Goal: Task Accomplishment & Management: Manage account settings

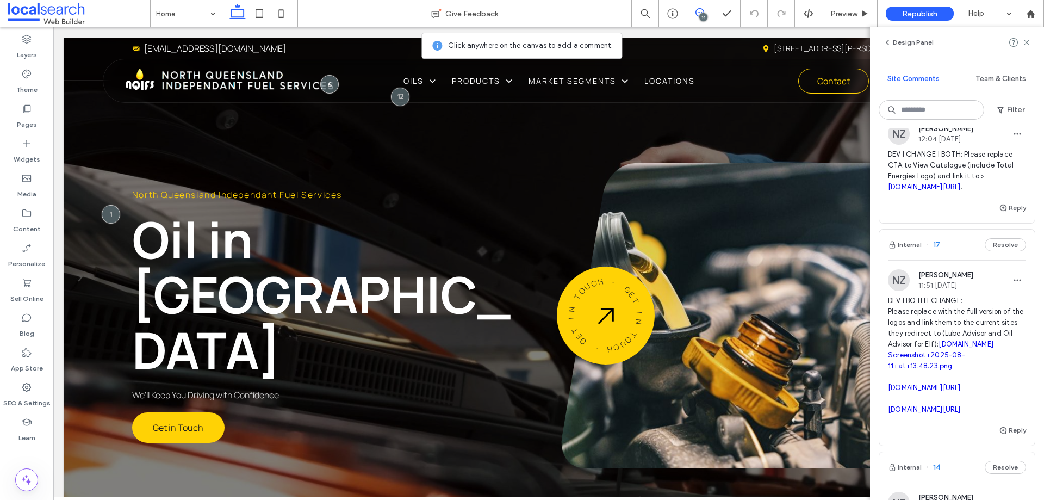
scroll to position [109, 0]
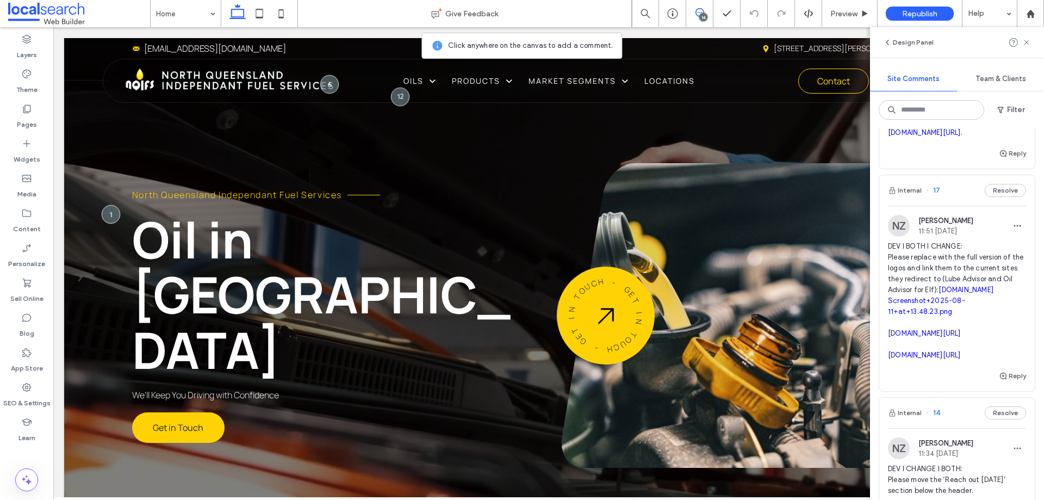
click at [950, 206] on div "Internal 17 Resolve" at bounding box center [957, 190] width 156 height 30
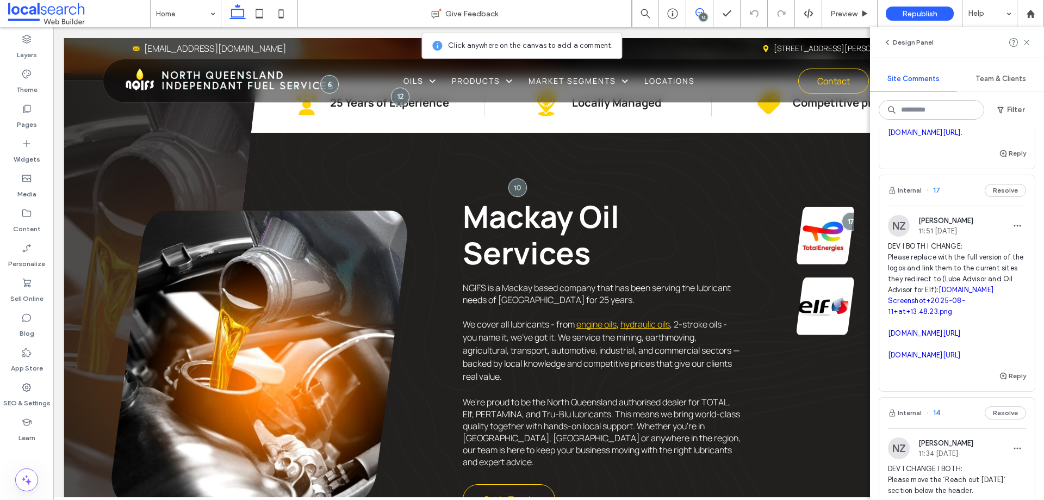
click at [949, 206] on div "Internal 17 Resolve" at bounding box center [957, 190] width 156 height 30
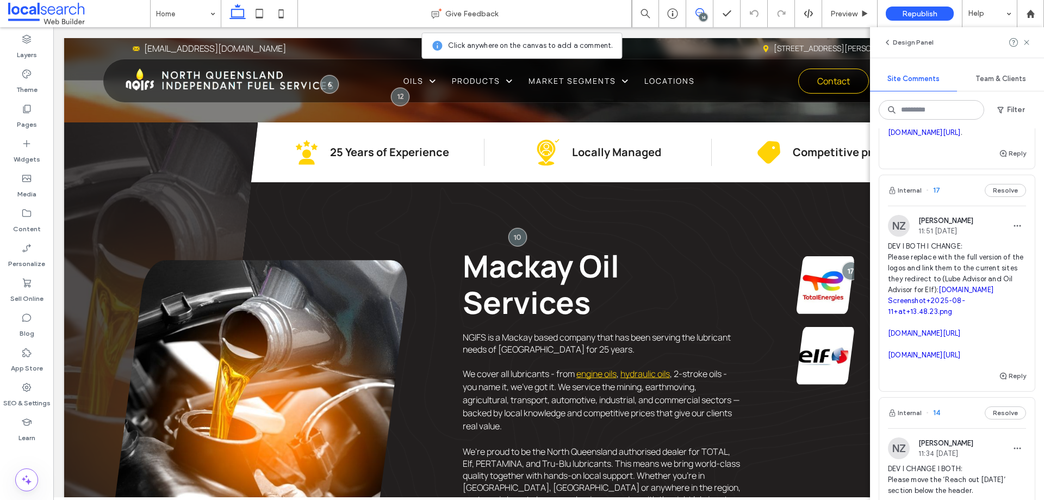
scroll to position [406, 0]
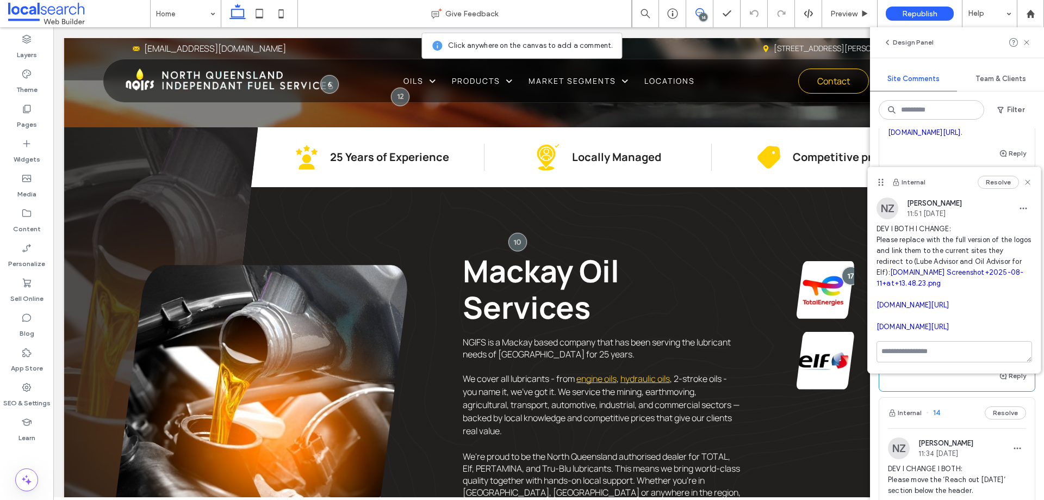
click at [925, 282] on link "Screenshot+2025-08-11+at+13.48.23.png" at bounding box center [950, 277] width 147 height 19
click at [1025, 39] on icon at bounding box center [1026, 42] width 9 height 9
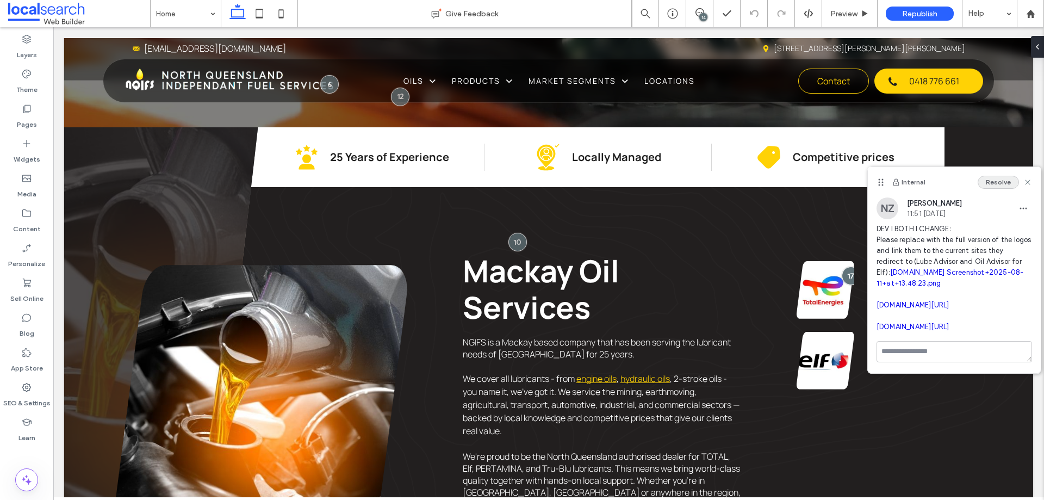
scroll to position [0, 0]
click at [1030, 182] on icon at bounding box center [1028, 182] width 9 height 9
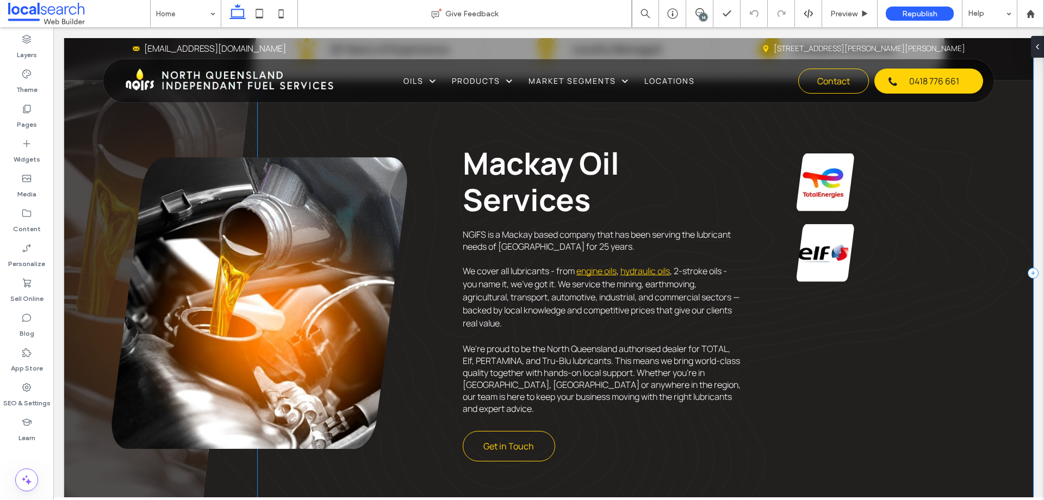
scroll to position [514, 0]
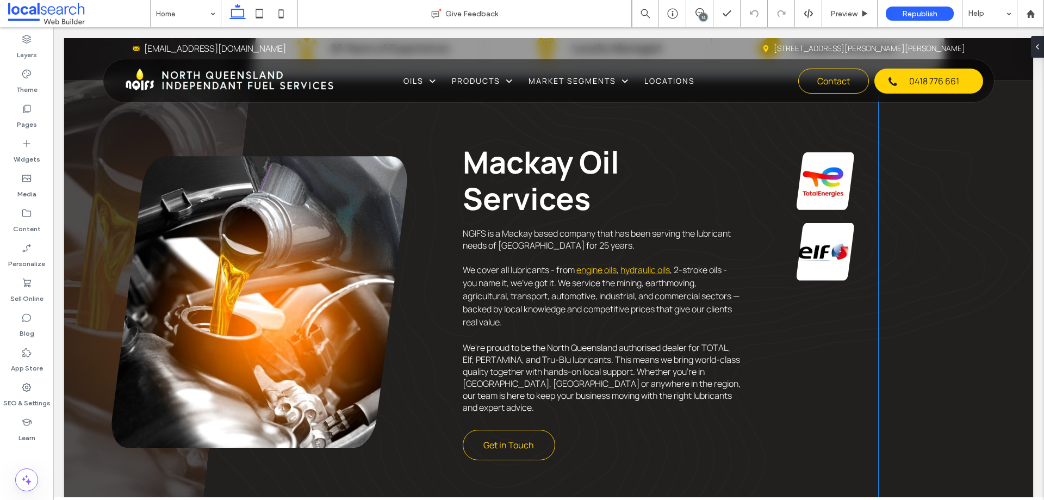
click at [849, 191] on div "Breathtaking colors of our planet Button View more Breathtaking colors of our p…" at bounding box center [833, 217] width 90 height 146
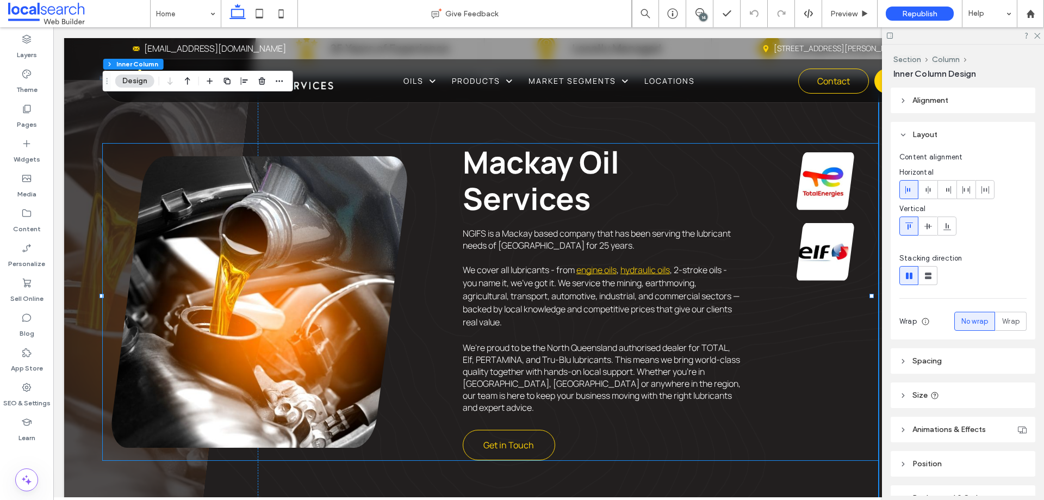
click at [844, 182] on link at bounding box center [826, 181] width 58 height 58
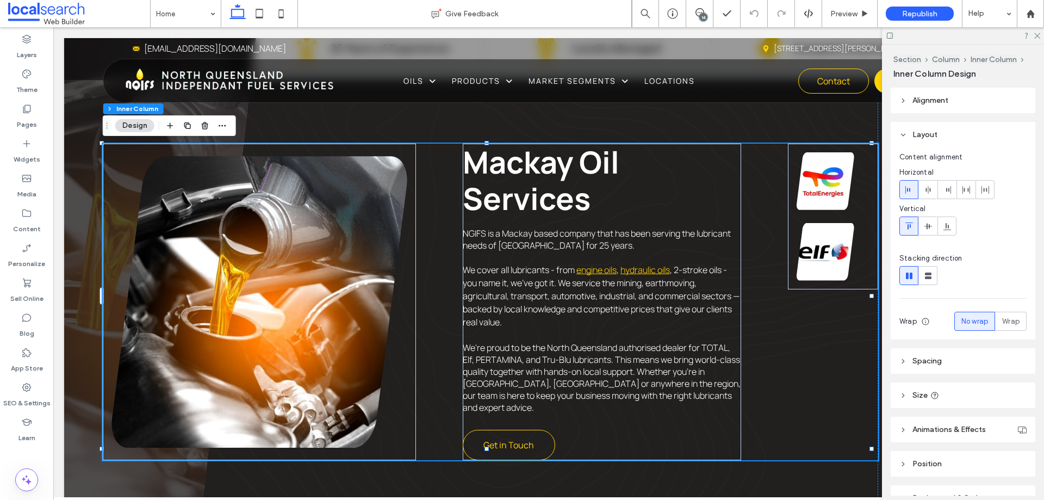
click at [787, 343] on div "Mackay Oil Services NGIFS is a Mackay based company that has been serving the l…" at bounding box center [491, 302] width 776 height 317
click at [788, 216] on div "Breathtaking colors of our planet Button View more Breathtaking colors of our p…" at bounding box center [833, 217] width 90 height 146
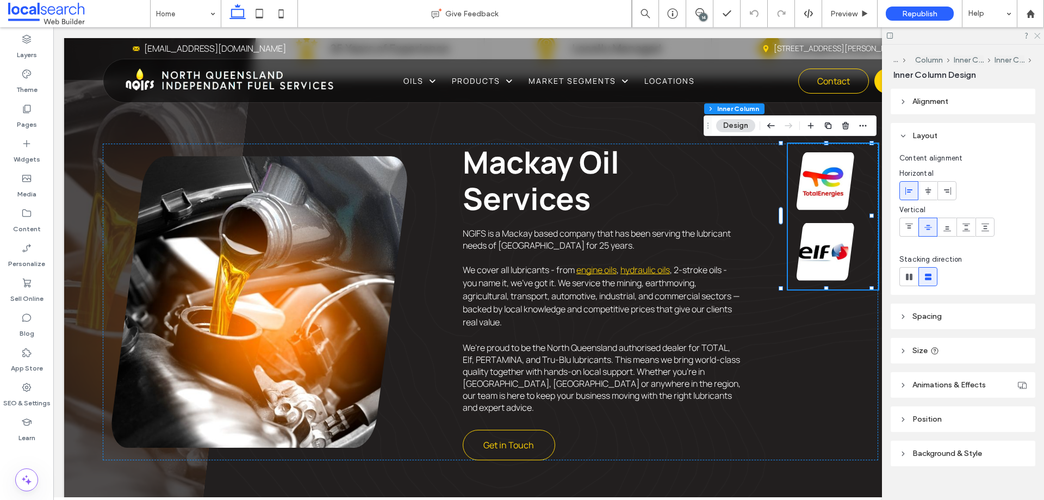
click at [1036, 34] on icon at bounding box center [1036, 35] width 7 height 7
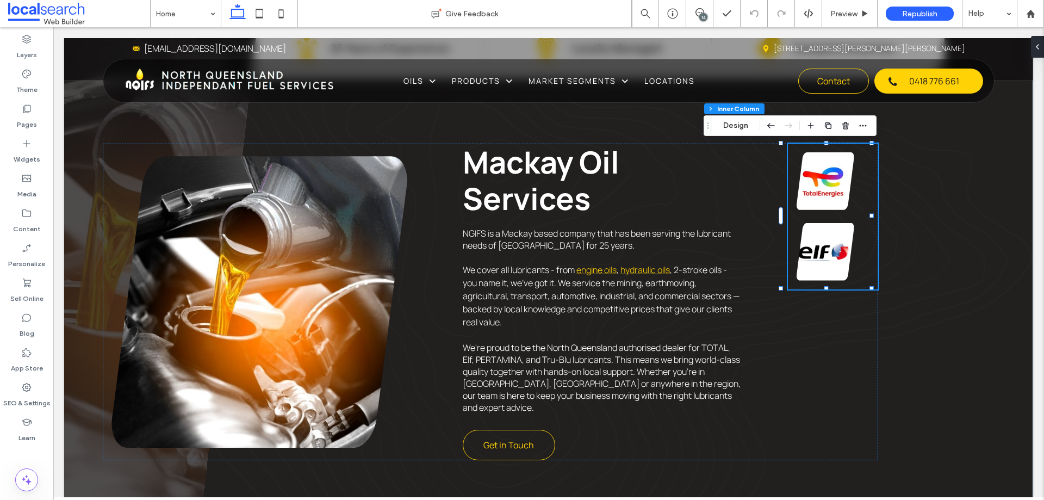
click at [699, 17] on div "14" at bounding box center [703, 17] width 8 height 8
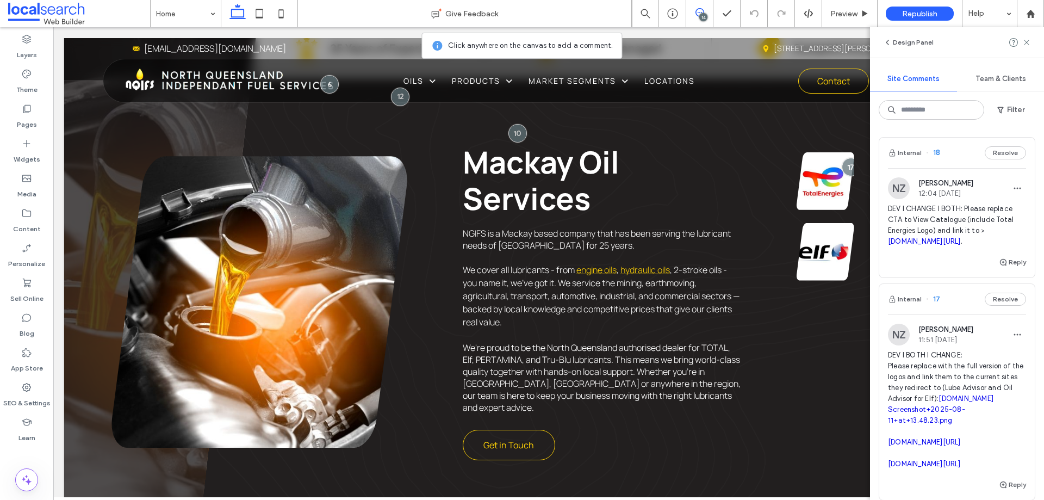
click at [693, 14] on span at bounding box center [699, 12] width 27 height 9
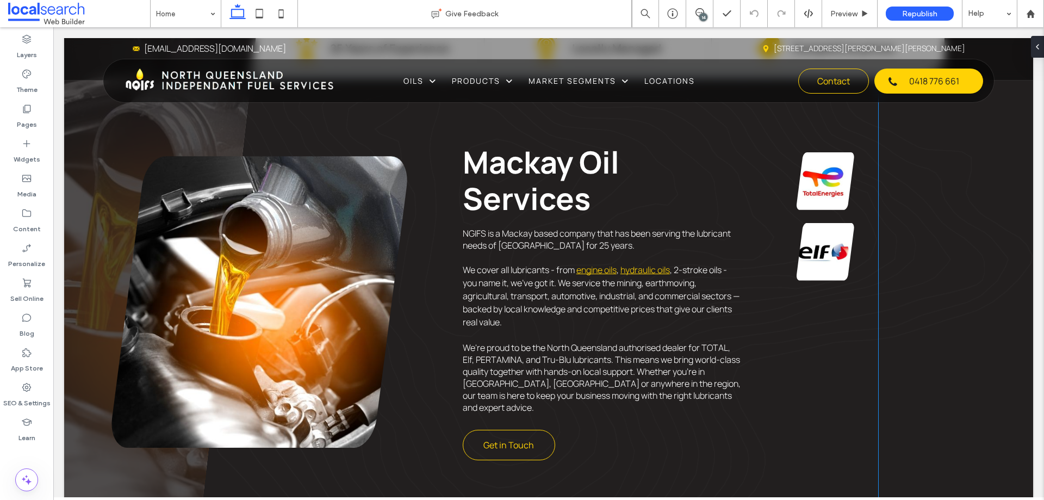
click at [805, 169] on link at bounding box center [826, 181] width 58 height 58
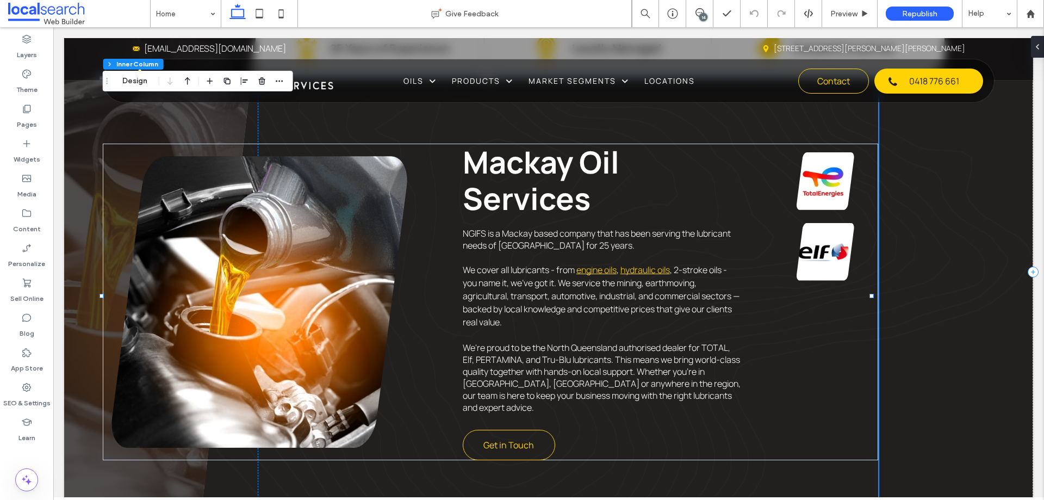
click at [825, 172] on link at bounding box center [826, 181] width 58 height 58
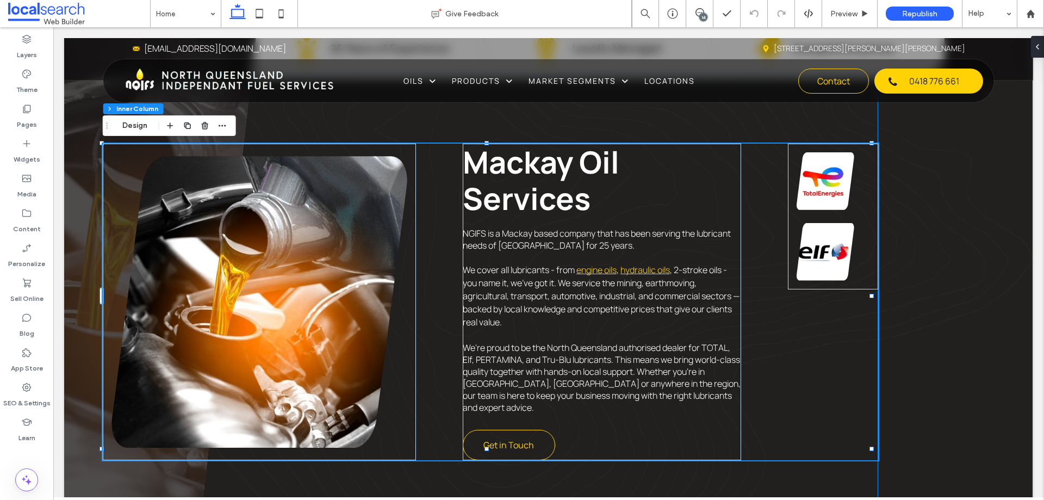
click at [825, 172] on link at bounding box center [826, 181] width 58 height 58
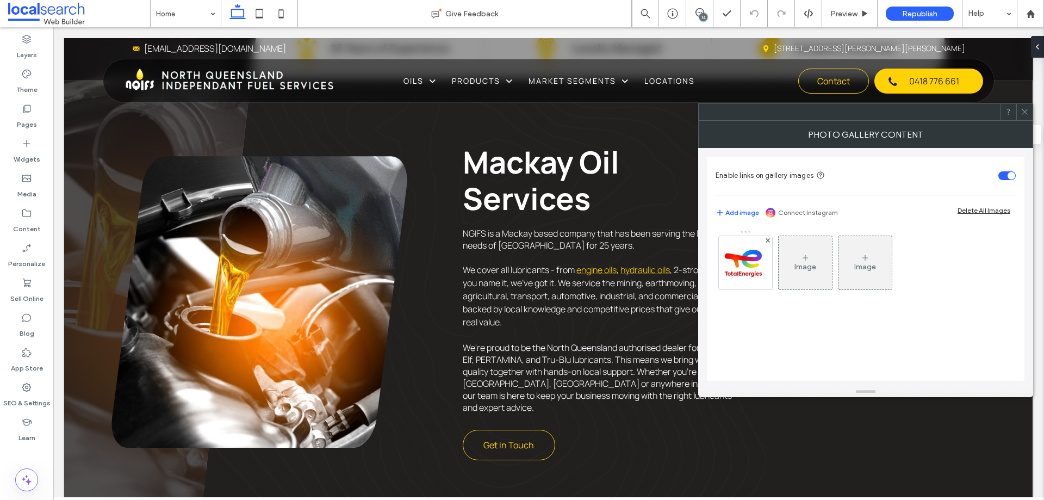
click at [1028, 110] on icon at bounding box center [1025, 112] width 8 height 8
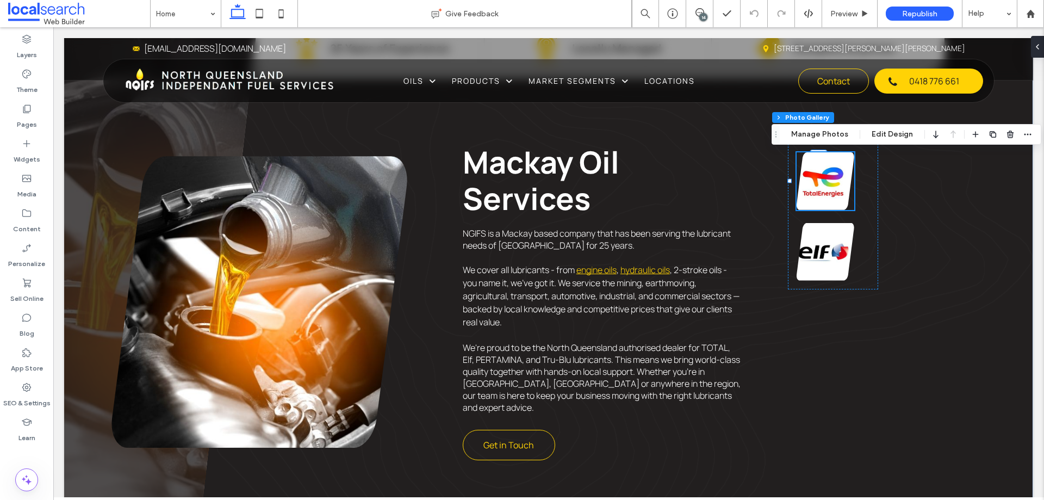
click at [703, 14] on div "14" at bounding box center [703, 17] width 8 height 8
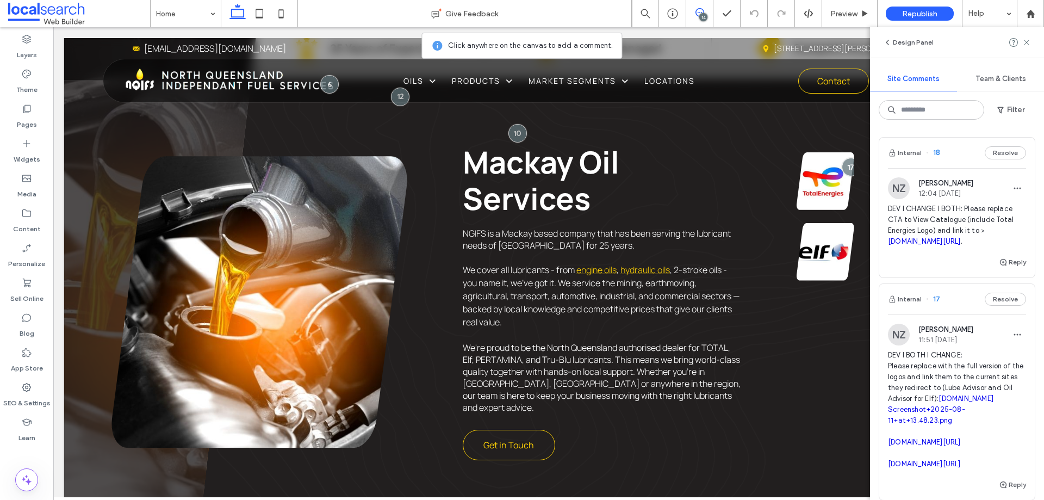
click at [948, 156] on div "Internal 18 Resolve" at bounding box center [957, 153] width 156 height 30
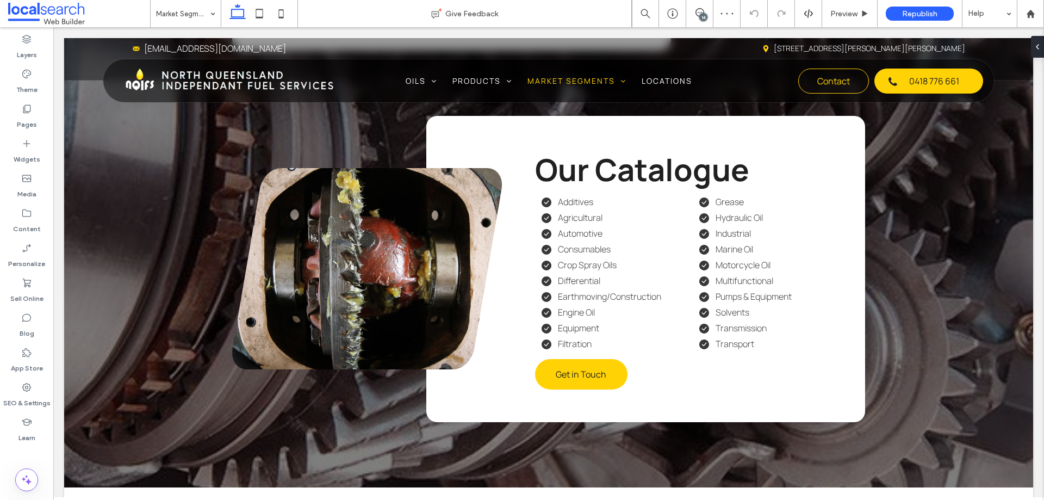
click at [700, 16] on div "14" at bounding box center [703, 17] width 8 height 8
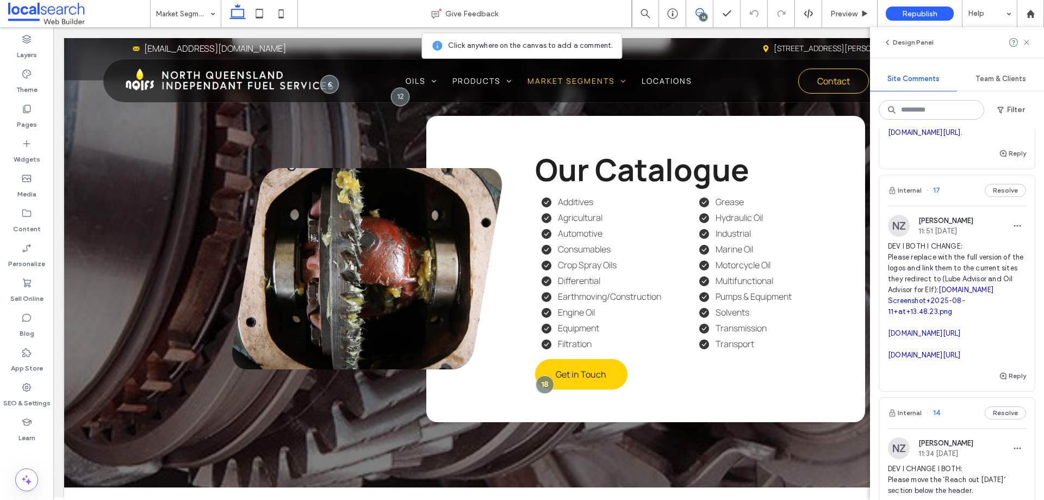
scroll to position [163, 0]
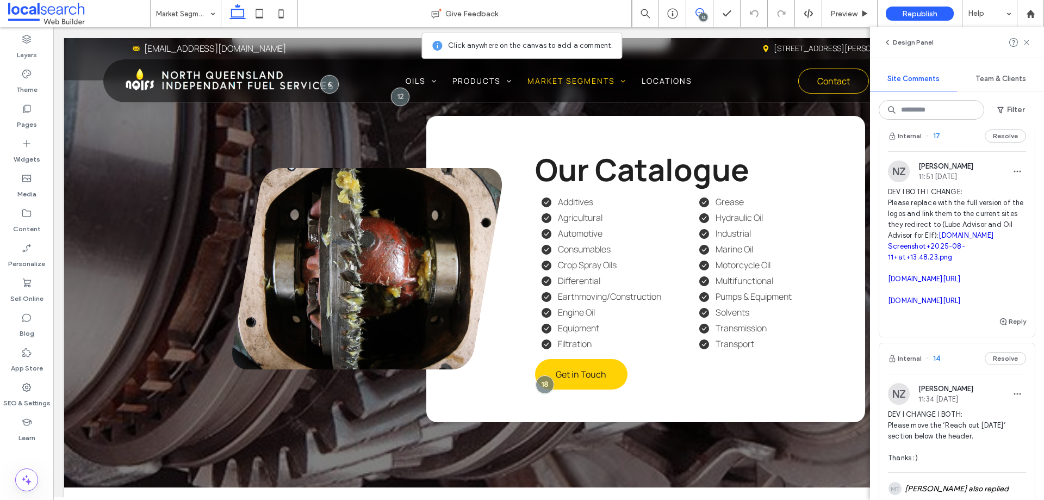
click at [939, 239] on link "[DOMAIN_NAME]" at bounding box center [966, 235] width 55 height 8
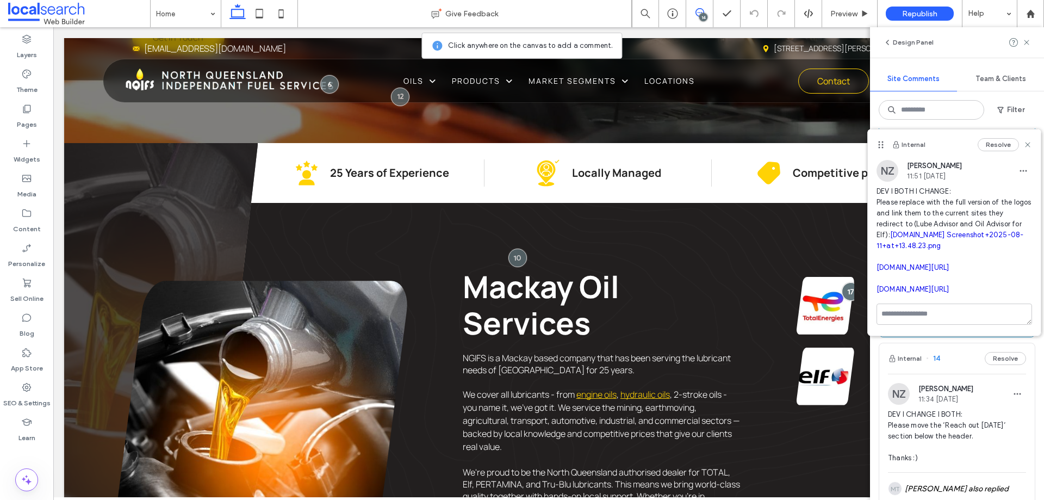
click at [904, 271] on link "[DOMAIN_NAME][URL]" at bounding box center [913, 267] width 73 height 8
click at [939, 249] on link "Screenshot+2025-08-11+at+13.48.23.png" at bounding box center [950, 240] width 147 height 19
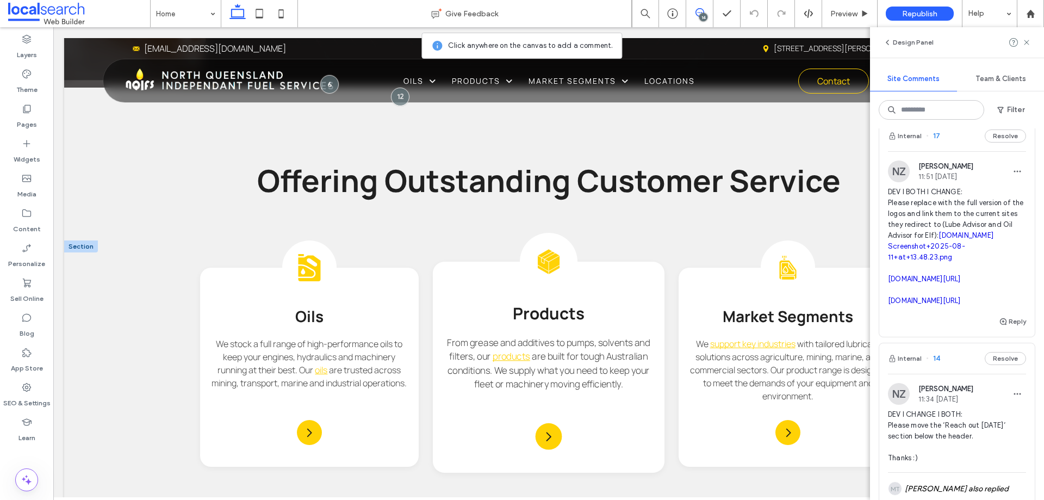
scroll to position [1043, 0]
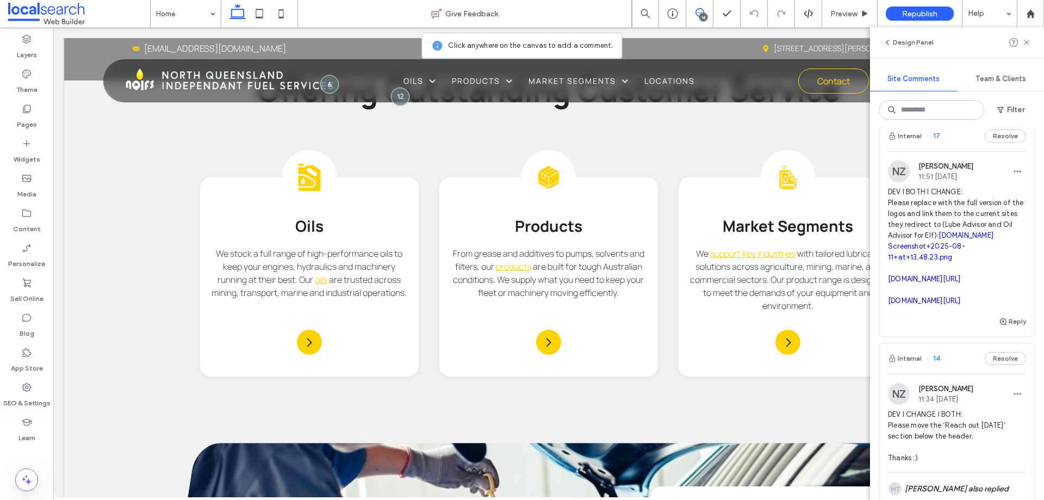
click at [702, 14] on div "14" at bounding box center [703, 17] width 8 height 8
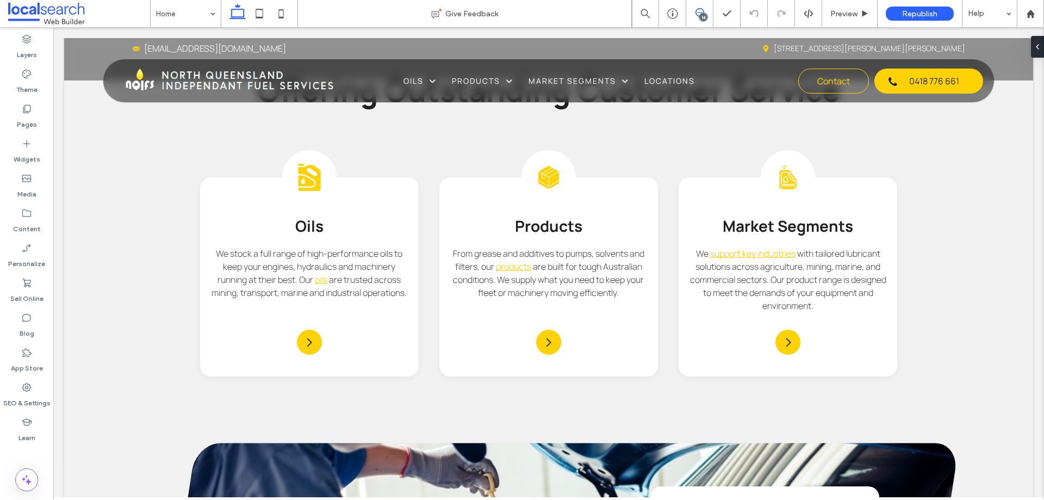
click at [697, 12] on icon at bounding box center [700, 12] width 9 height 9
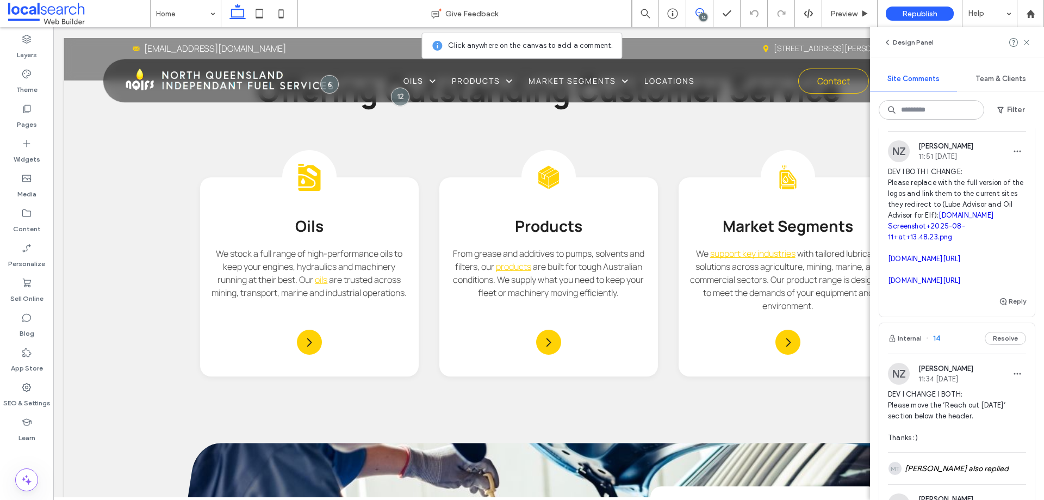
scroll to position [163, 0]
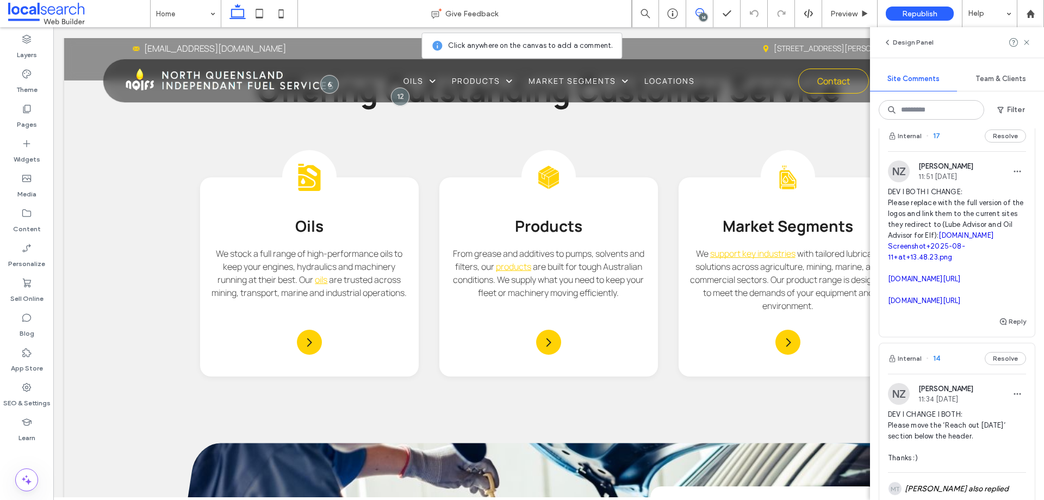
click at [944, 151] on div "Internal 17 Resolve" at bounding box center [957, 136] width 156 height 30
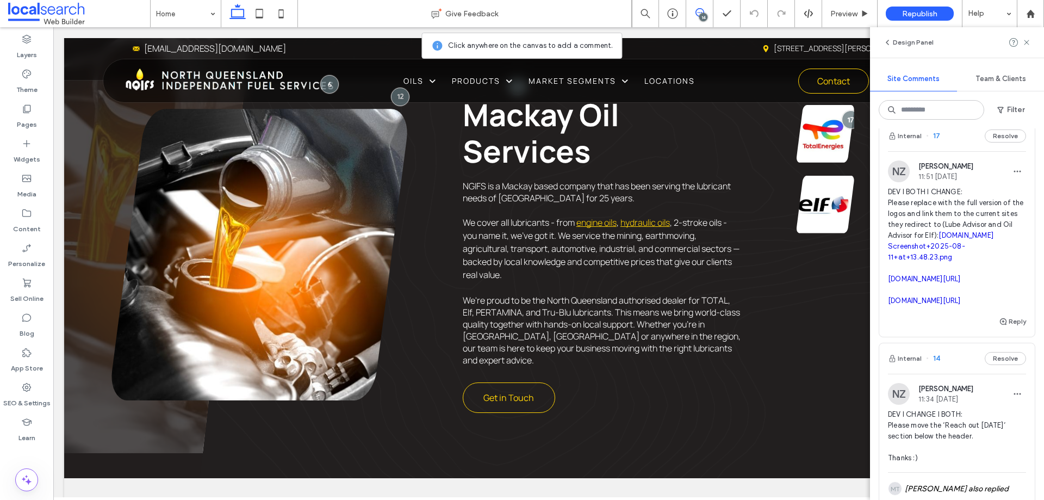
scroll to position [406, 0]
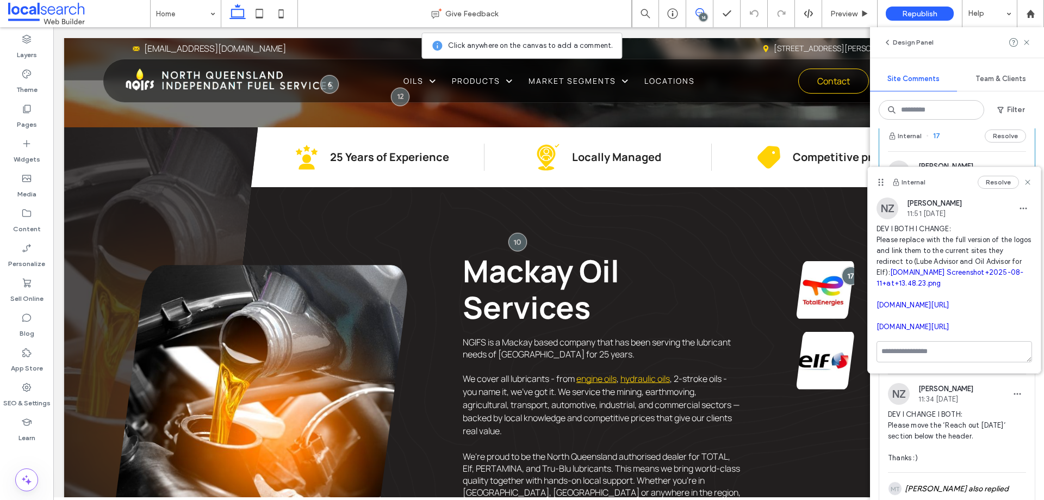
click at [914, 309] on link "[DOMAIN_NAME][URL]" at bounding box center [913, 305] width 73 height 8
click at [939, 331] on link "[DOMAIN_NAME][URL]" at bounding box center [913, 327] width 73 height 8
click at [939, 284] on link "Screenshot+2025-08-11+at+13.48.23.png" at bounding box center [950, 277] width 147 height 19
click at [34, 182] on div "Media" at bounding box center [26, 186] width 53 height 35
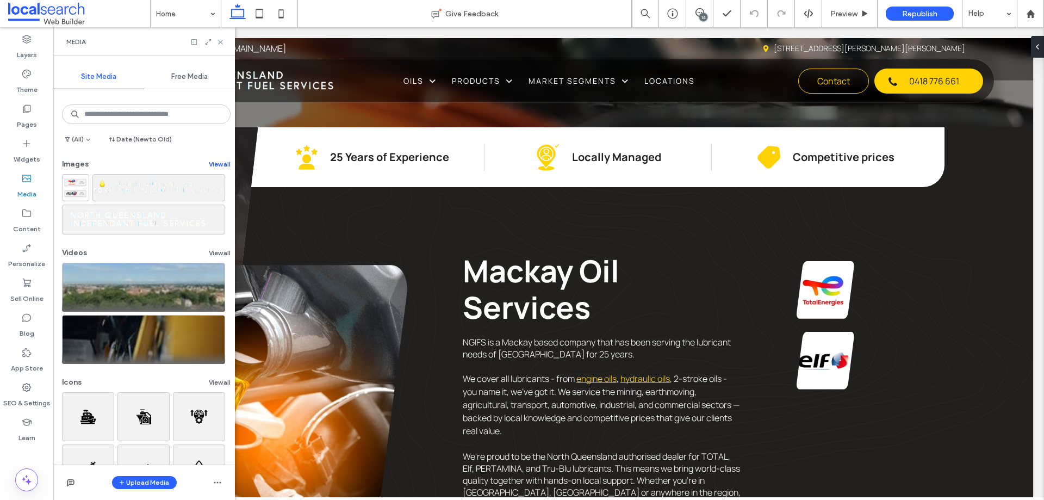
click at [213, 165] on button "View all" at bounding box center [220, 164] width 22 height 13
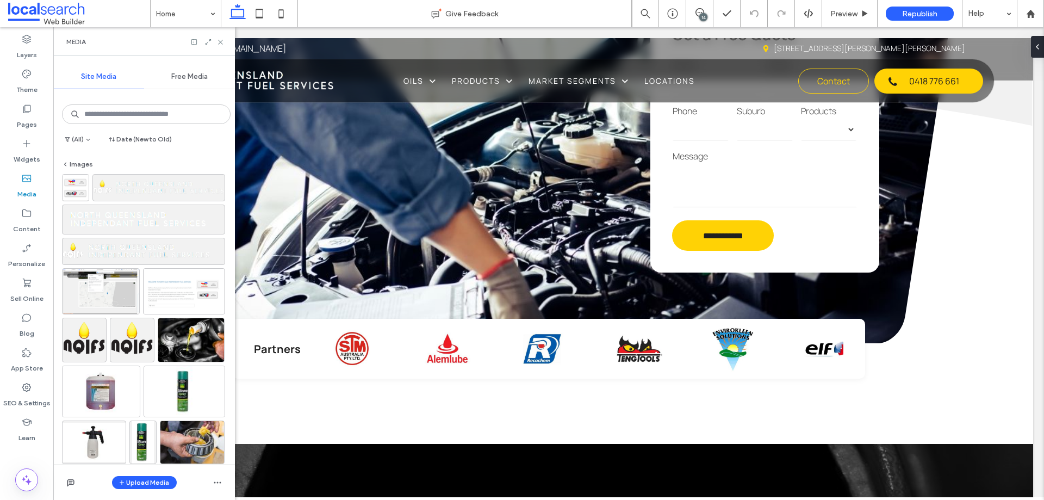
scroll to position [1439, 0]
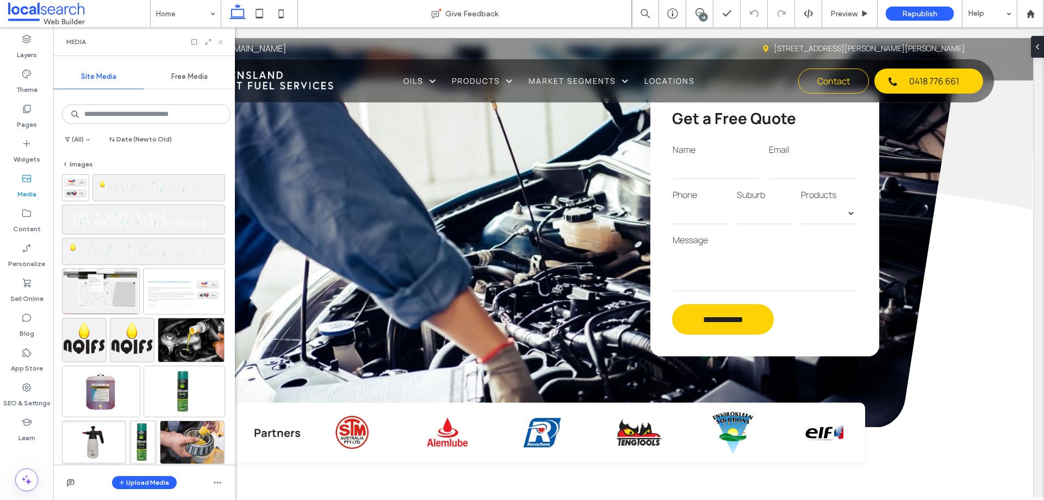
click at [223, 42] on icon at bounding box center [220, 42] width 8 height 8
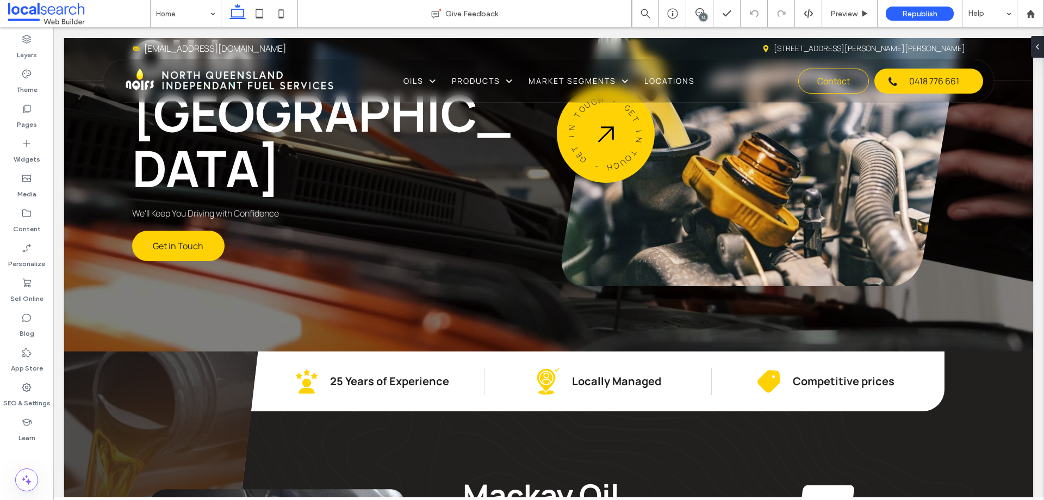
scroll to position [0, 0]
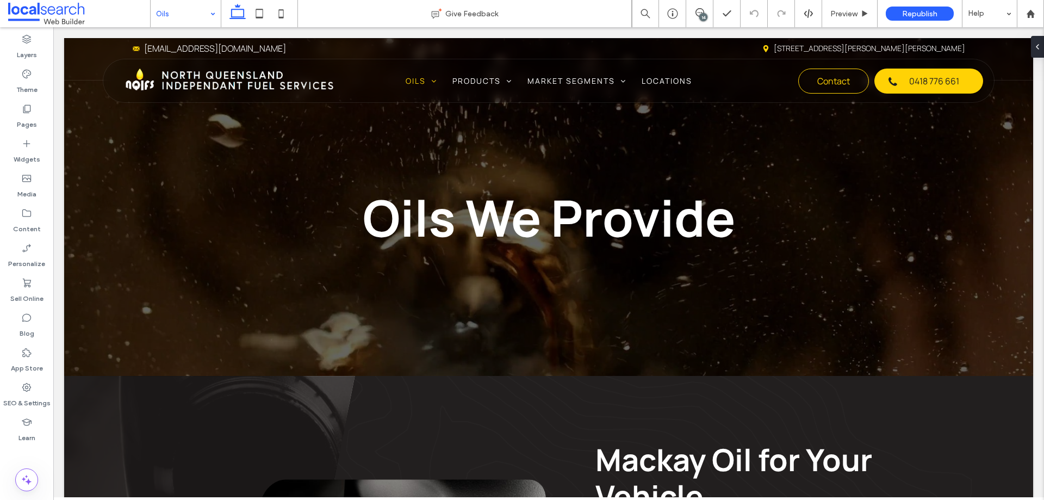
click at [182, 3] on input at bounding box center [183, 13] width 54 height 27
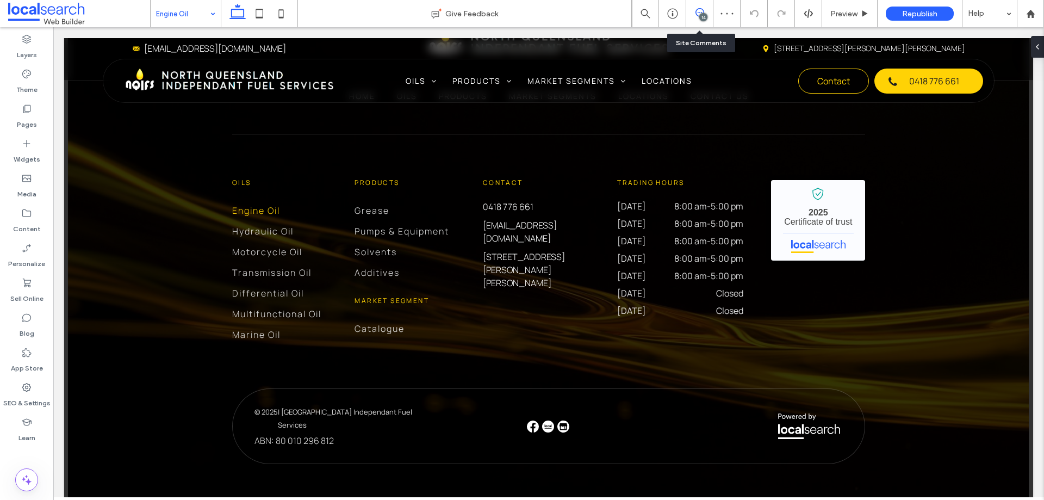
click at [698, 15] on icon at bounding box center [700, 12] width 9 height 9
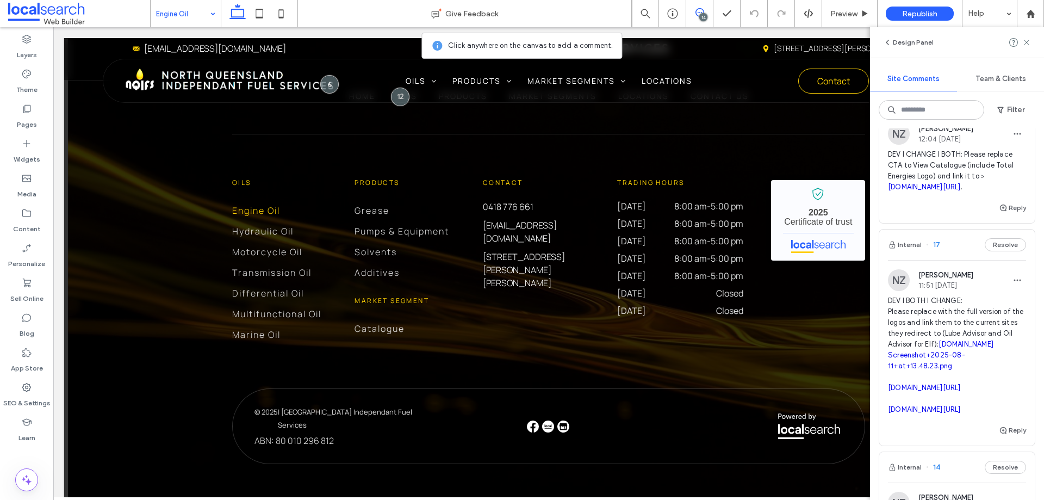
scroll to position [109, 0]
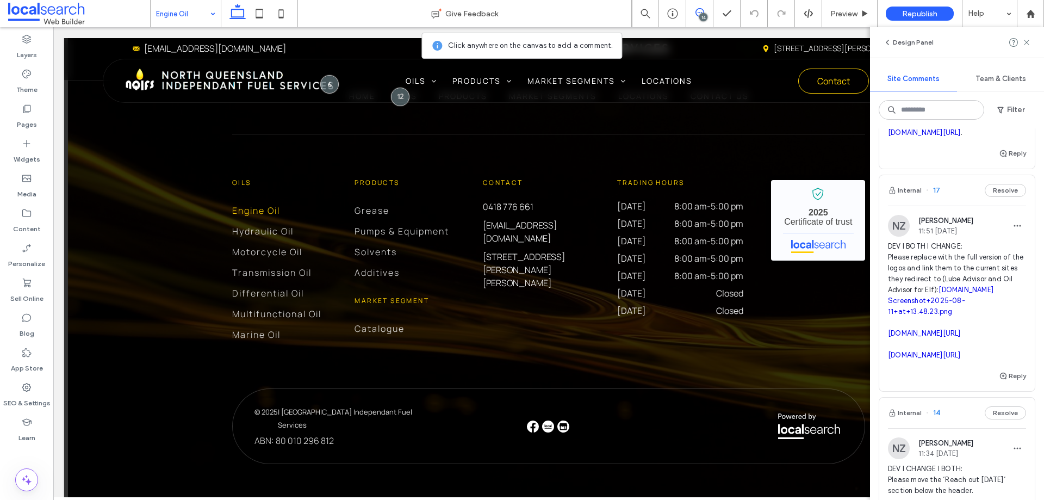
click at [947, 315] on link "Screenshot+2025-08-11+at+13.48.23.png" at bounding box center [926, 305] width 77 height 19
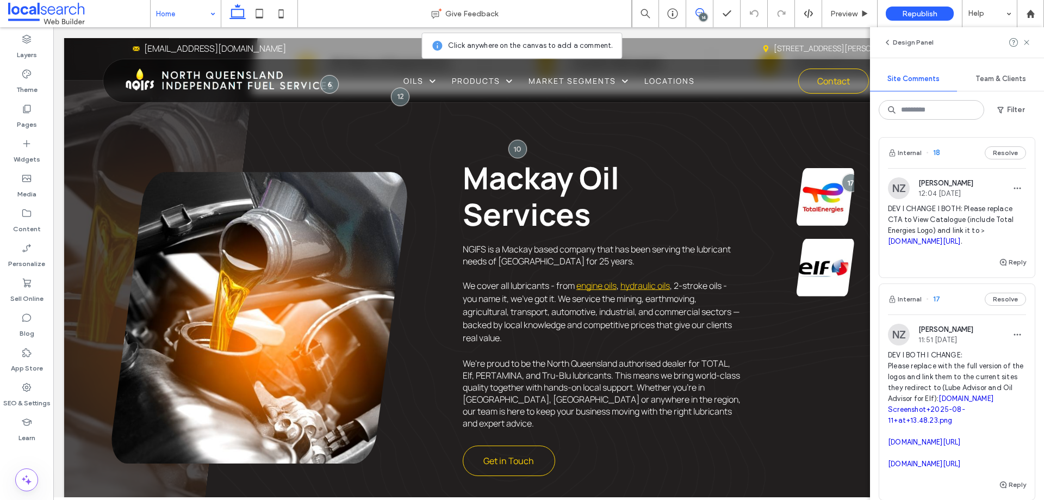
click at [941, 150] on div "Internal 18 Resolve" at bounding box center [957, 153] width 156 height 30
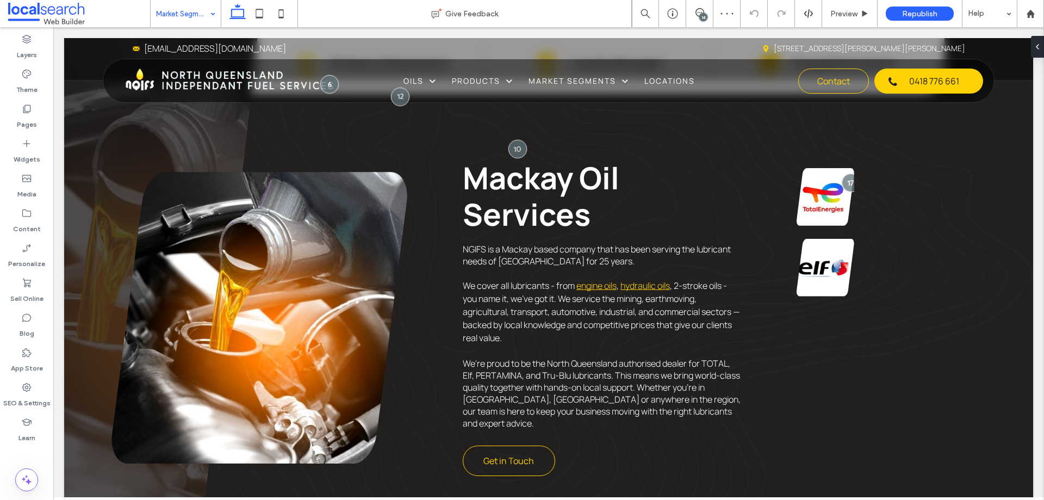
click at [702, 15] on div "14" at bounding box center [703, 17] width 8 height 8
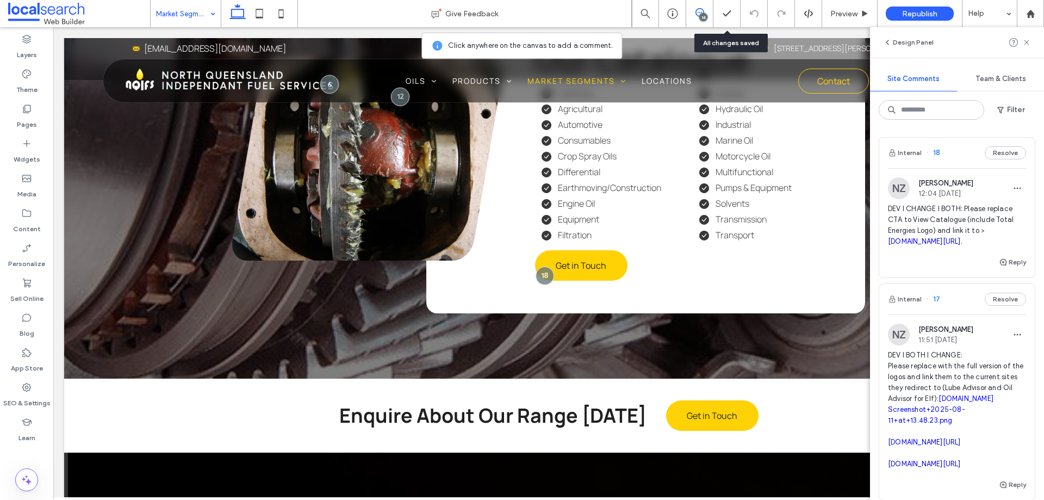
click at [957, 314] on div "Internal 17 Resolve" at bounding box center [957, 299] width 156 height 30
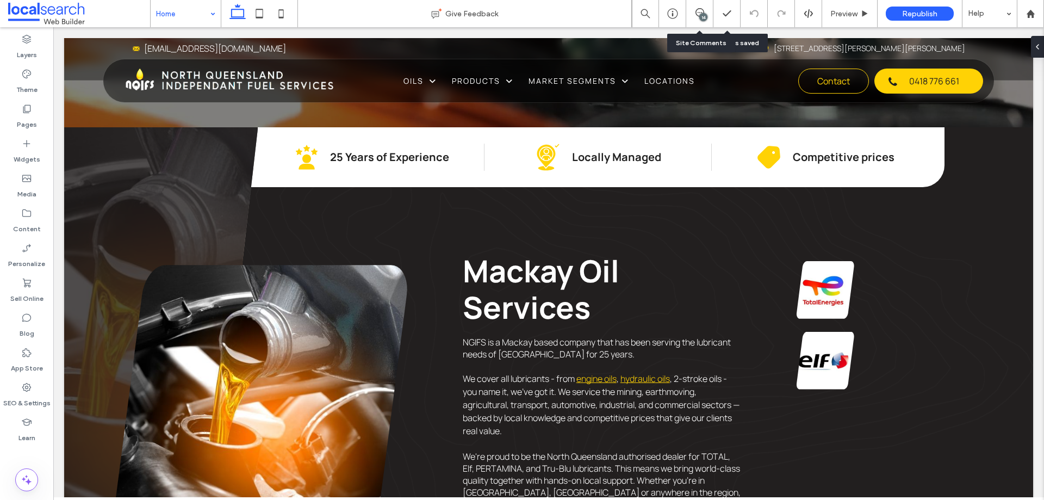
click at [696, 18] on div "14" at bounding box center [699, 13] width 27 height 11
click at [702, 15] on div "14" at bounding box center [703, 17] width 8 height 8
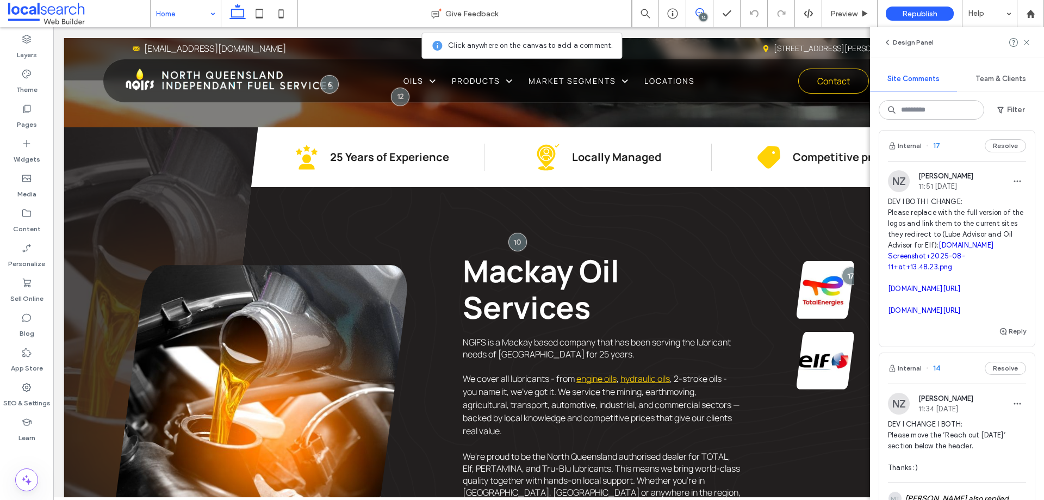
scroll to position [163, 0]
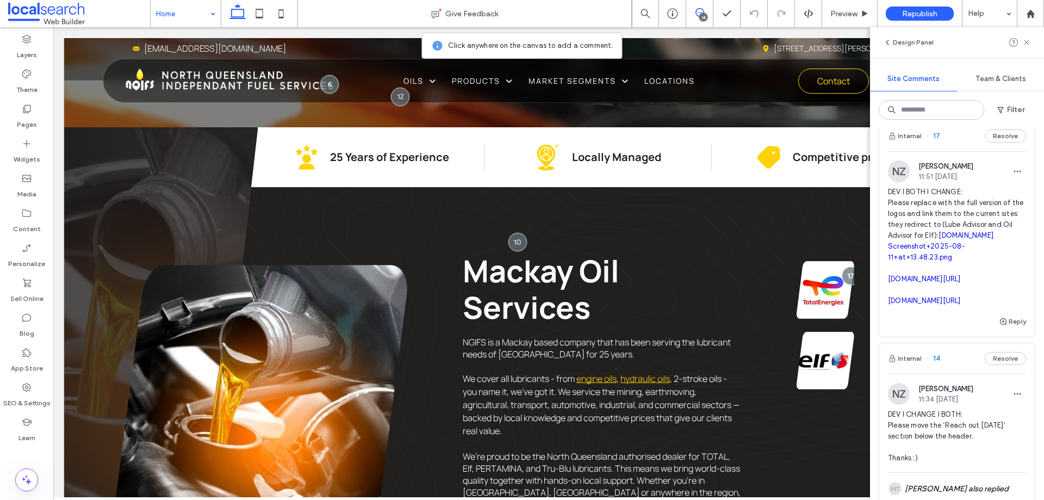
click at [939, 239] on link "[DOMAIN_NAME]" at bounding box center [966, 235] width 55 height 8
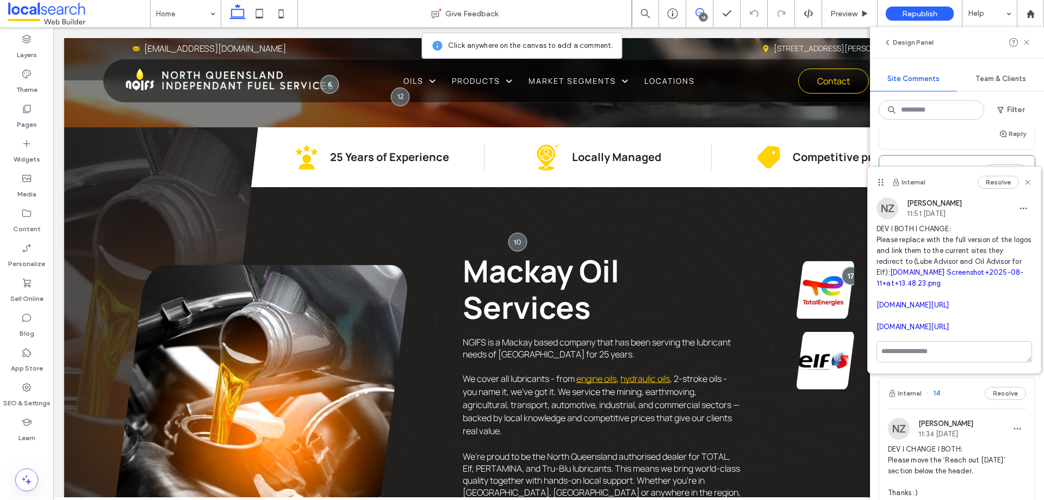
scroll to position [109, 0]
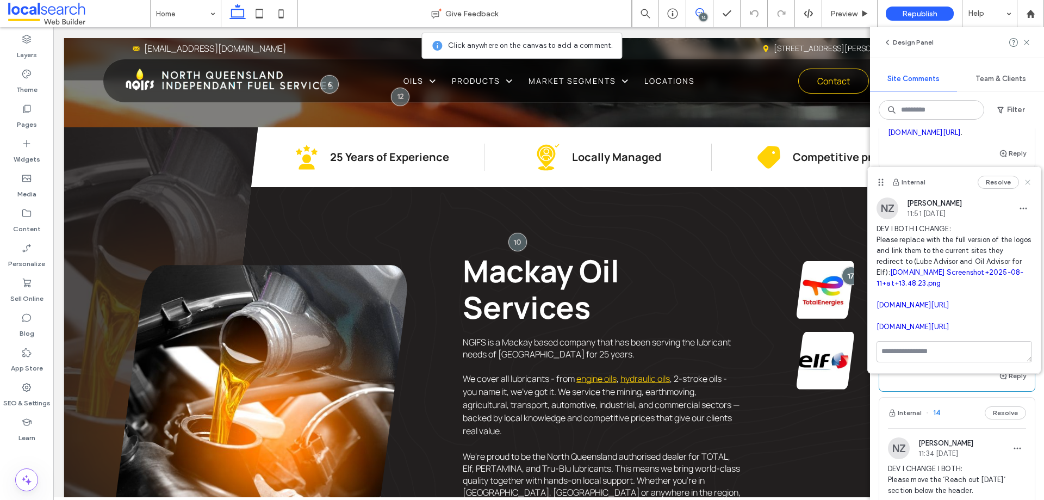
click at [1028, 186] on icon at bounding box center [1028, 182] width 9 height 9
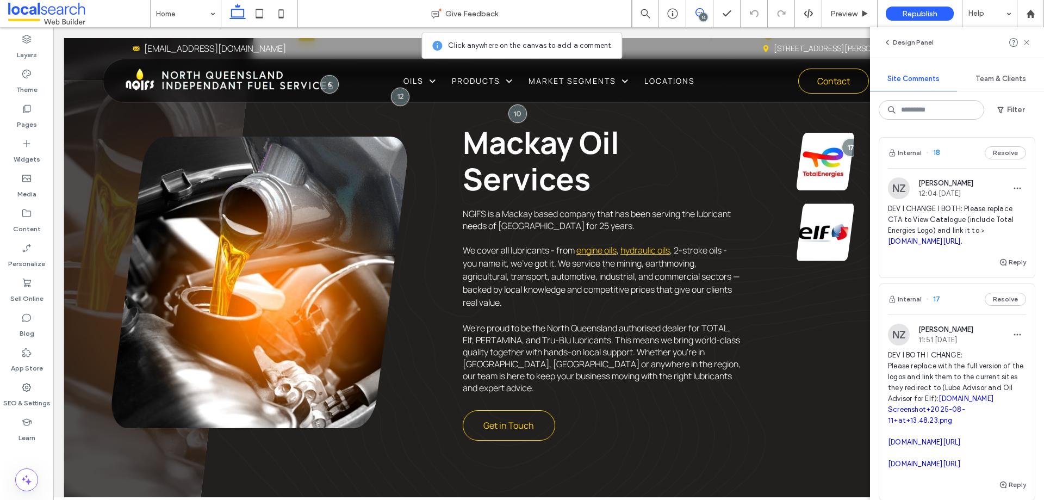
scroll to position [514, 0]
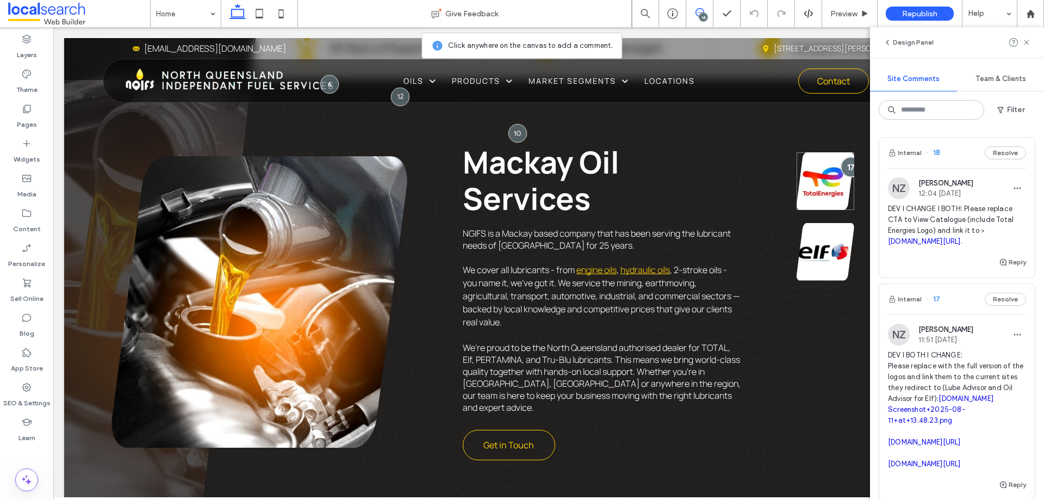
click at [844, 167] on div at bounding box center [851, 167] width 20 height 20
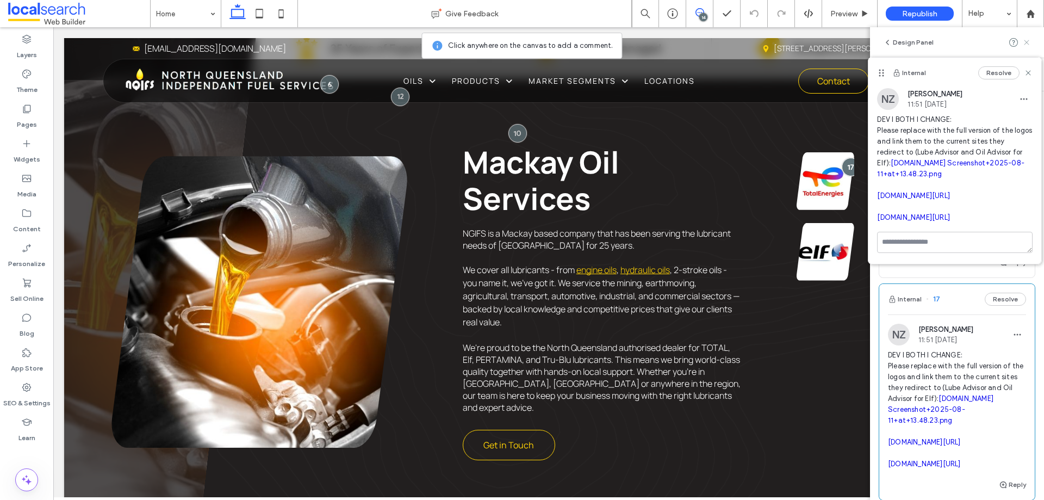
click at [1025, 42] on icon at bounding box center [1026, 42] width 9 height 9
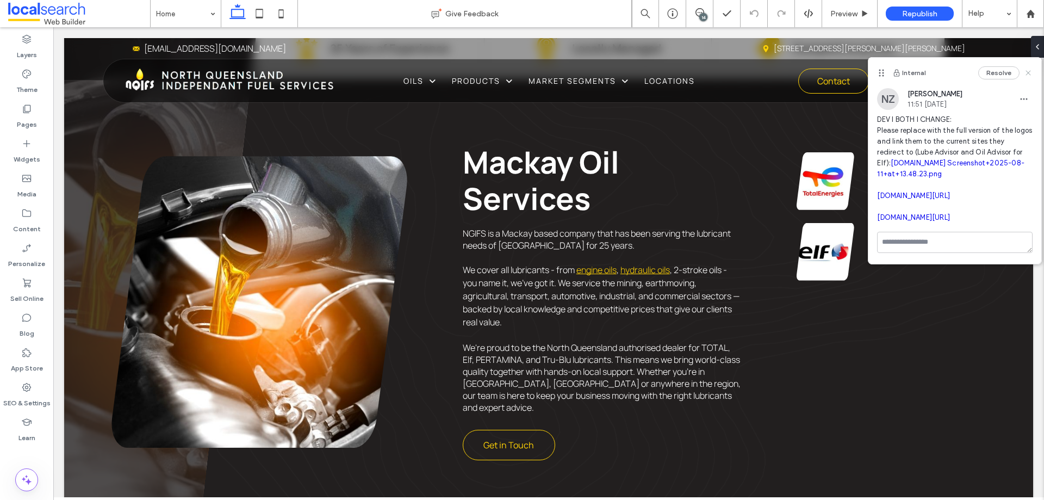
click at [1027, 71] on use at bounding box center [1028, 72] width 5 height 5
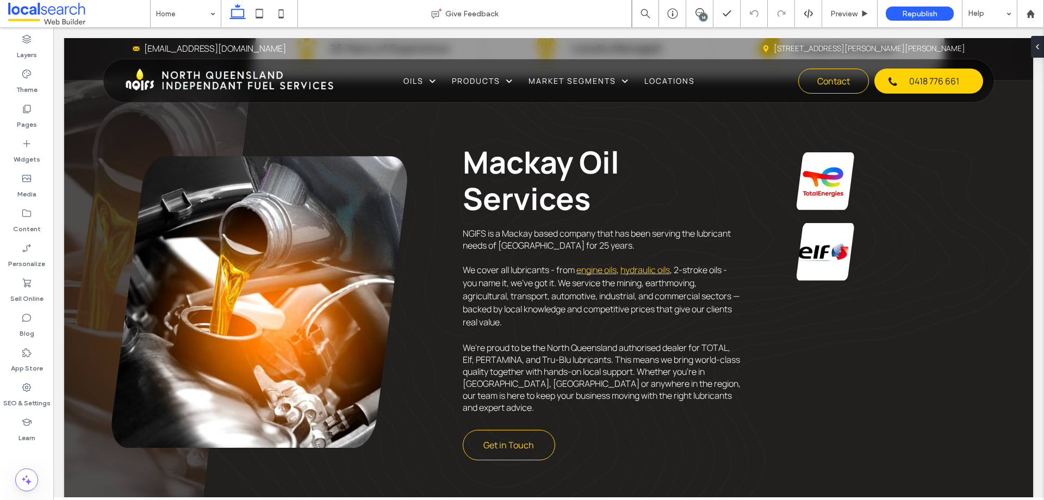
click at [704, 14] on div "14" at bounding box center [703, 17] width 8 height 8
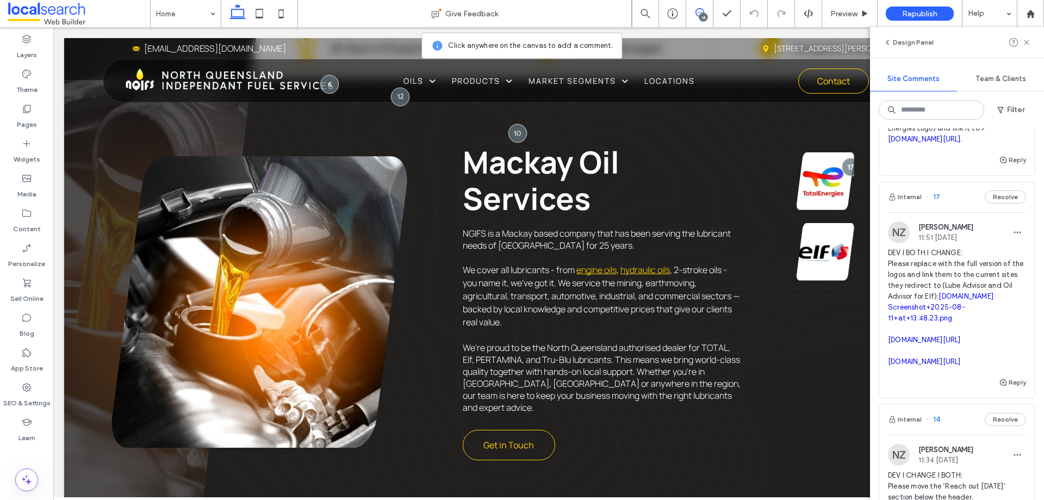
scroll to position [109, 0]
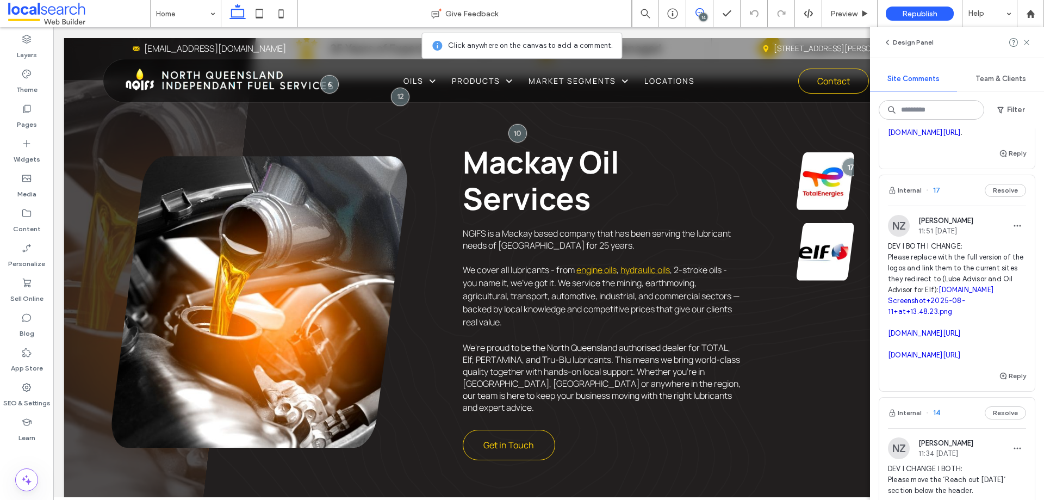
click at [945, 206] on div "Internal 17 Resolve" at bounding box center [957, 190] width 156 height 30
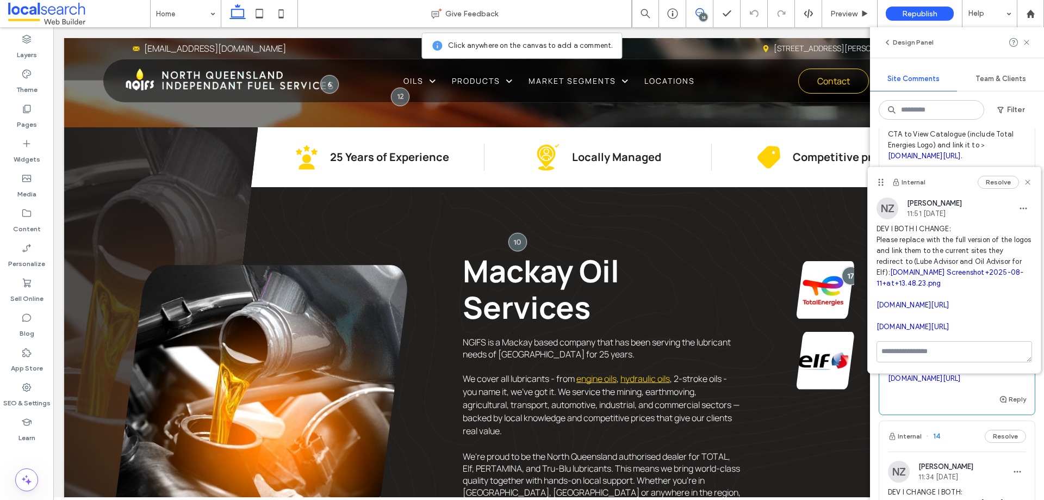
scroll to position [0, 0]
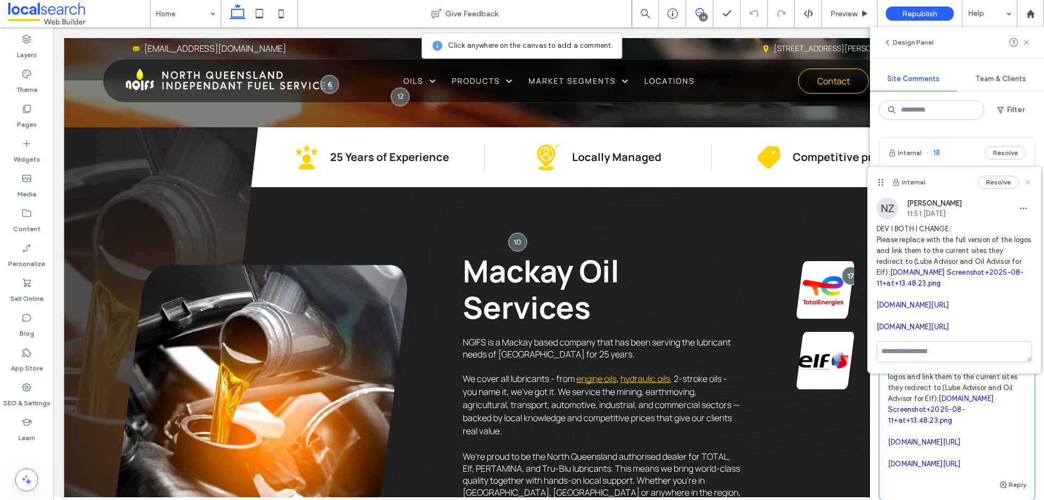
click at [1030, 182] on icon at bounding box center [1028, 182] width 9 height 9
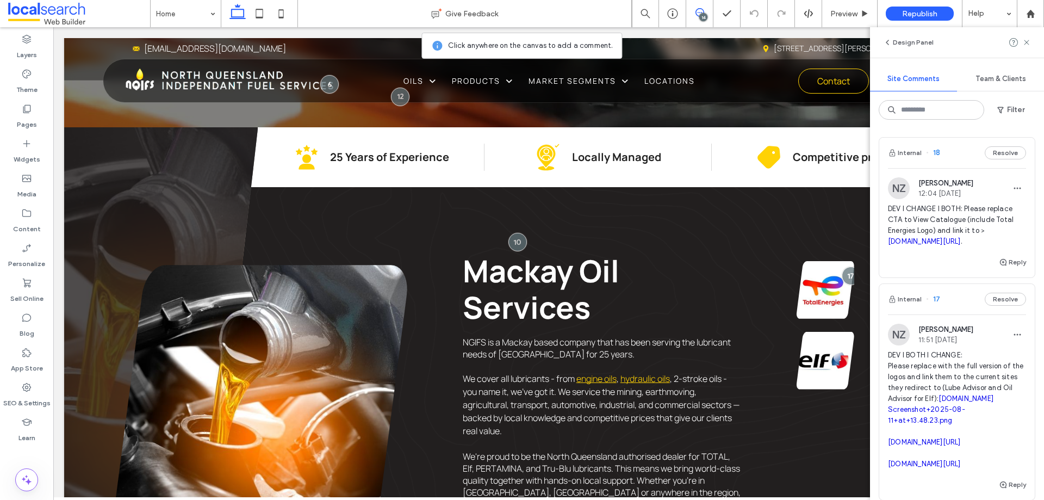
click at [945, 154] on div "Internal 18 Resolve" at bounding box center [957, 153] width 156 height 30
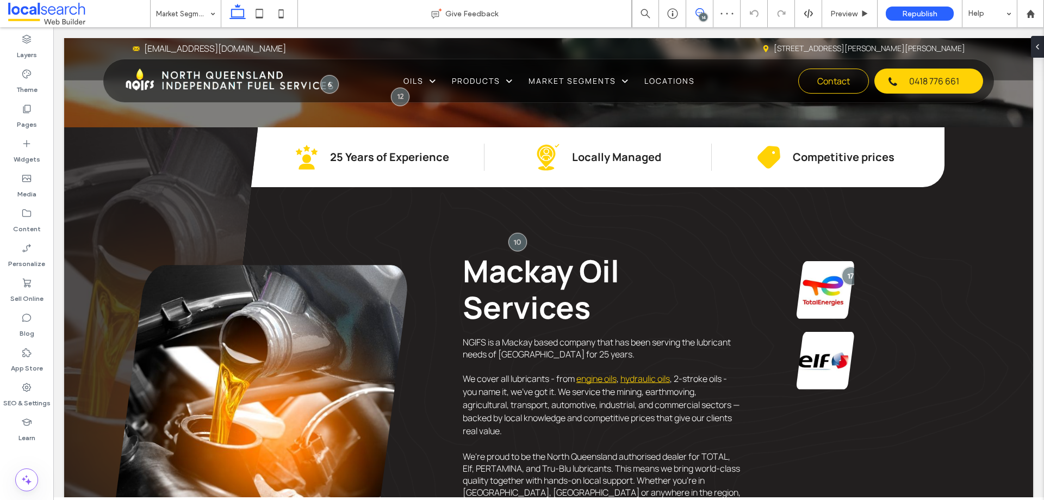
click at [699, 14] on icon at bounding box center [700, 12] width 9 height 9
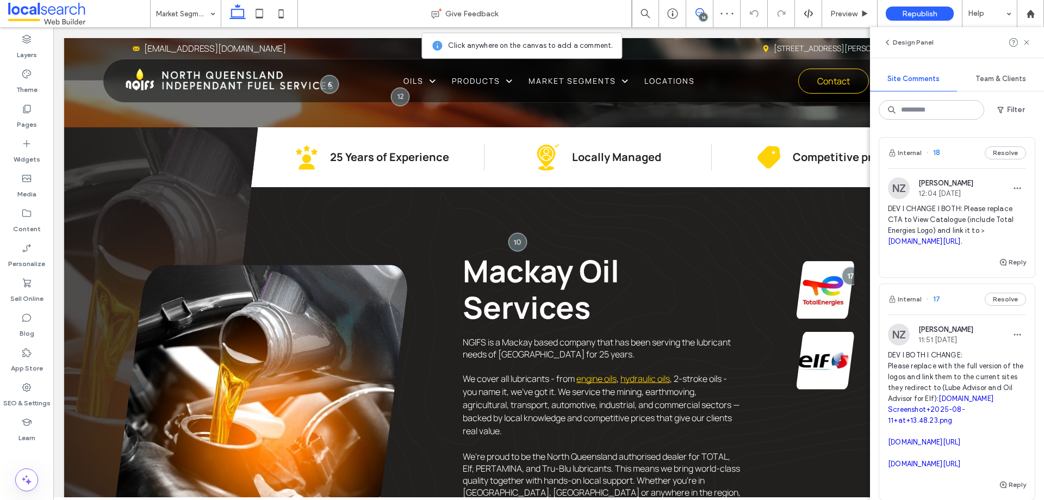
click at [951, 157] on div "Internal 18 Resolve" at bounding box center [957, 153] width 156 height 30
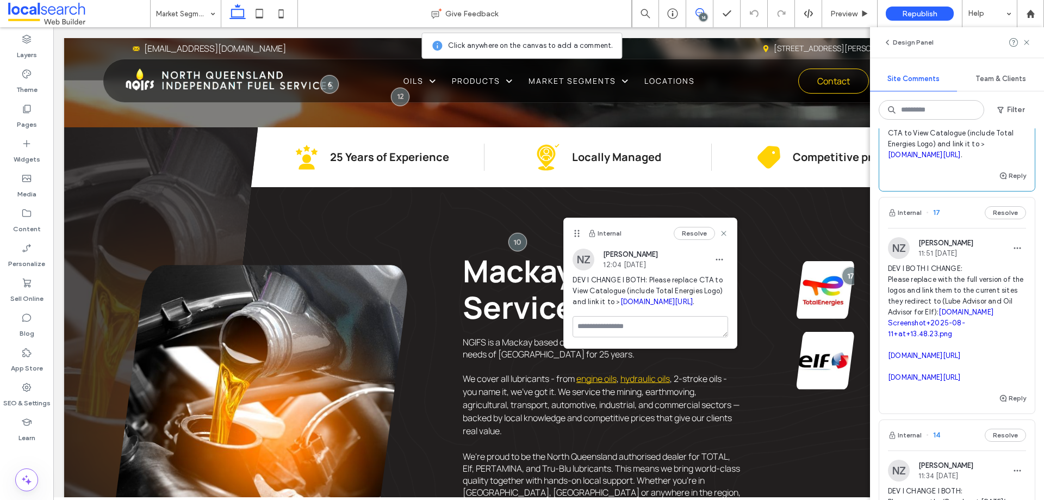
scroll to position [109, 0]
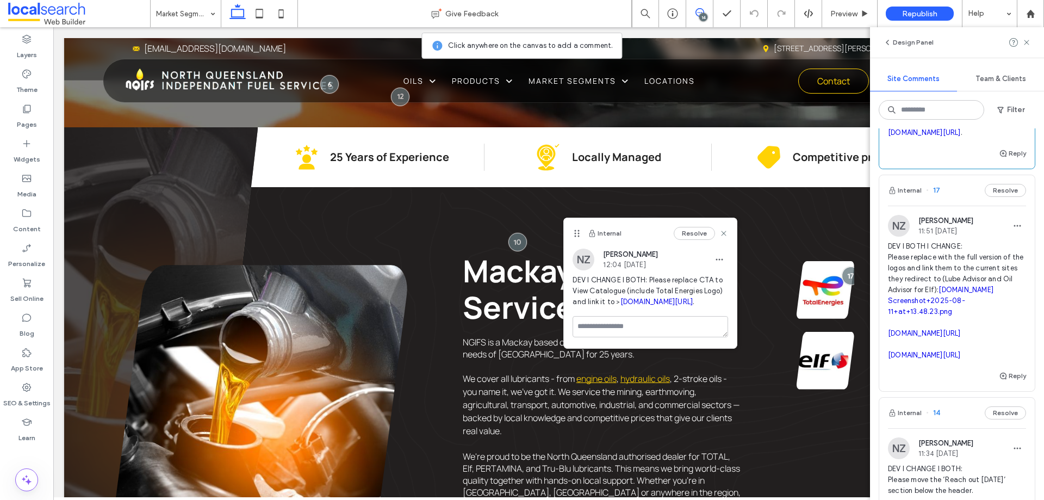
click at [941, 206] on div "Internal 17 Resolve" at bounding box center [957, 190] width 156 height 30
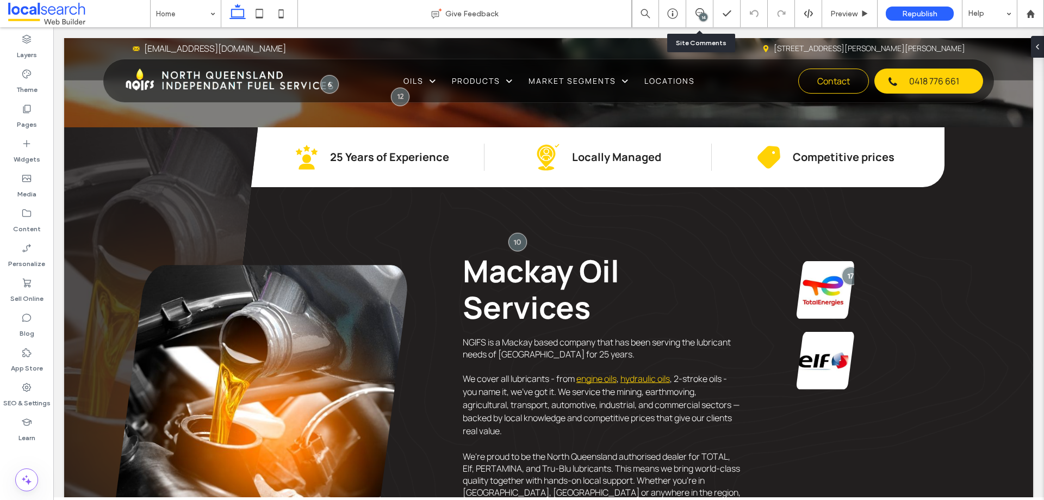
click at [700, 7] on div "14" at bounding box center [699, 13] width 27 height 27
click at [705, 11] on span at bounding box center [699, 12] width 27 height 9
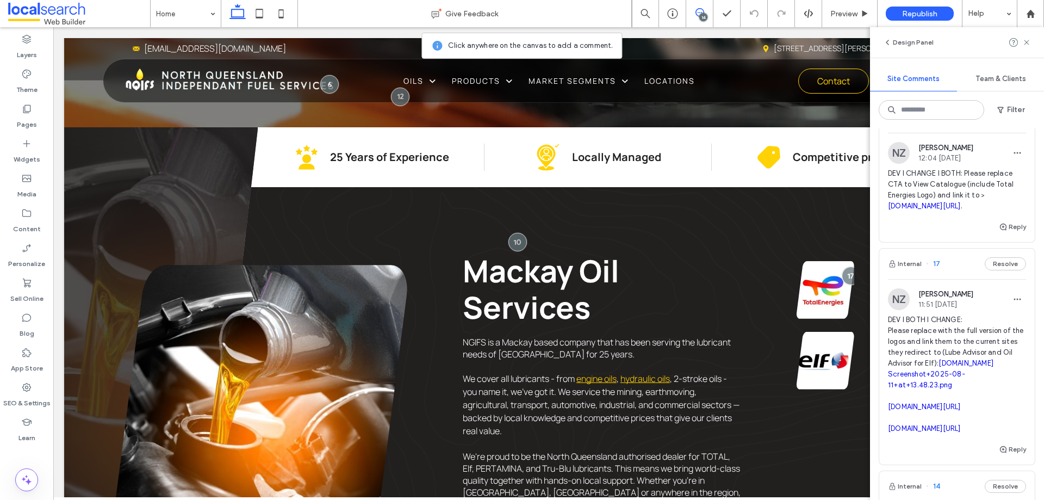
scroll to position [54, 0]
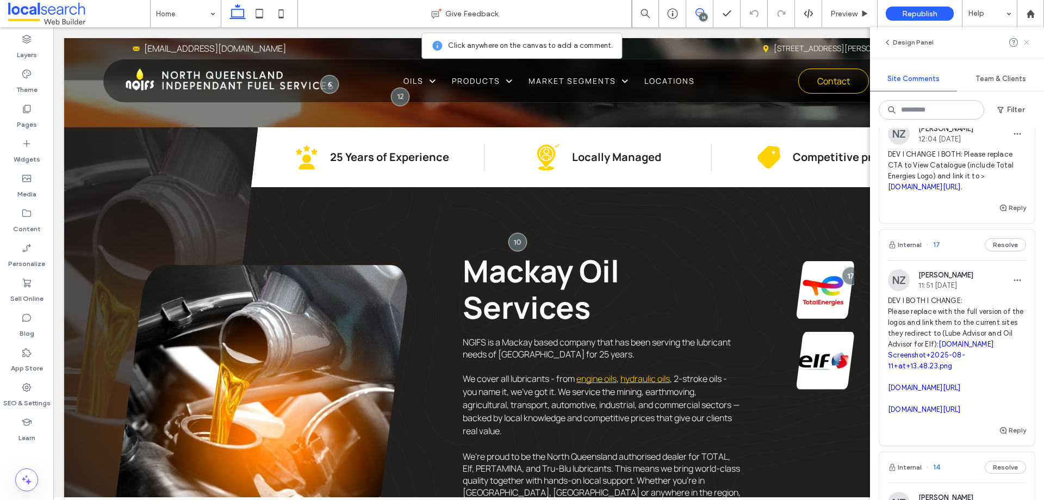
click at [1024, 38] on icon at bounding box center [1026, 42] width 9 height 9
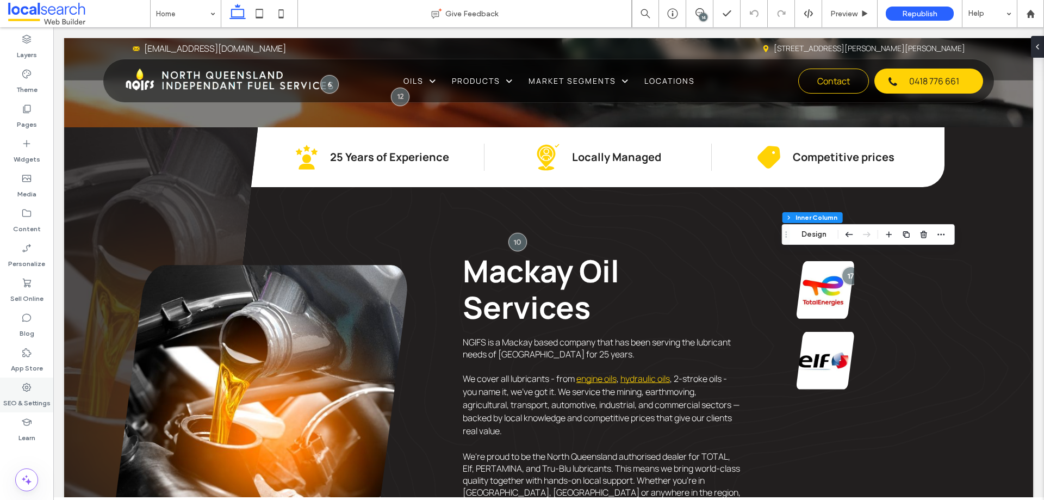
click at [38, 390] on div "SEO & Settings" at bounding box center [26, 394] width 53 height 35
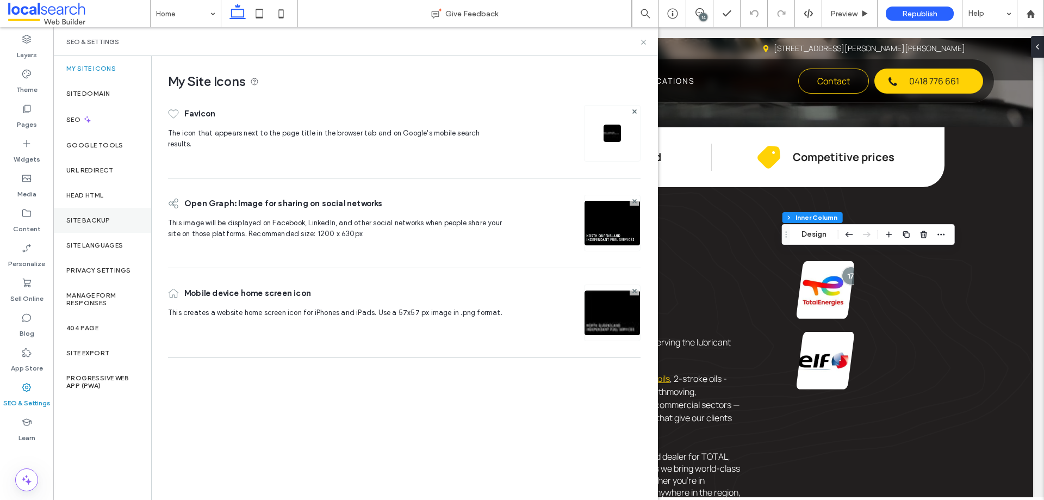
click at [107, 220] on label "Site Backup" at bounding box center [88, 220] width 44 height 8
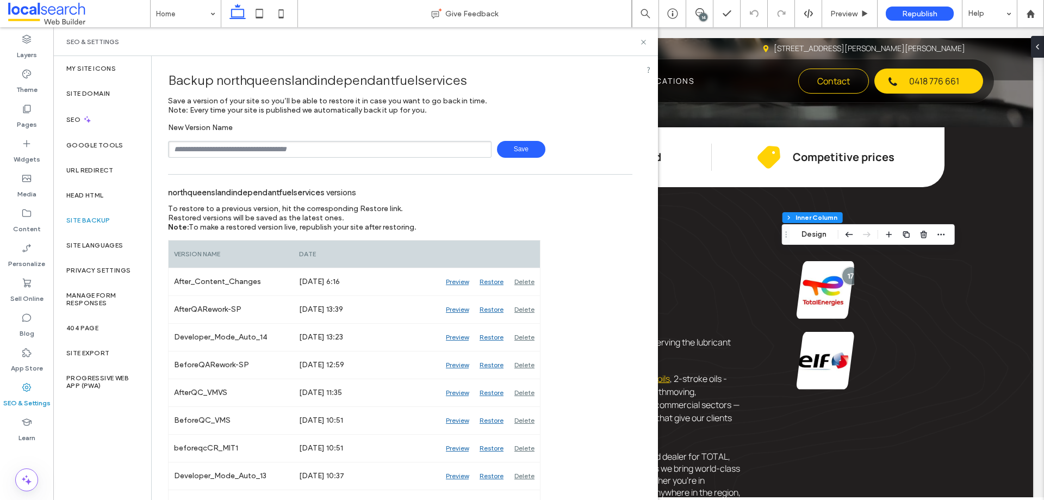
click at [288, 147] on input "text" at bounding box center [330, 149] width 324 height 17
type input "**********"
click at [507, 153] on span "Save" at bounding box center [521, 149] width 48 height 17
click at [639, 38] on div "SEO & Settings" at bounding box center [355, 42] width 579 height 9
click at [644, 39] on icon at bounding box center [644, 42] width 8 height 8
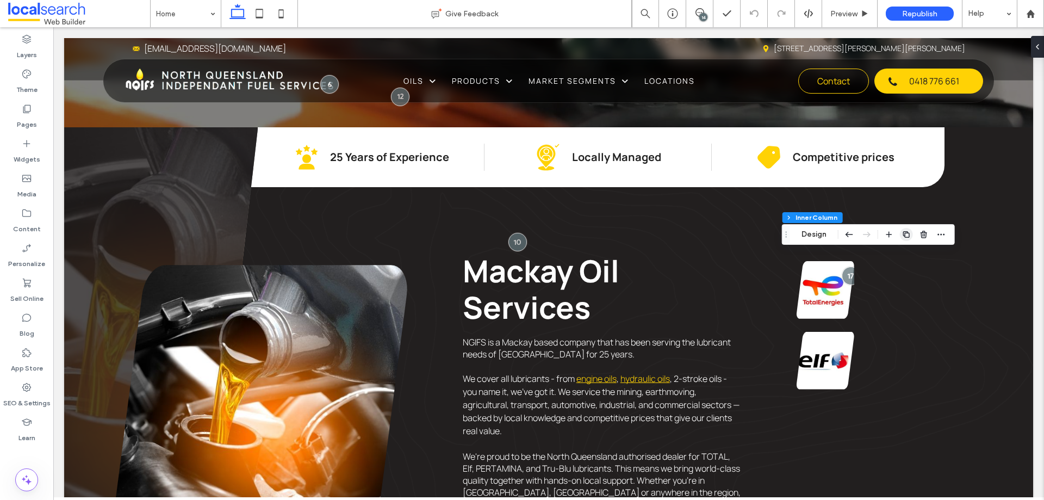
click at [908, 233] on use "button" at bounding box center [906, 234] width 7 height 7
click at [938, 232] on use "button" at bounding box center [937, 234] width 7 height 7
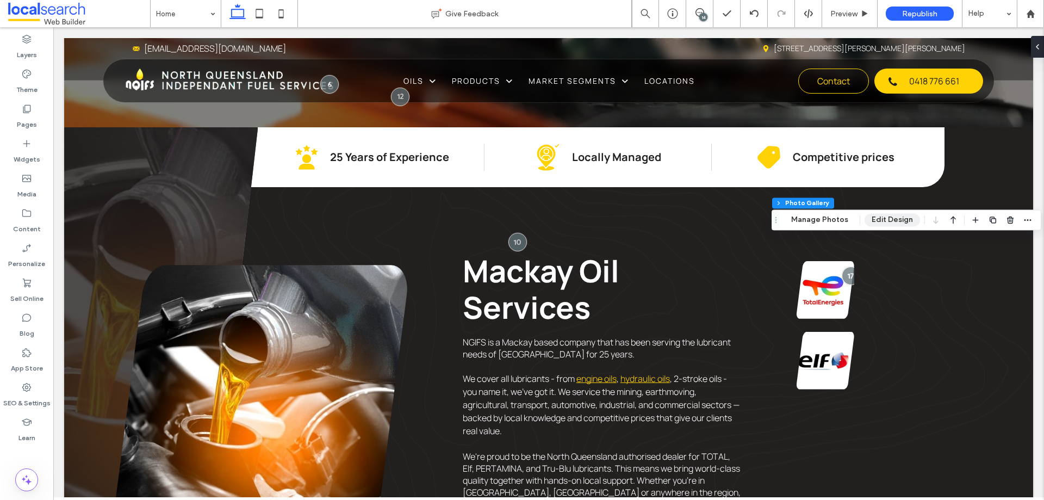
click at [882, 222] on button "Edit Design" at bounding box center [892, 219] width 55 height 13
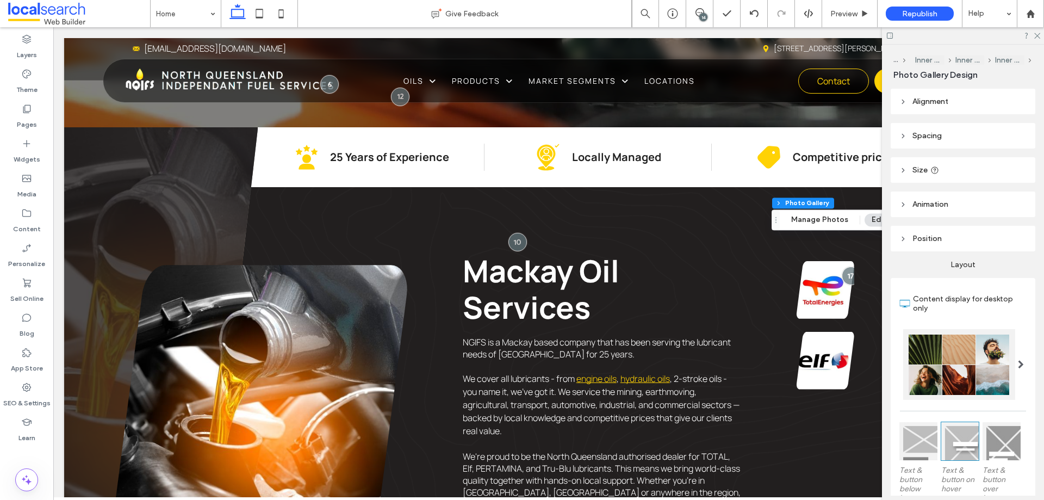
click at [935, 169] on use at bounding box center [935, 169] width 7 height 7
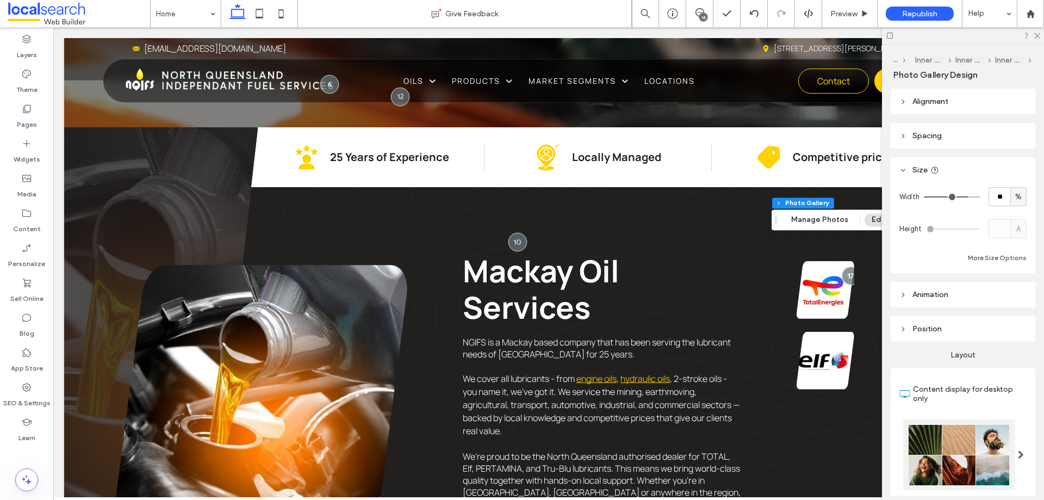
type input "**"
type input "***"
drag, startPoint x: 963, startPoint y: 195, endPoint x: 987, endPoint y: 199, distance: 24.7
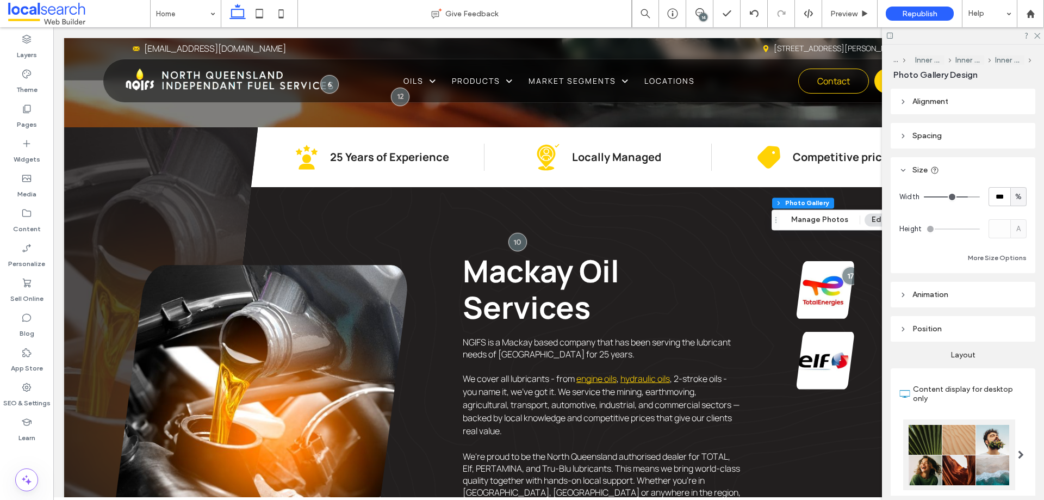
type input "***"
click at [977, 196] on input "range" at bounding box center [952, 196] width 56 height 1
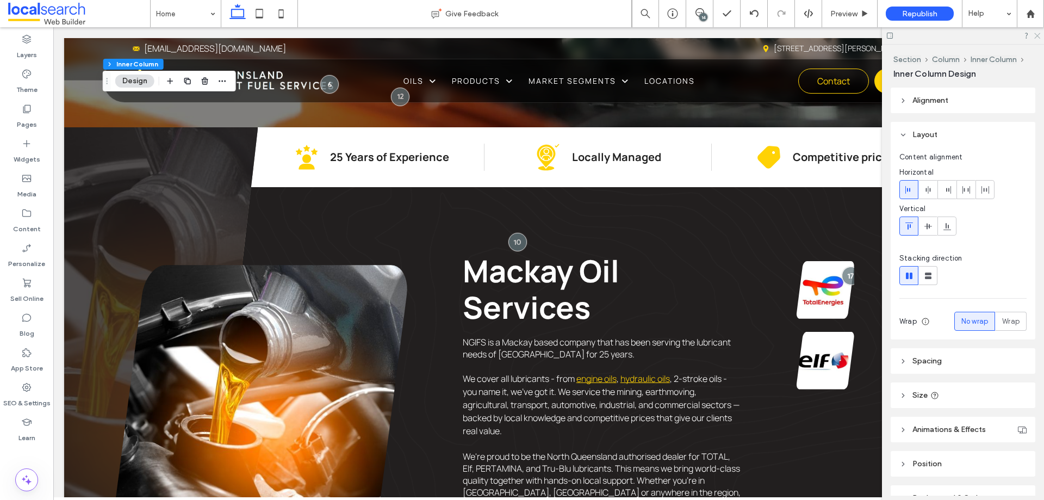
click at [1038, 34] on icon at bounding box center [1036, 35] width 7 height 7
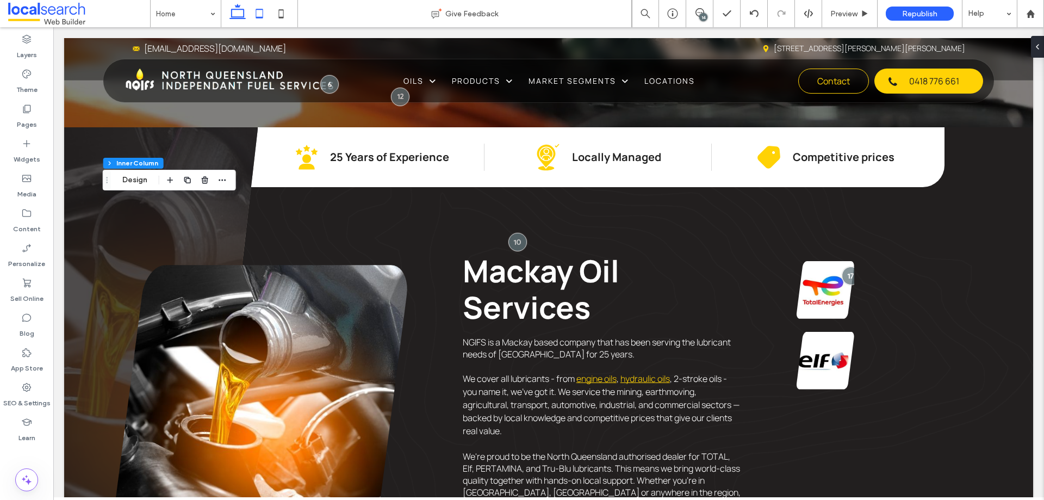
click at [252, 10] on icon at bounding box center [260, 14] width 22 height 22
type input "**"
type input "****"
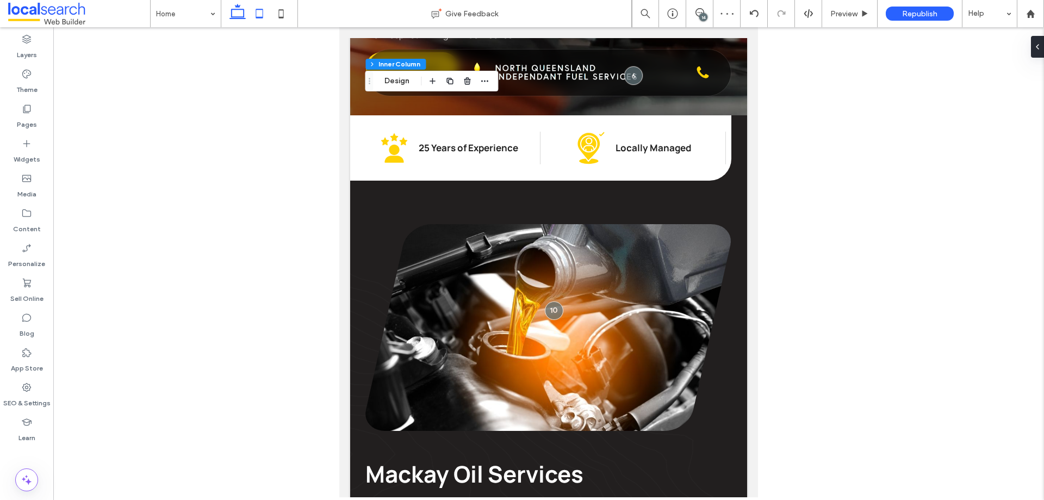
click at [232, 15] on use at bounding box center [238, 11] width 16 height 15
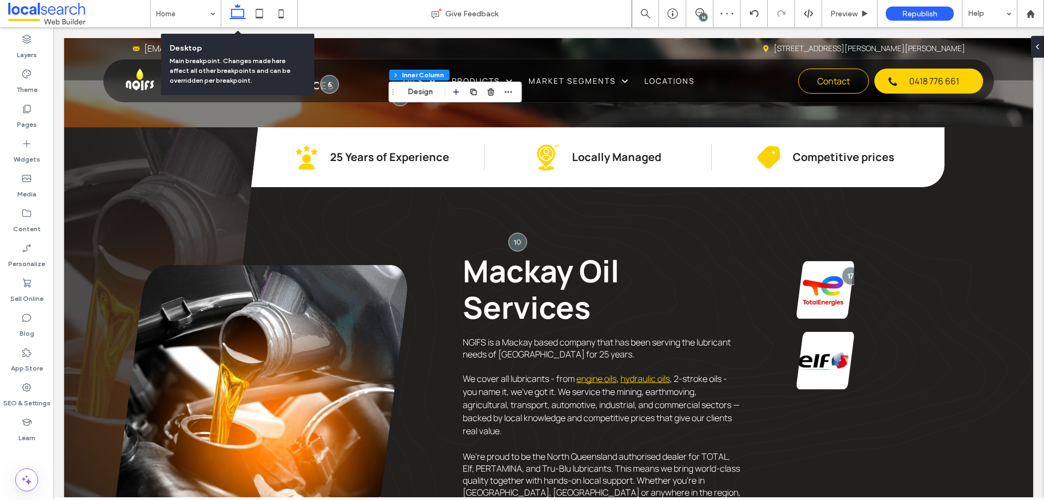
type input "*"
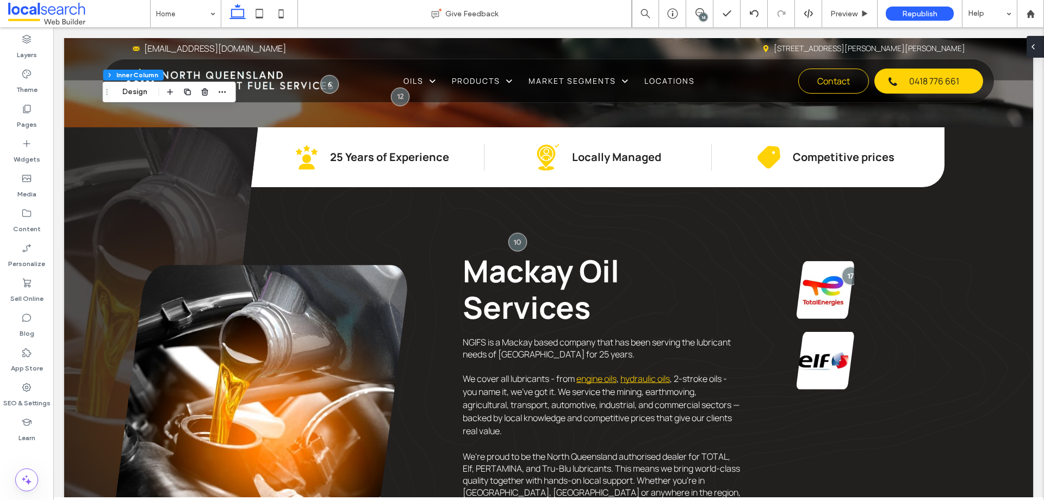
click at [1038, 45] on div at bounding box center [1035, 47] width 17 height 22
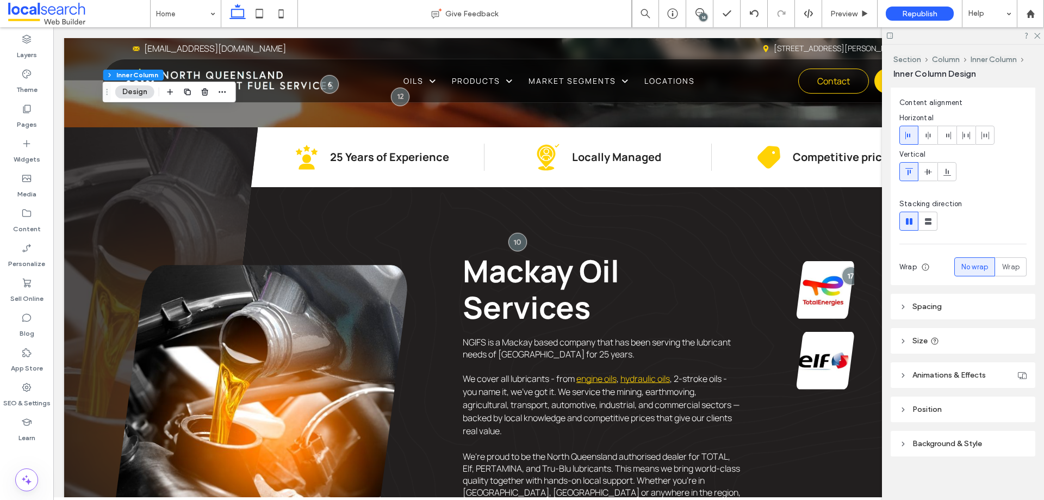
scroll to position [59, 0]
click at [950, 308] on header "Spacing" at bounding box center [963, 302] width 145 height 26
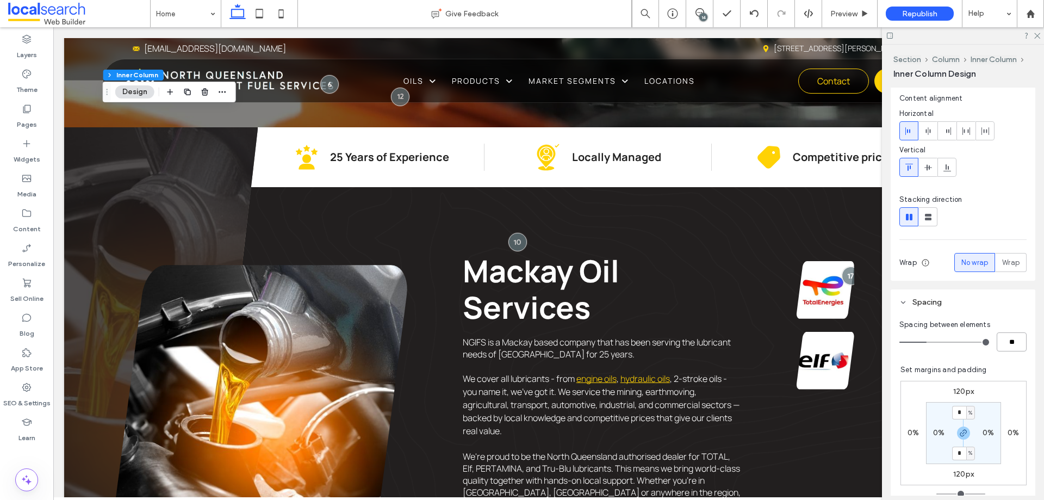
click at [1007, 343] on input "**" at bounding box center [1012, 341] width 30 height 19
type input "*"
type input "**"
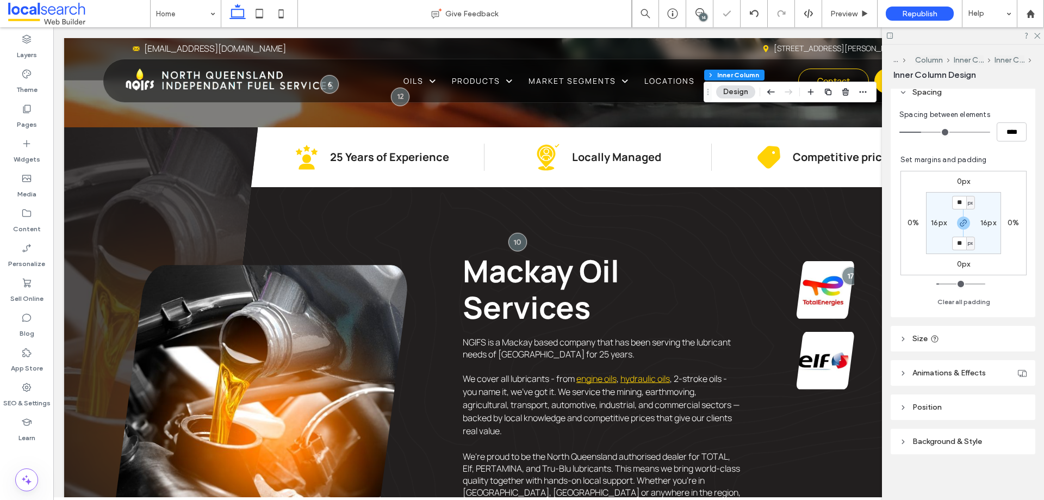
scroll to position [226, 0]
click at [938, 337] on icon at bounding box center [935, 336] width 9 height 9
click at [995, 364] on input "**" at bounding box center [1000, 363] width 22 height 19
type input "**"
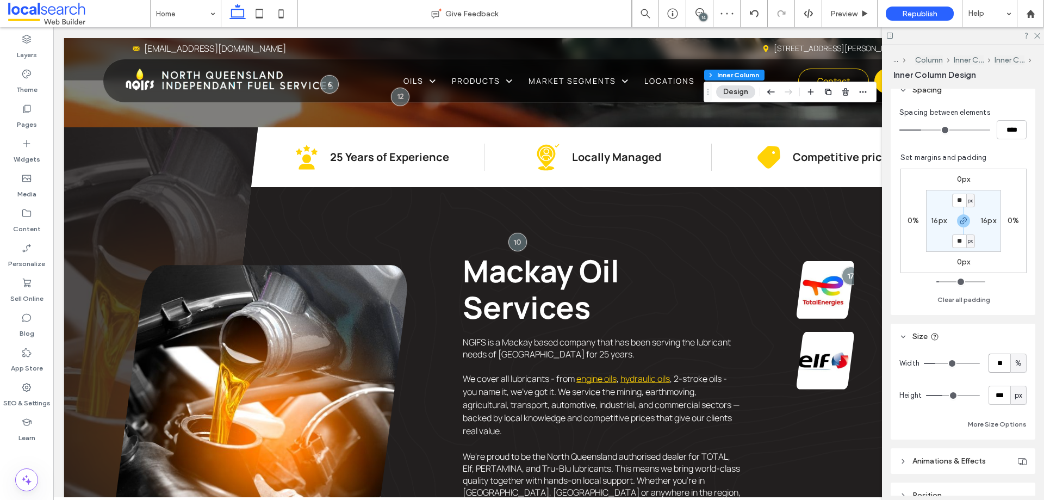
type input "*"
type input "**"
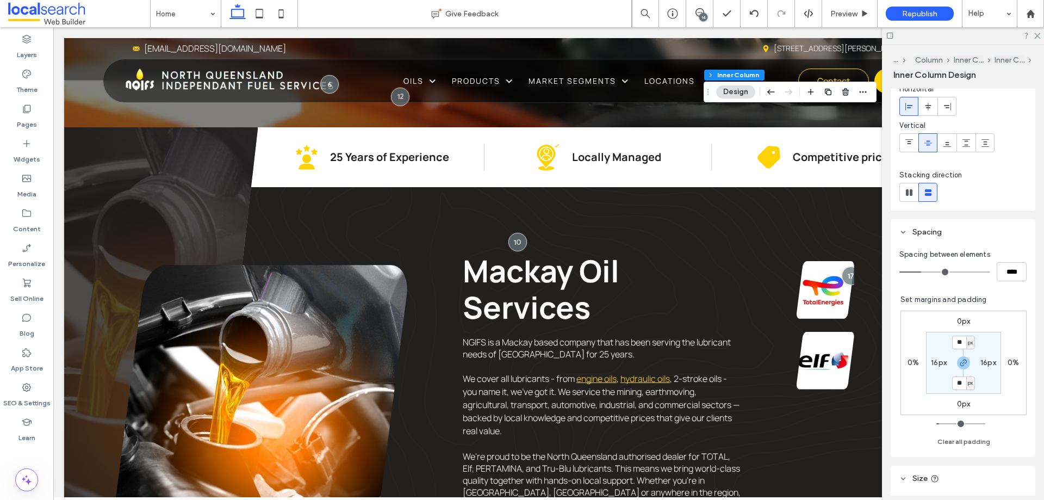
scroll to position [163, 0]
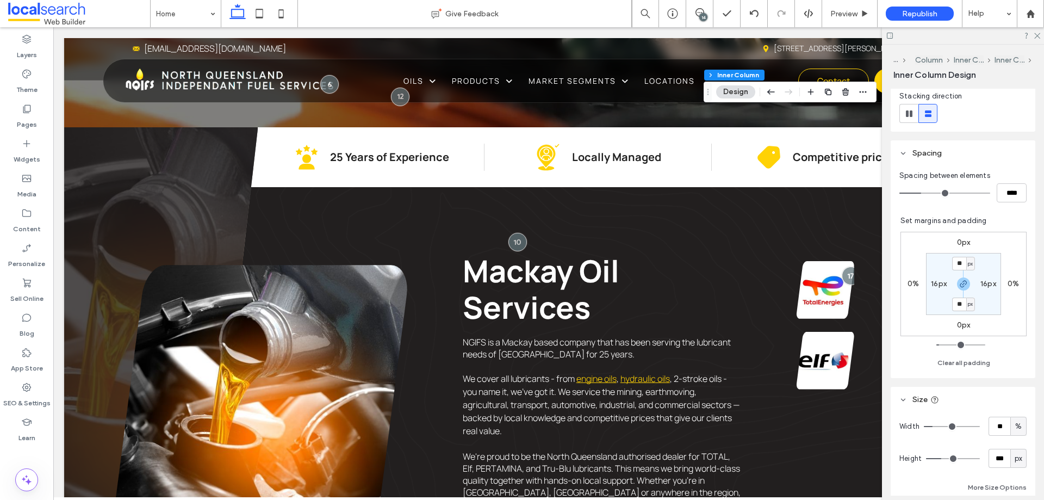
click at [908, 286] on label "0%" at bounding box center [913, 283] width 11 height 9
type input "*"
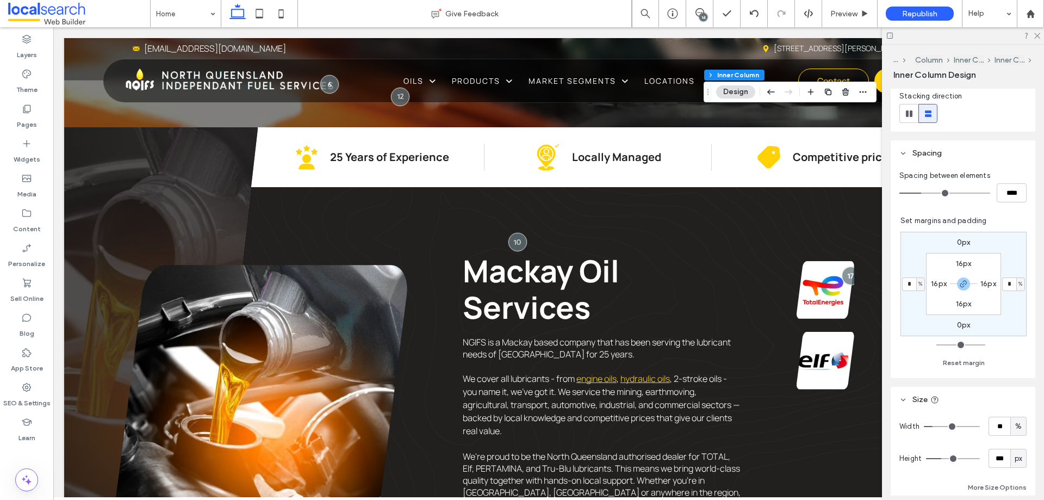
click at [919, 282] on span "%" at bounding box center [921, 283] width 4 height 11
click at [914, 299] on span "px" at bounding box center [912, 300] width 8 height 11
click at [908, 286] on input "*" at bounding box center [909, 284] width 14 height 14
type input "*"
type input "***"
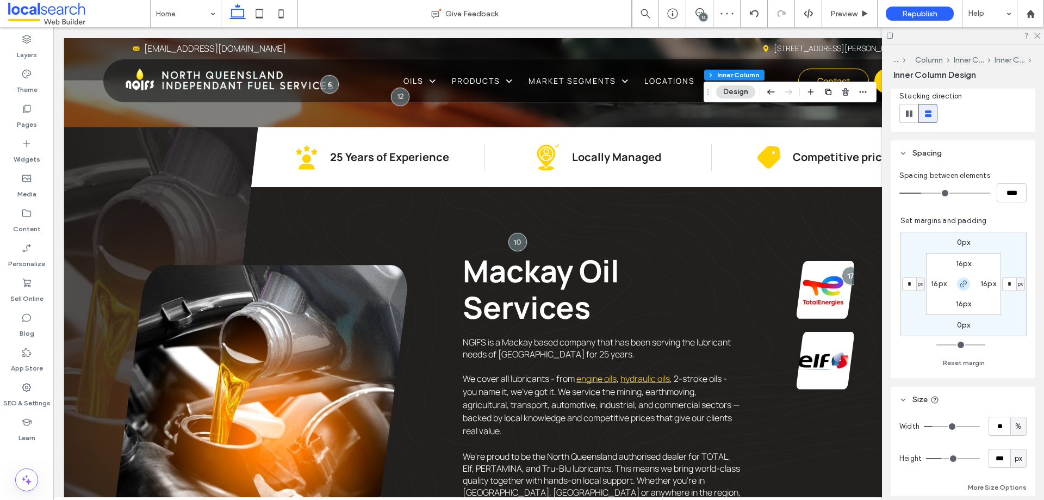
type input "*"
click at [959, 282] on icon "button" at bounding box center [963, 284] width 9 height 9
type input "***"
click at [902, 284] on input "*" at bounding box center [909, 284] width 14 height 14
type input "***"
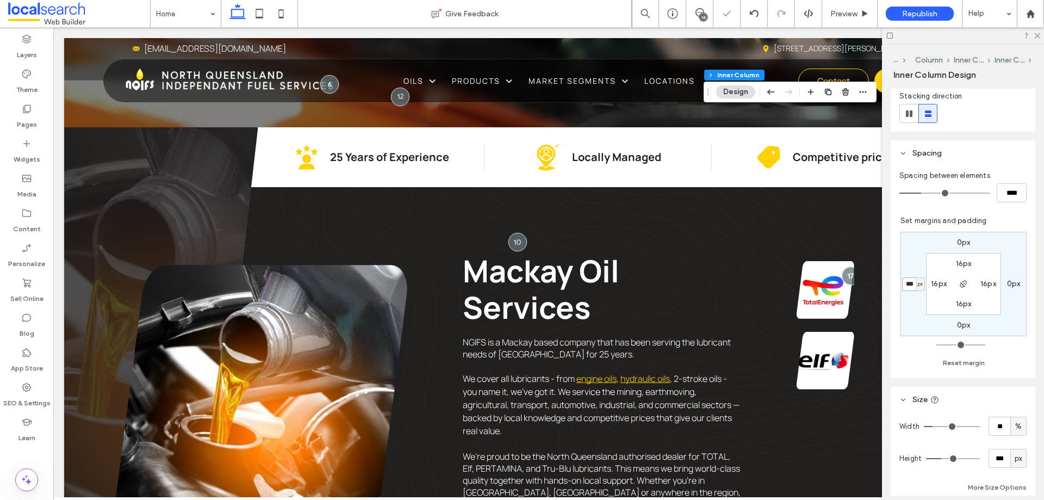
type input "*"
type input "***"
type input "*"
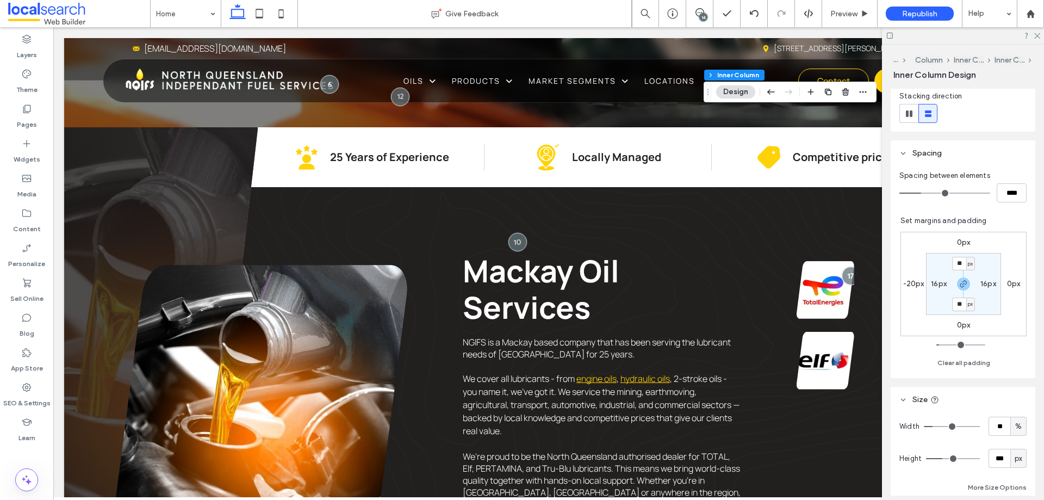
click at [908, 282] on label "-20px" at bounding box center [913, 283] width 21 height 9
type input "*"
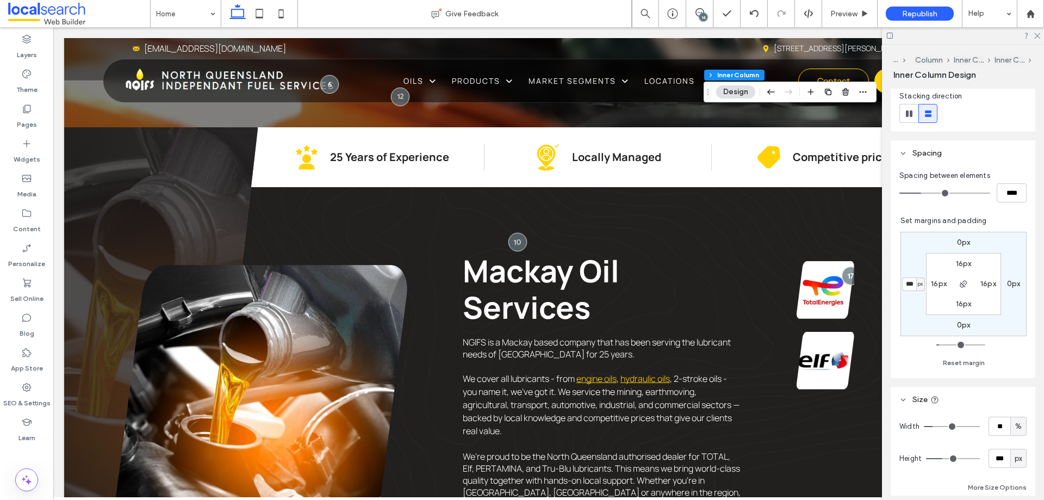
click at [908, 282] on input "***" at bounding box center [909, 284] width 14 height 14
type input "***"
type input "*"
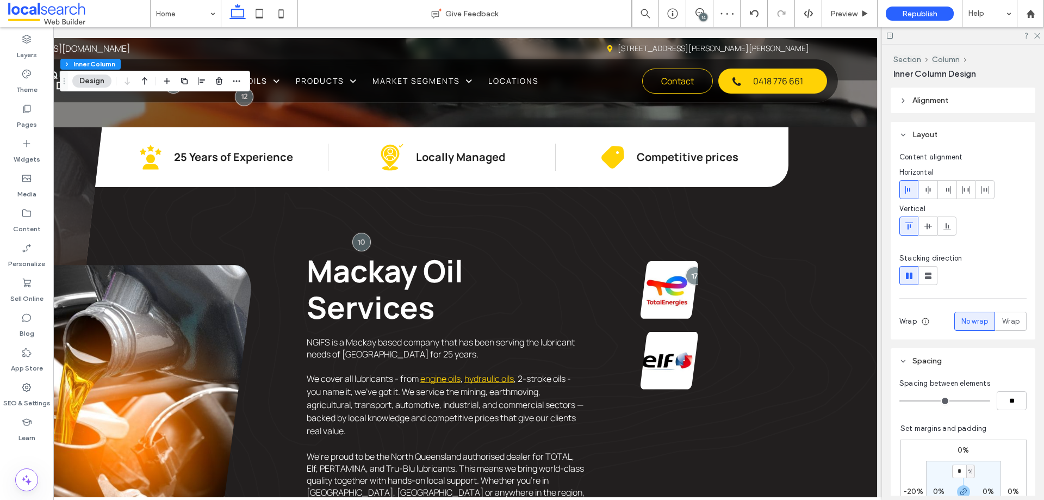
scroll to position [0, 162]
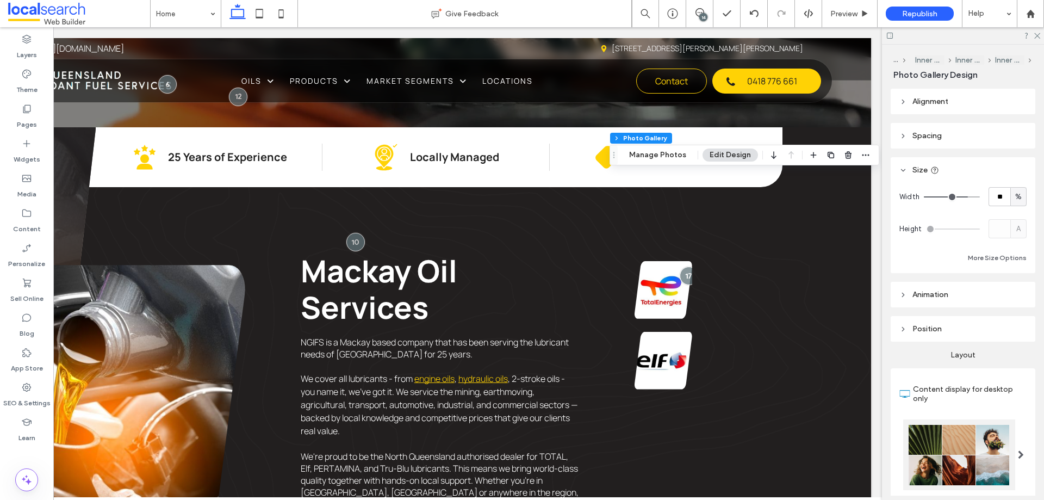
type input "**"
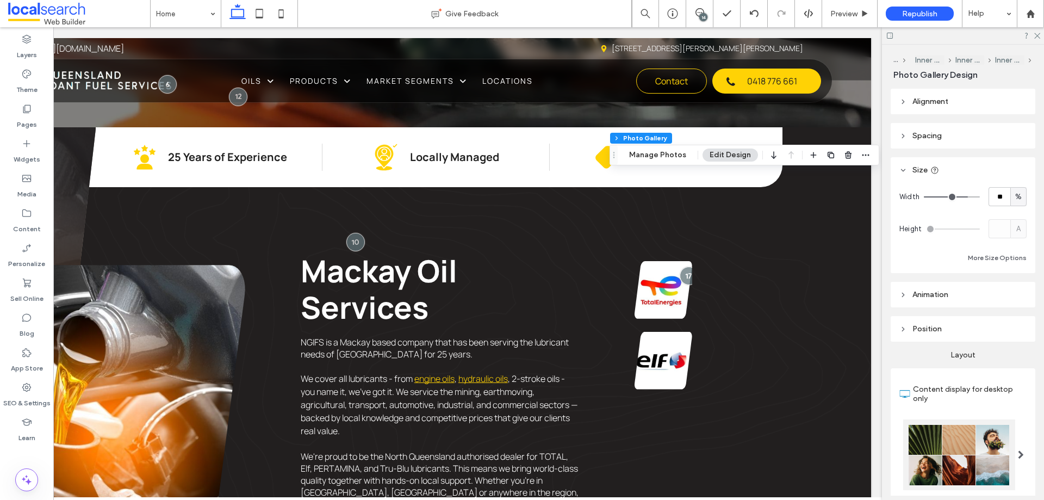
type input "**"
type input "***"
drag, startPoint x: 961, startPoint y: 195, endPoint x: 988, endPoint y: 194, distance: 26.7
click at [980, 196] on input "range" at bounding box center [952, 196] width 56 height 1
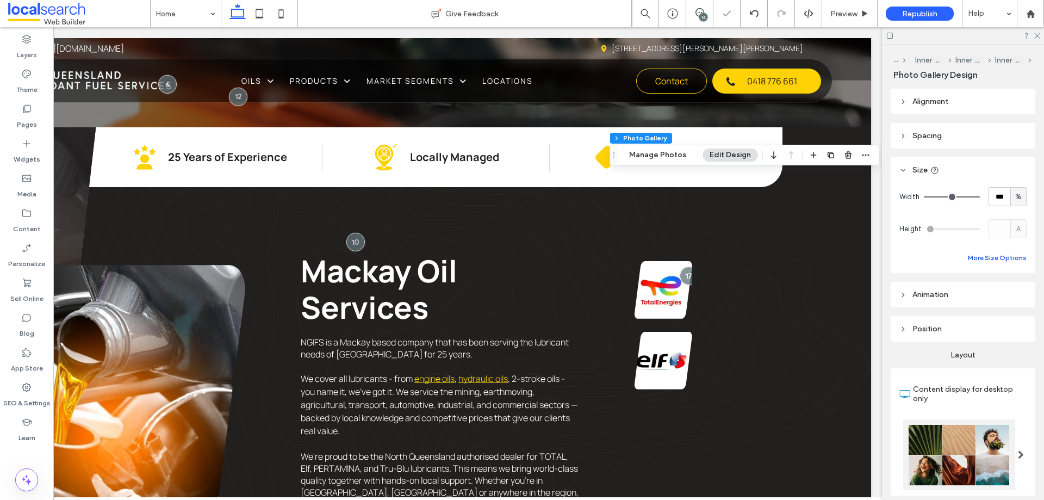
click at [981, 256] on button "More Size Options" at bounding box center [997, 257] width 59 height 13
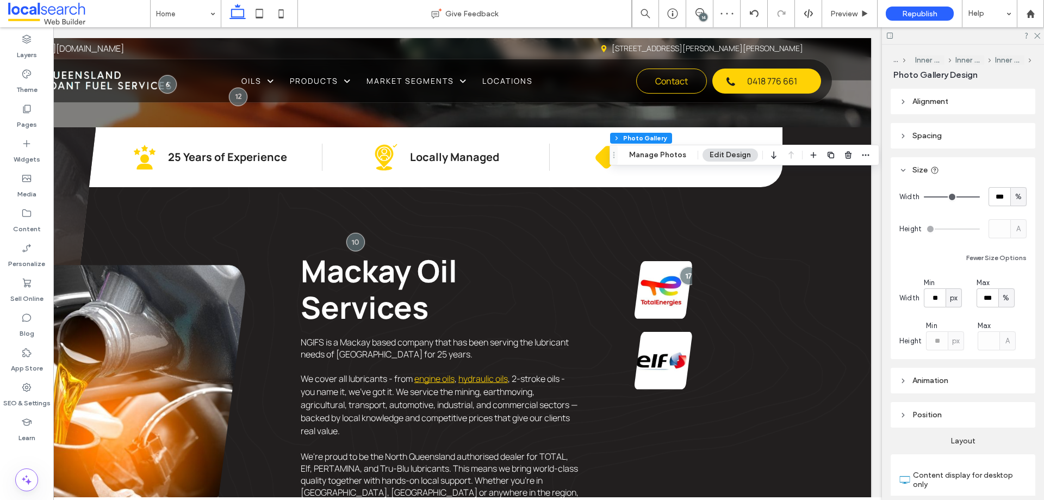
type input "**"
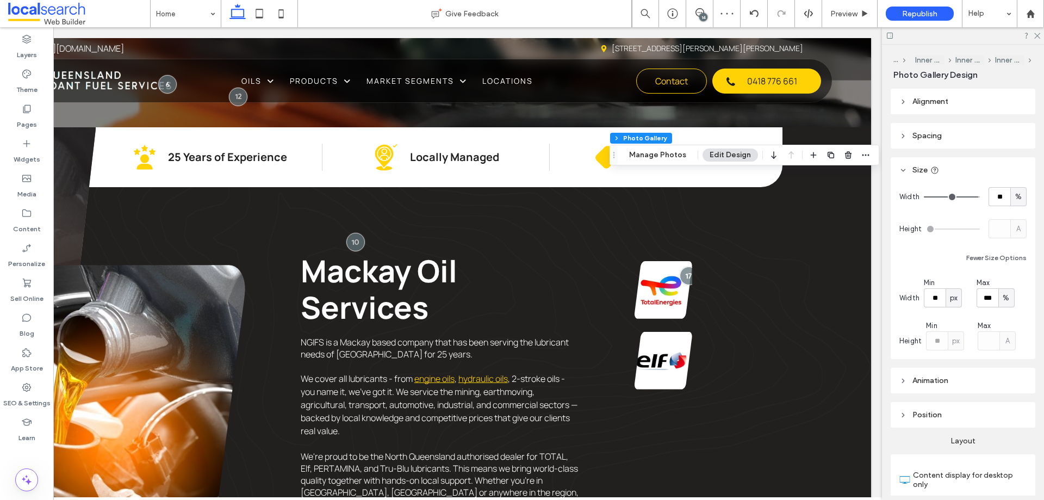
type input "**"
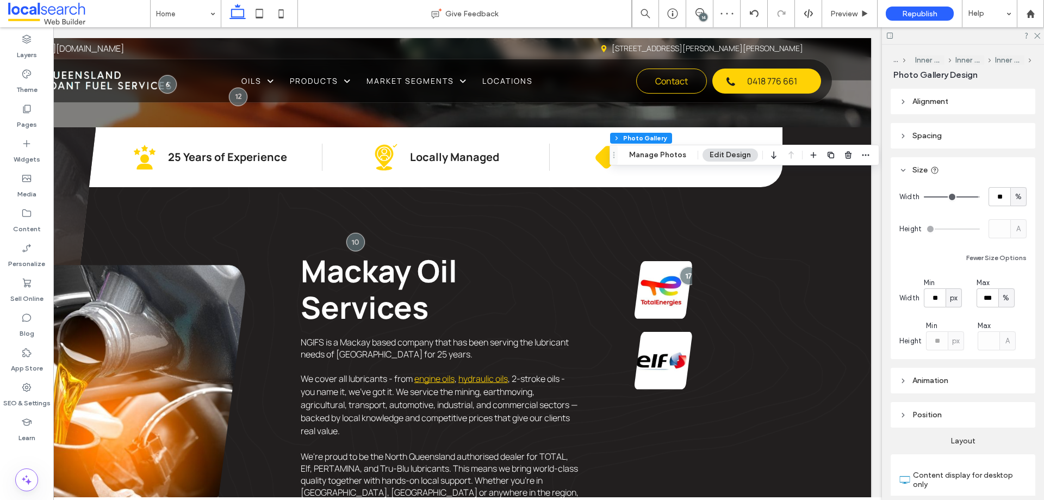
type input "**"
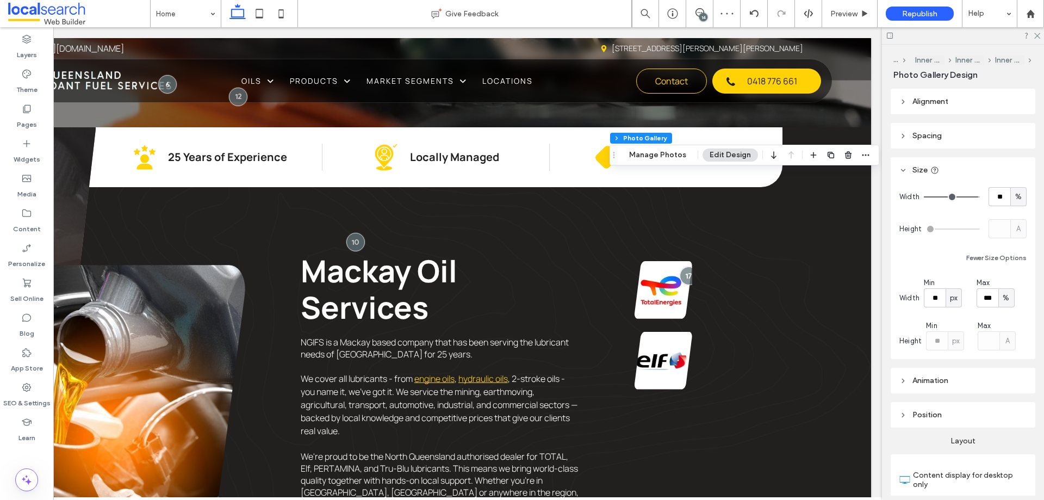
type input "**"
drag, startPoint x: 971, startPoint y: 196, endPoint x: 965, endPoint y: 196, distance: 6.5
click at [965, 196] on input "range" at bounding box center [952, 196] width 56 height 1
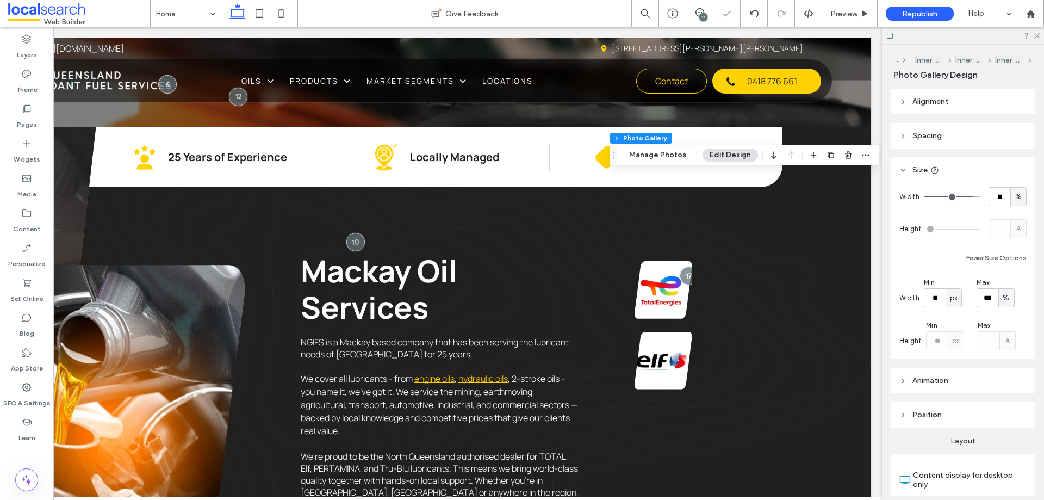
type input "**"
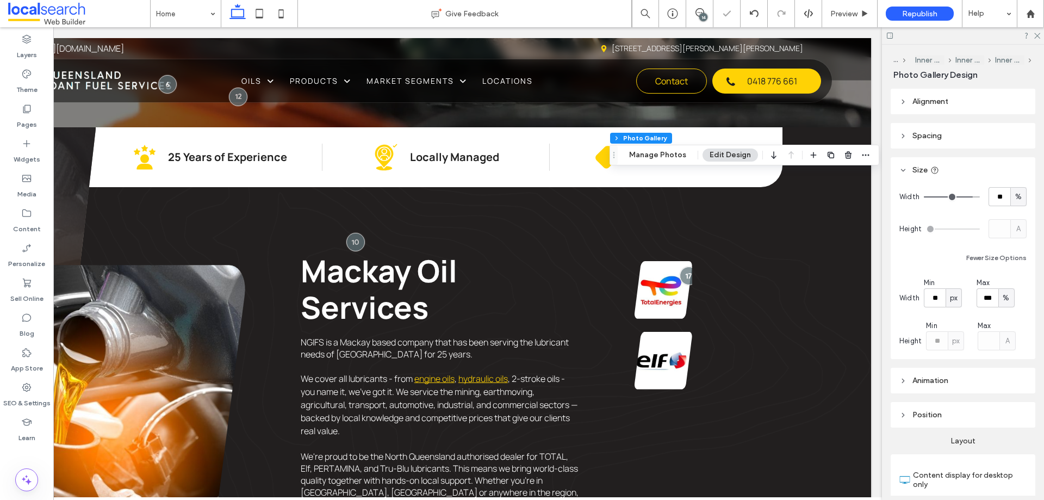
type input "**"
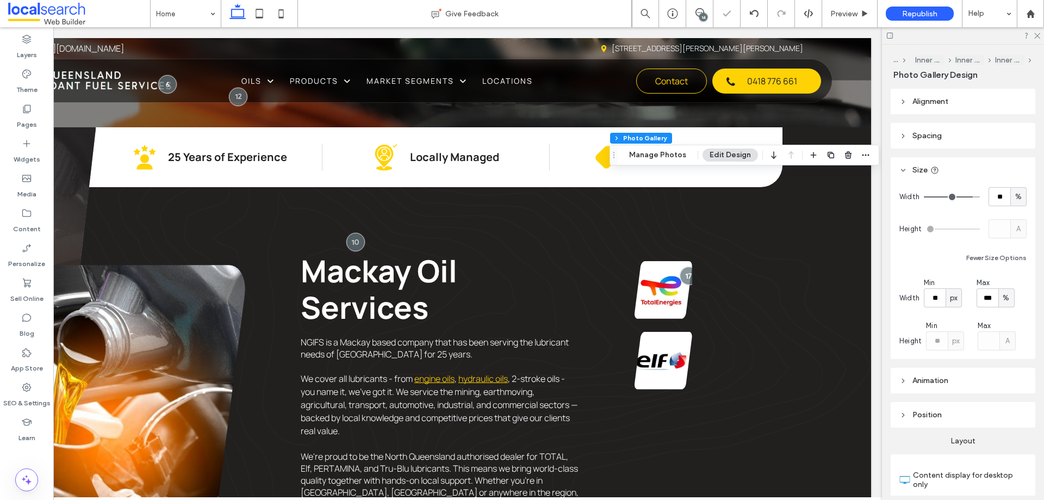
type input "**"
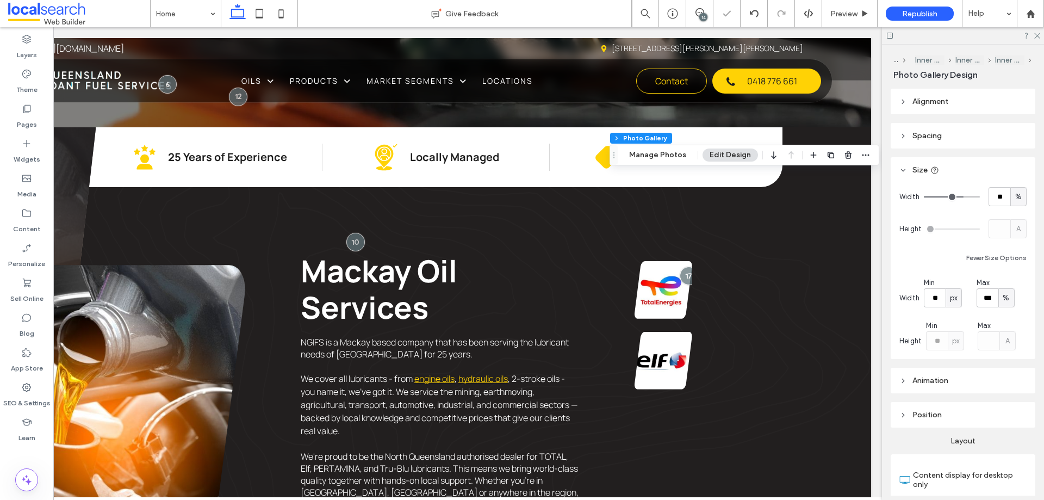
type input "**"
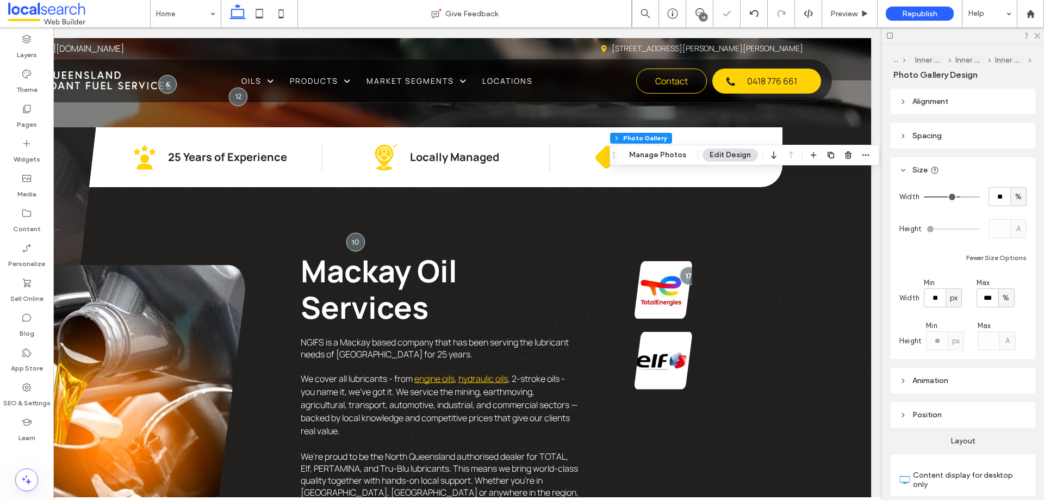
drag, startPoint x: 965, startPoint y: 196, endPoint x: 956, endPoint y: 197, distance: 9.3
click at [956, 197] on input "range" at bounding box center [952, 196] width 56 height 1
type input "**"
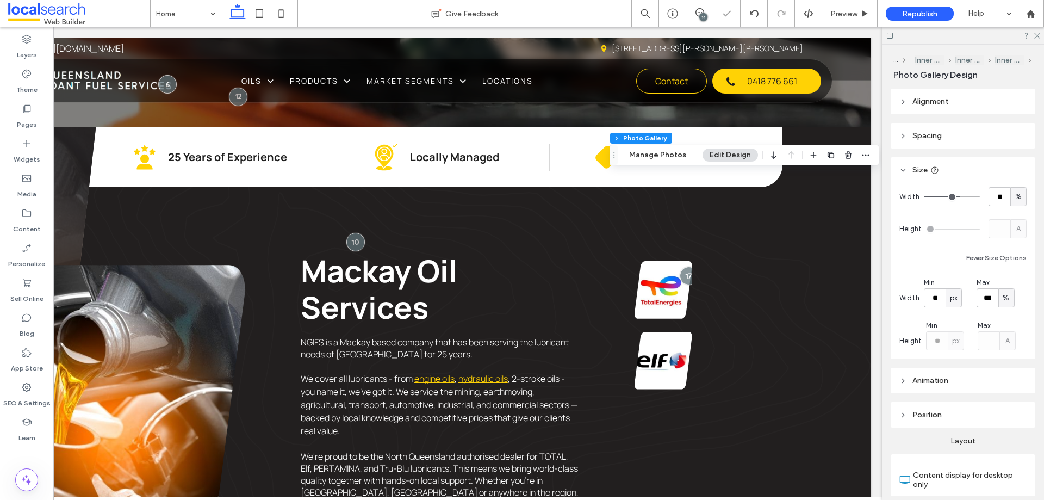
type input "**"
click at [952, 197] on input "range" at bounding box center [952, 196] width 56 height 1
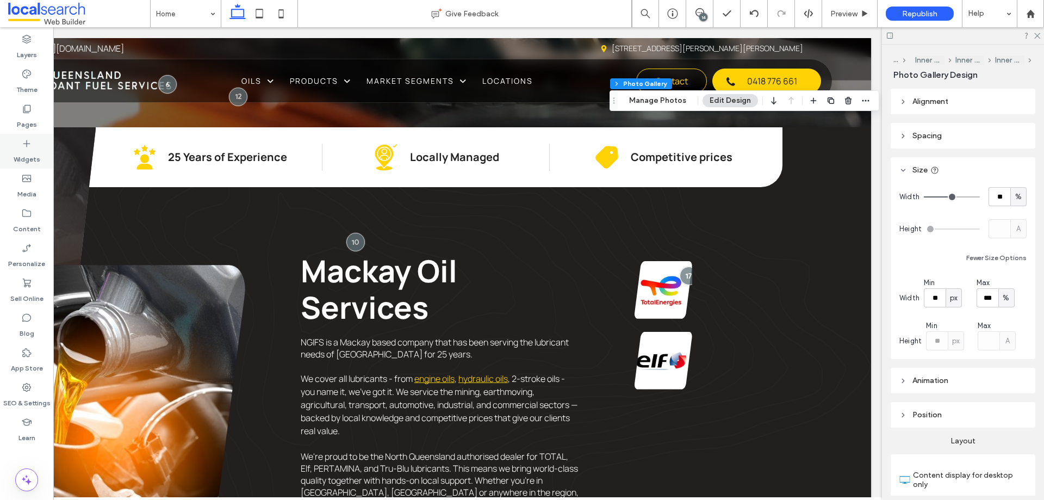
click at [20, 147] on div "Widgets" at bounding box center [26, 151] width 53 height 35
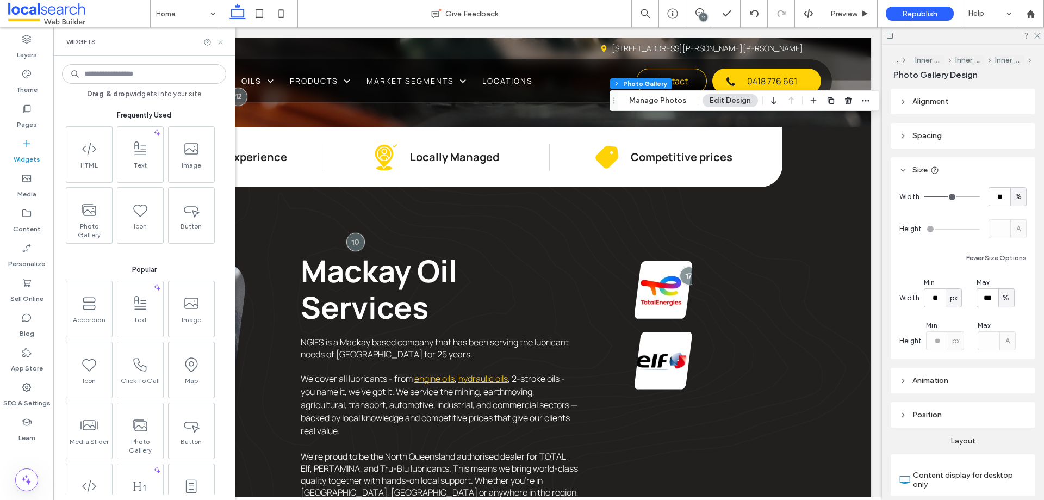
click at [221, 44] on icon at bounding box center [220, 42] width 8 height 8
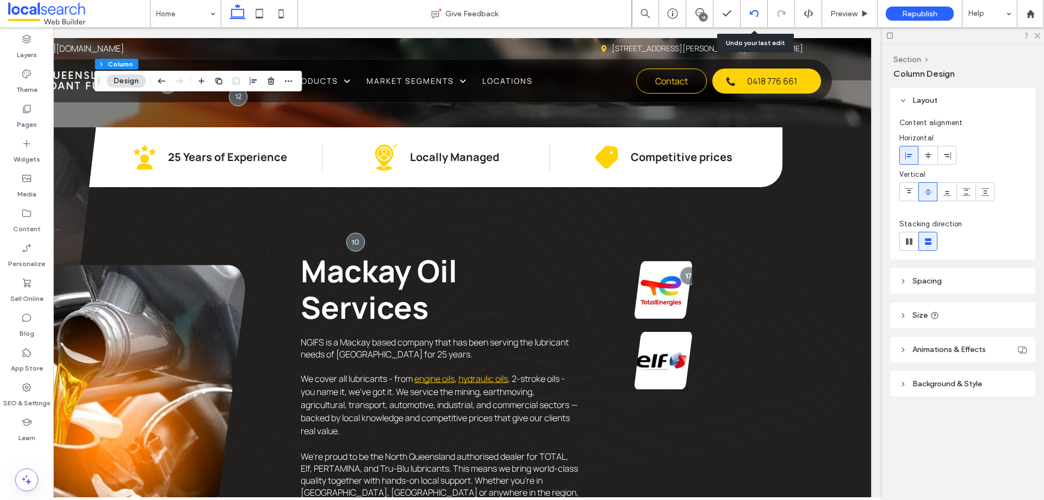
click at [748, 16] on div at bounding box center [754, 13] width 27 height 9
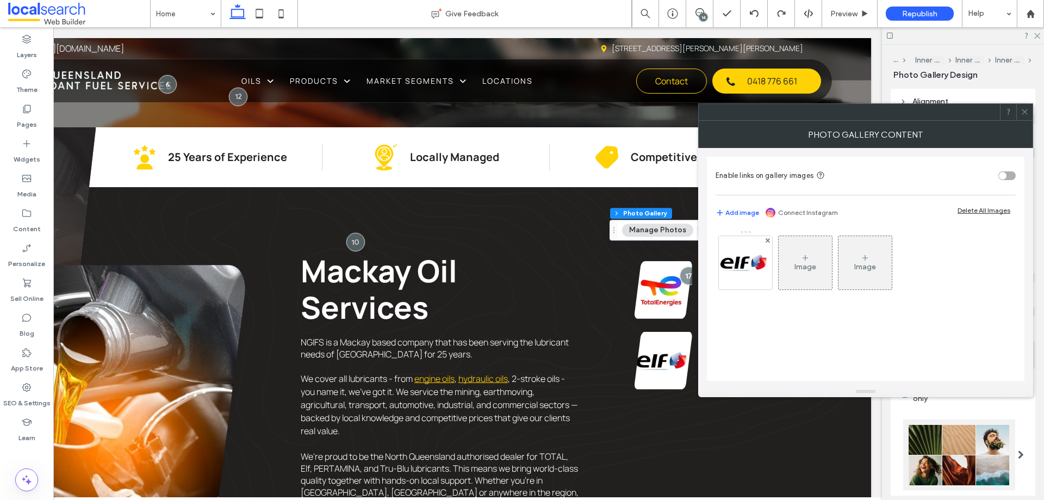
click at [1024, 110] on use at bounding box center [1024, 111] width 5 height 5
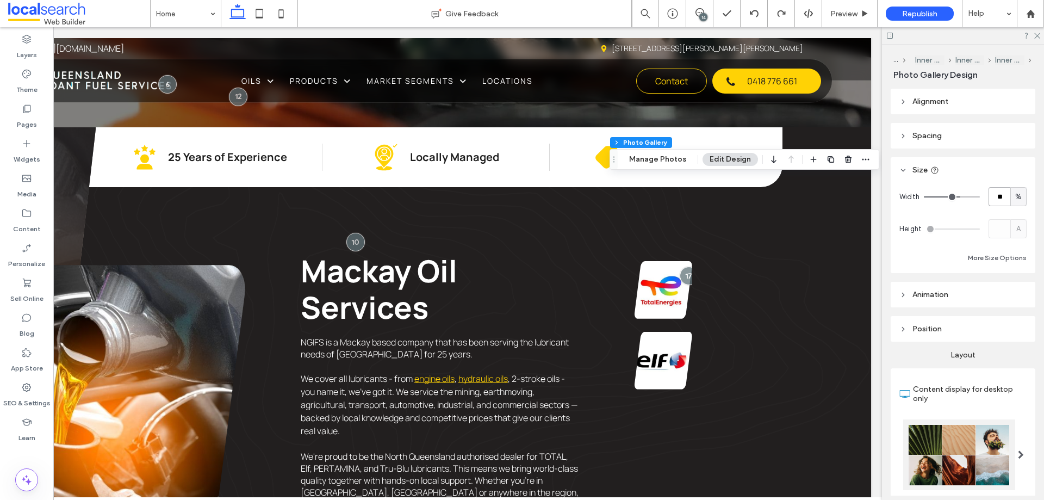
click at [997, 200] on input "**" at bounding box center [1000, 196] width 22 height 19
type input "**"
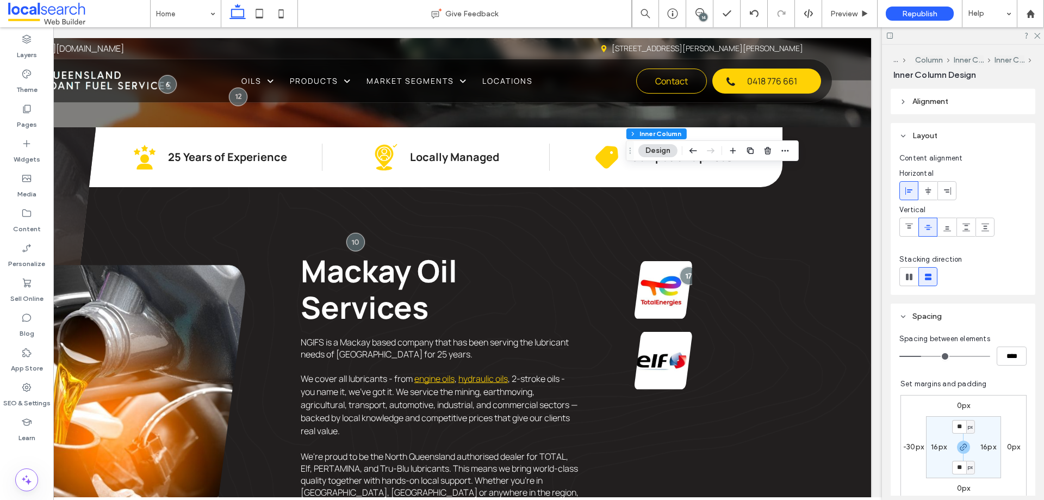
scroll to position [0, 0]
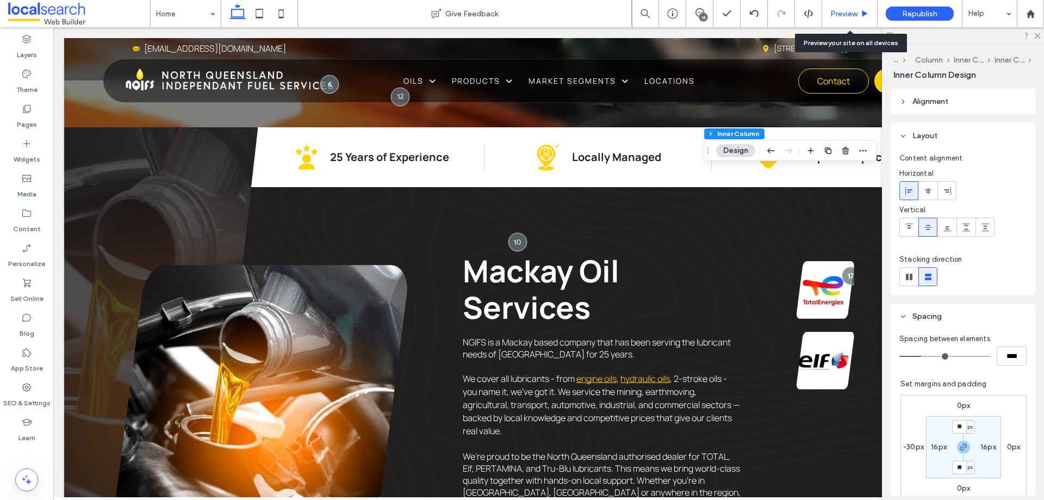
click at [830, 9] on span "Preview" at bounding box center [843, 13] width 27 height 9
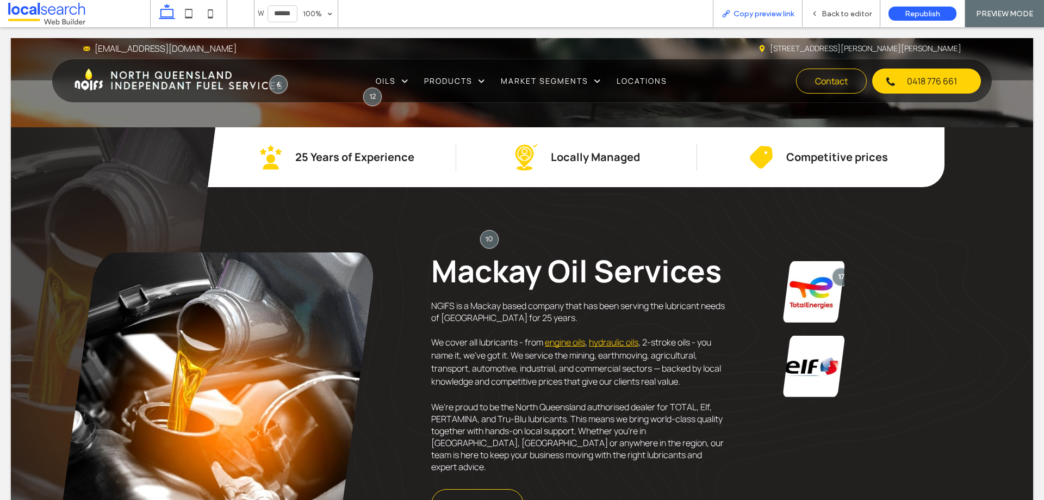
click at [755, 17] on span "Copy preview link" at bounding box center [764, 13] width 60 height 9
click at [837, 15] on span "Back to editor" at bounding box center [847, 13] width 50 height 9
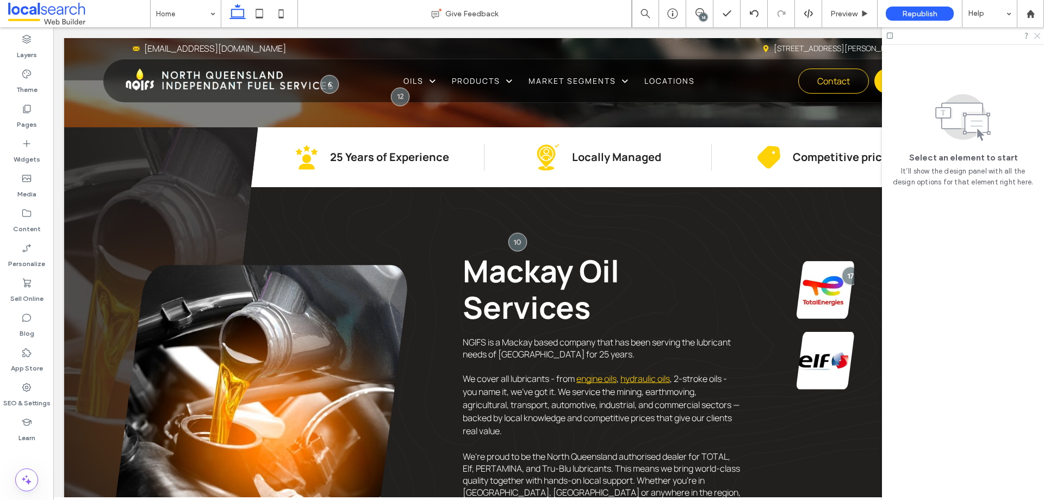
click at [1036, 33] on icon at bounding box center [1036, 35] width 7 height 7
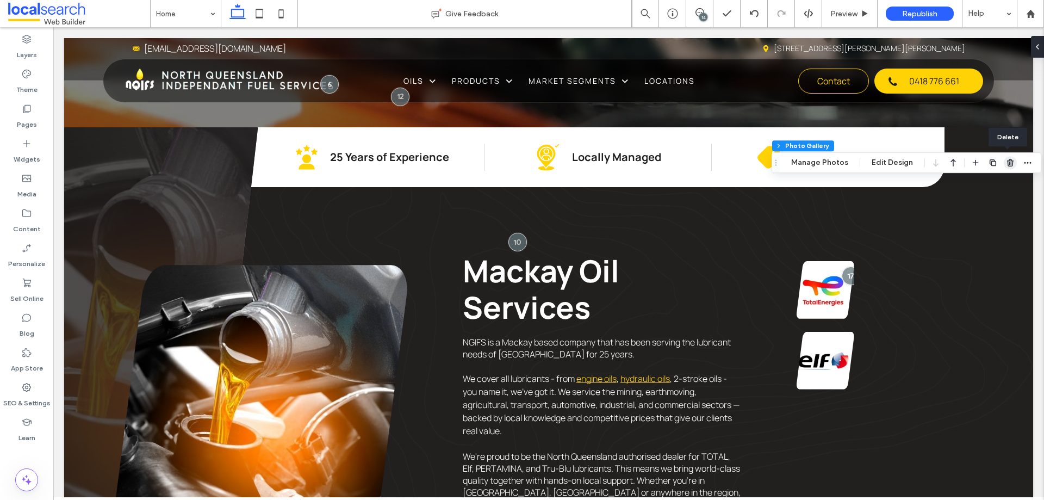
click at [1008, 160] on icon "button" at bounding box center [1010, 162] width 9 height 9
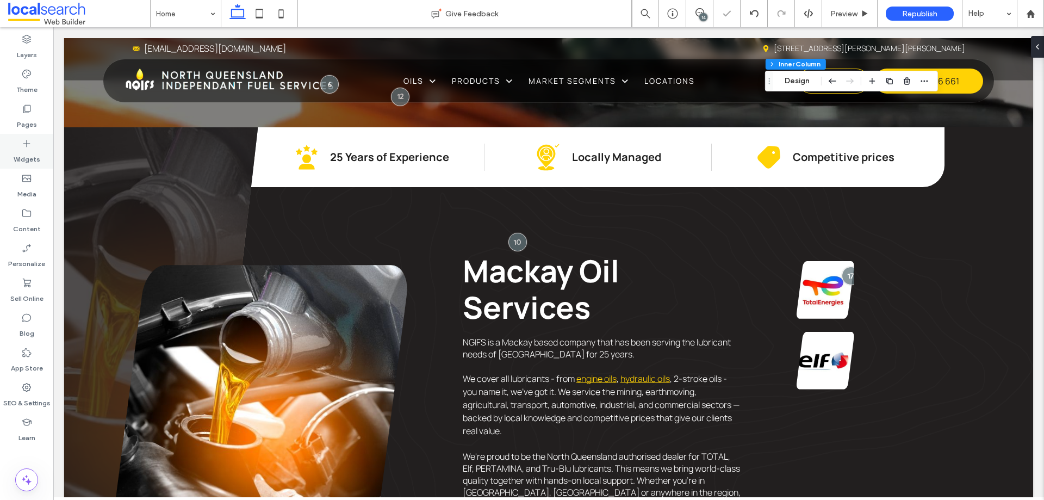
click at [27, 137] on div "Widgets" at bounding box center [26, 151] width 53 height 35
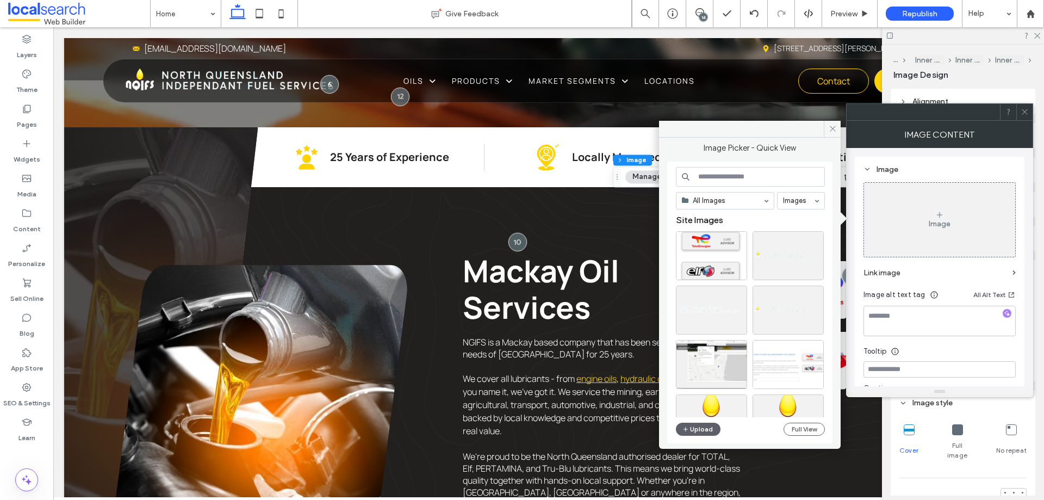
click at [1029, 111] on div at bounding box center [1024, 112] width 16 height 16
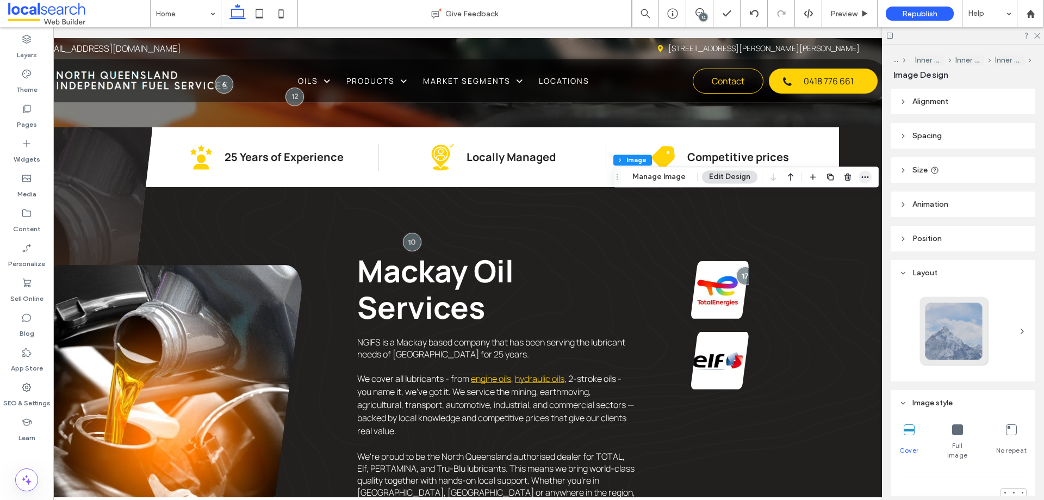
scroll to position [0, 109]
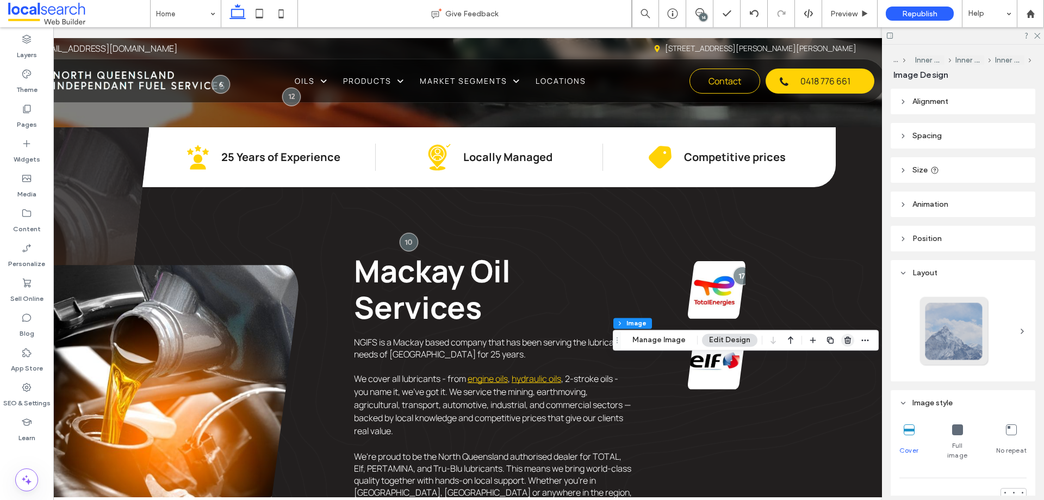
click at [846, 342] on use "button" at bounding box center [848, 340] width 7 height 7
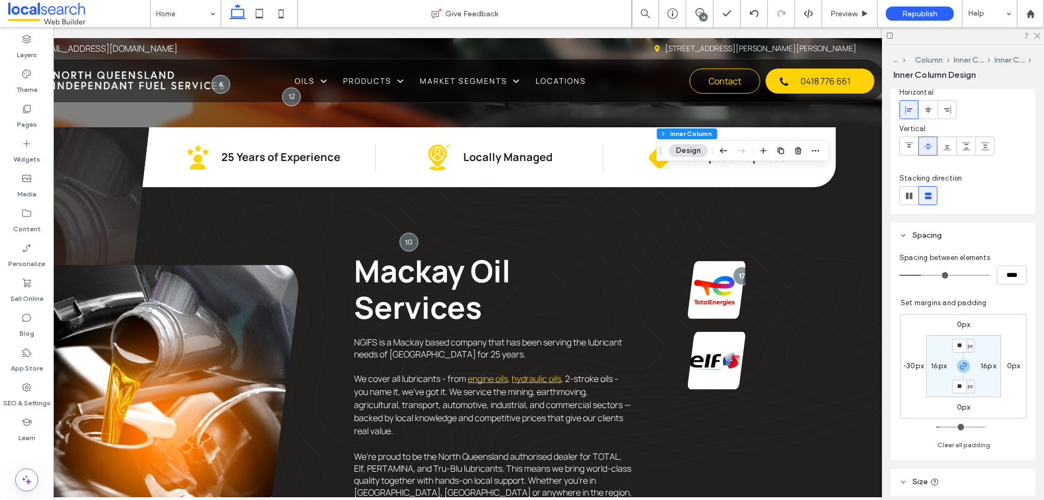
scroll to position [163, 0]
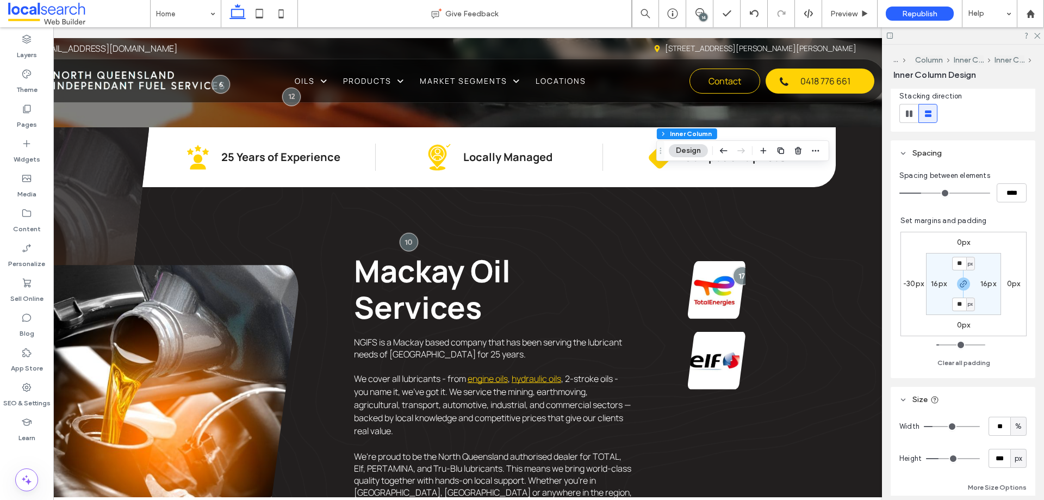
click at [931, 284] on label "16px" at bounding box center [939, 283] width 16 height 9
type input "*"
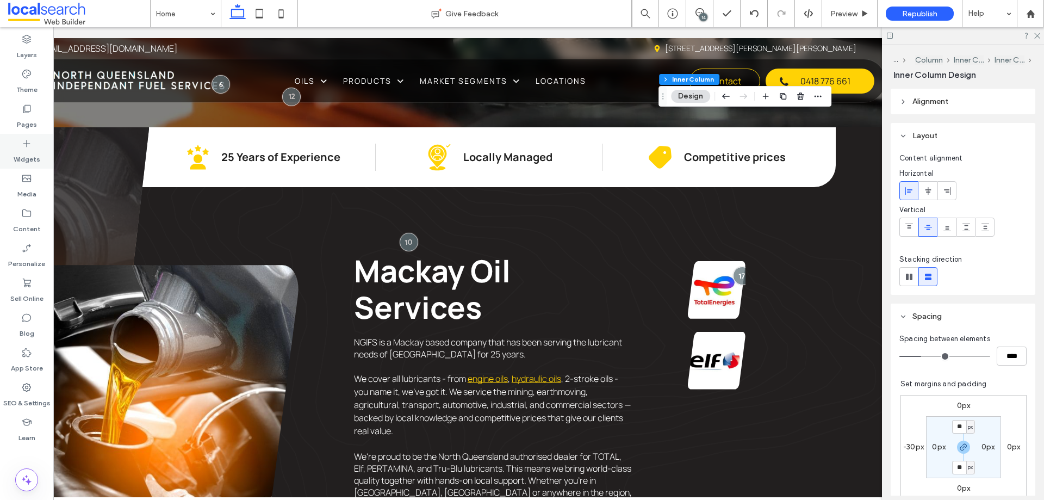
click at [36, 143] on div "Widgets" at bounding box center [26, 151] width 53 height 35
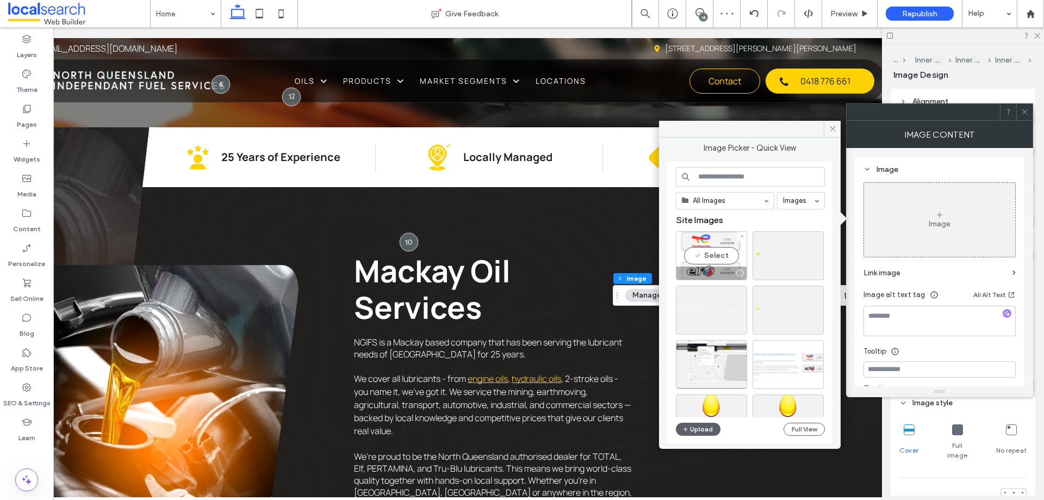
click at [725, 258] on div "Select" at bounding box center [711, 255] width 71 height 49
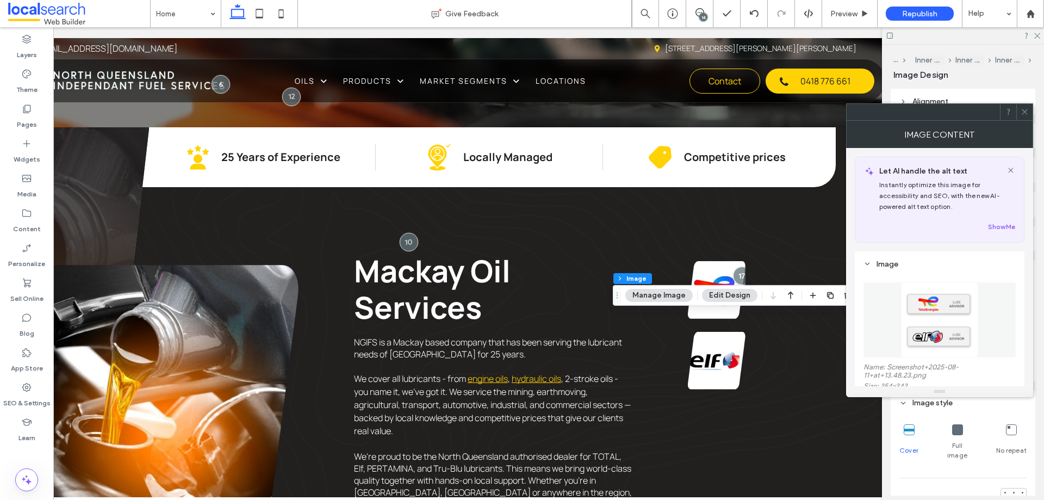
click at [1026, 108] on icon at bounding box center [1025, 112] width 8 height 8
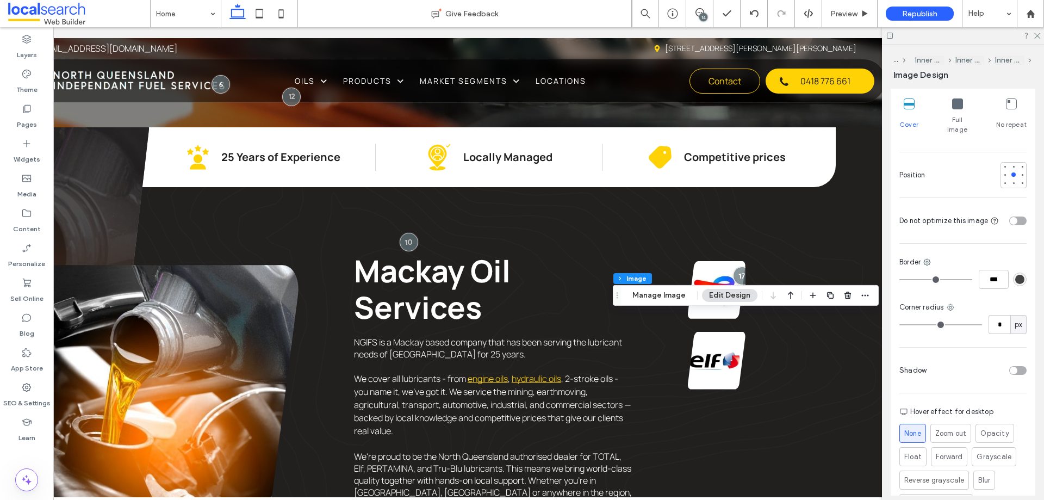
scroll to position [222, 0]
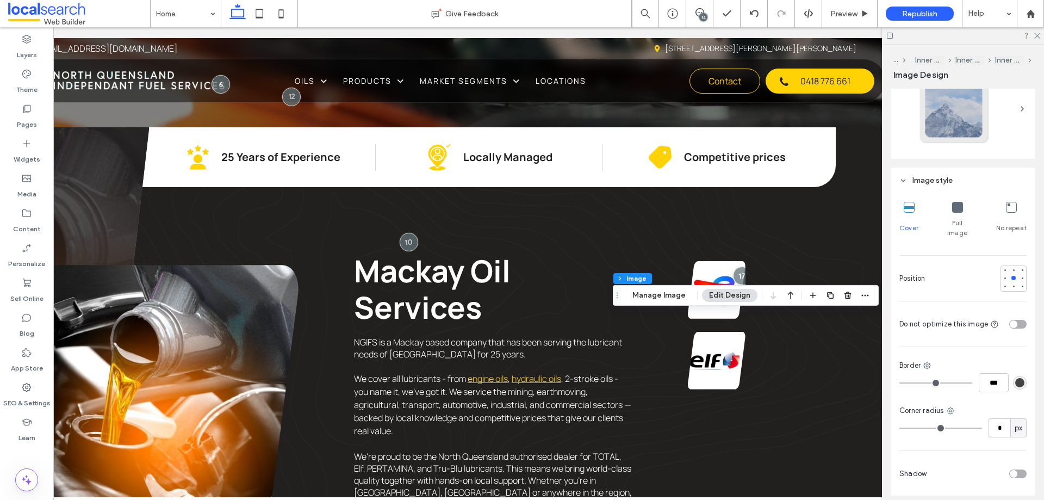
click at [955, 205] on icon at bounding box center [957, 207] width 11 height 11
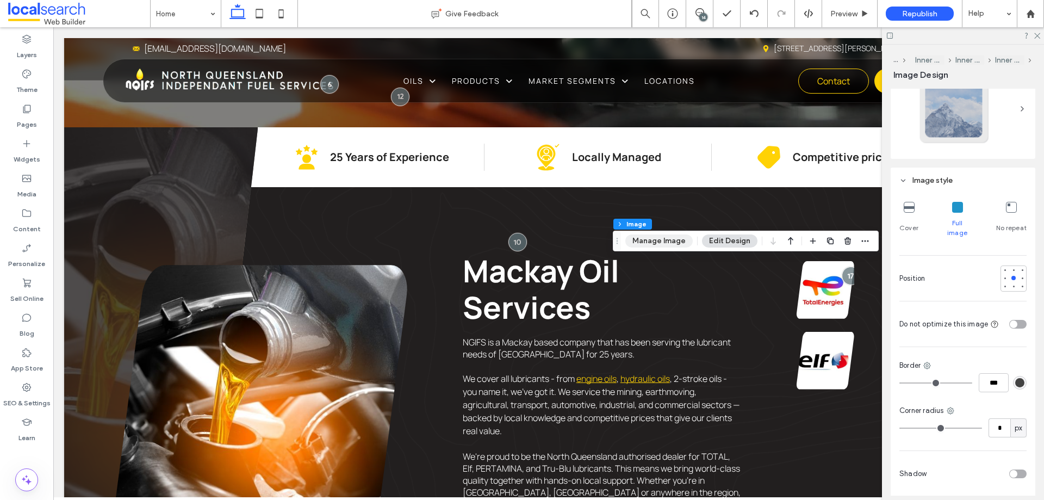
click at [672, 235] on button "Manage Image" at bounding box center [658, 240] width 67 height 13
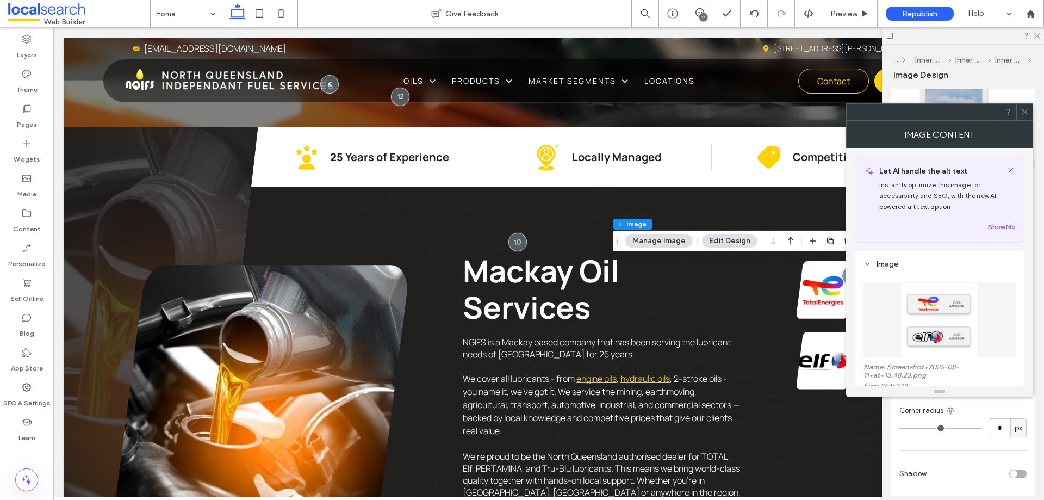
click at [955, 302] on img at bounding box center [939, 319] width 77 height 75
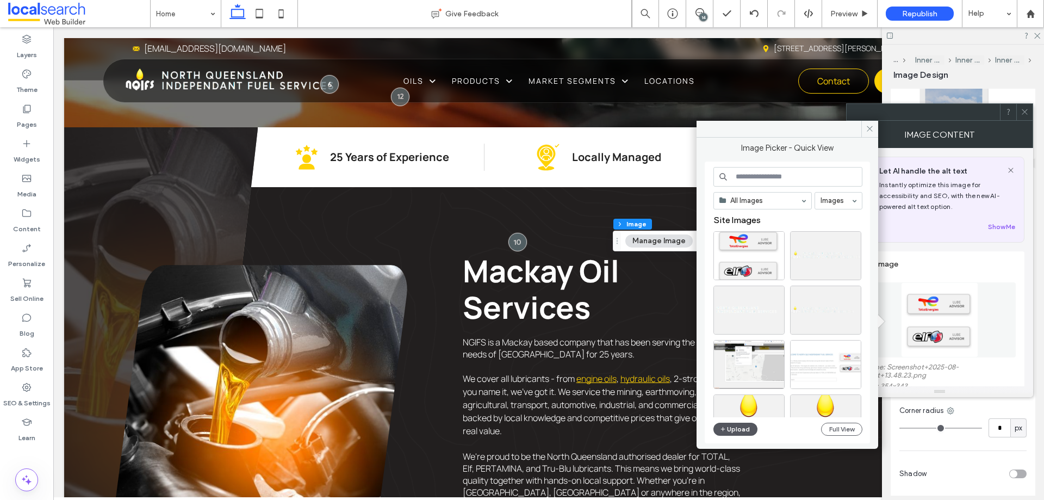
click at [732, 431] on button "Upload" at bounding box center [736, 429] width 45 height 13
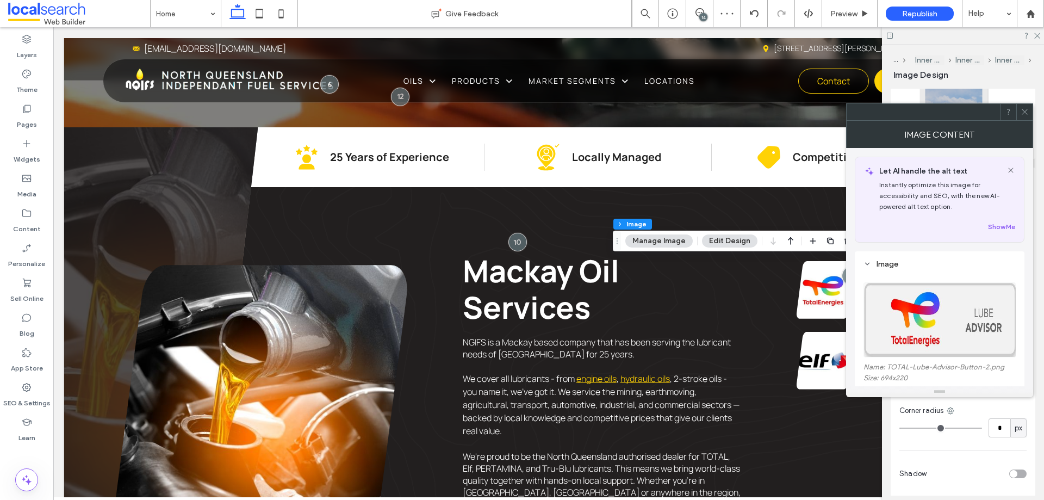
click at [1027, 111] on icon at bounding box center [1025, 112] width 8 height 8
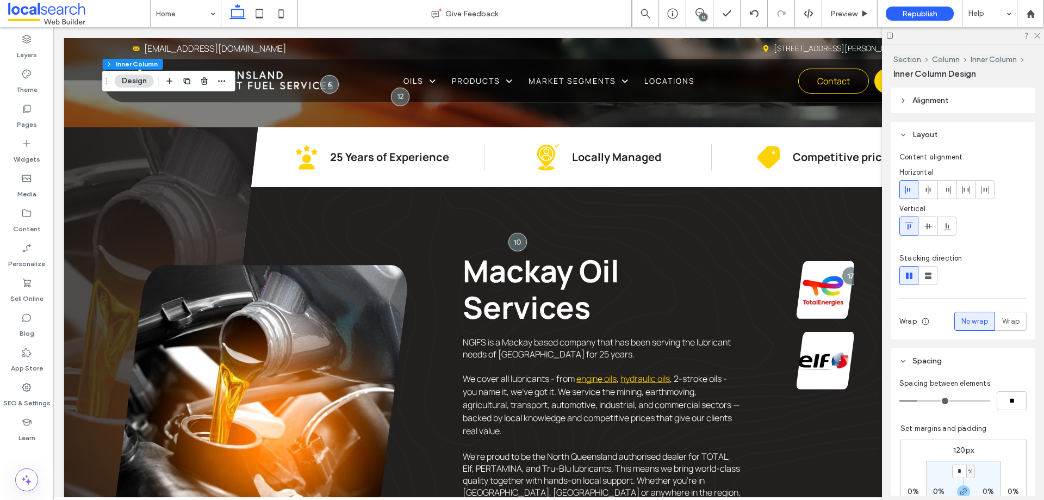
scroll to position [0, 162]
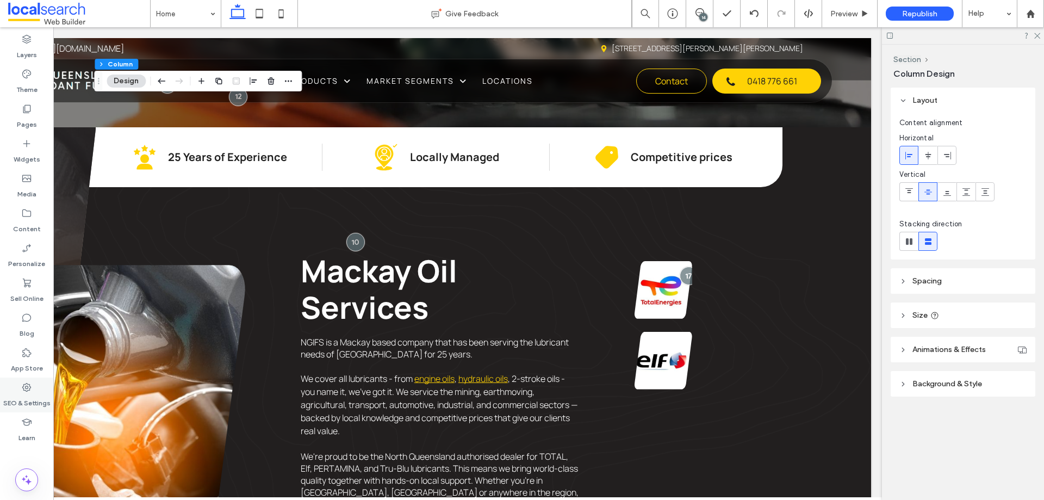
click at [24, 387] on icon at bounding box center [26, 387] width 11 height 11
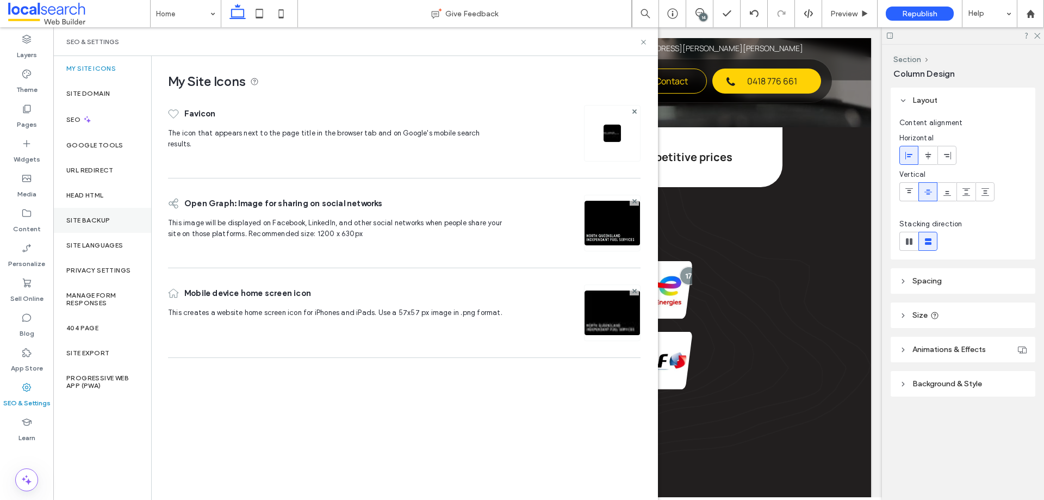
click at [102, 214] on div "Site Backup" at bounding box center [102, 220] width 98 height 25
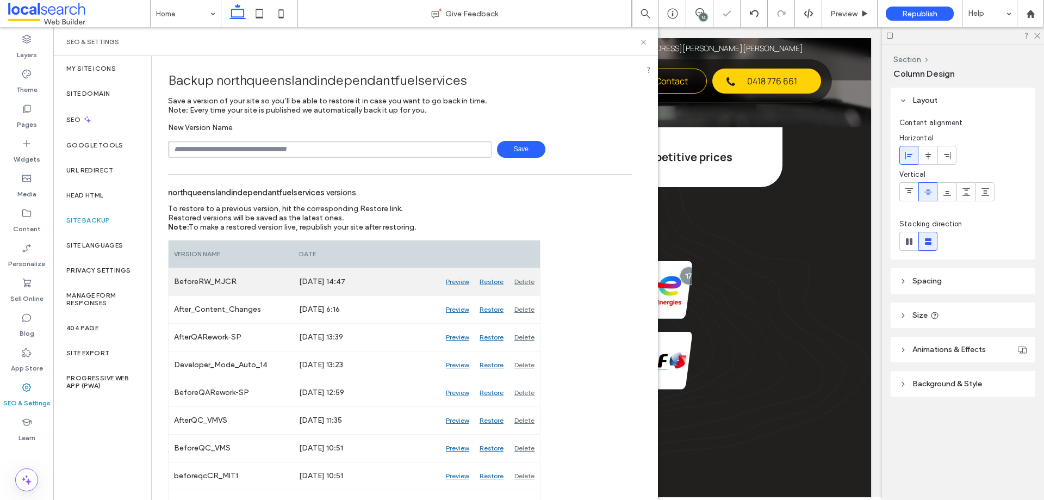
click at [448, 281] on div "Preview" at bounding box center [458, 281] width 34 height 27
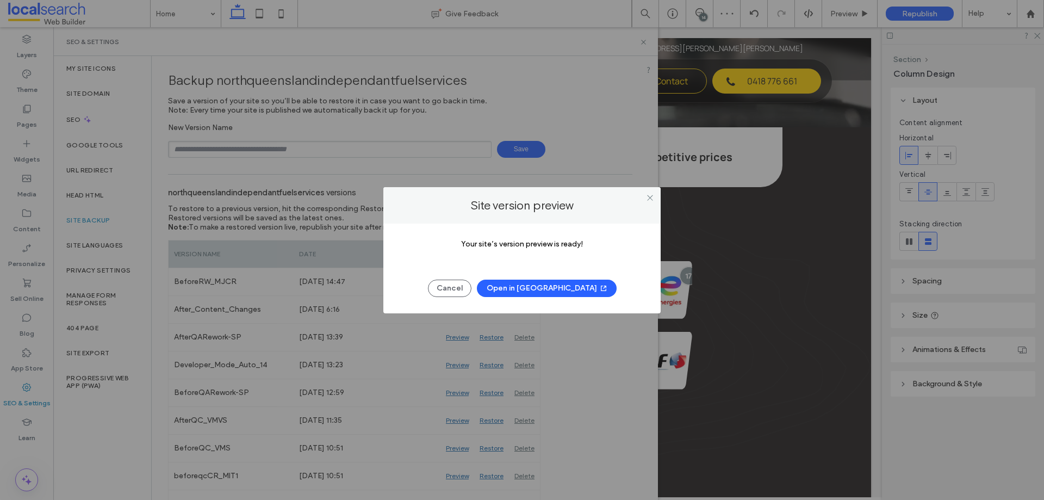
click at [542, 290] on button "Open in New Tab" at bounding box center [547, 288] width 140 height 17
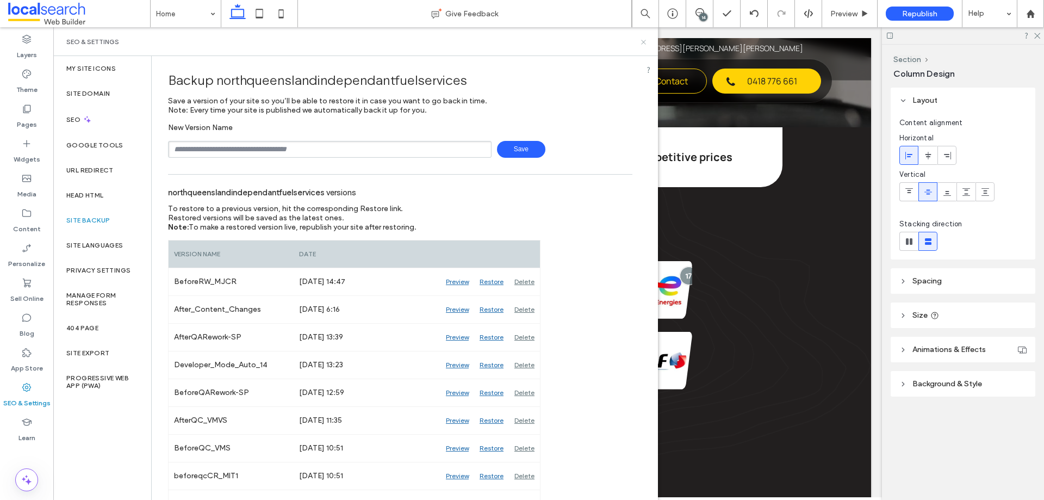
click at [646, 42] on icon at bounding box center [644, 42] width 8 height 8
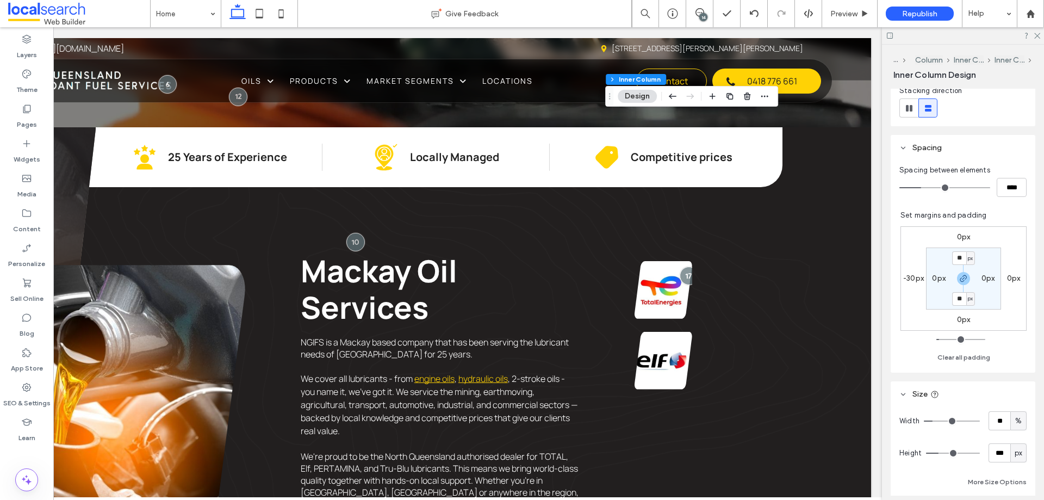
scroll to position [218, 0]
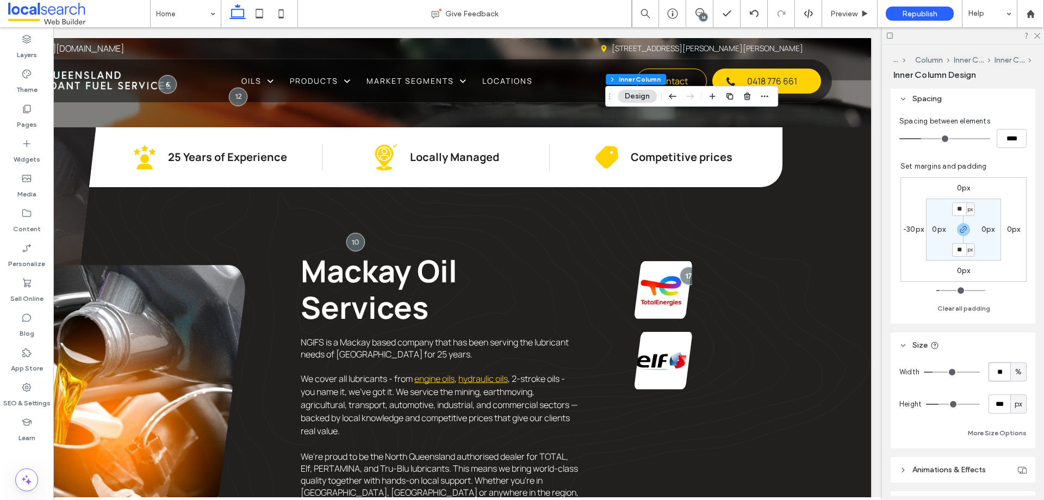
click at [996, 373] on input "**" at bounding box center [1000, 371] width 22 height 19
type input "**"
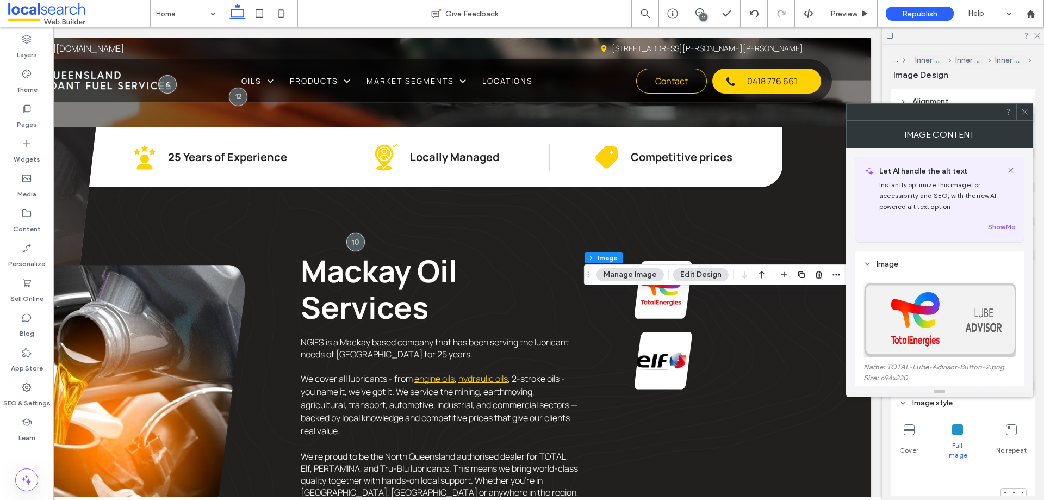
click at [1025, 112] on use at bounding box center [1024, 111] width 5 height 5
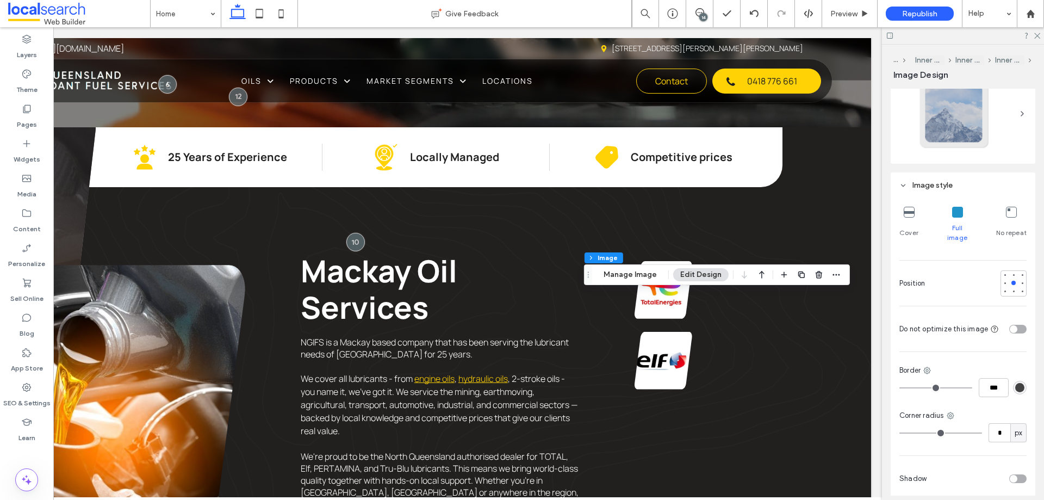
click at [906, 222] on div "Cover" at bounding box center [909, 224] width 19 height 45
click at [956, 216] on icon at bounding box center [957, 212] width 11 height 11
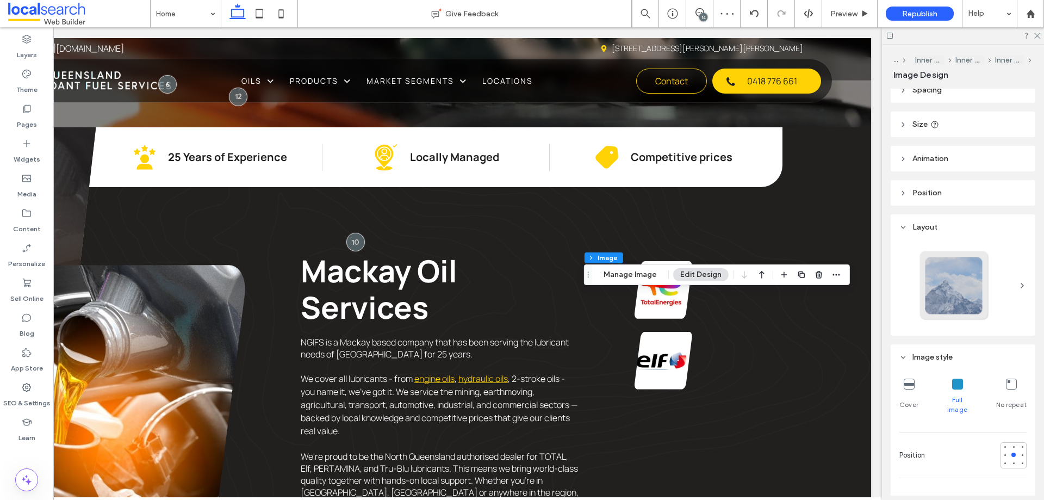
scroll to position [0, 0]
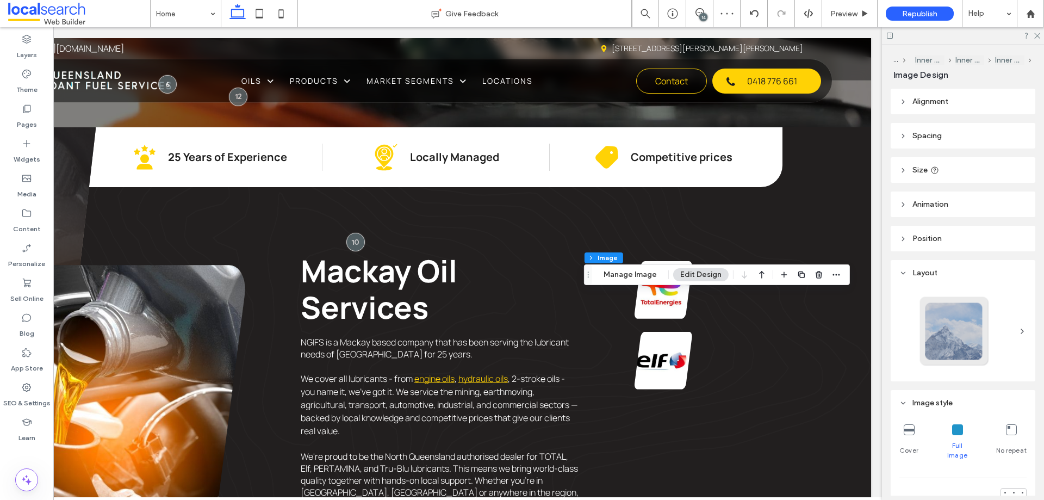
click at [929, 169] on header "Size" at bounding box center [963, 170] width 145 height 26
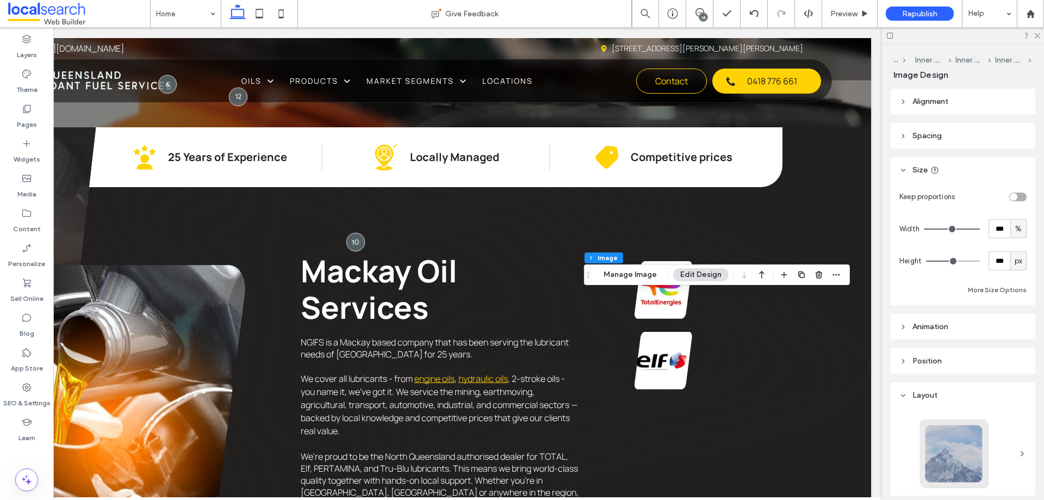
click at [1015, 256] on span "px" at bounding box center [1019, 261] width 8 height 11
click at [1012, 351] on span "A" at bounding box center [1013, 356] width 4 height 11
type input "*"
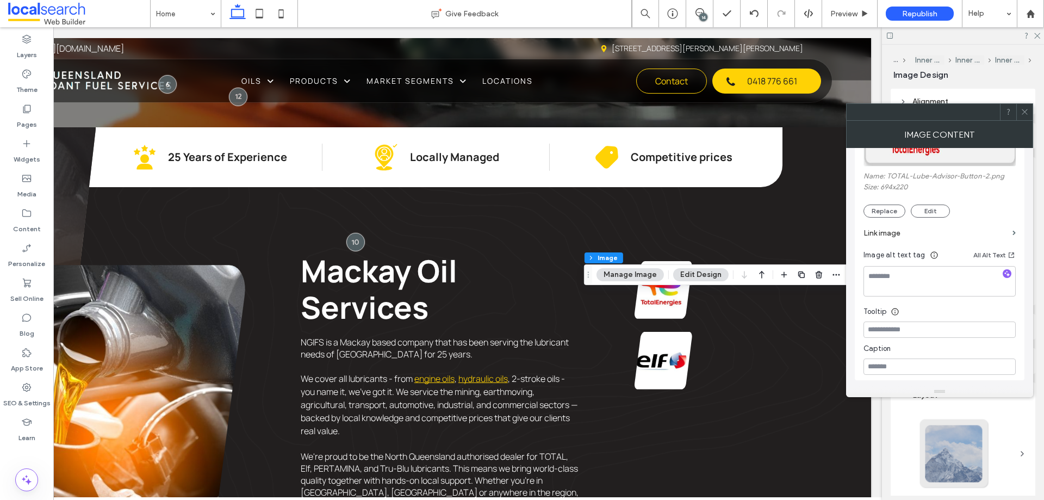
scroll to position [137, 0]
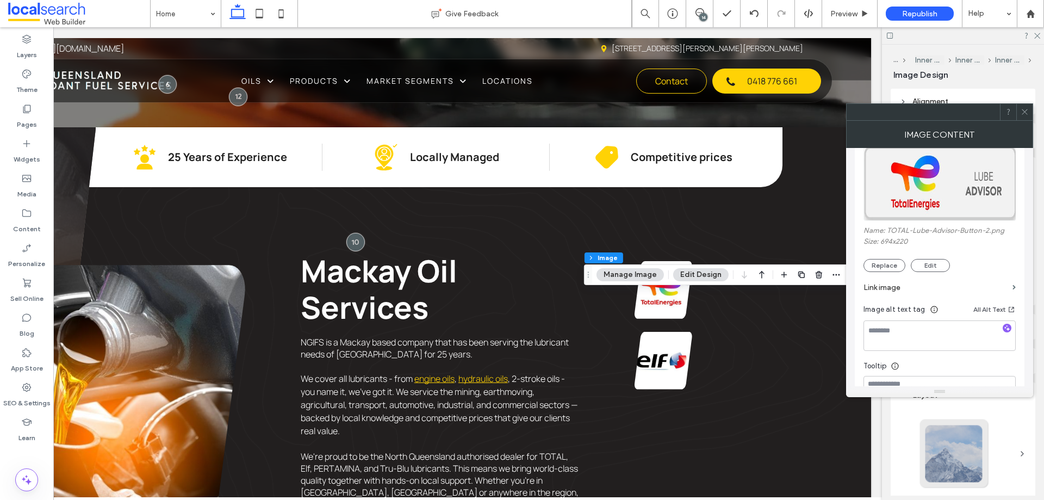
click at [915, 283] on label "Link image" at bounding box center [936, 287] width 145 height 20
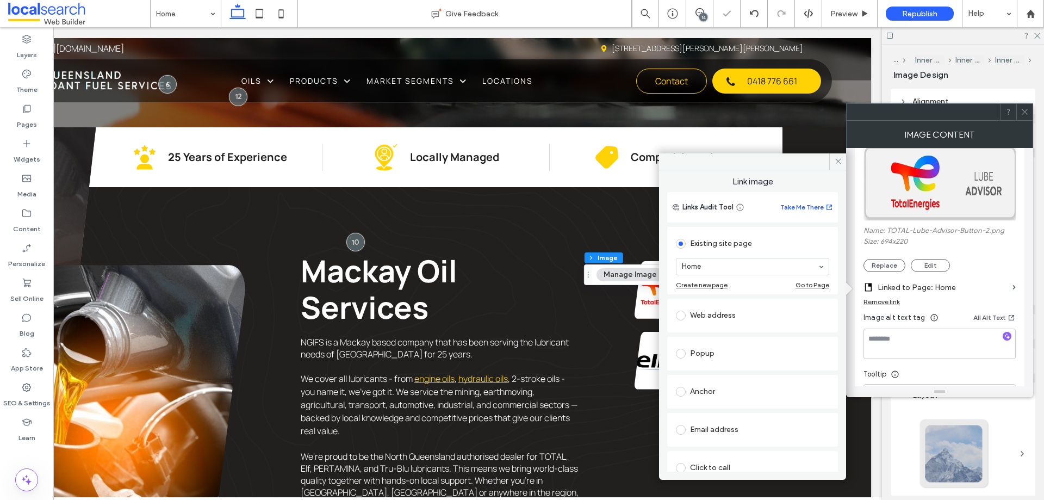
click at [1022, 110] on icon at bounding box center [1025, 112] width 8 height 8
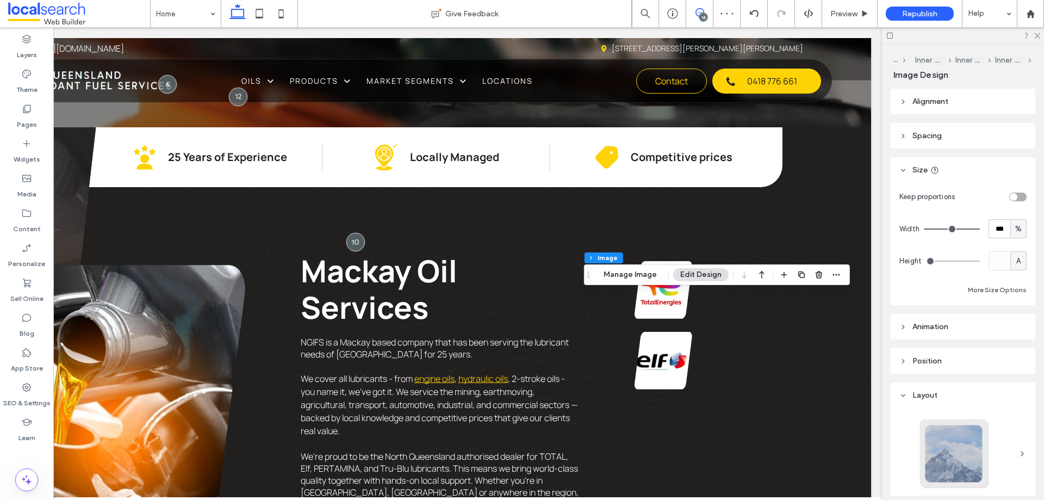
click at [703, 10] on use at bounding box center [700, 12] width 9 height 9
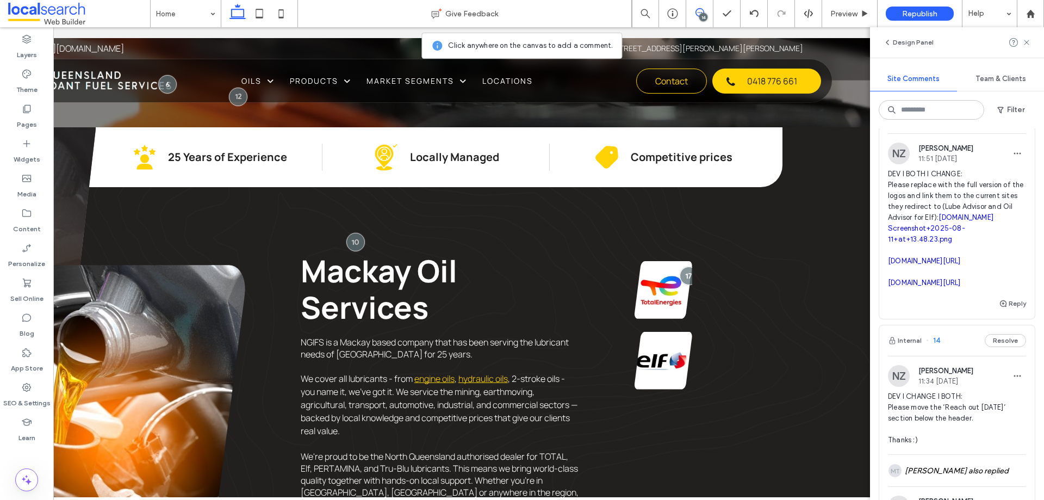
scroll to position [218, 0]
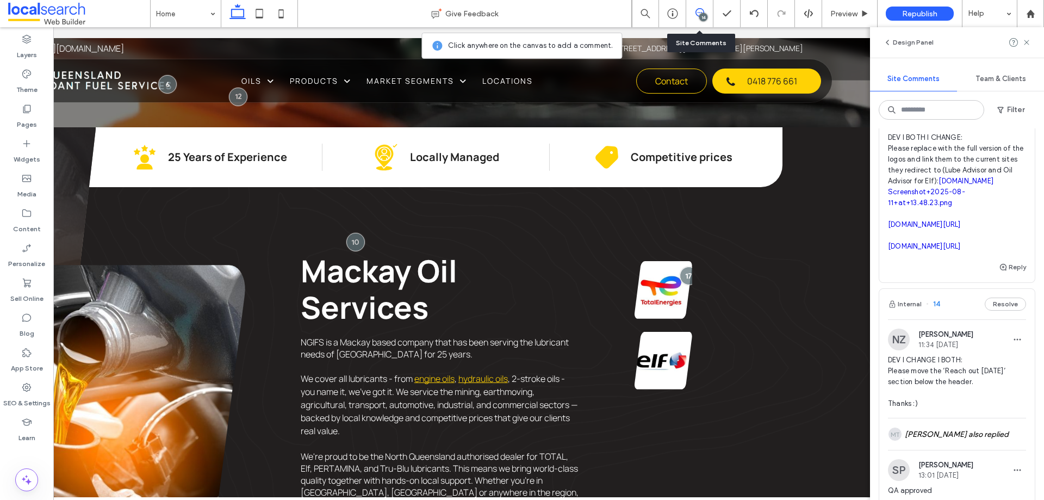
click at [696, 8] on icon at bounding box center [700, 12] width 9 height 9
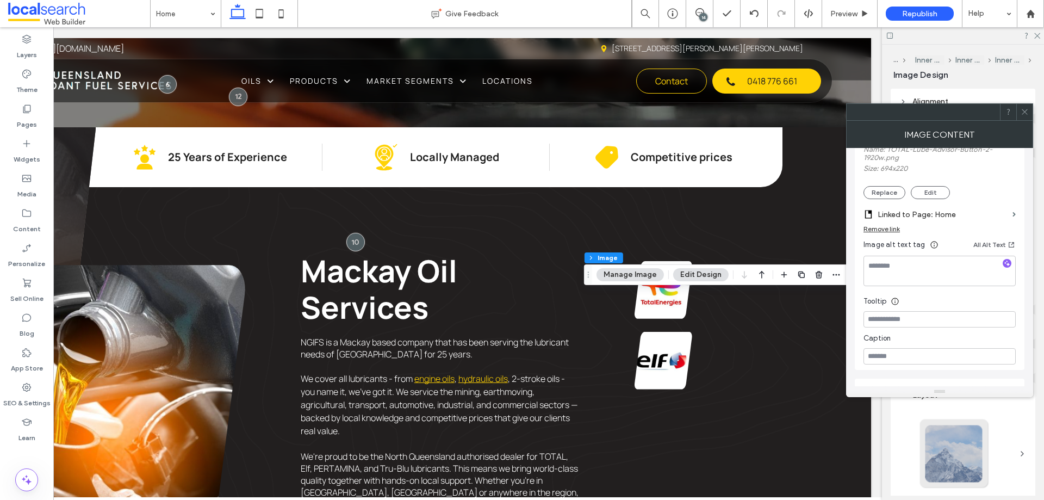
click at [922, 214] on label "Linked to Page: Home" at bounding box center [943, 214] width 131 height 20
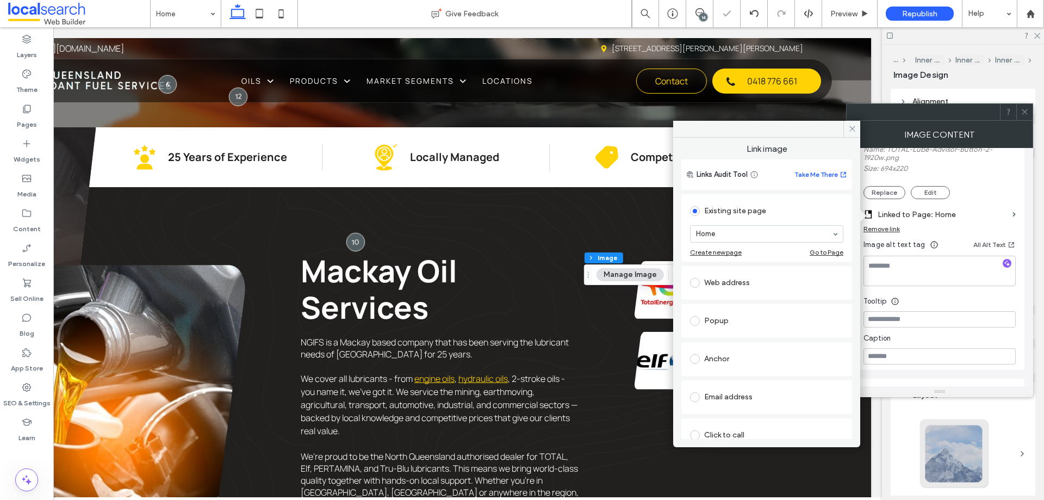
click at [754, 280] on div "Web address" at bounding box center [766, 282] width 153 height 17
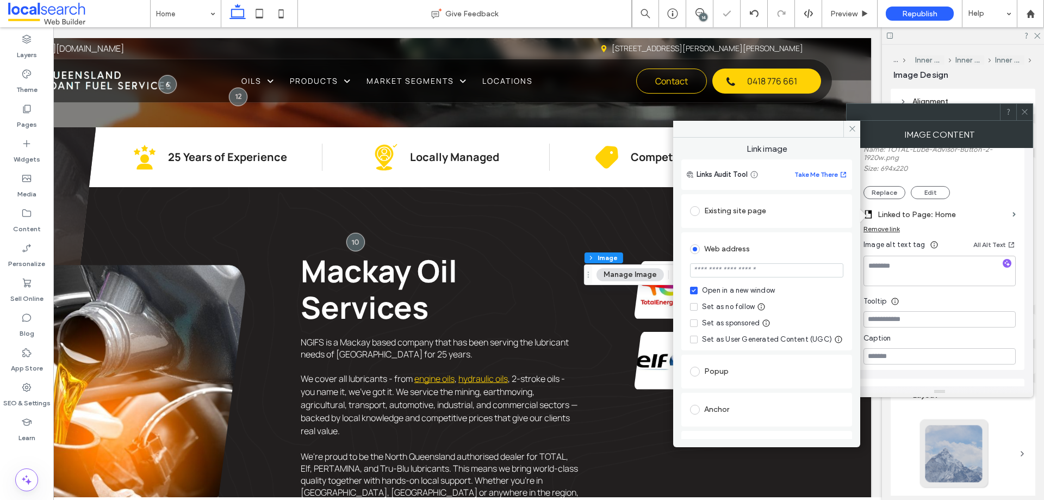
click at [758, 271] on input "url" at bounding box center [766, 270] width 153 height 14
paste input "**********"
type input "**********"
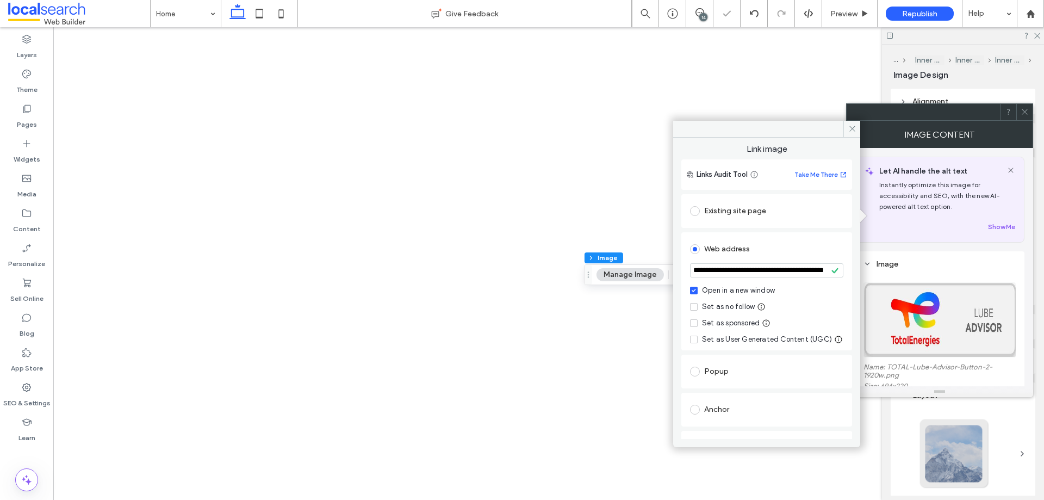
click at [737, 305] on div "Set as no follow" at bounding box center [728, 306] width 53 height 11
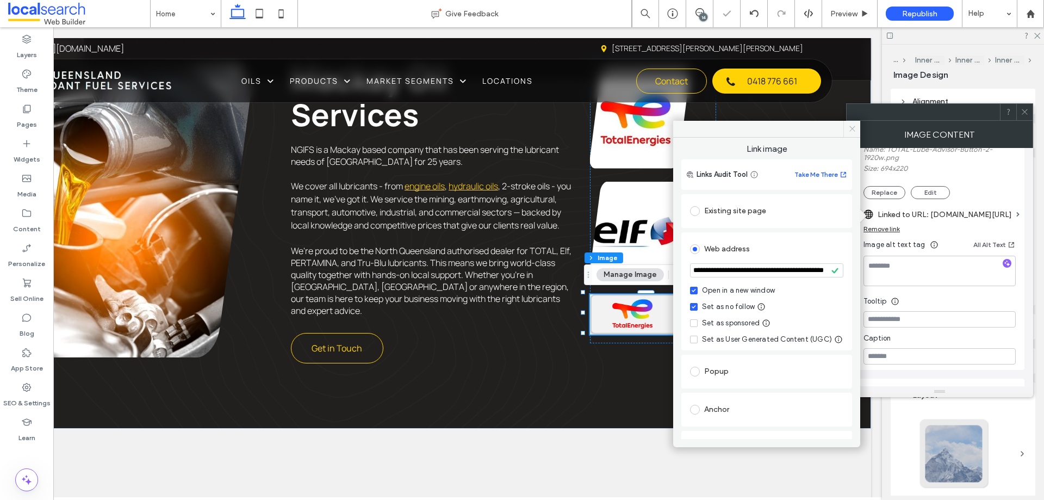
click at [853, 125] on icon at bounding box center [852, 129] width 8 height 8
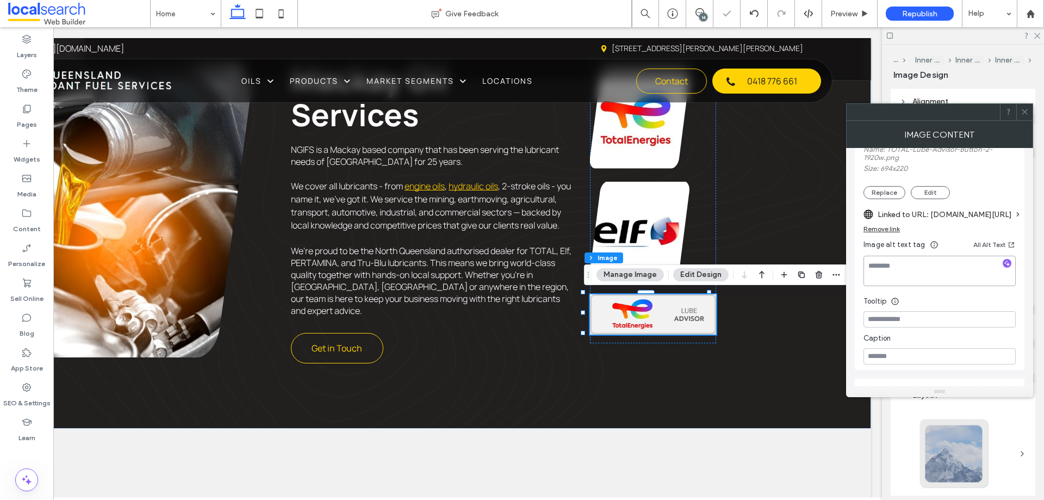
click at [893, 267] on textarea at bounding box center [940, 271] width 152 height 30
click at [651, 136] on link at bounding box center [640, 119] width 100 height 100
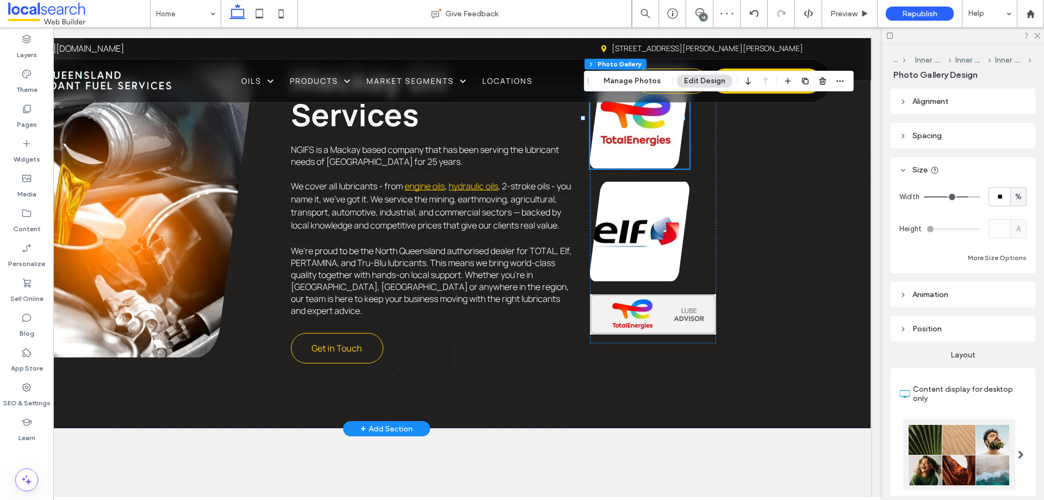
click at [651, 136] on link at bounding box center [640, 119] width 100 height 100
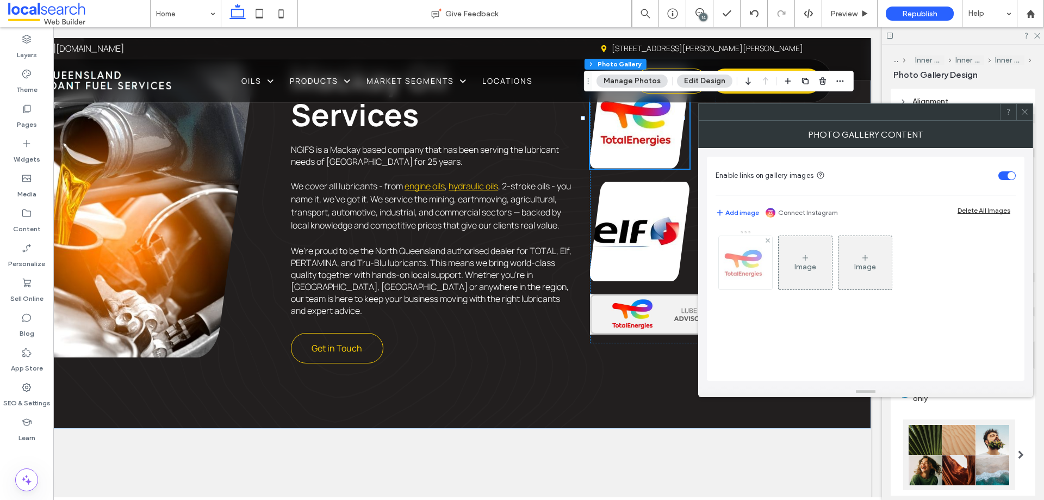
click at [757, 271] on img at bounding box center [745, 262] width 55 height 53
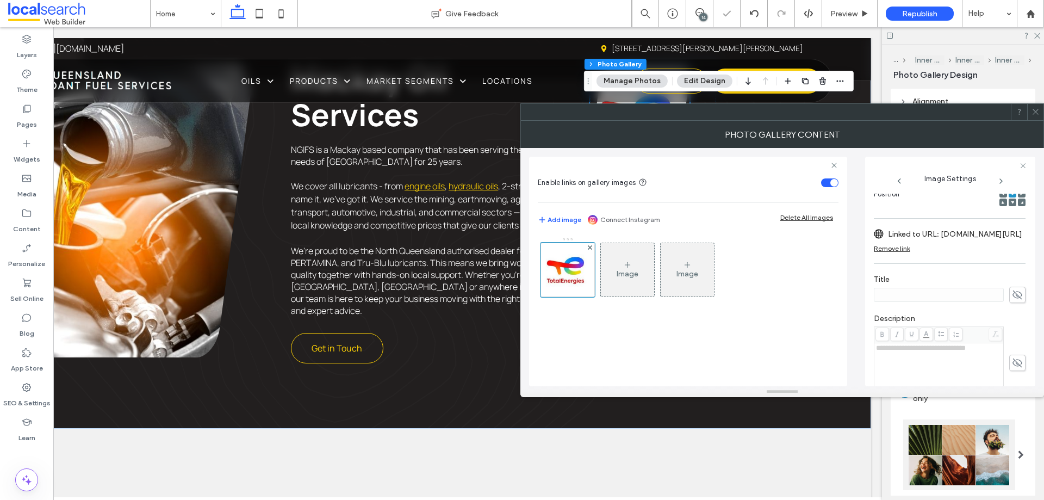
scroll to position [333, 0]
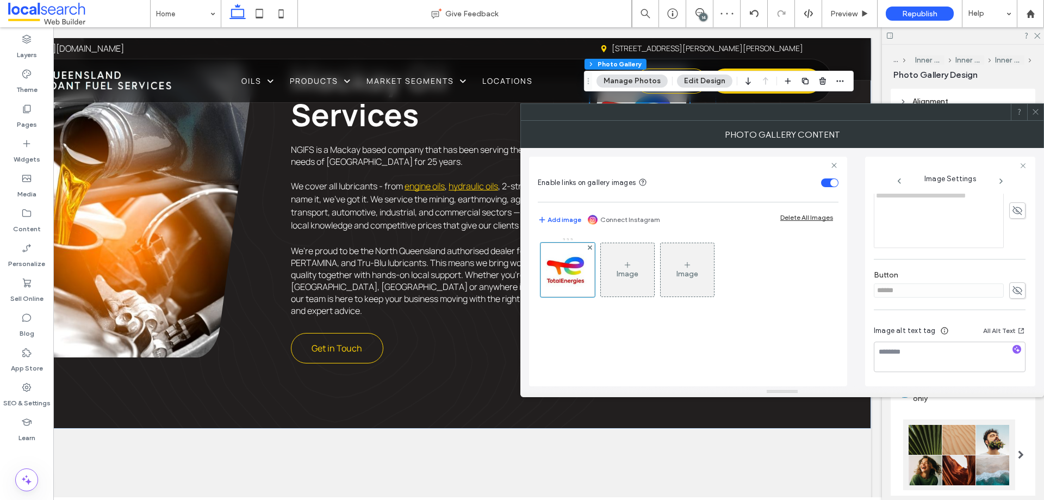
click at [1034, 113] on icon at bounding box center [1036, 112] width 8 height 8
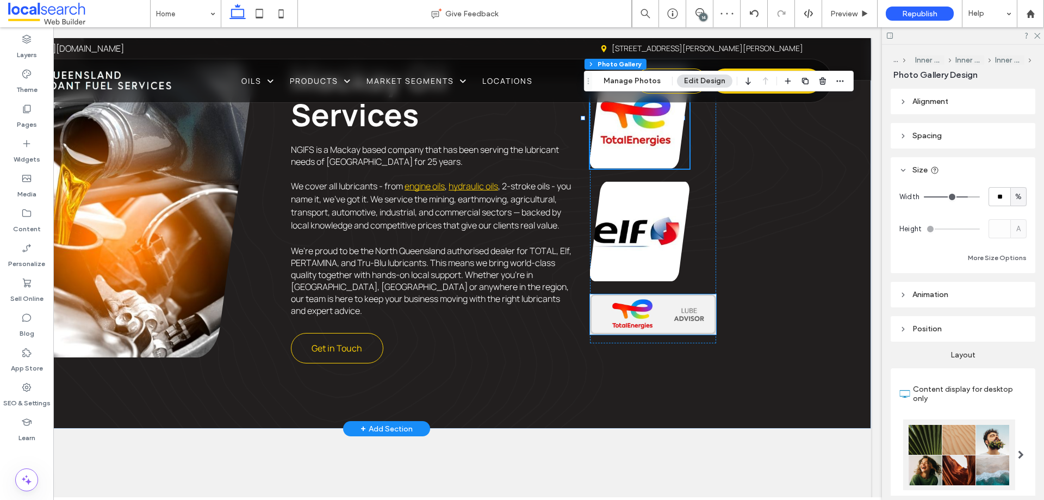
click at [668, 310] on img at bounding box center [653, 314] width 126 height 40
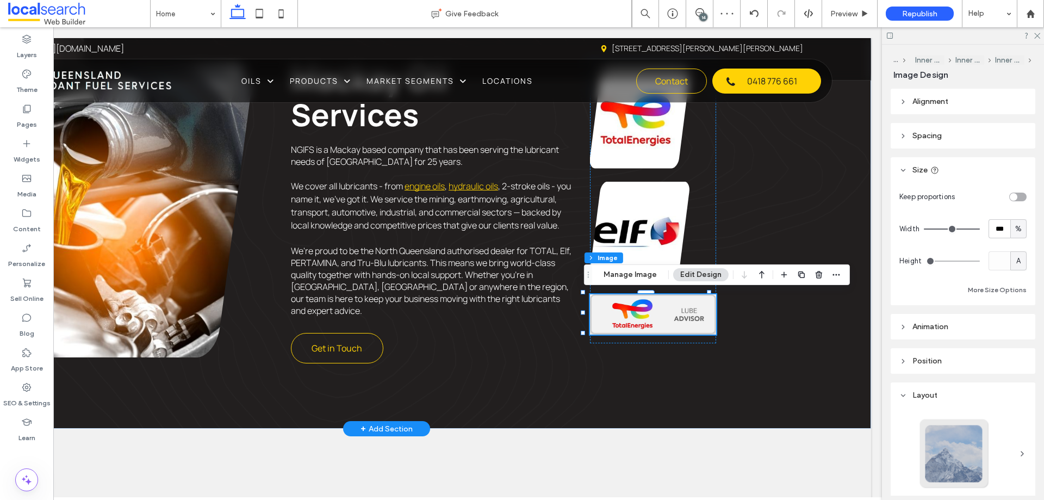
click at [668, 310] on img at bounding box center [653, 314] width 126 height 40
click at [642, 270] on button "Manage Image" at bounding box center [630, 274] width 67 height 13
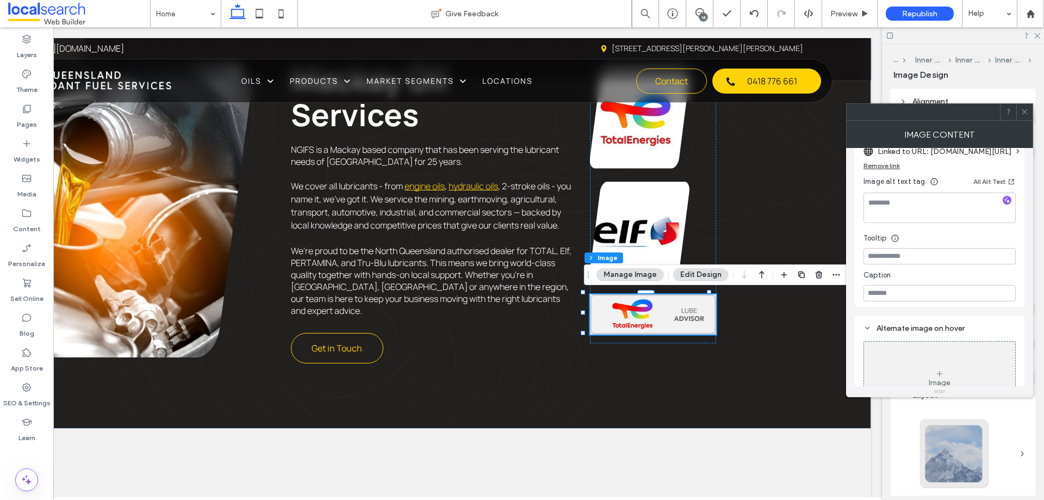
scroll to position [262, 0]
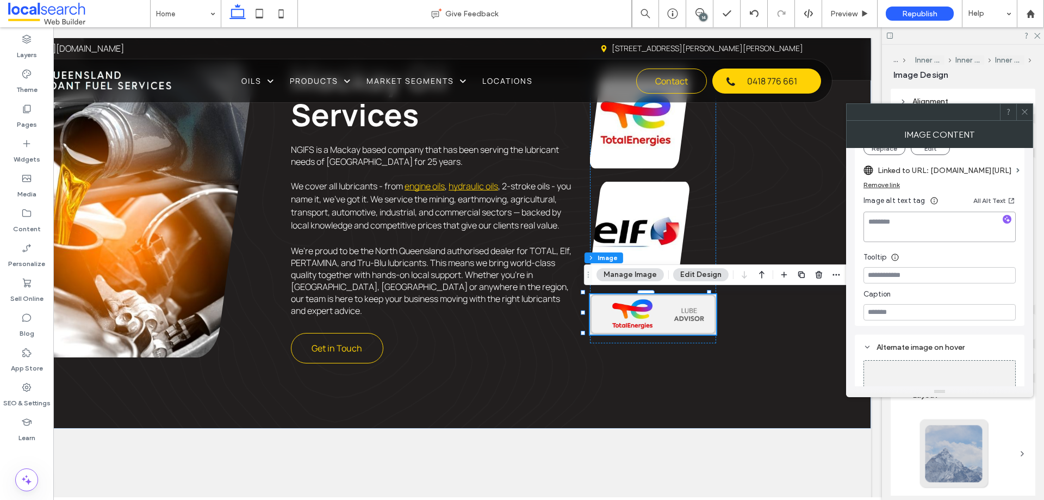
click at [922, 233] on textarea at bounding box center [940, 227] width 152 height 30
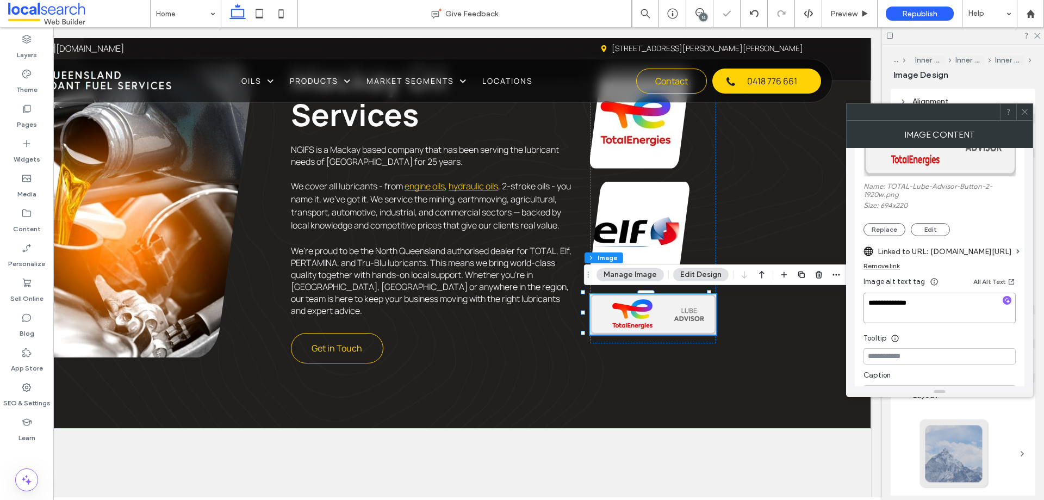
scroll to position [207, 0]
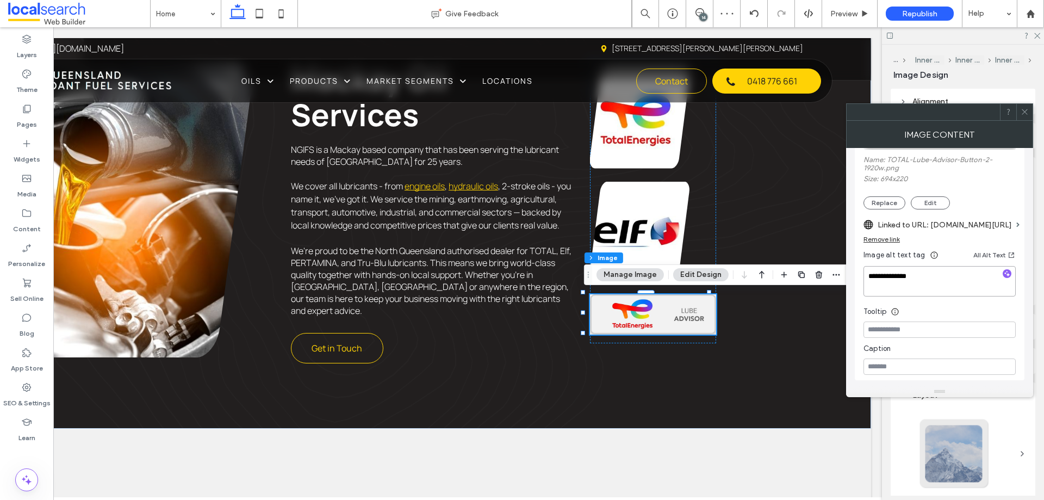
type textarea "**********"
click at [921, 328] on input at bounding box center [940, 329] width 152 height 16
paste input "**********"
type input "**********"
click at [967, 305] on div "Tooltip" at bounding box center [940, 309] width 152 height 16
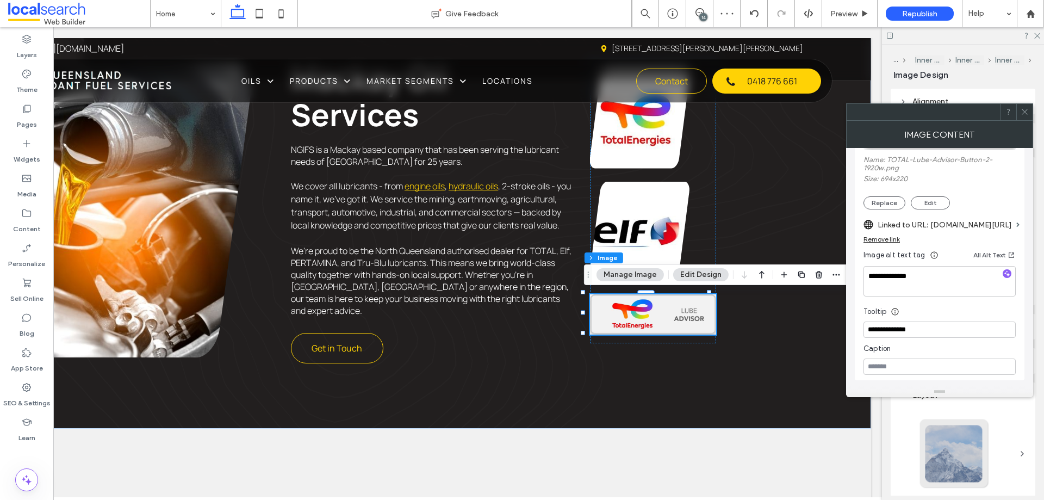
click at [1027, 105] on span at bounding box center [1025, 112] width 8 height 16
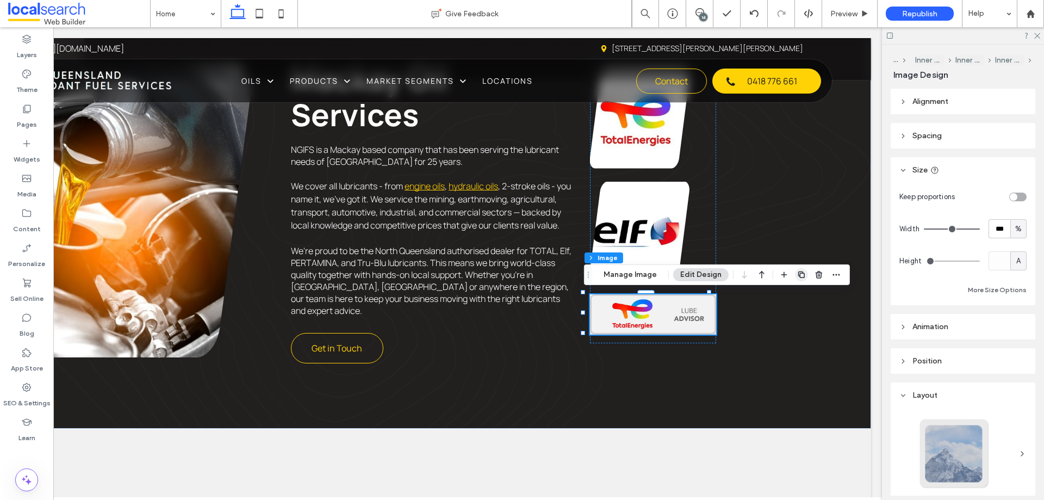
click at [797, 270] on icon "button" at bounding box center [801, 274] width 9 height 9
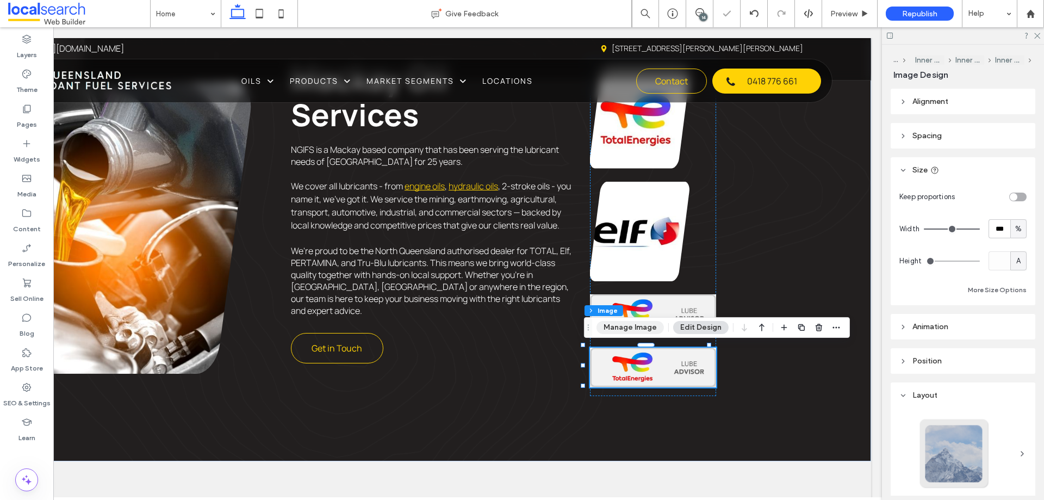
click at [635, 321] on button "Manage Image" at bounding box center [630, 327] width 67 height 13
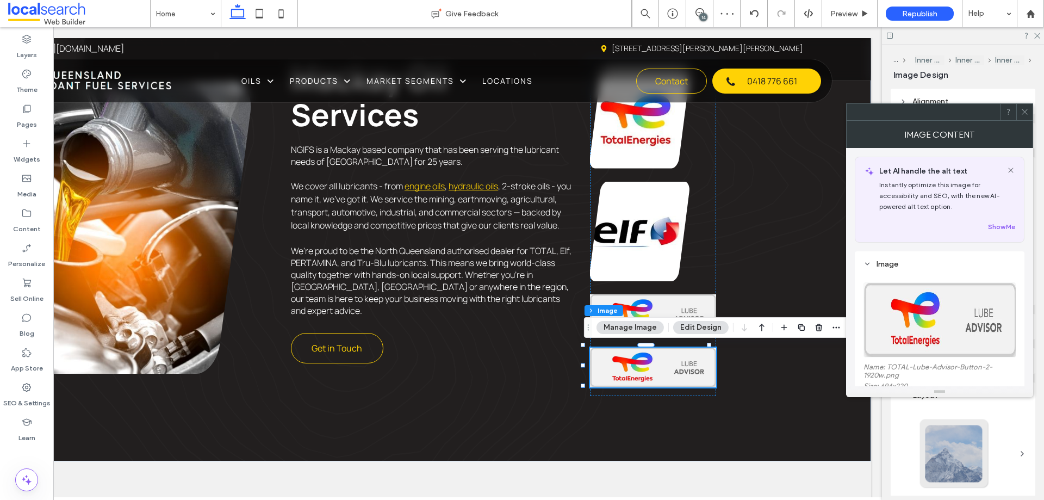
click at [908, 310] on img at bounding box center [940, 319] width 153 height 75
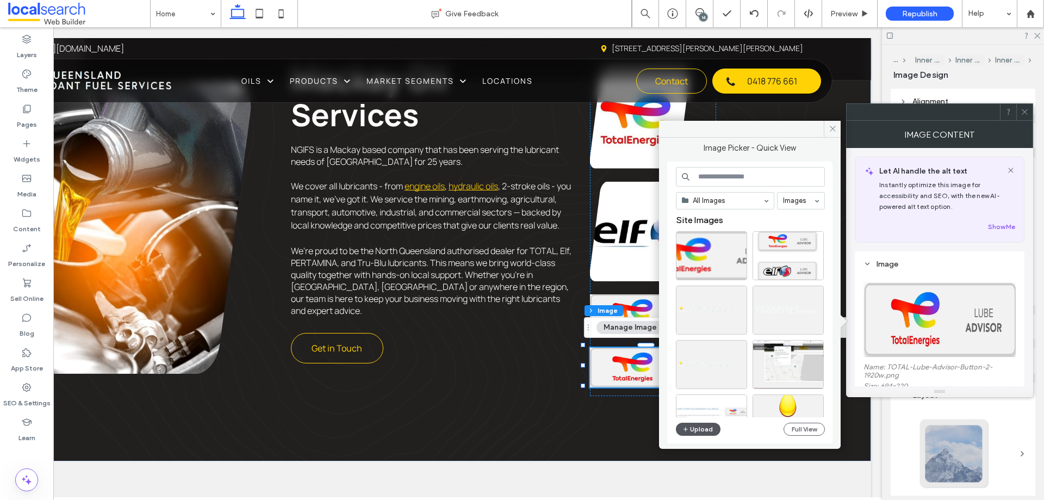
click at [696, 423] on button "Upload" at bounding box center [698, 429] width 45 height 13
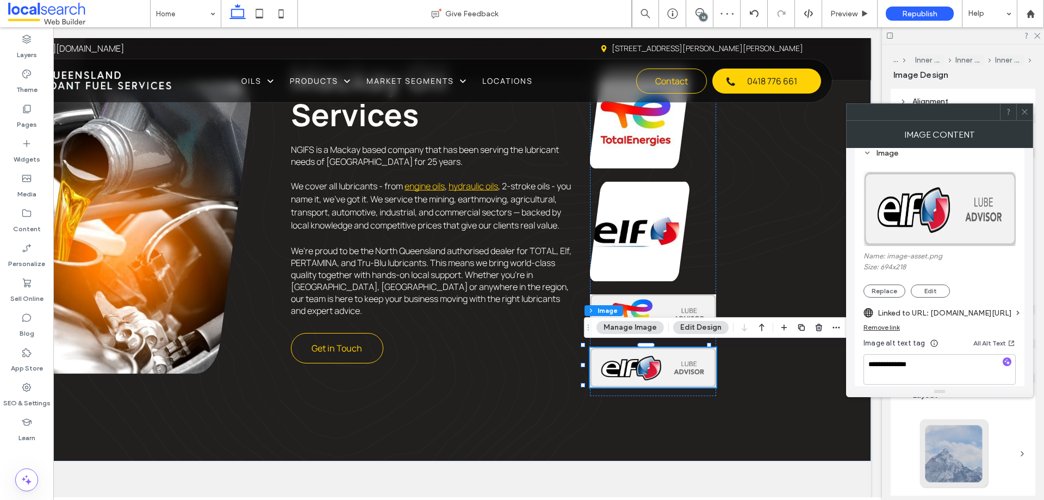
scroll to position [109, 0]
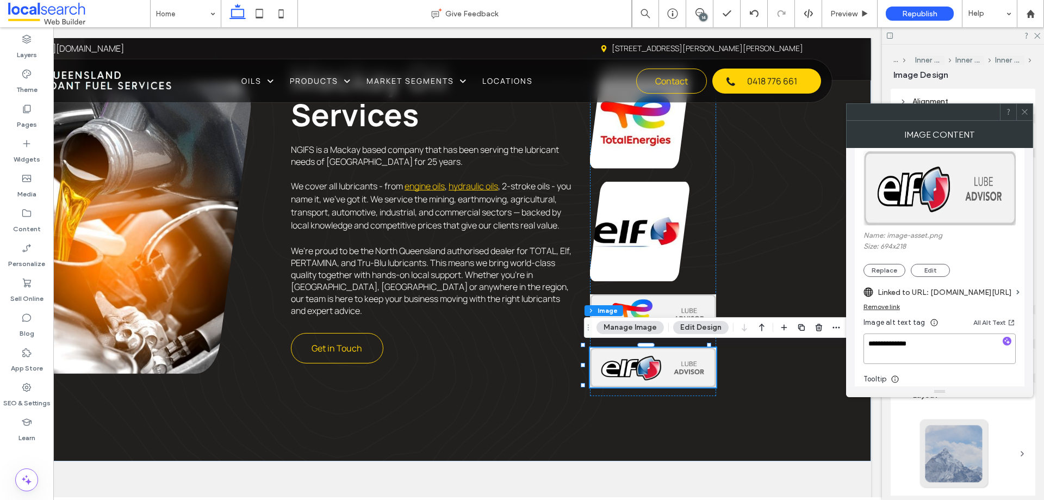
drag, startPoint x: 927, startPoint y: 368, endPoint x: 860, endPoint y: 376, distance: 67.3
click at [860, 376] on div "**********" at bounding box center [940, 284] width 170 height 328
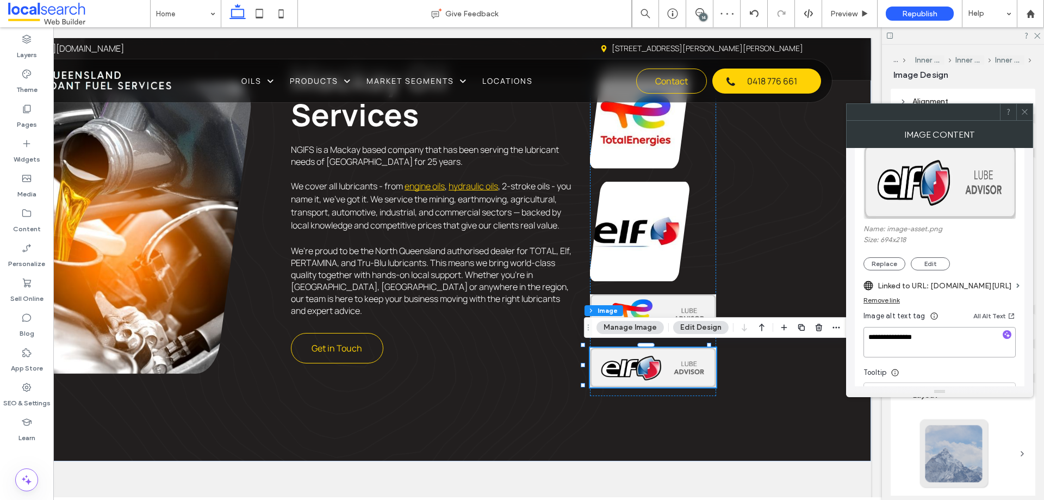
click at [946, 339] on textarea "**********" at bounding box center [940, 342] width 152 height 30
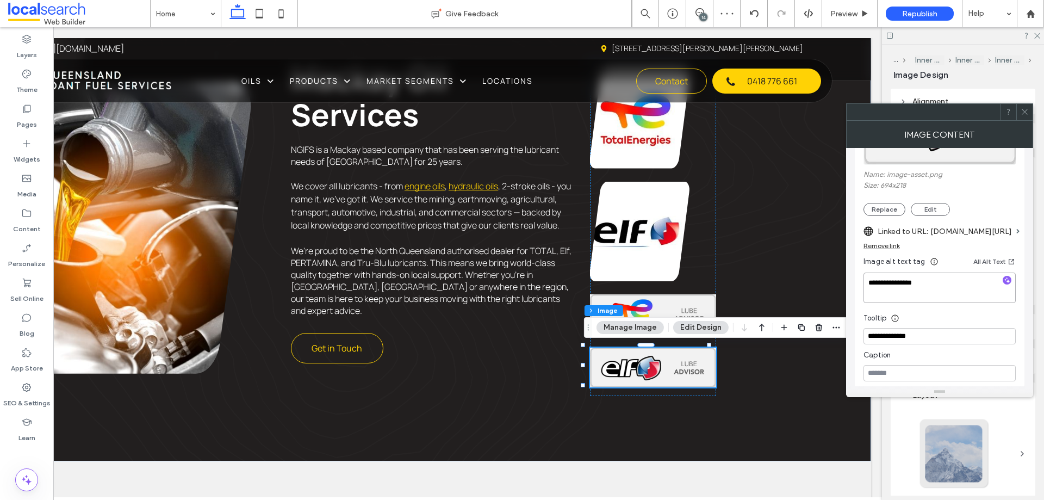
type textarea "**********"
click at [935, 341] on input "**********" at bounding box center [940, 336] width 152 height 16
paste input "**"
type input "**********"
click at [963, 322] on div "Tooltip" at bounding box center [940, 315] width 152 height 16
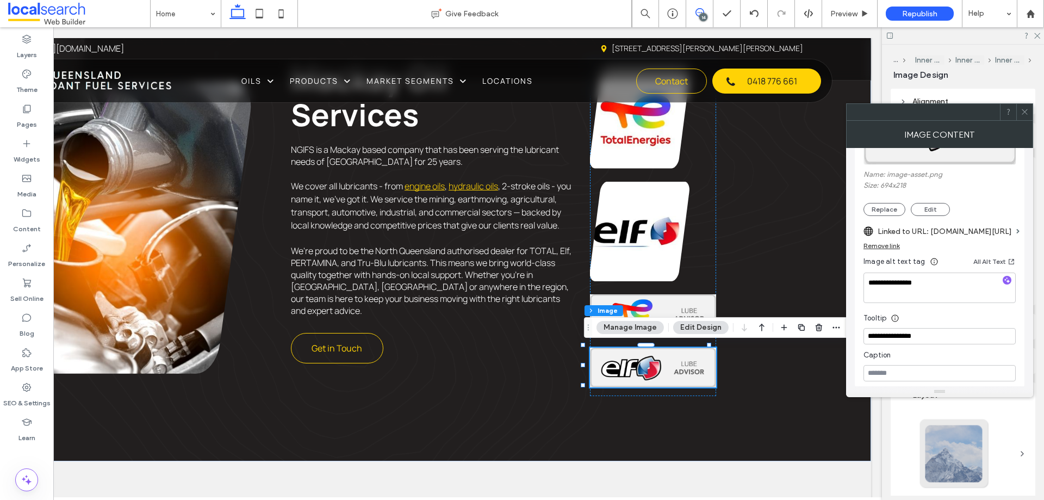
click at [699, 13] on use at bounding box center [700, 12] width 9 height 9
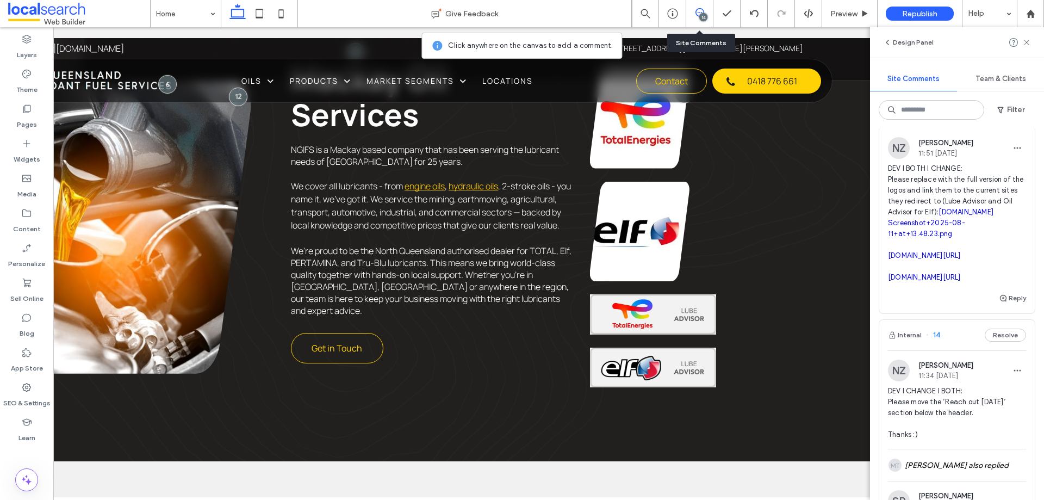
scroll to position [218, 0]
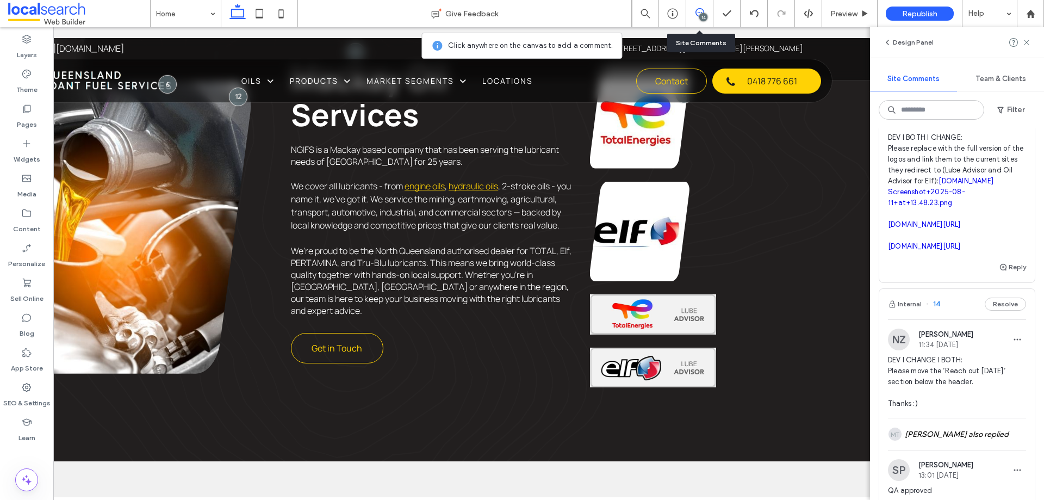
drag, startPoint x: 1018, startPoint y: 290, endPoint x: 882, endPoint y: 292, distance: 135.4
click at [882, 261] on div "NZ Nadia Zelarayan 11:51 Aug 11 2025 DEV I BOTH I CHANGE: Please replace with t…" at bounding box center [957, 183] width 156 height 154
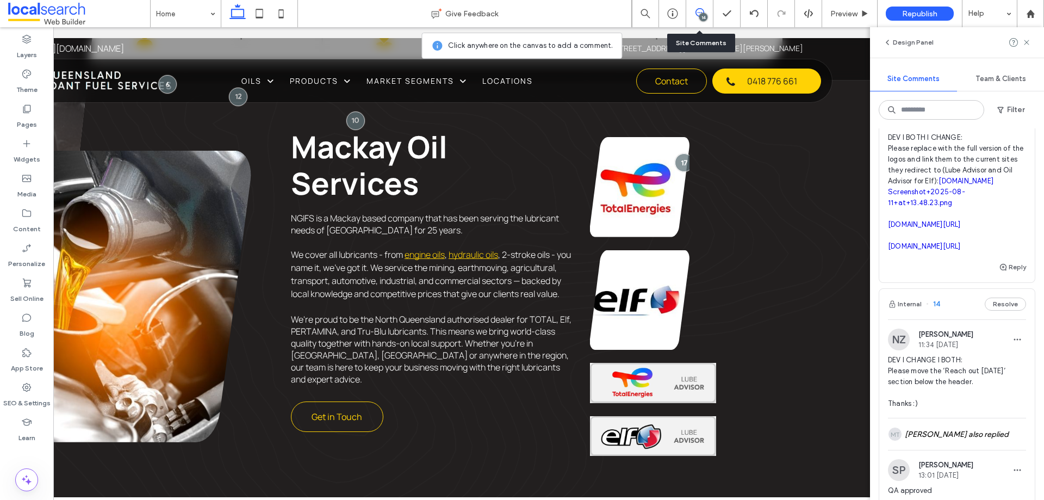
copy link "[DOMAIN_NAME][URL]"
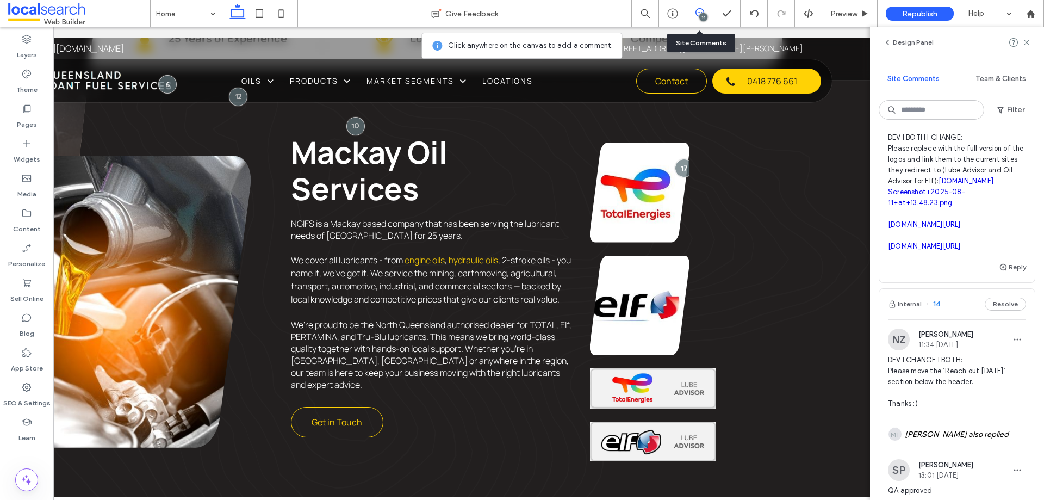
scroll to position [594, 0]
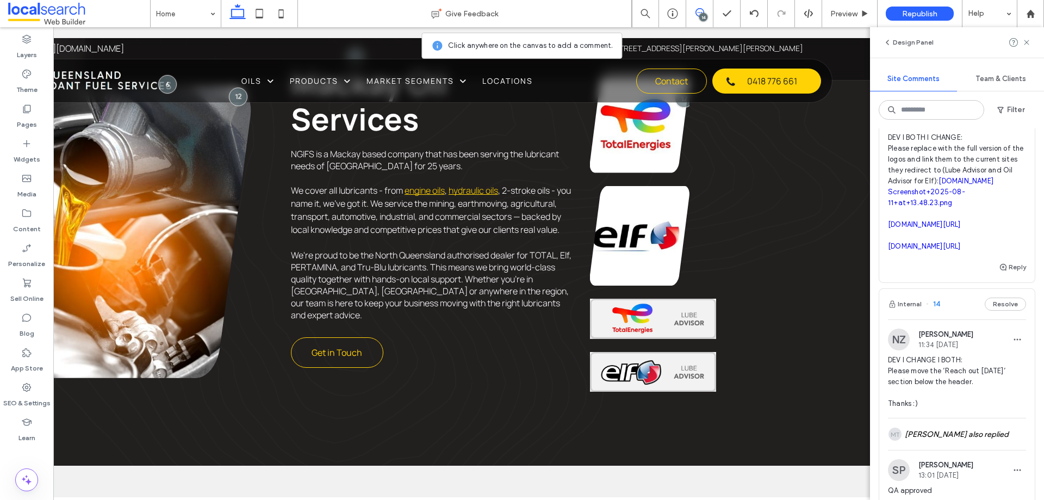
click at [698, 14] on icon at bounding box center [700, 12] width 9 height 9
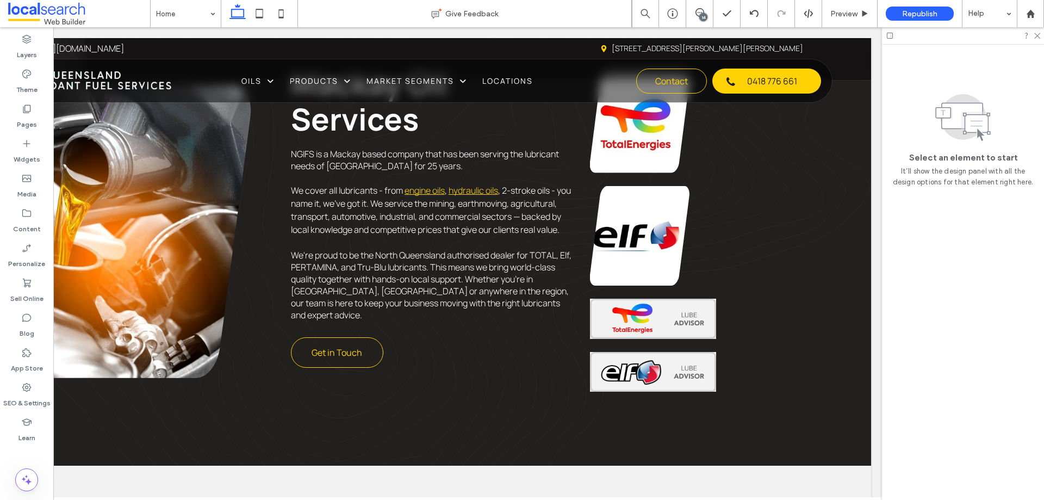
scroll to position [0, 0]
click at [652, 360] on img at bounding box center [653, 372] width 126 height 40
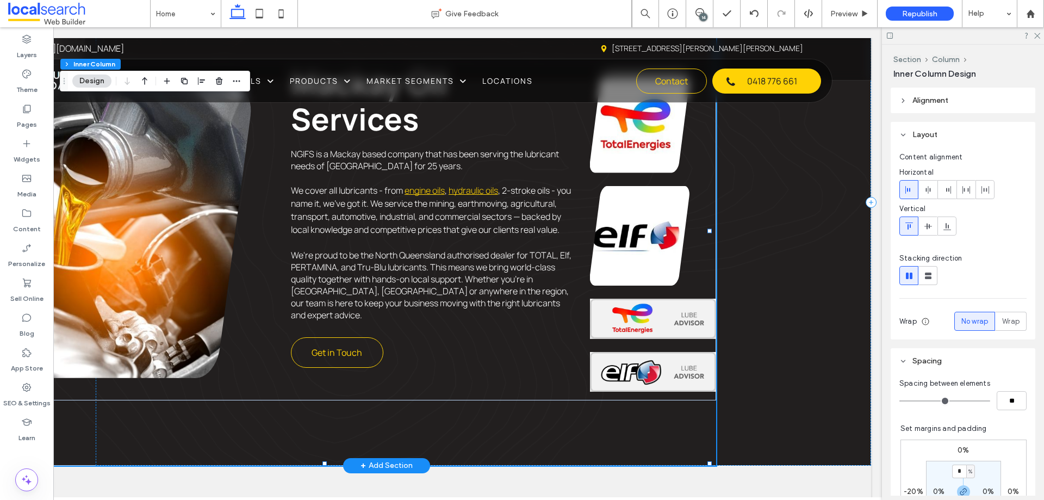
click at [652, 360] on img at bounding box center [653, 372] width 126 height 40
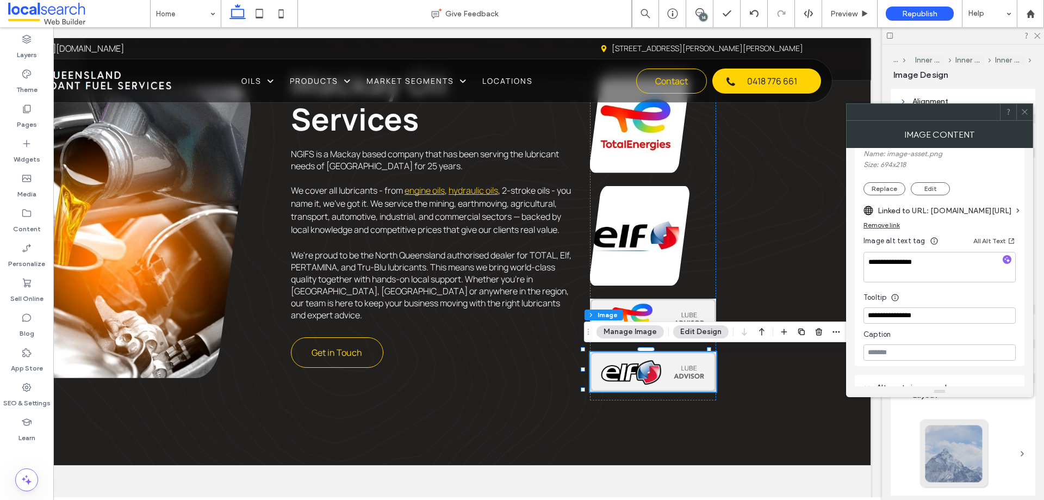
scroll to position [218, 0]
click at [946, 204] on label "Linked to URL: totalenergies.com.au/products/lubadvisor" at bounding box center [945, 206] width 134 height 20
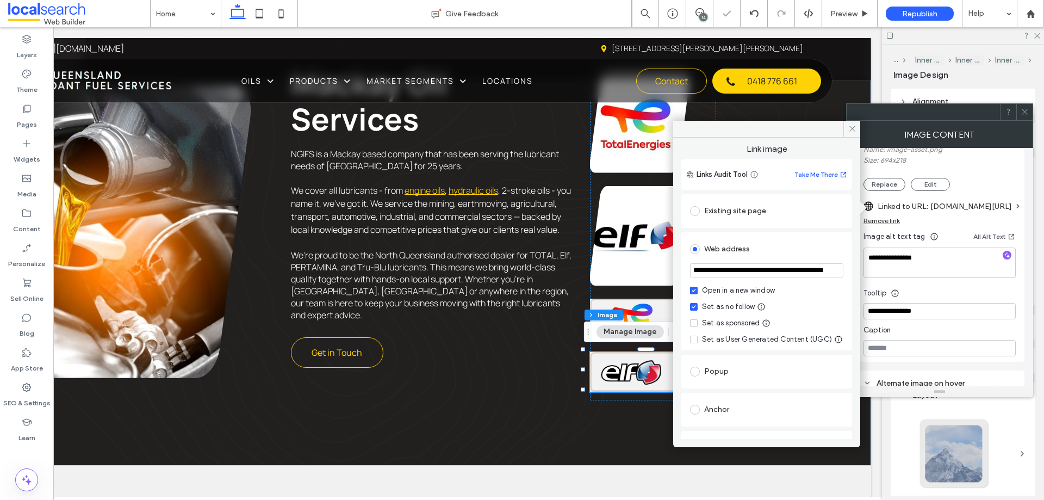
click at [766, 275] on input "**********" at bounding box center [766, 270] width 153 height 14
paste input "url"
type input "**********"
click at [851, 282] on div "**********" at bounding box center [766, 288] width 187 height 301
click at [846, 132] on span at bounding box center [852, 129] width 17 height 16
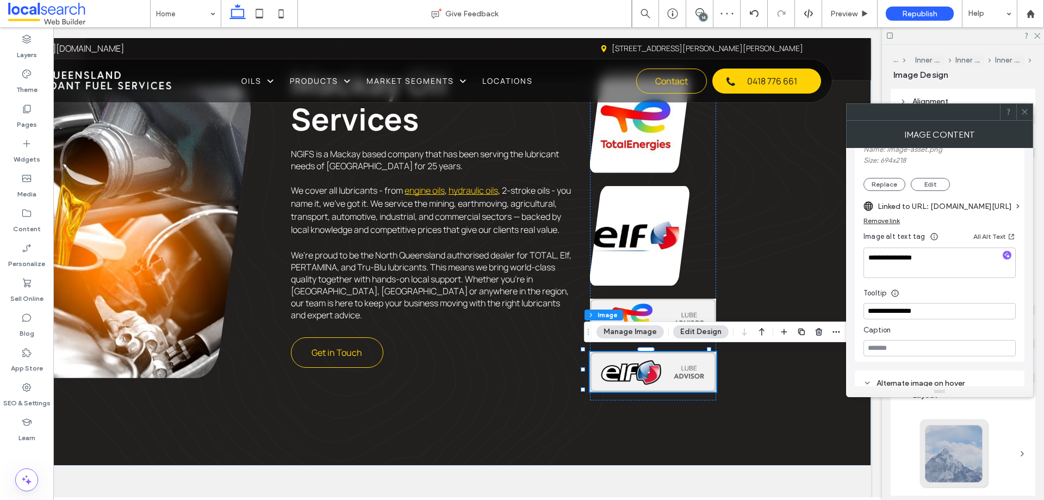
click at [1029, 112] on div at bounding box center [1024, 112] width 16 height 16
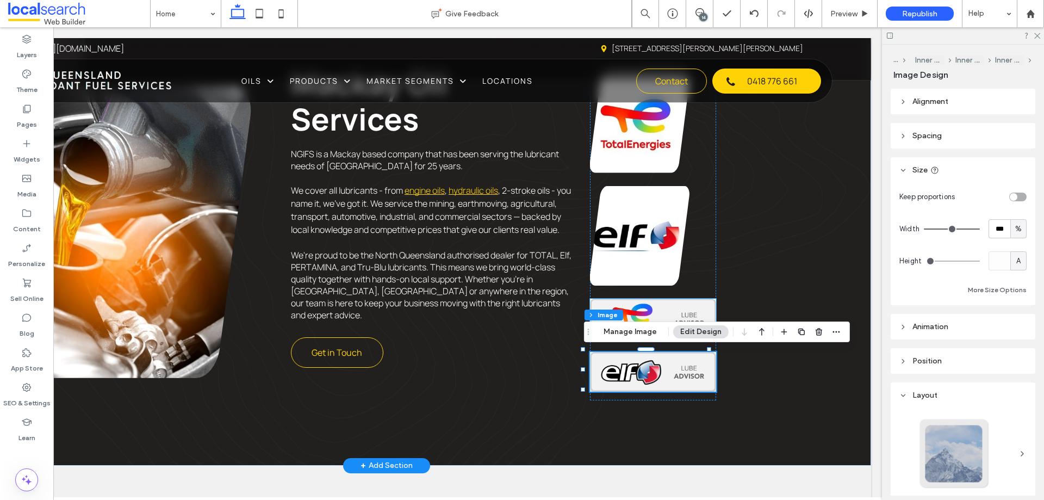
click at [670, 308] on img at bounding box center [653, 319] width 126 height 40
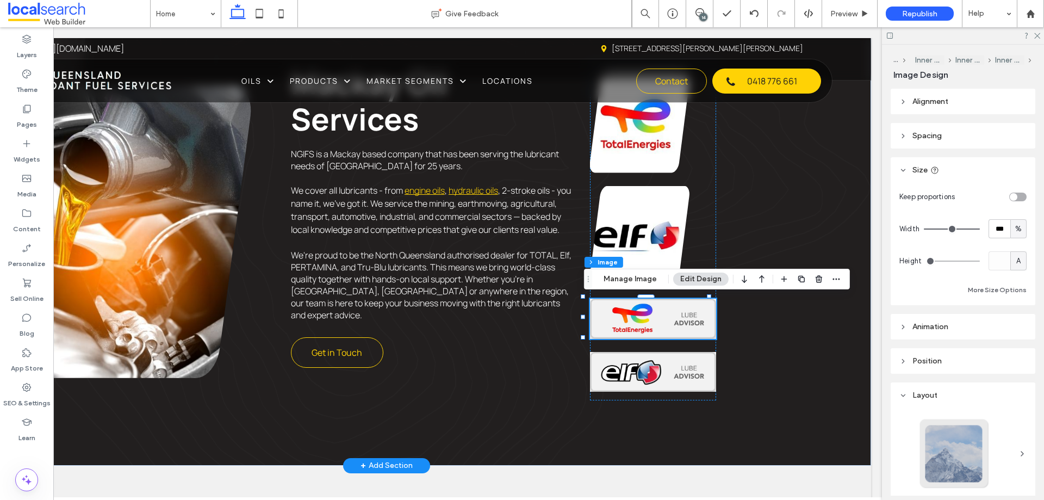
click at [670, 308] on img at bounding box center [653, 319] width 126 height 40
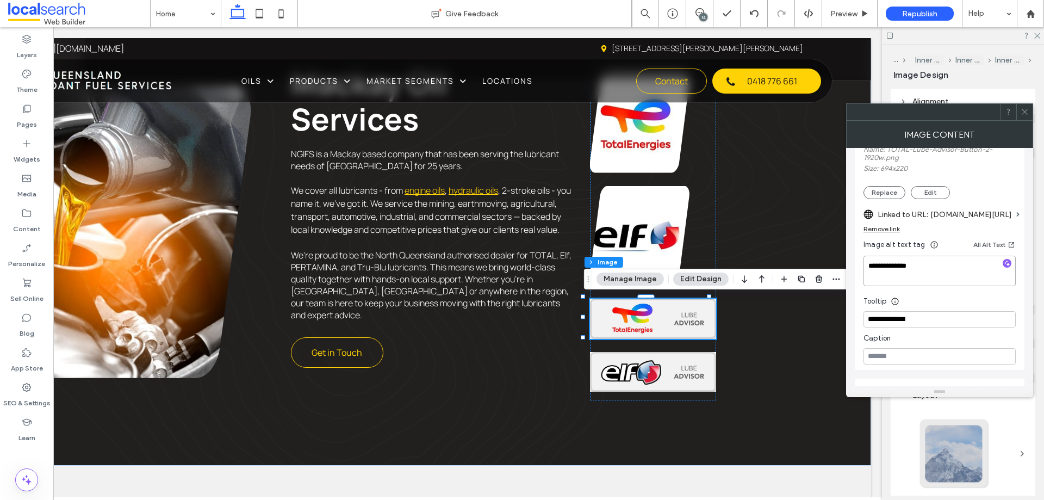
click at [914, 271] on textarea "**********" at bounding box center [940, 271] width 152 height 30
type textarea "**********"
click at [935, 316] on input "**********" at bounding box center [940, 319] width 152 height 16
paste input "**********"
paste input
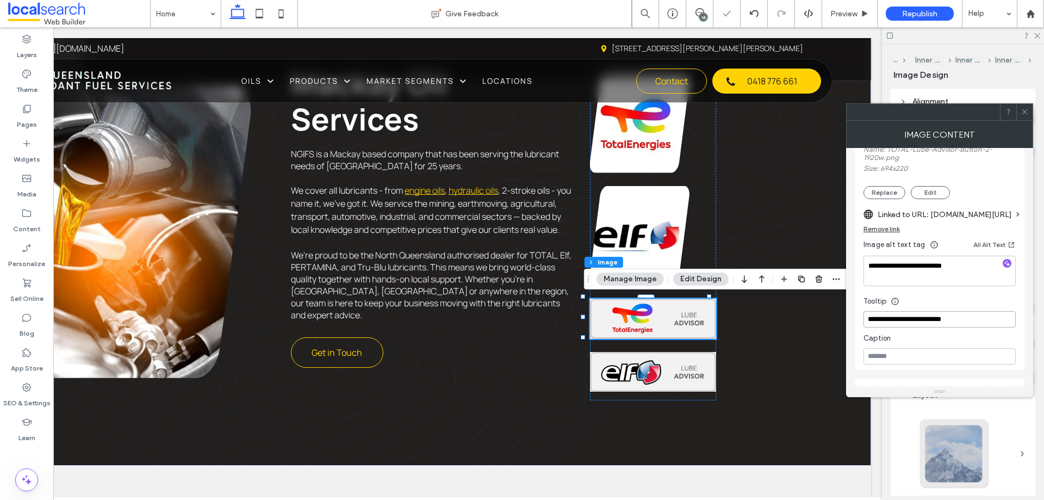
type input "**********"
click at [964, 299] on div "Tooltip" at bounding box center [940, 298] width 152 height 16
click at [1024, 109] on icon at bounding box center [1025, 112] width 8 height 8
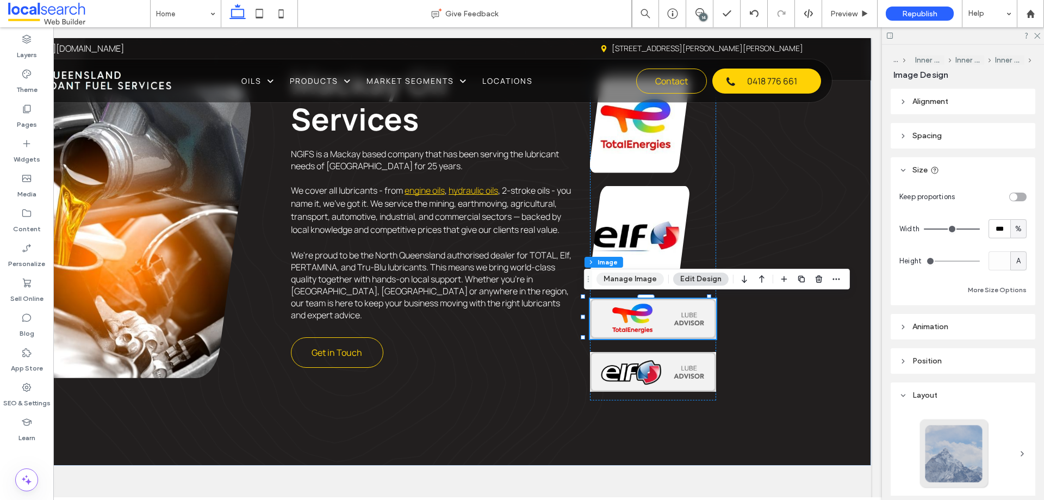
click at [636, 278] on button "Manage Image" at bounding box center [630, 278] width 67 height 13
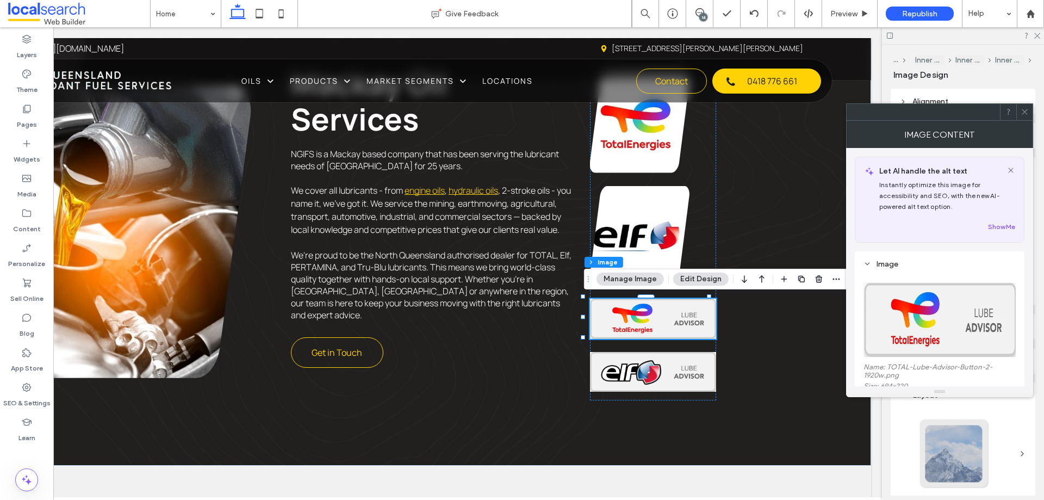
scroll to position [316, 0]
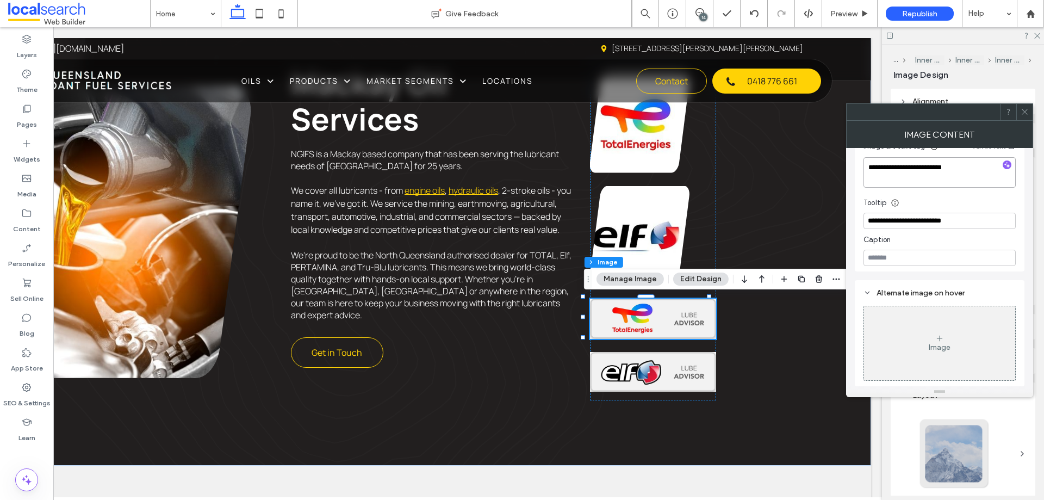
click at [886, 168] on textarea "**********" at bounding box center [940, 172] width 152 height 30
type textarea "**********"
click at [888, 222] on input "**********" at bounding box center [940, 221] width 152 height 16
type input "**********"
click at [934, 202] on div "Tooltip" at bounding box center [940, 200] width 152 height 16
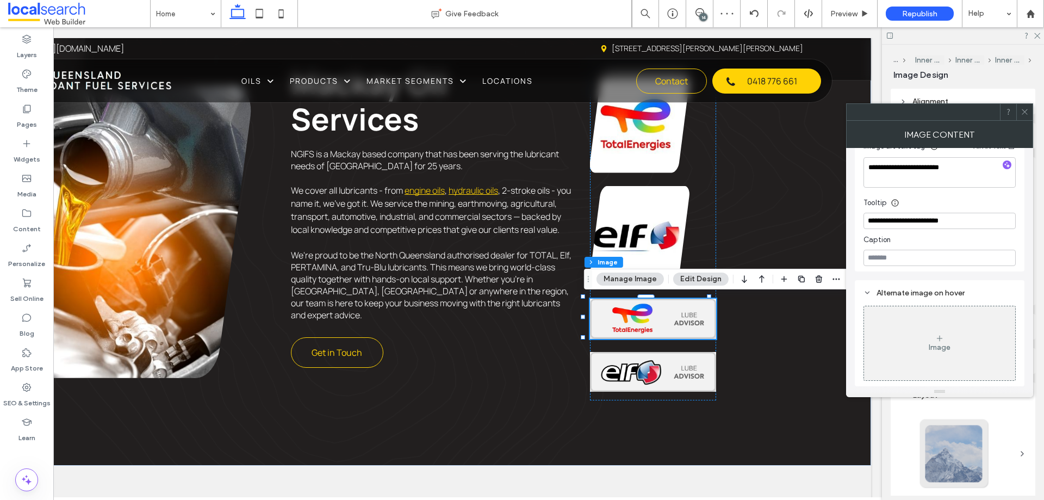
click at [1025, 110] on icon at bounding box center [1025, 112] width 8 height 8
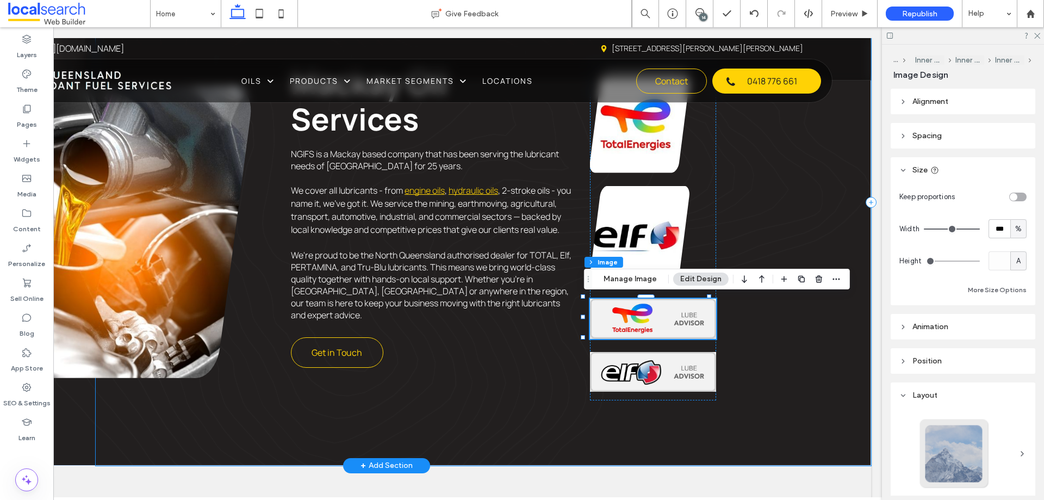
click at [784, 342] on div "Experience Icon 25 Years of Experience Local Icon Locally Managed Price Tag Ico…" at bounding box center [484, 202] width 776 height 526
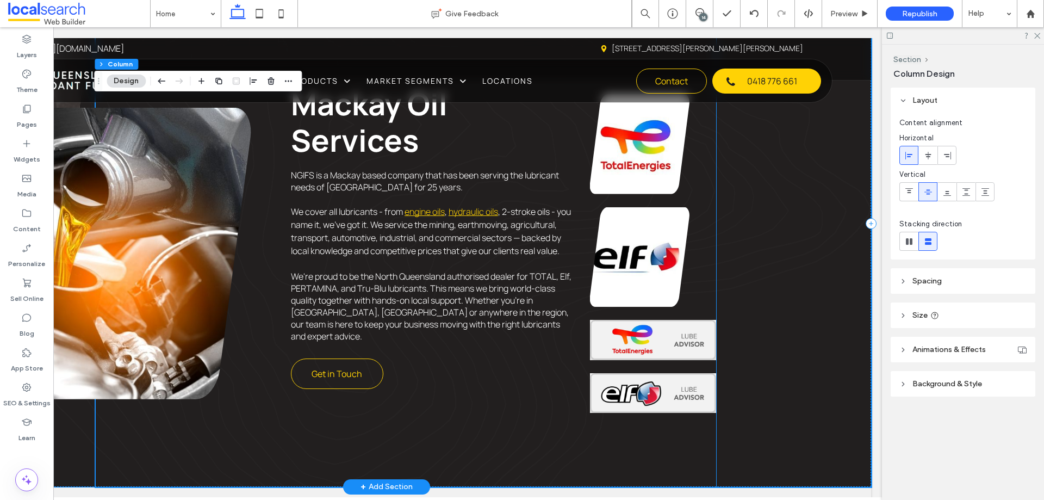
scroll to position [540, 0]
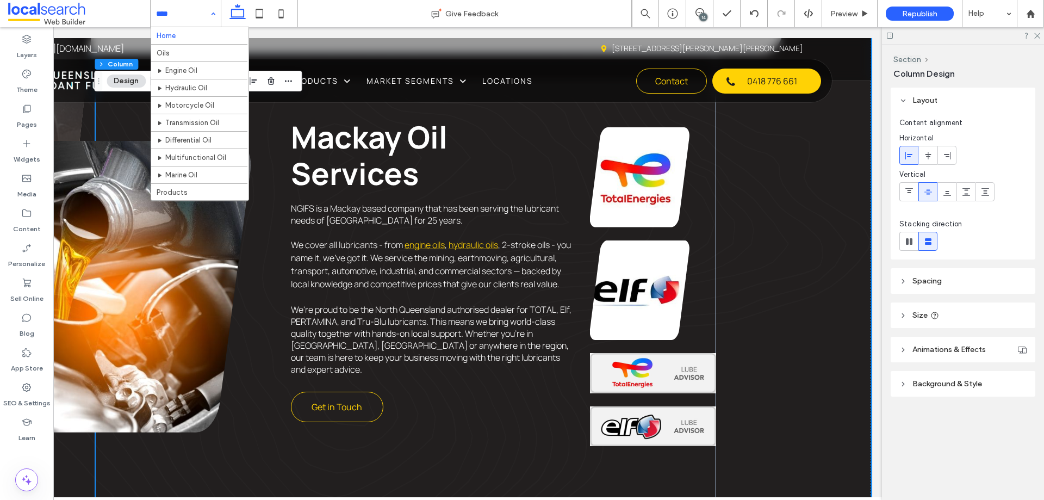
click at [210, 13] on div "Home Oils Engine Oil Hydraulic Oil Motorcycle Oil Transmission Oil Differential…" at bounding box center [186, 13] width 70 height 27
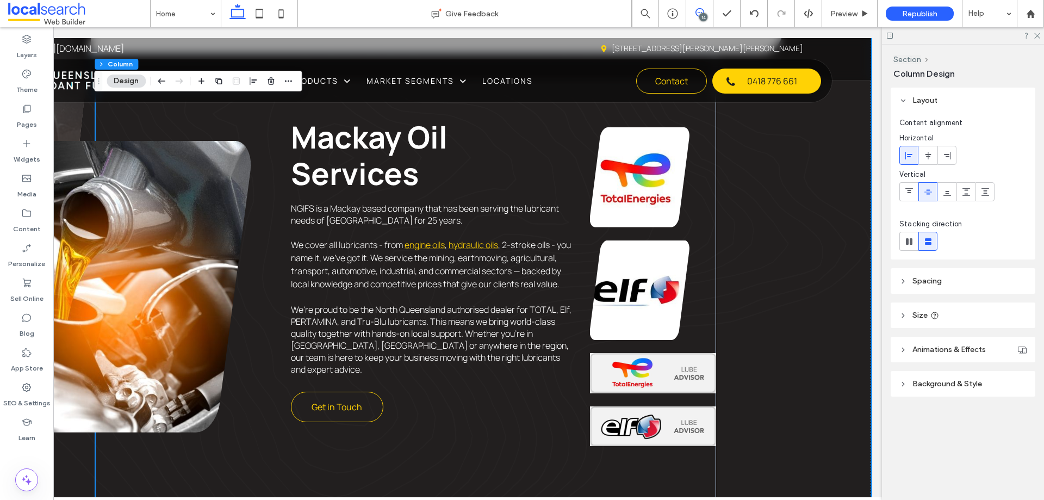
click at [705, 11] on span at bounding box center [699, 12] width 27 height 9
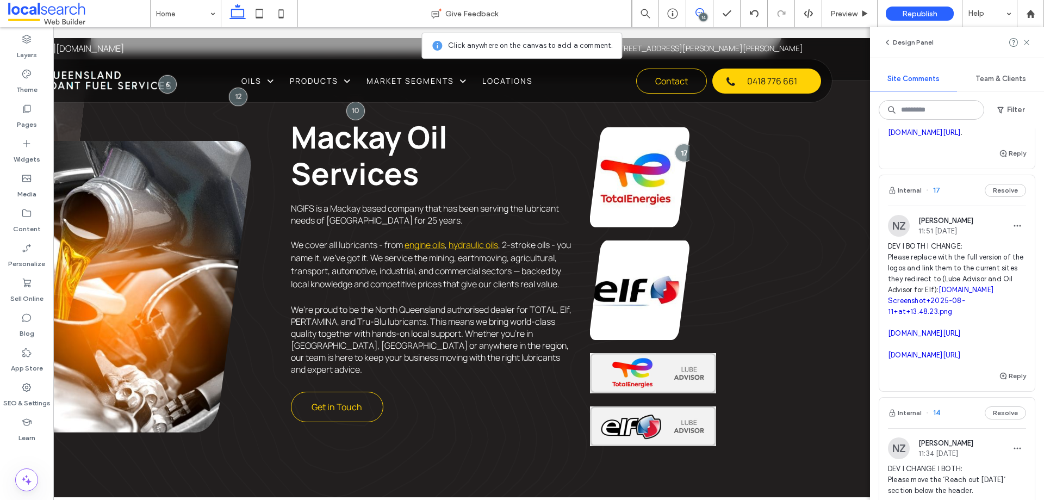
scroll to position [0, 0]
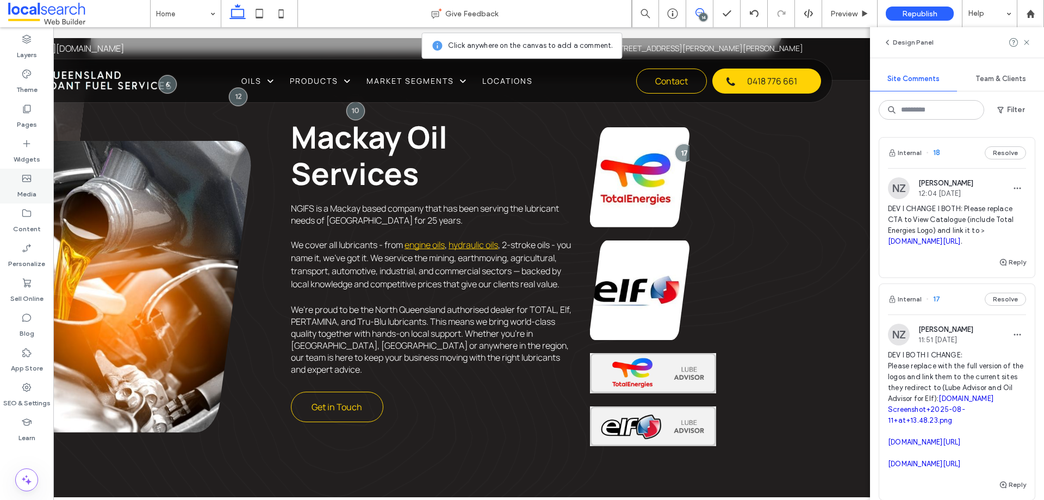
click at [29, 186] on label "Media" at bounding box center [26, 191] width 19 height 15
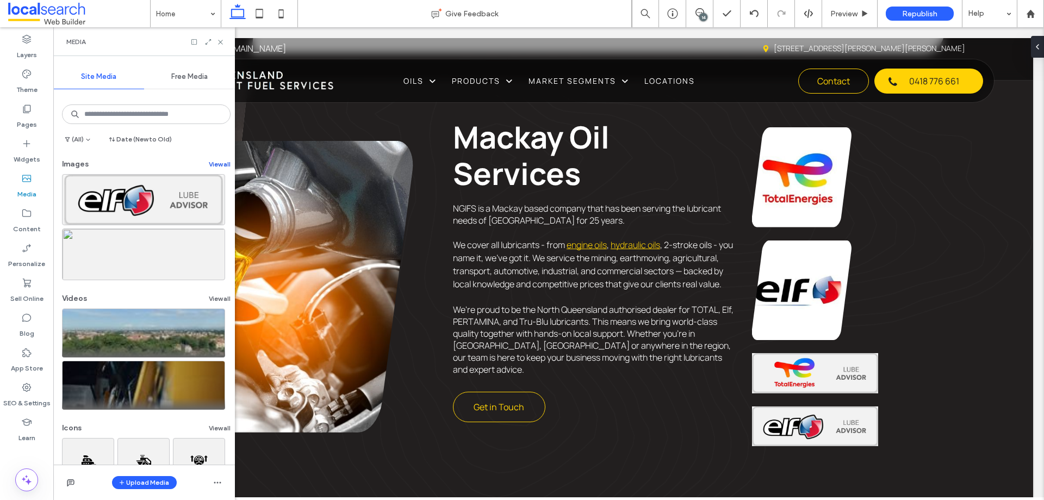
click at [212, 160] on button "View all" at bounding box center [220, 164] width 22 height 13
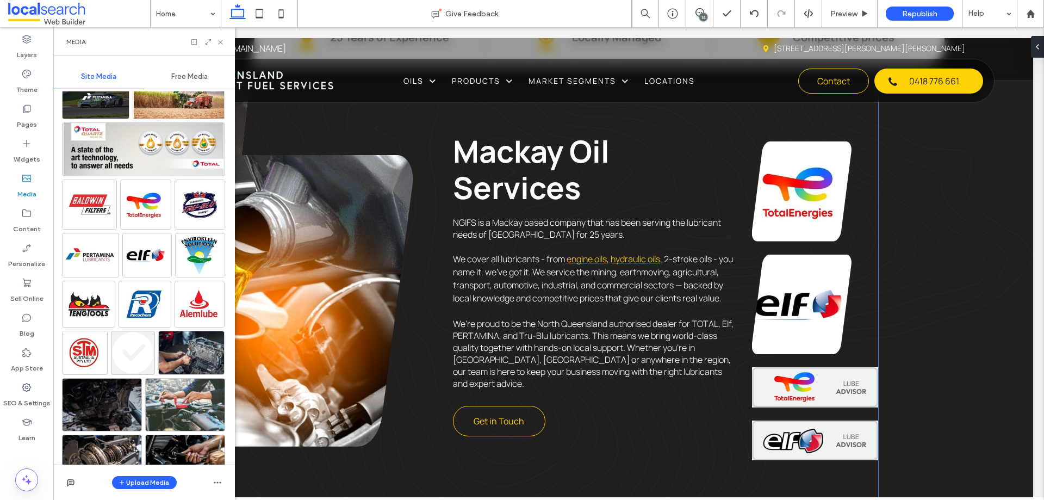
scroll to position [594, 0]
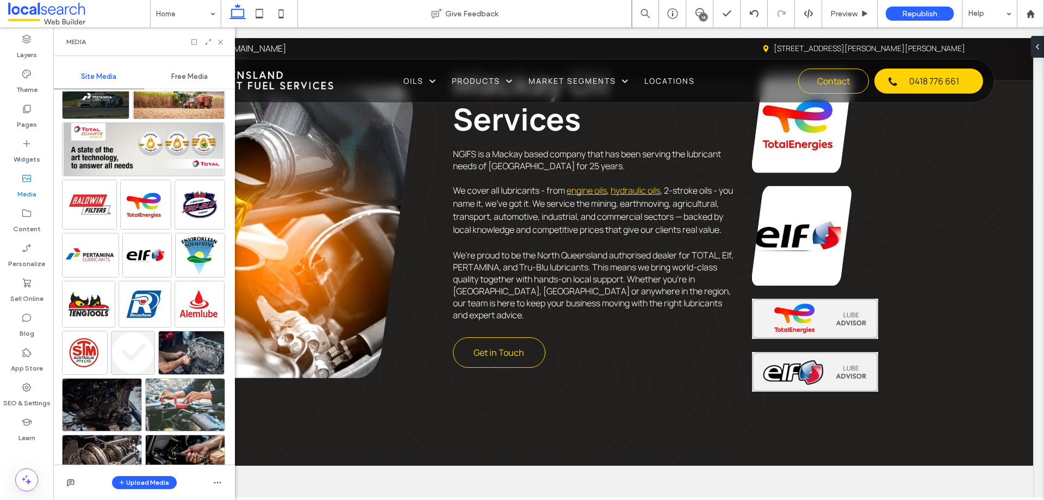
click at [705, 18] on div "14" at bounding box center [703, 17] width 8 height 8
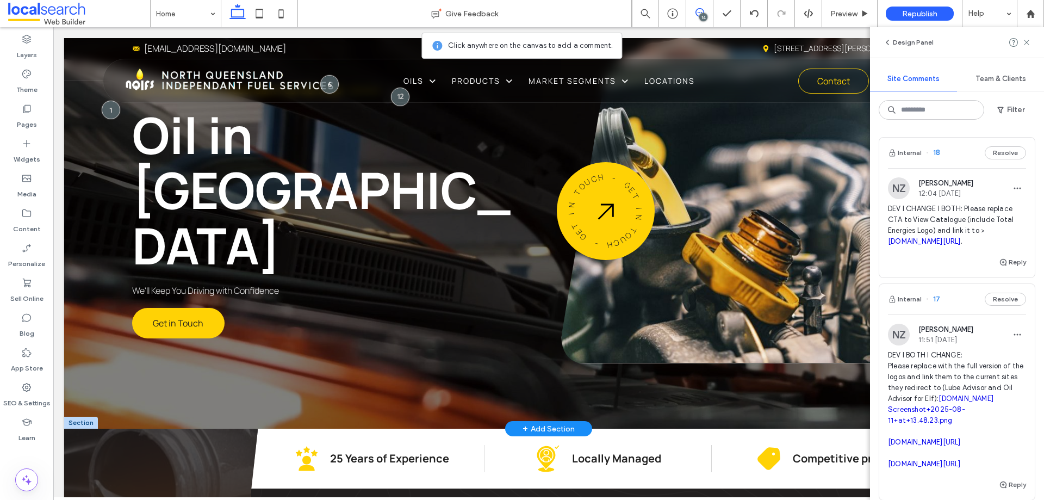
scroll to position [0, 0]
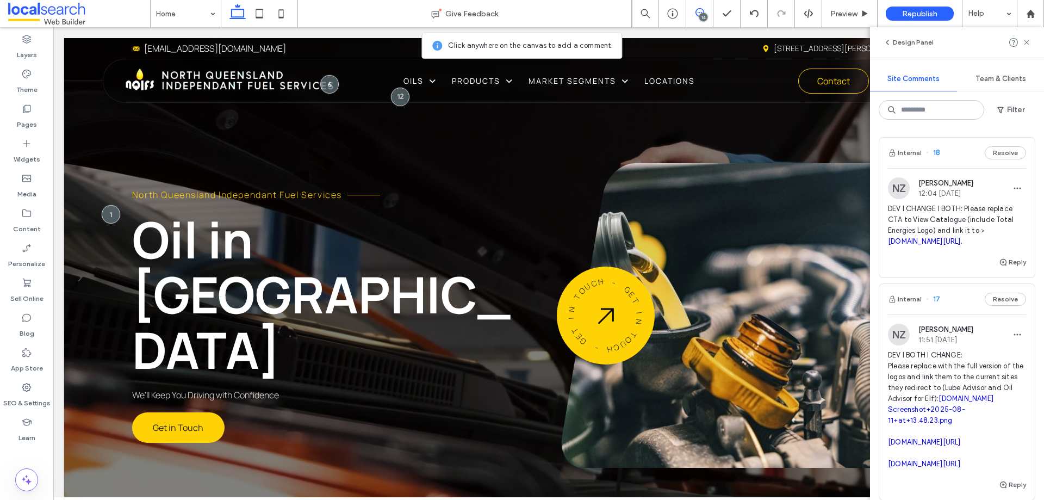
click at [706, 11] on span at bounding box center [699, 12] width 27 height 9
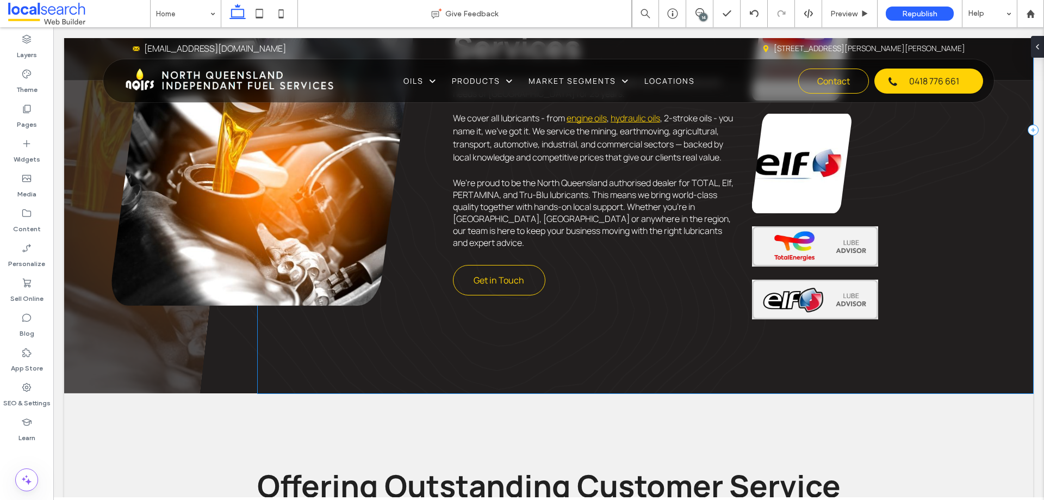
scroll to position [598, 0]
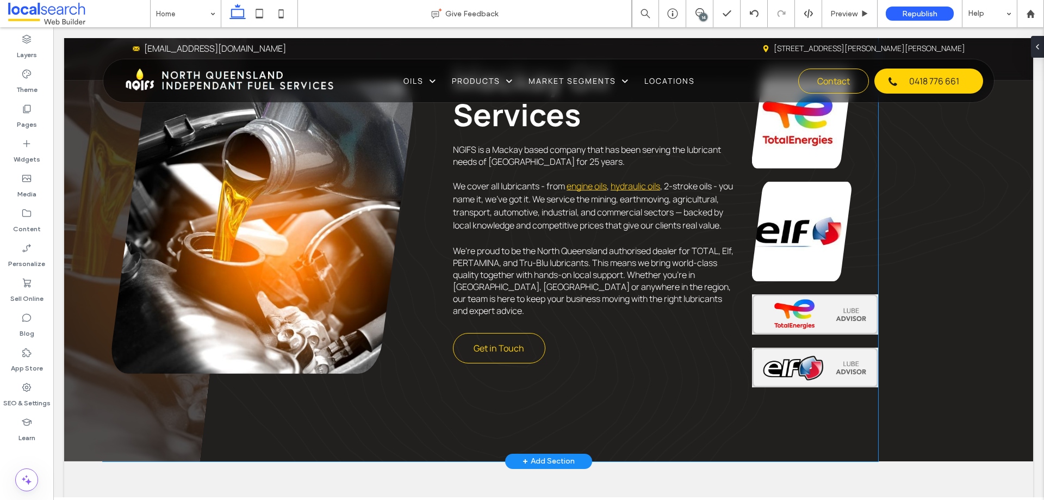
click at [834, 315] on img at bounding box center [815, 314] width 126 height 40
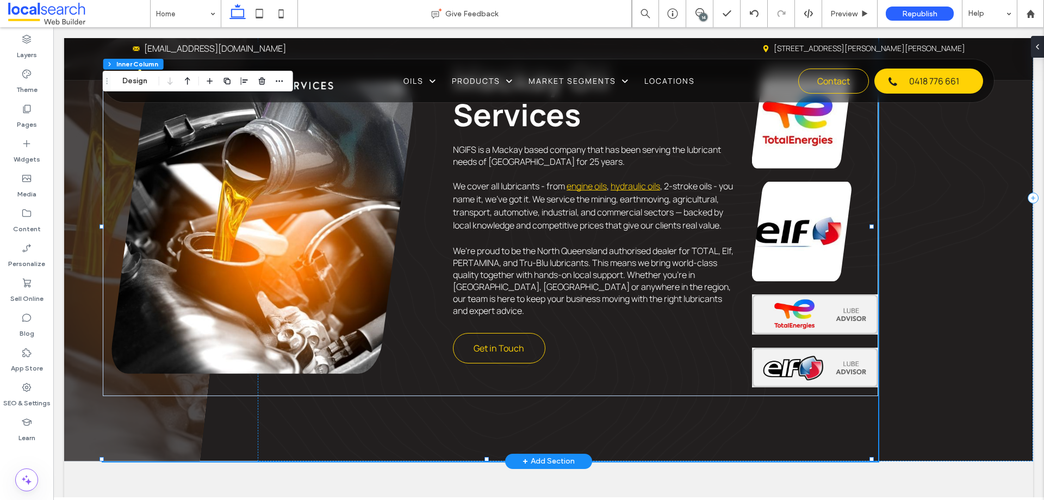
click at [834, 315] on img at bounding box center [815, 314] width 126 height 40
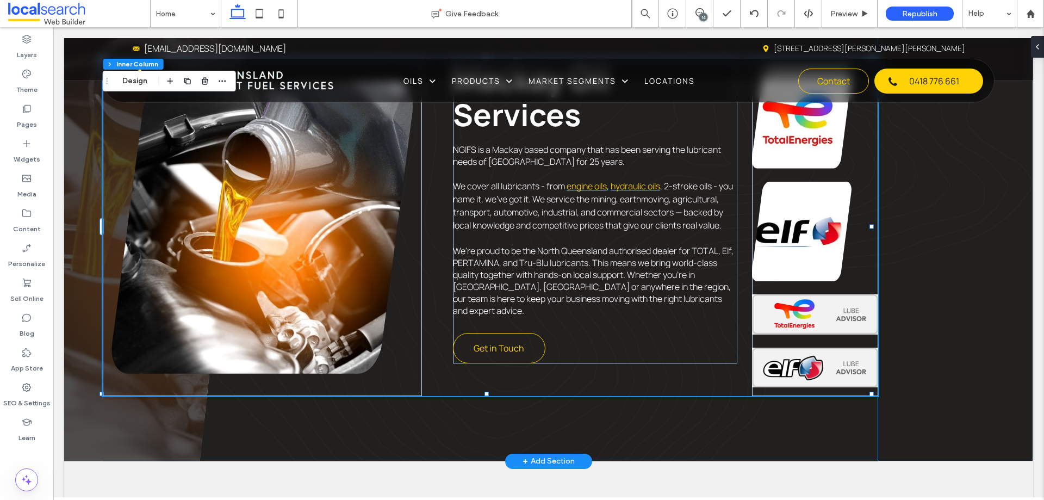
click at [835, 315] on img at bounding box center [815, 314] width 126 height 40
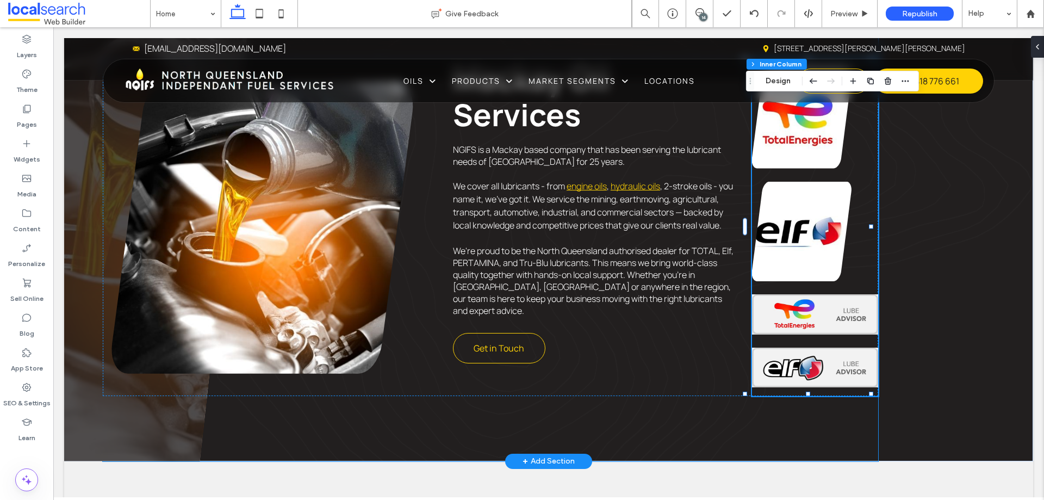
click at [835, 315] on img at bounding box center [815, 314] width 126 height 40
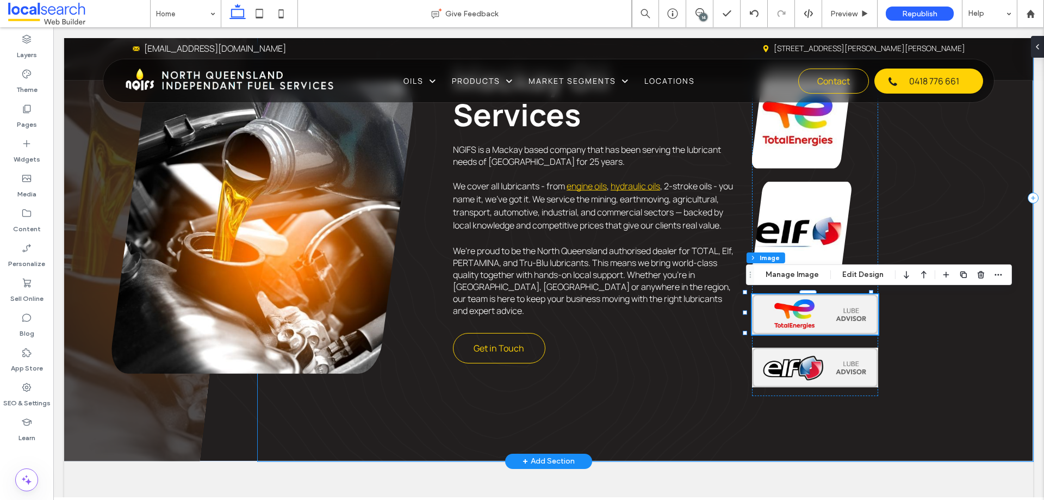
click at [890, 309] on div "Experience Icon 25 Years of Experience Local Icon Locally Managed Price Tag Ico…" at bounding box center [646, 198] width 776 height 526
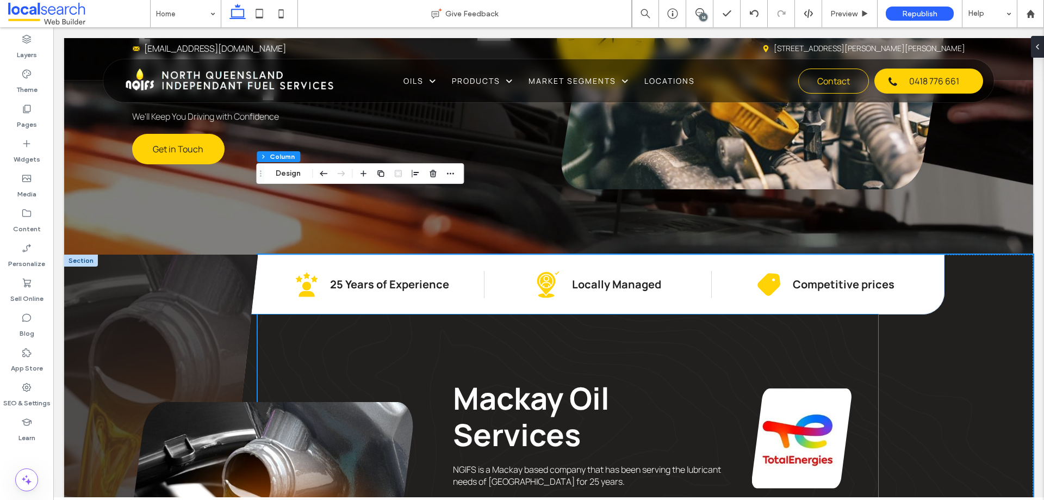
scroll to position [272, 0]
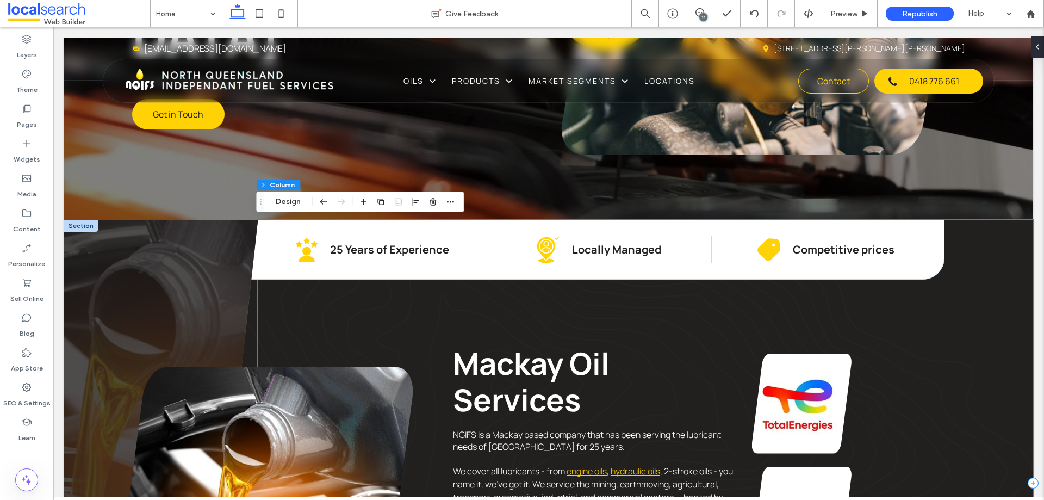
scroll to position [381, 0]
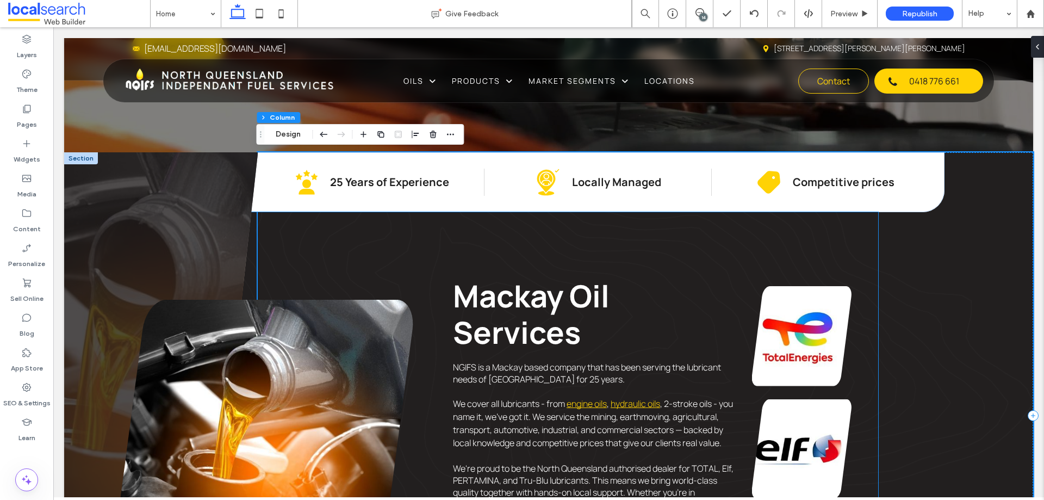
click at [676, 268] on div "Mackay Oil Services NGIFS is a Mackay based company that has been serving the l…" at bounding box center [491, 445] width 776 height 467
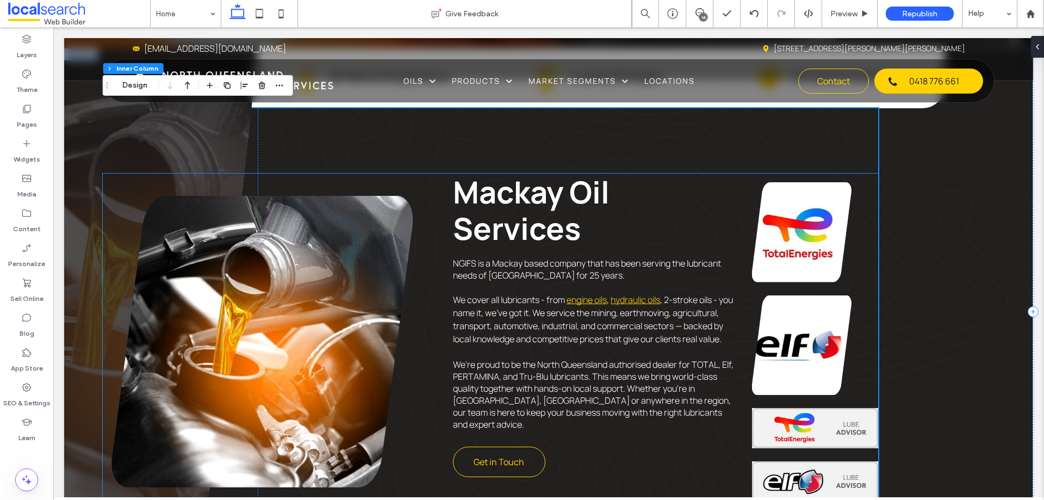
scroll to position [489, 0]
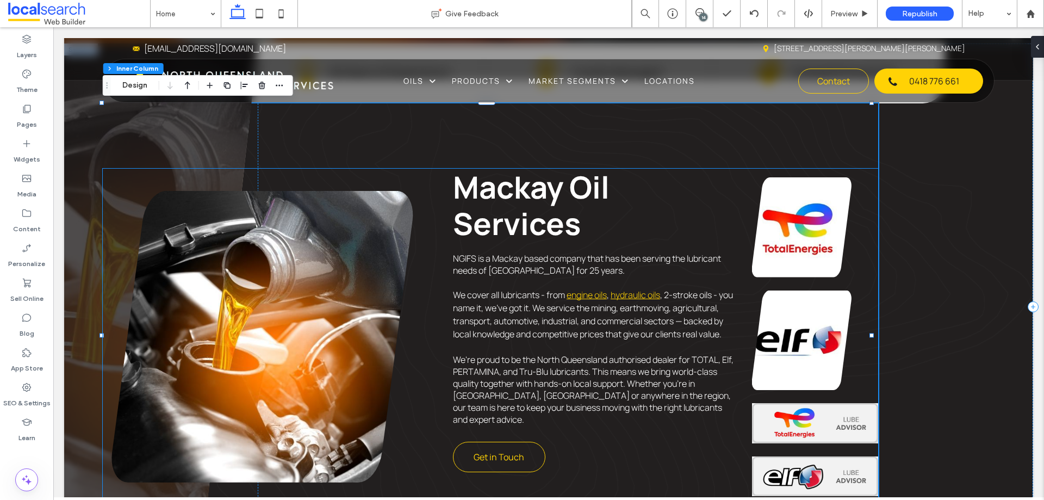
click at [850, 271] on div "Breathtaking colors of our planet Button View more Breathtaking colors of our p…" at bounding box center [815, 337] width 126 height 336
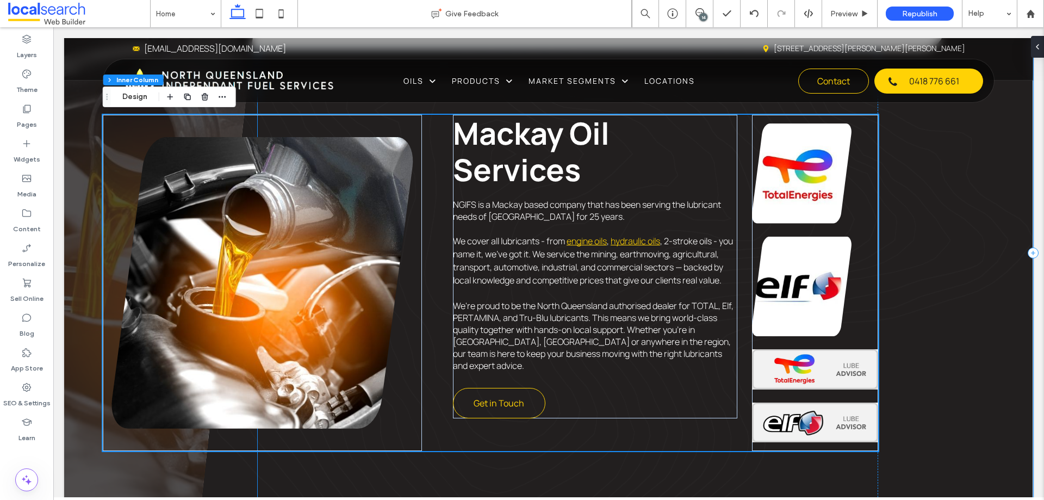
scroll to position [544, 0]
click at [705, 15] on div "14" at bounding box center [703, 17] width 8 height 8
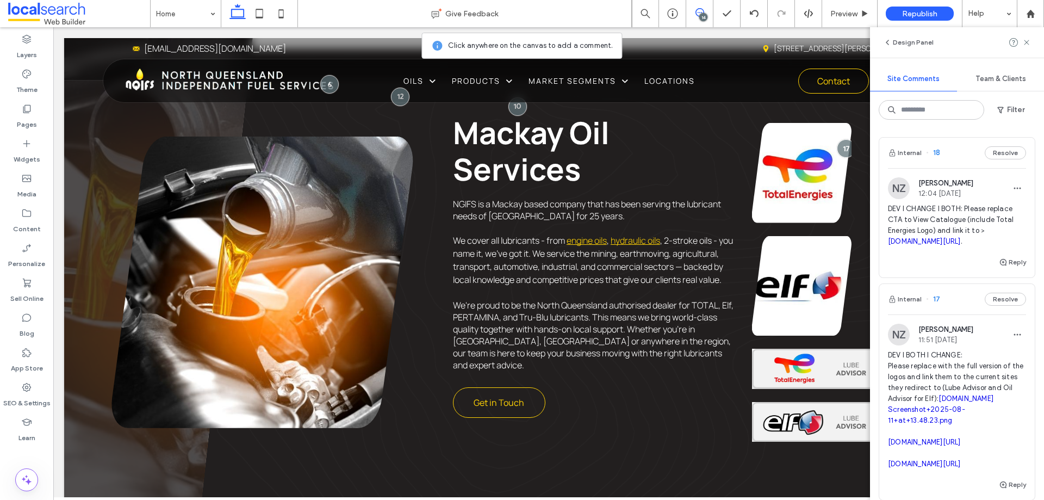
scroll to position [109, 0]
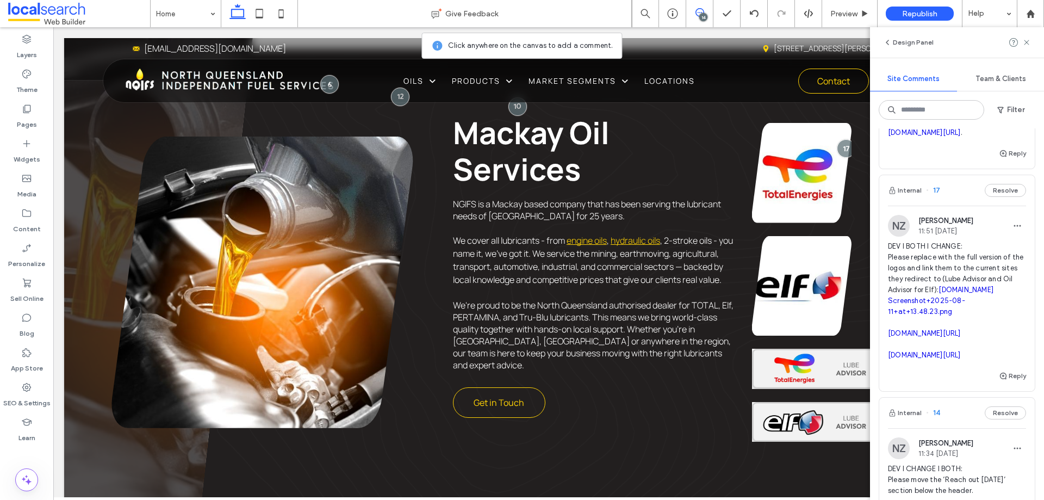
click at [939, 294] on link "[DOMAIN_NAME]" at bounding box center [966, 290] width 55 height 8
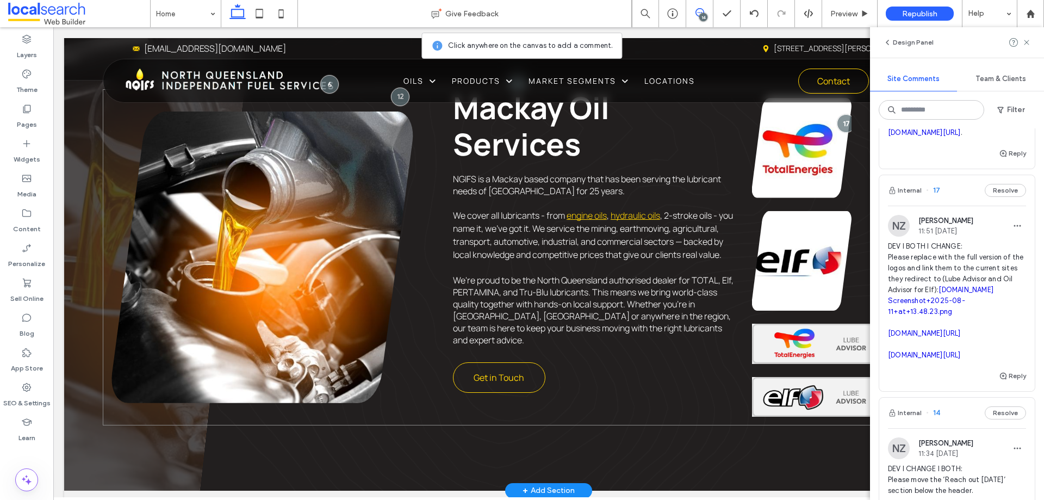
scroll to position [644, 0]
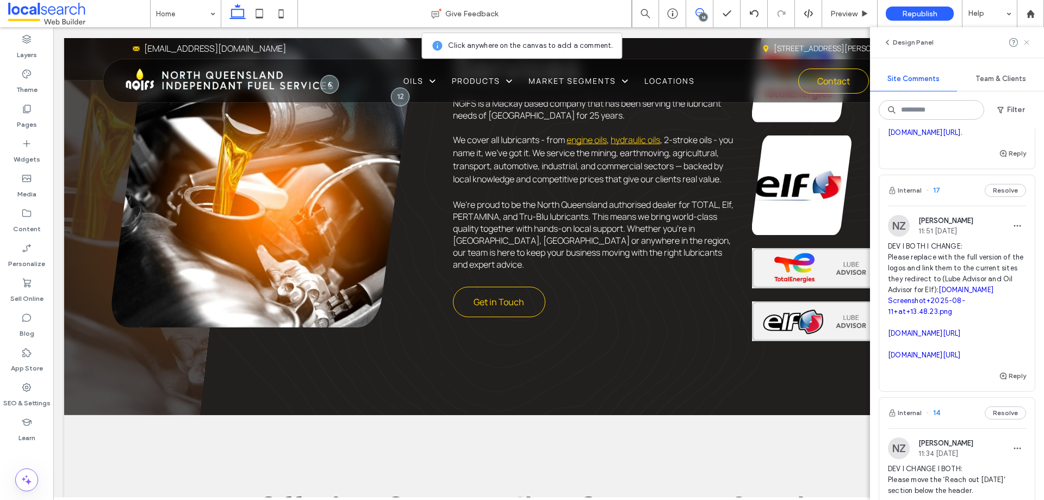
click at [1027, 41] on icon at bounding box center [1026, 42] width 9 height 9
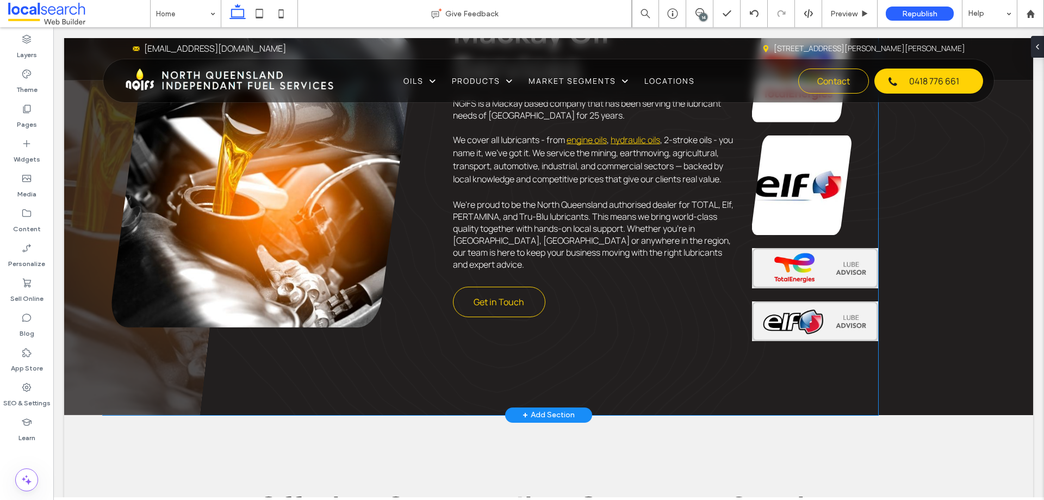
scroll to position [536, 0]
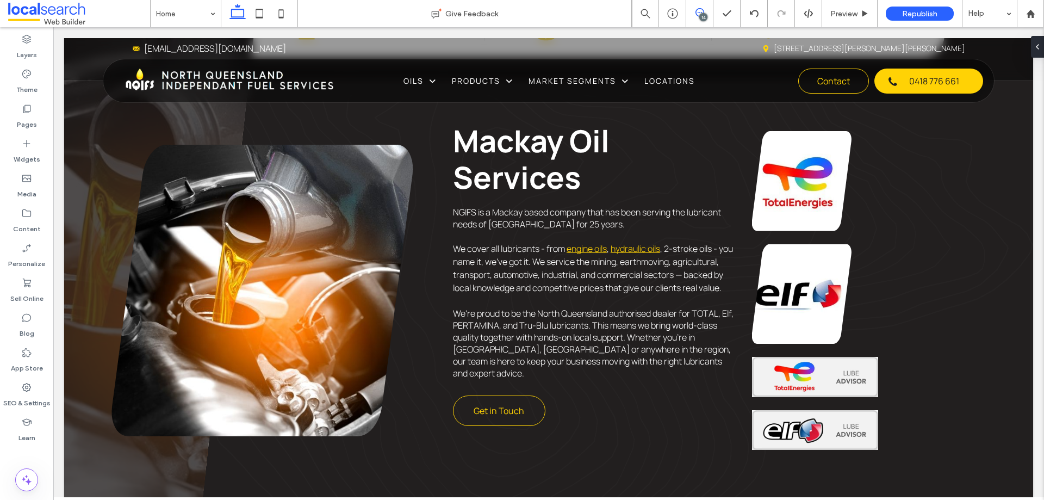
click at [693, 13] on span at bounding box center [699, 12] width 27 height 9
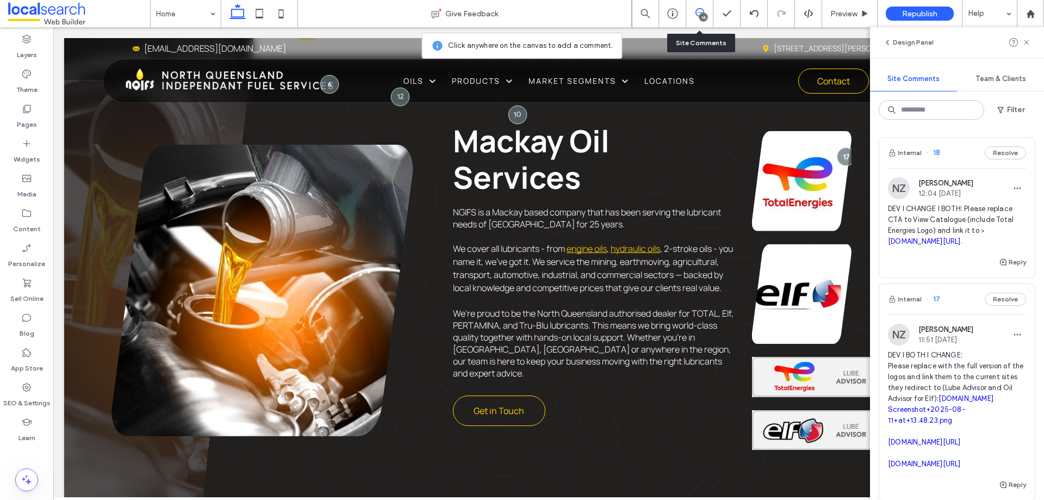
scroll to position [381, 0]
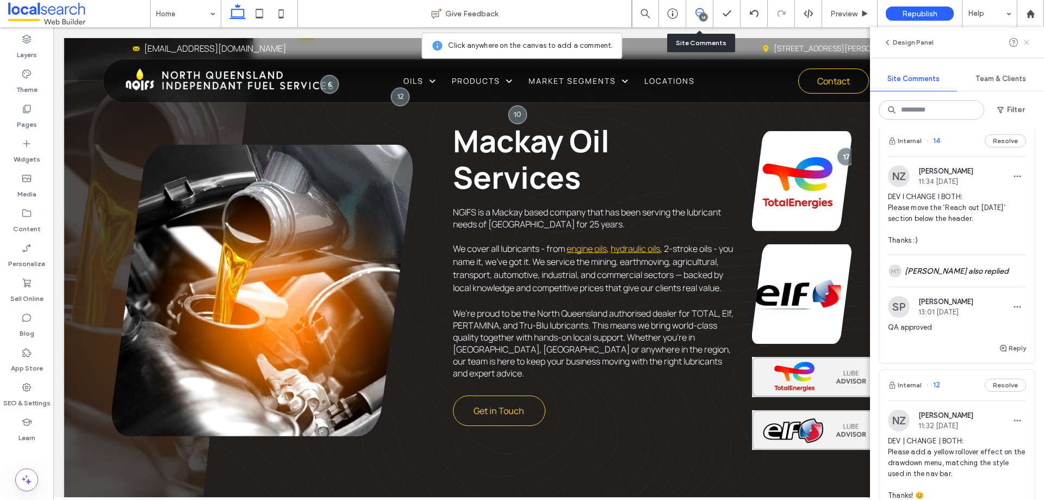
click at [1028, 42] on icon at bounding box center [1026, 42] width 9 height 9
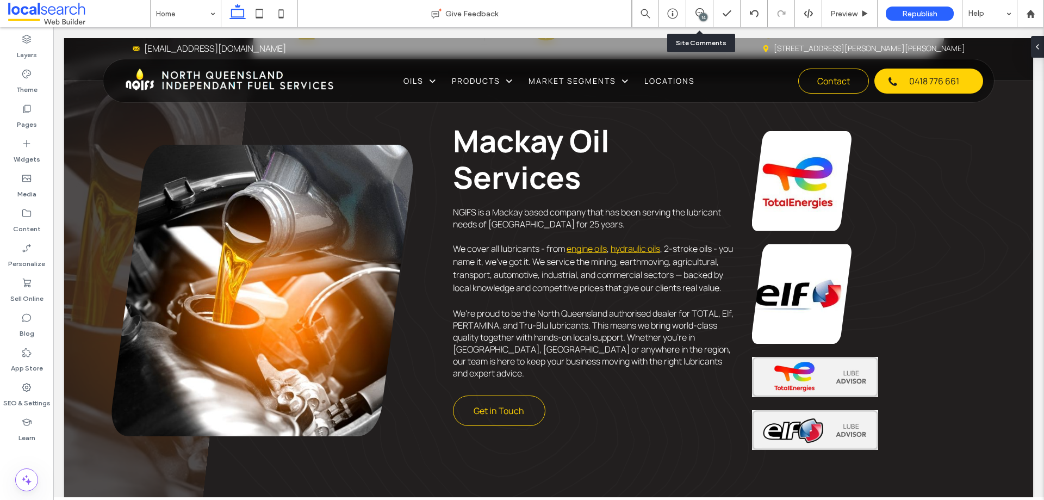
scroll to position [0, 0]
click at [31, 181] on use at bounding box center [26, 178] width 9 height 7
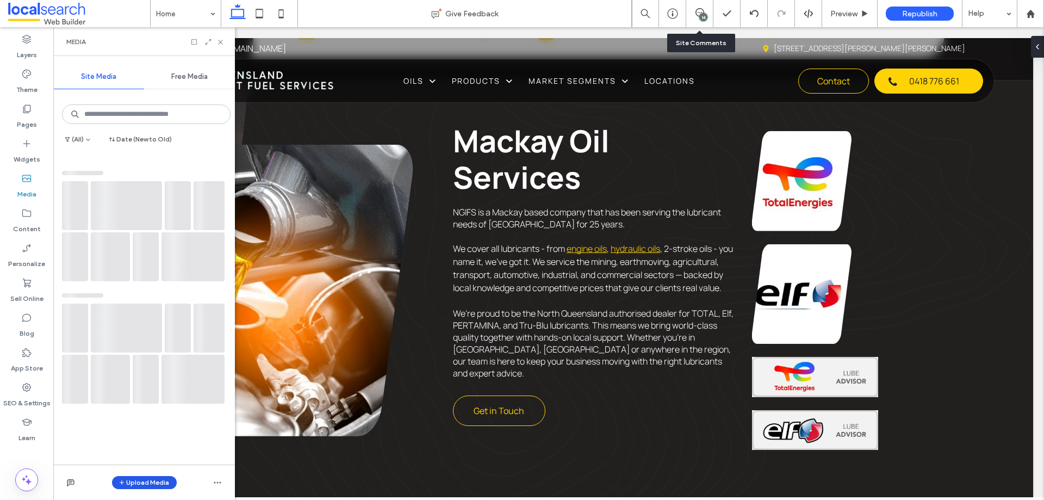
click at [126, 478] on button "Upload Media" at bounding box center [144, 482] width 65 height 13
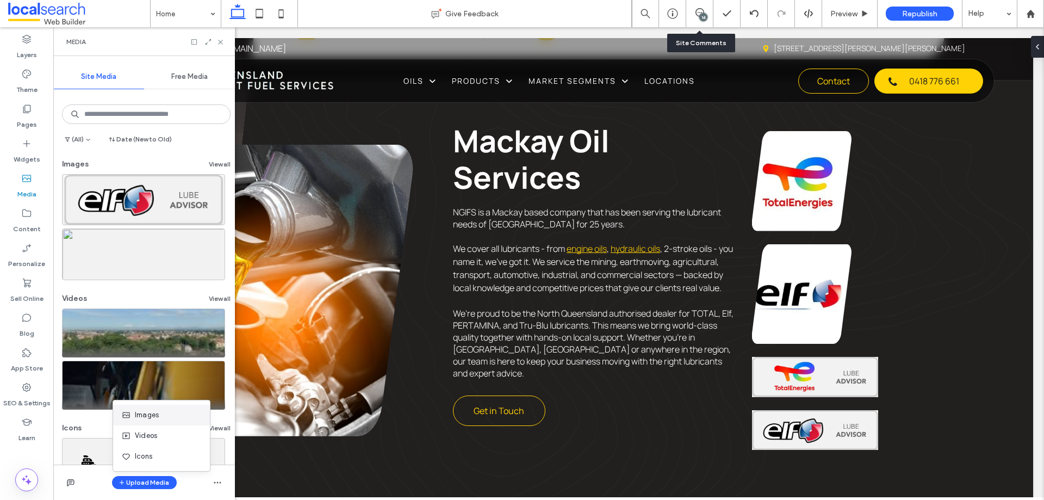
click at [148, 414] on span "Images" at bounding box center [147, 415] width 24 height 11
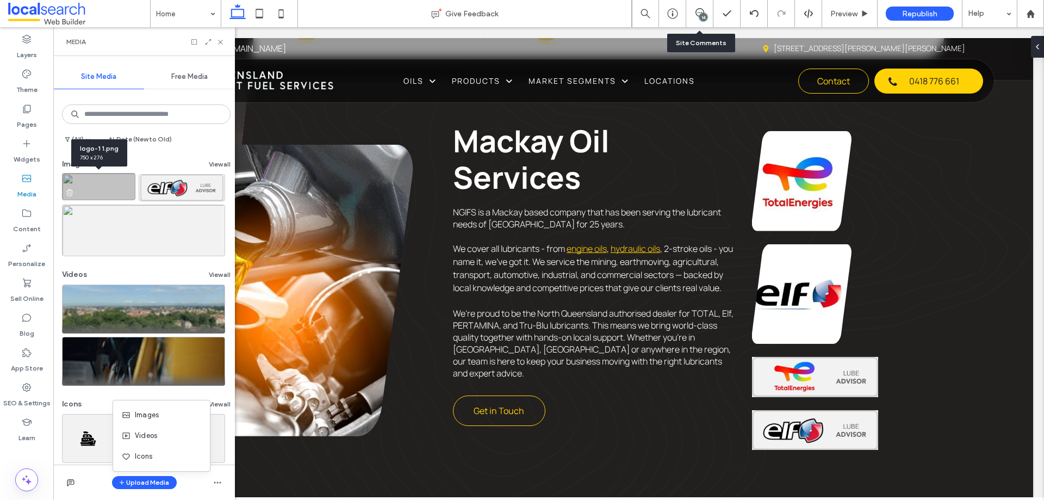
click at [95, 190] on img at bounding box center [98, 186] width 73 height 27
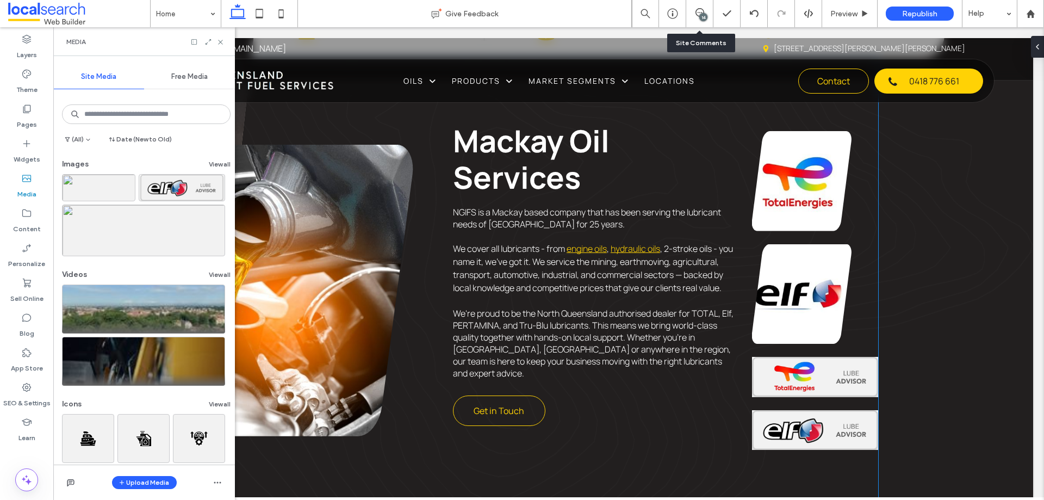
click at [798, 379] on img at bounding box center [815, 377] width 126 height 40
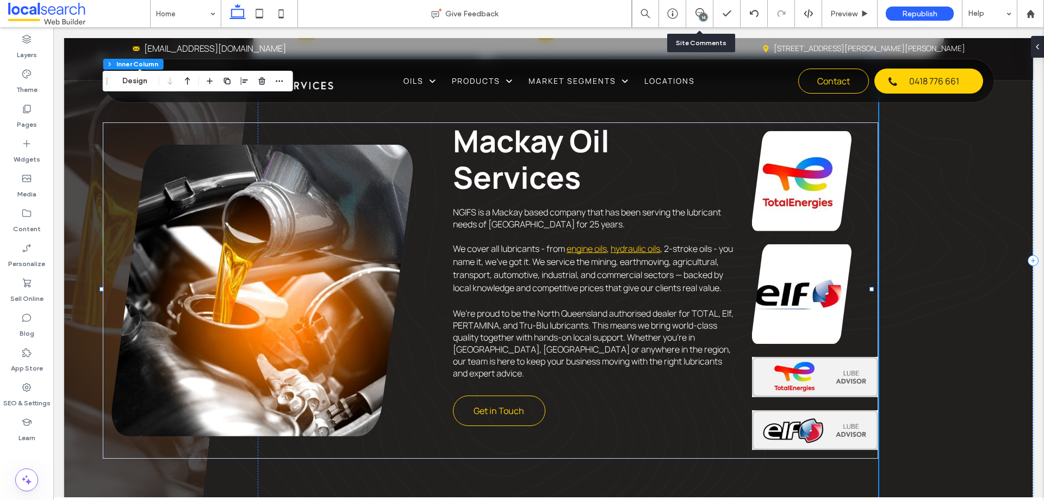
click at [798, 379] on img at bounding box center [815, 377] width 126 height 40
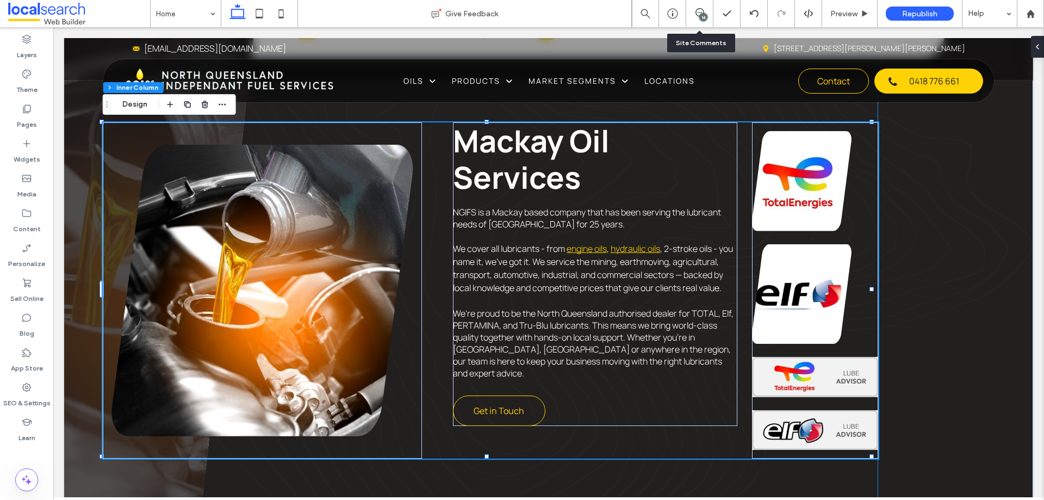
click at [798, 379] on img at bounding box center [815, 377] width 126 height 40
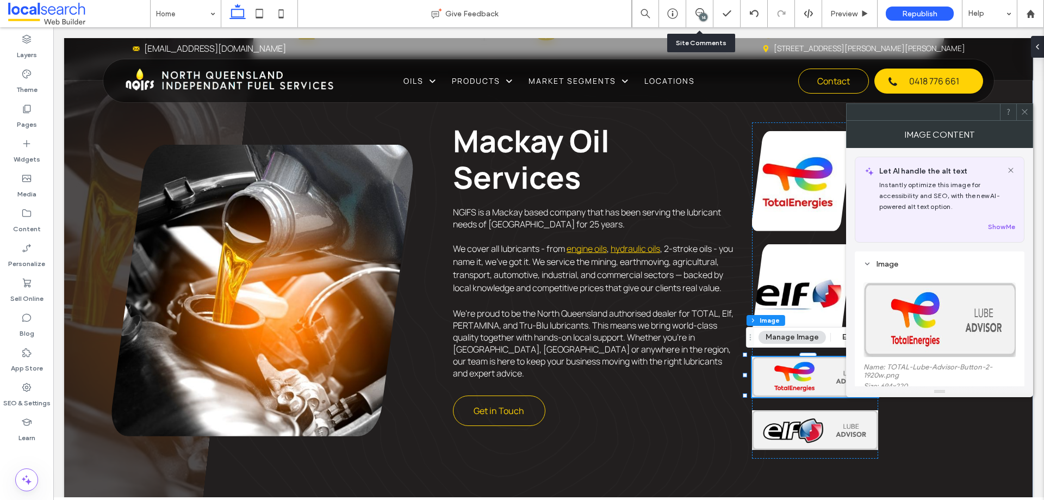
click at [905, 343] on img at bounding box center [940, 319] width 153 height 75
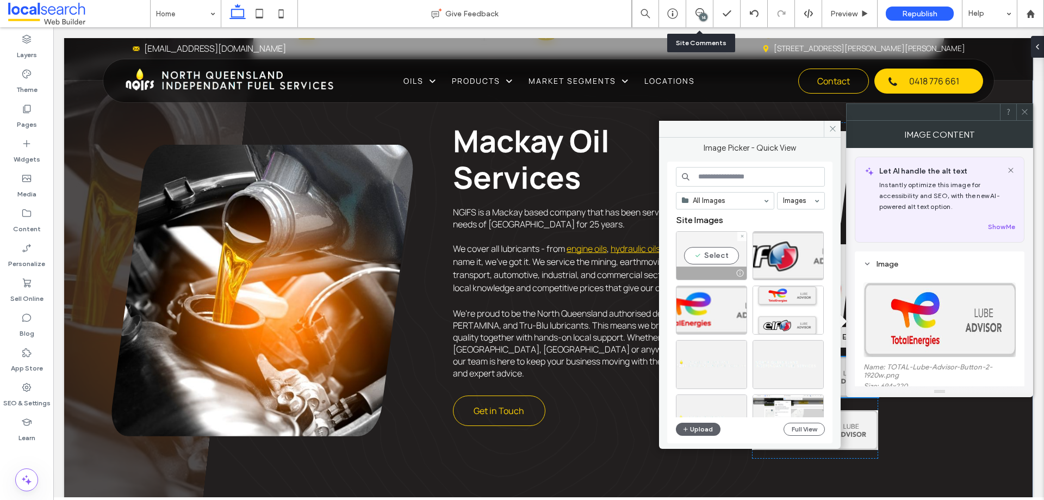
click at [711, 256] on div "Select" at bounding box center [711, 255] width 71 height 49
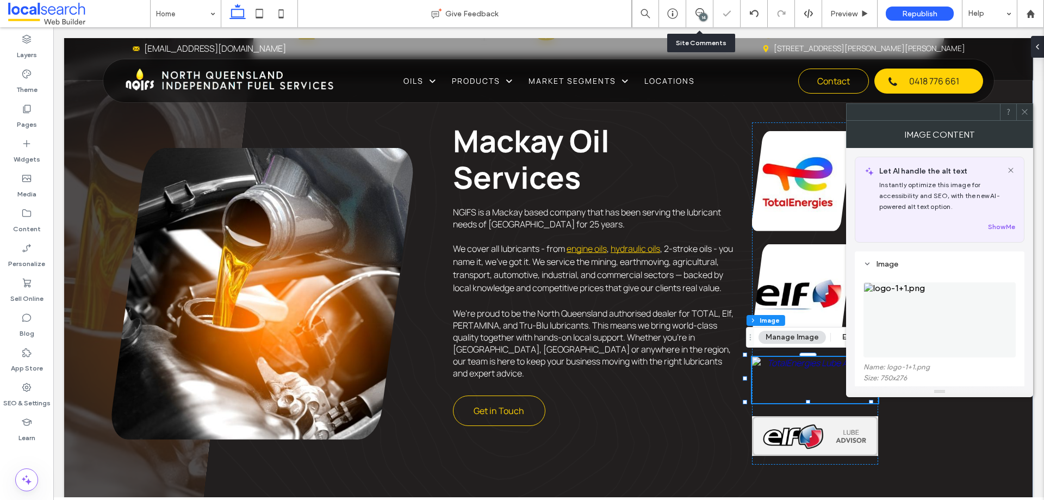
click at [1032, 113] on div at bounding box center [1024, 112] width 16 height 16
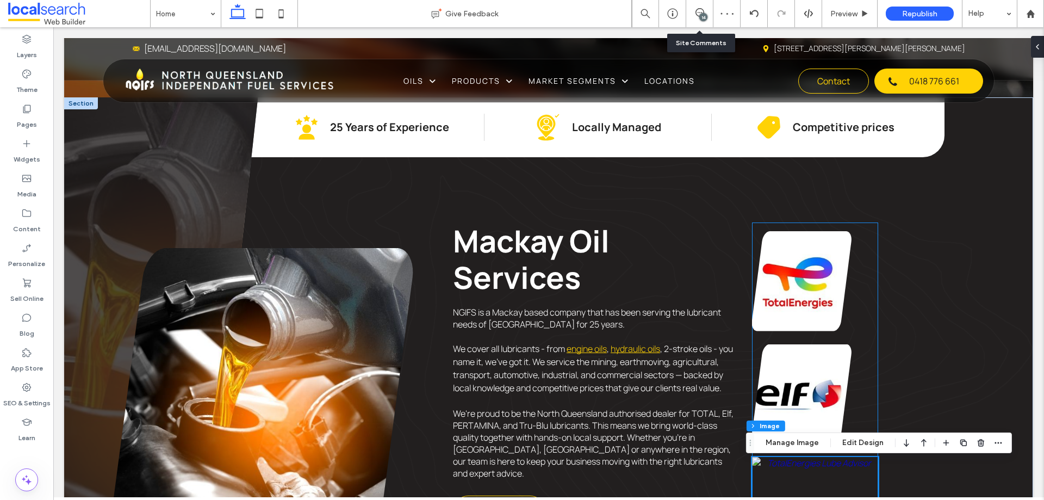
scroll to position [590, 0]
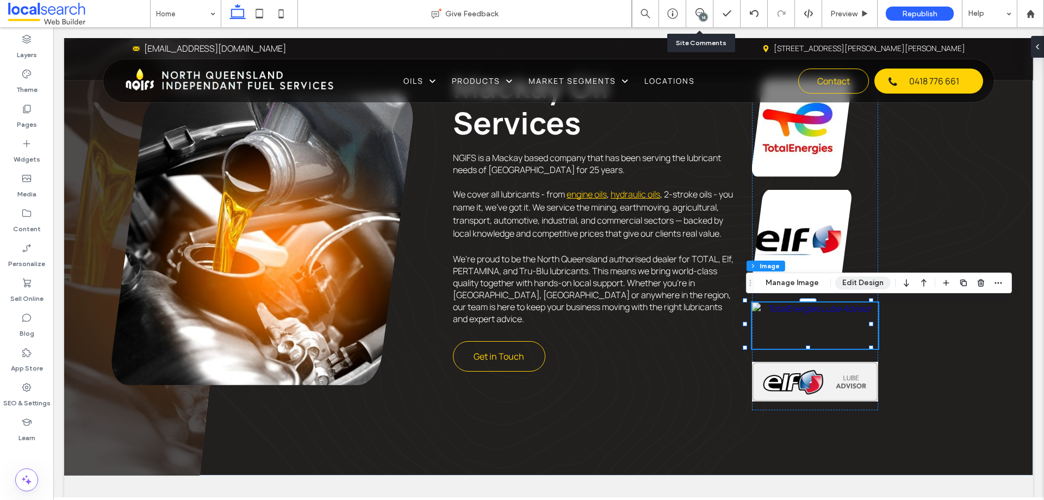
click at [849, 281] on button "Edit Design" at bounding box center [862, 282] width 55 height 13
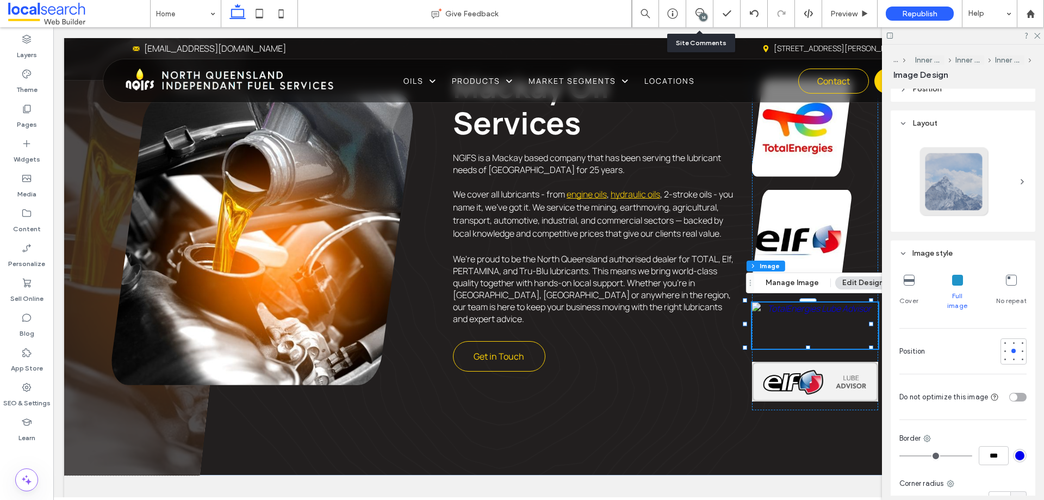
scroll to position [508, 0]
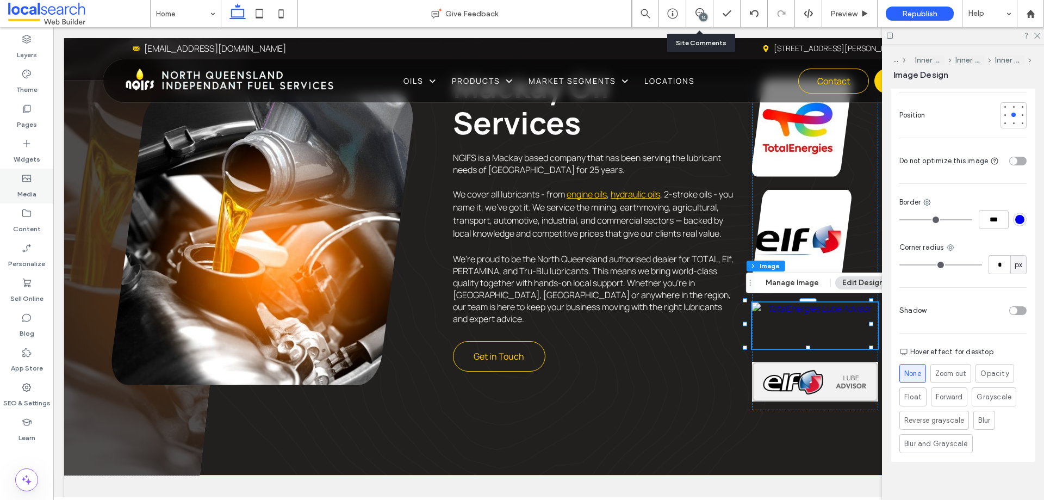
click at [30, 191] on label "Media" at bounding box center [26, 191] width 19 height 15
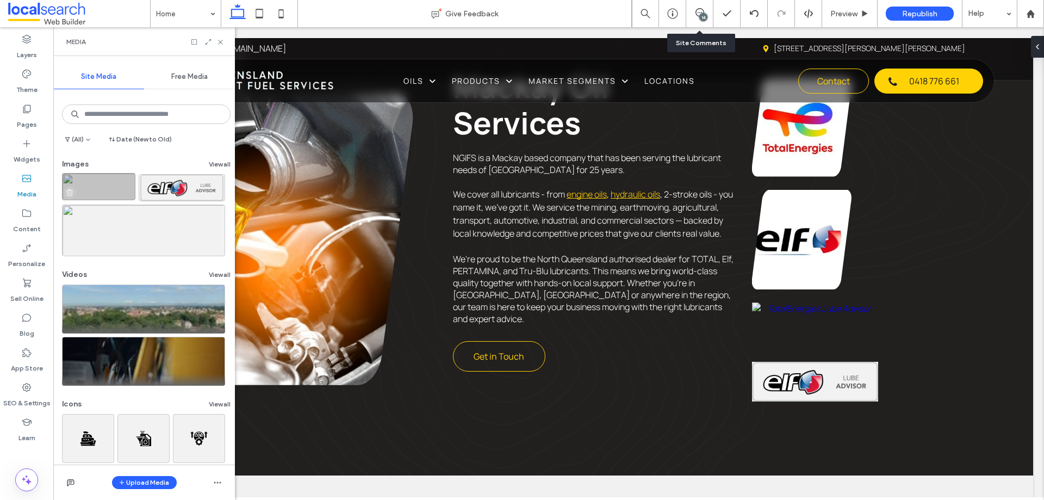
click at [69, 196] on use "button" at bounding box center [69, 192] width 7 height 7
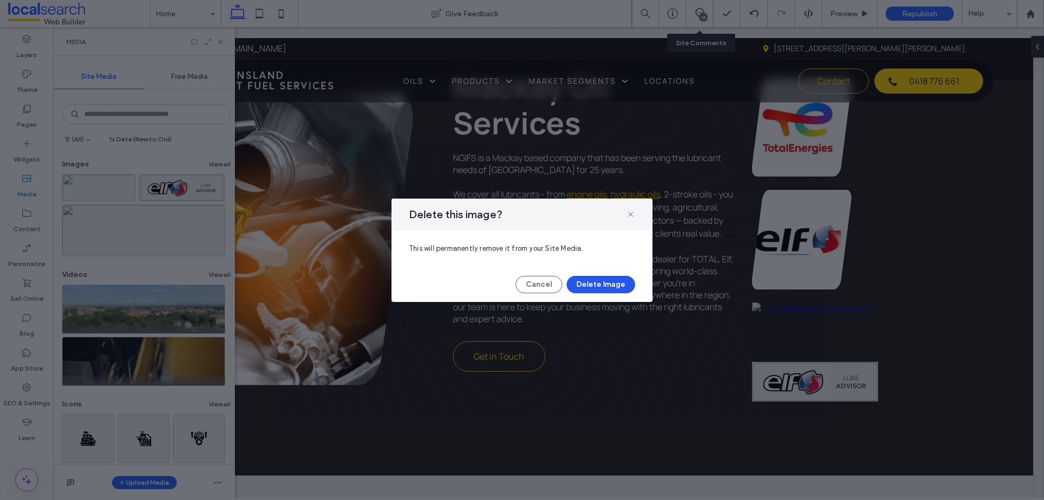
click at [594, 293] on button "Delete Image" at bounding box center [601, 284] width 69 height 17
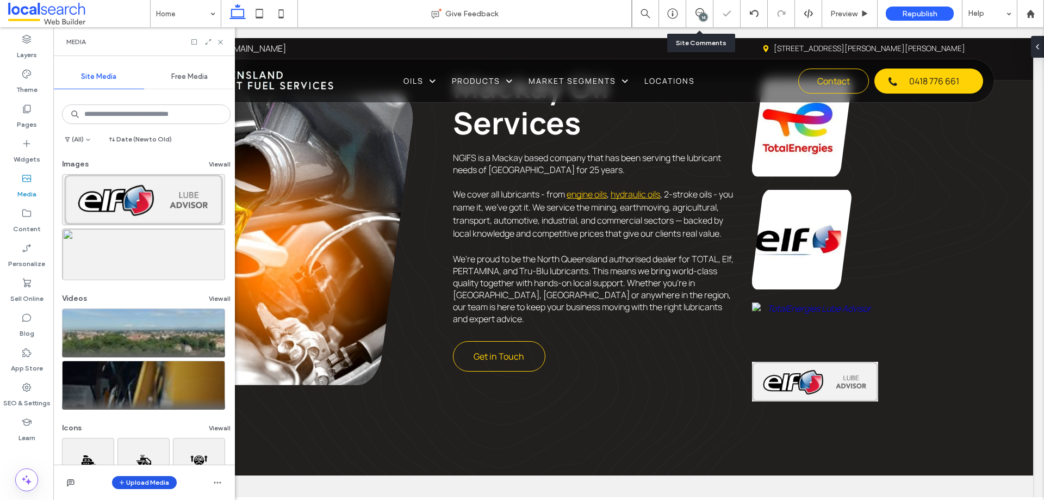
click at [141, 482] on button "Upload Media" at bounding box center [144, 482] width 65 height 13
click at [160, 416] on div "Images" at bounding box center [159, 415] width 74 height 11
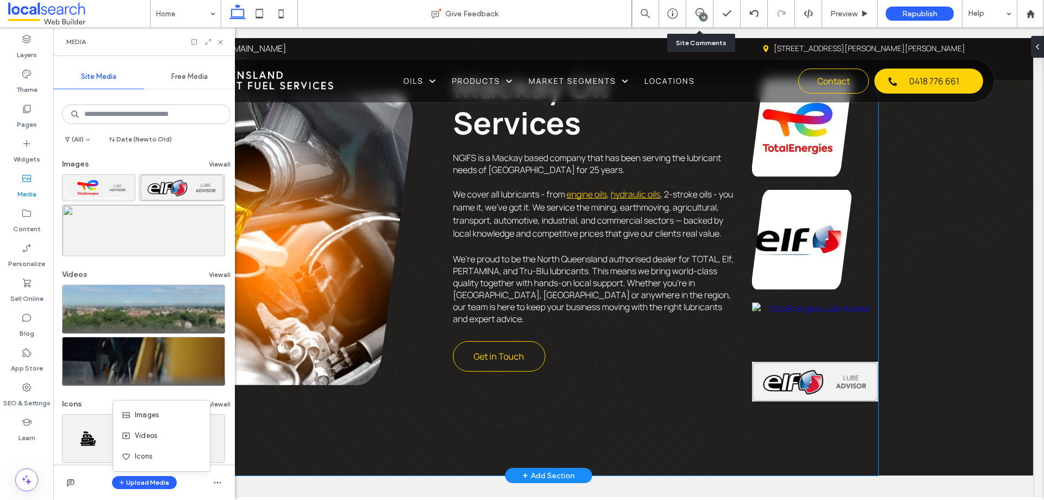
click at [815, 320] on img at bounding box center [815, 325] width 126 height 46
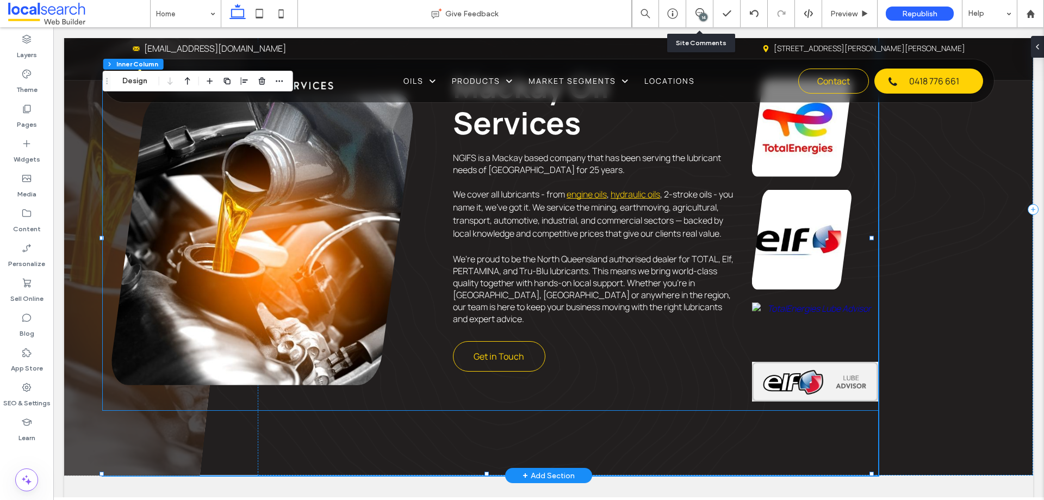
click at [802, 317] on img at bounding box center [815, 325] width 126 height 46
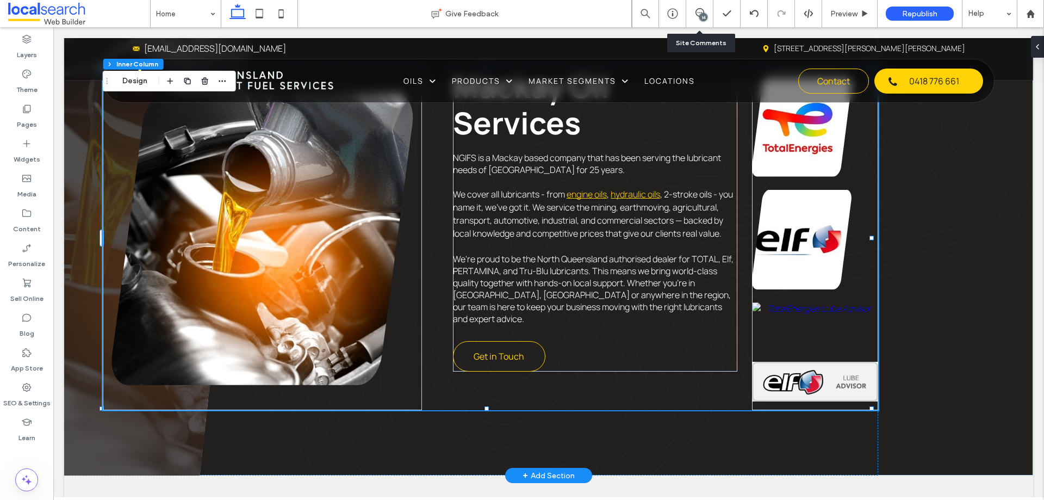
click at [802, 317] on img at bounding box center [815, 325] width 126 height 46
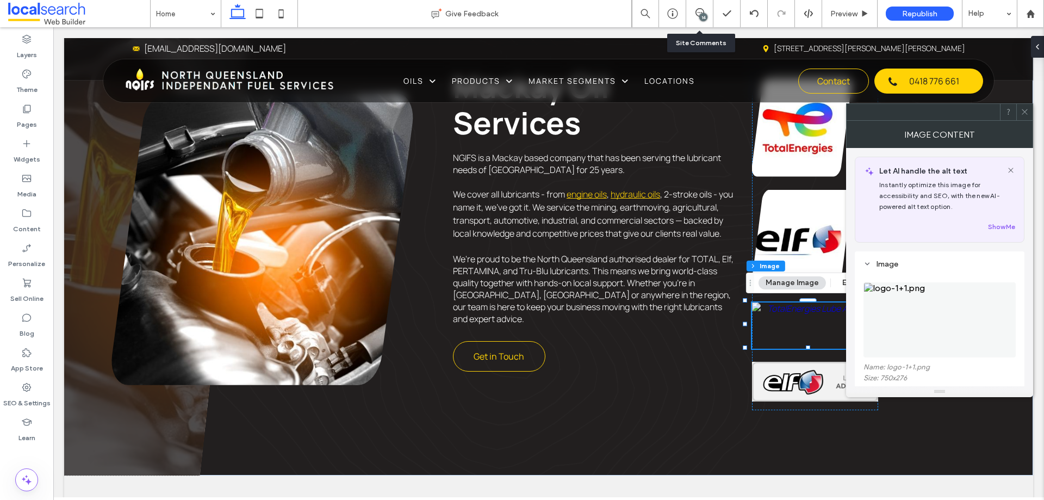
click at [896, 308] on img at bounding box center [940, 319] width 152 height 75
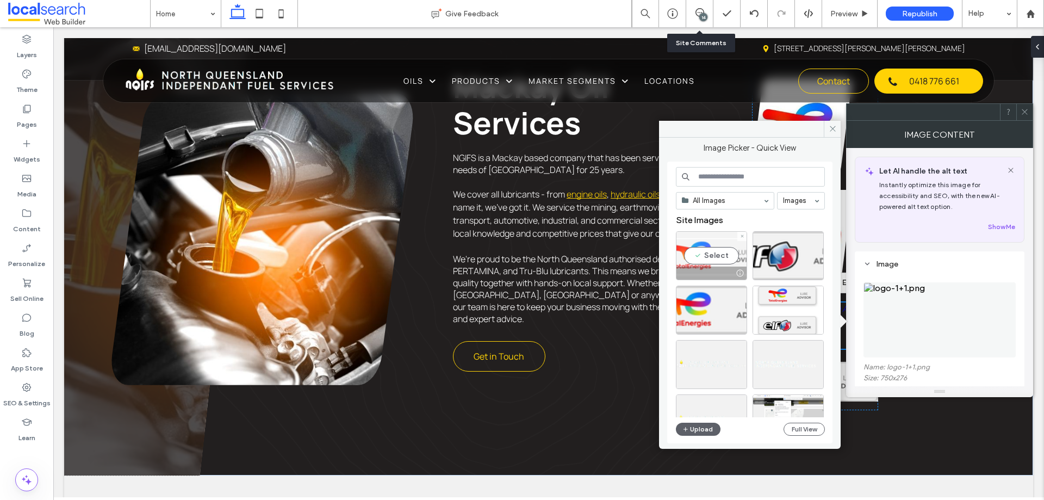
drag, startPoint x: 708, startPoint y: 258, endPoint x: 655, endPoint y: 231, distance: 59.3
click at [708, 258] on div "Select" at bounding box center [711, 255] width 71 height 49
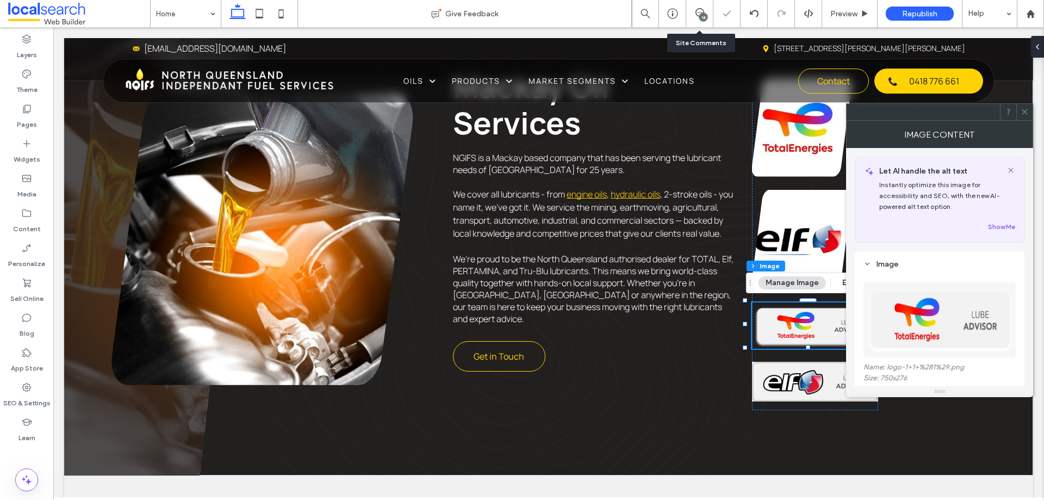
click at [1018, 111] on div at bounding box center [1024, 112] width 16 height 16
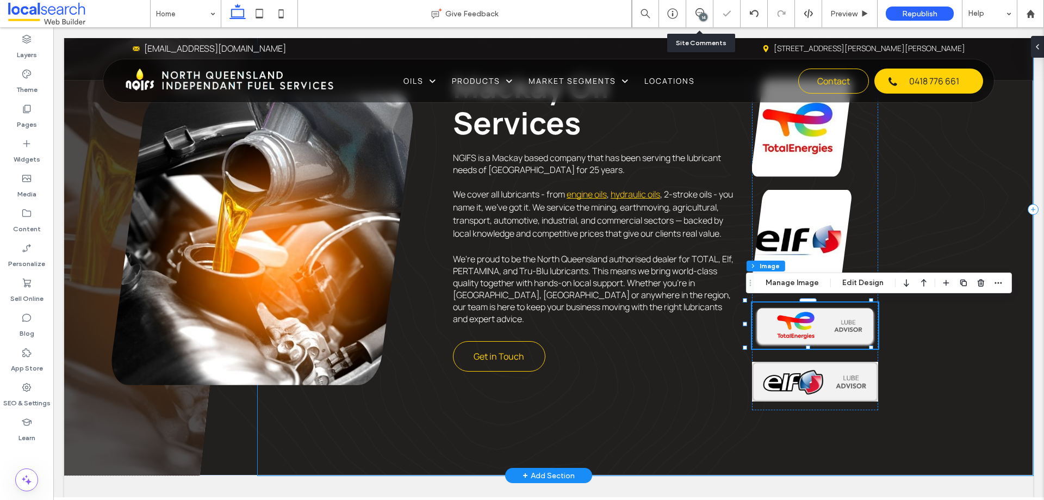
click at [926, 330] on div "Experience Icon 25 Years of Experience Local Icon Locally Managed Price Tag Ico…" at bounding box center [646, 209] width 776 height 532
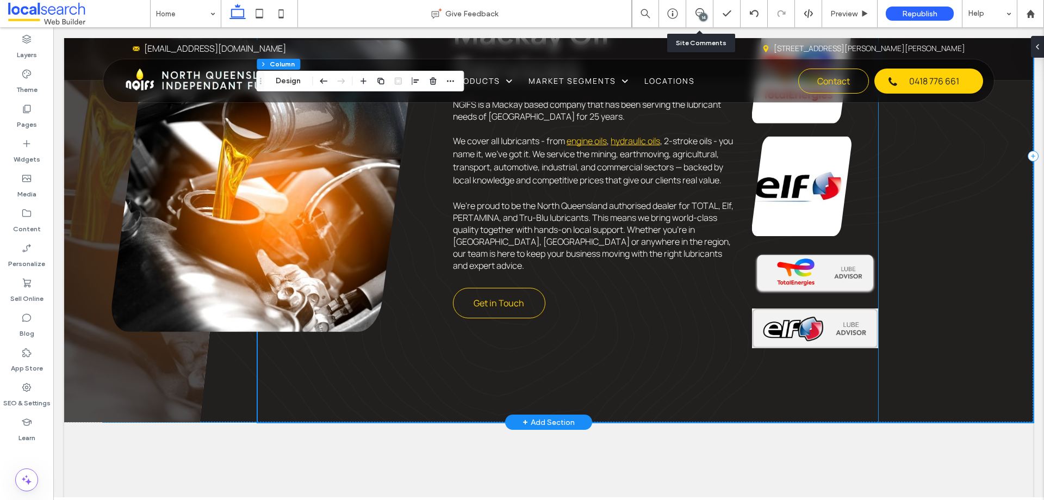
scroll to position [644, 0]
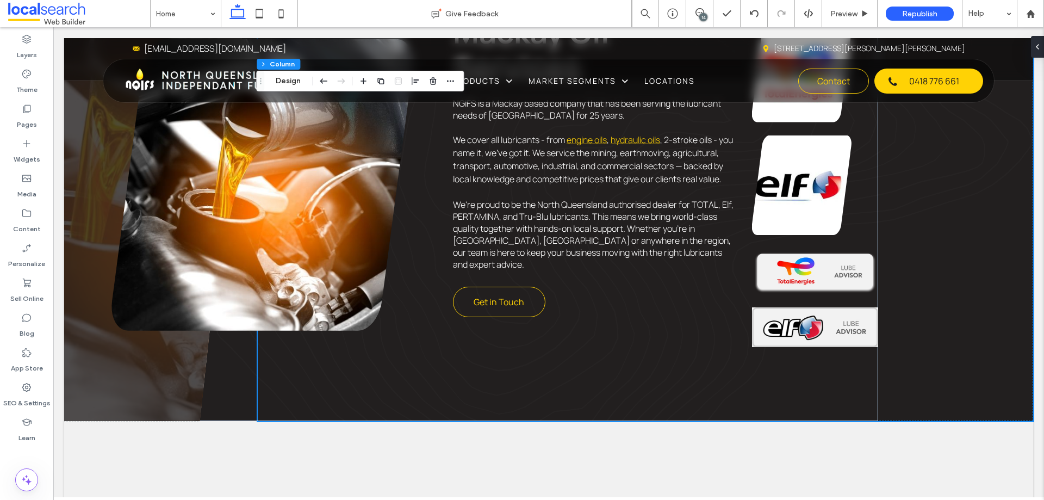
click at [702, 16] on div "14" at bounding box center [703, 17] width 8 height 8
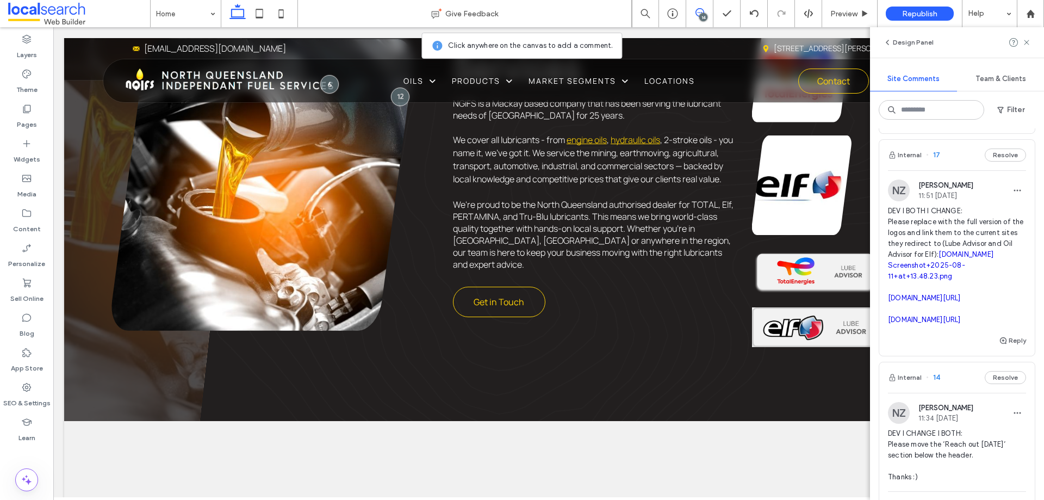
scroll to position [163, 0]
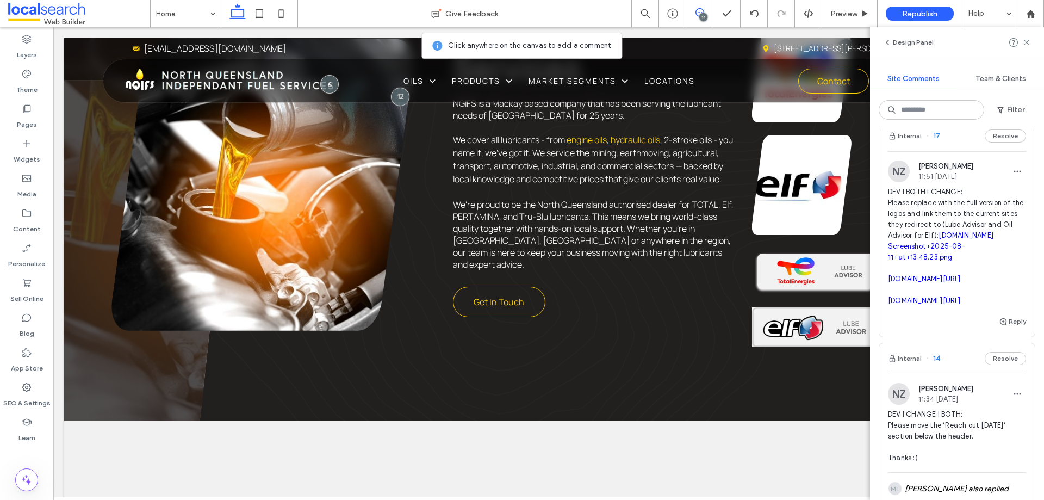
click at [943, 261] on link "Screenshot+2025-08-11+at+13.48.23.png" at bounding box center [926, 251] width 77 height 19
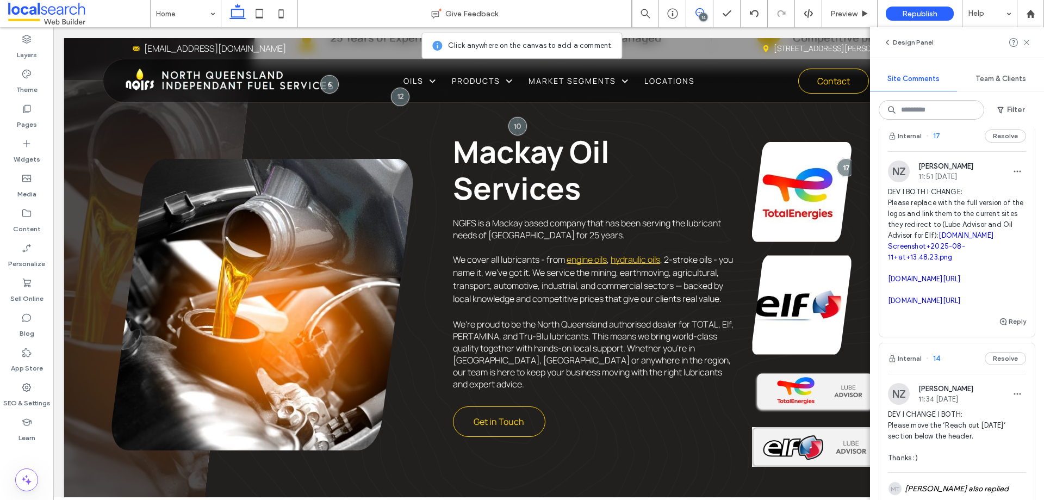
scroll to position [590, 0]
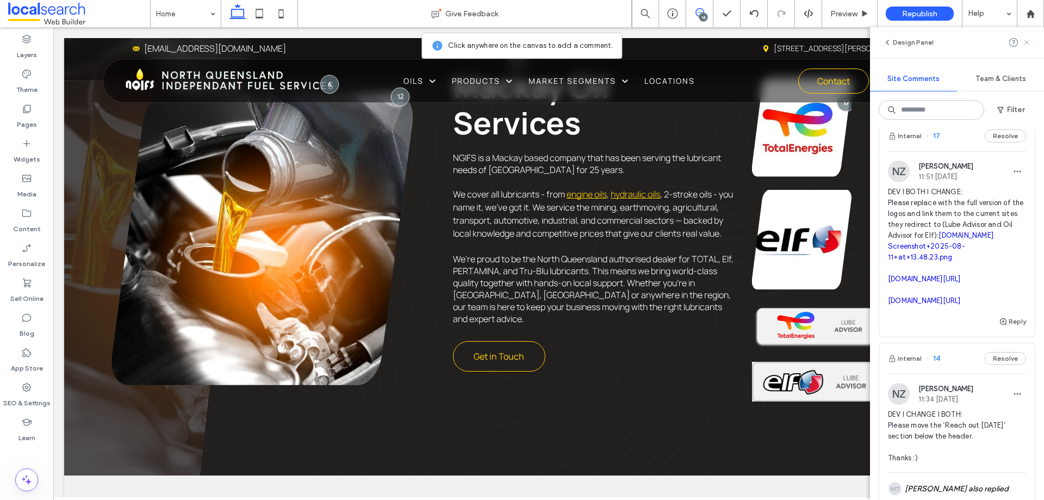
click at [1024, 45] on icon at bounding box center [1026, 42] width 9 height 9
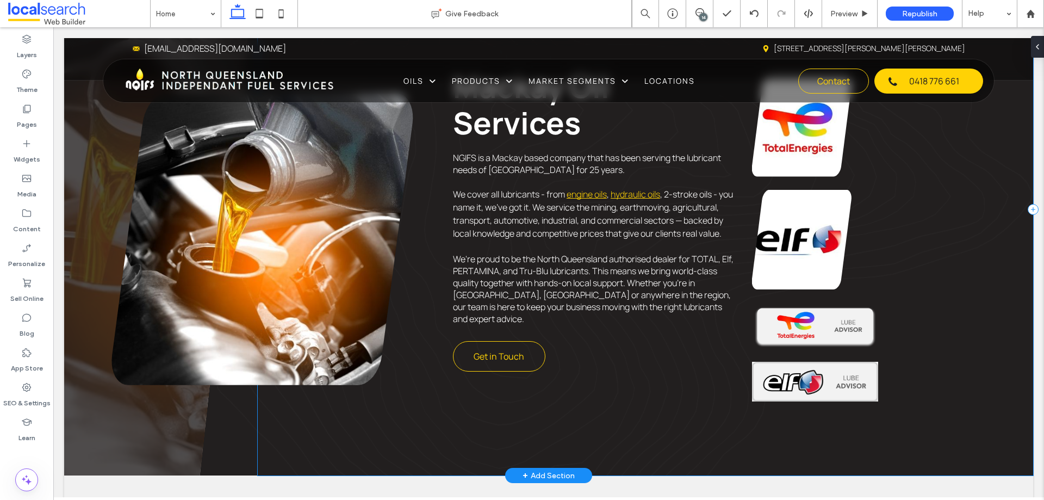
scroll to position [536, 0]
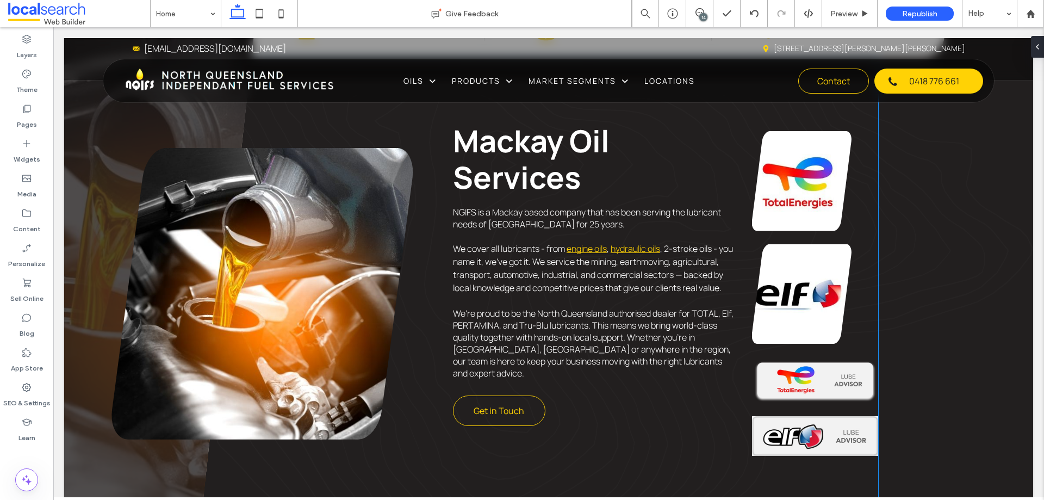
click at [835, 375] on img at bounding box center [815, 380] width 126 height 46
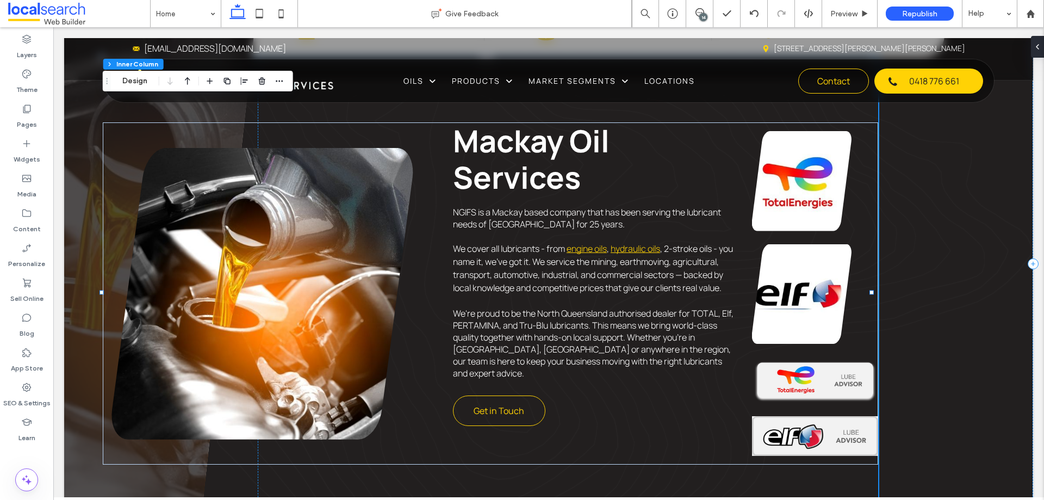
click at [835, 375] on img at bounding box center [815, 380] width 126 height 46
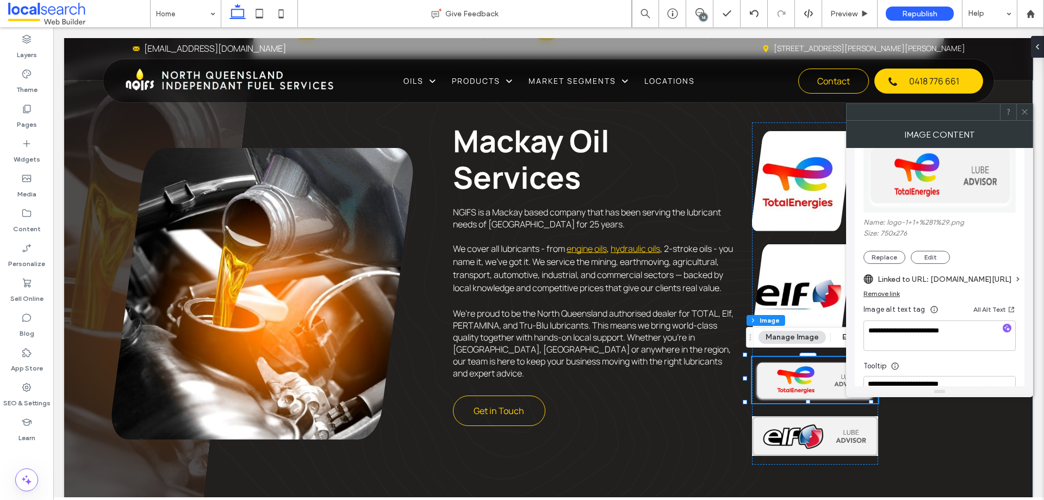
scroll to position [90, 0]
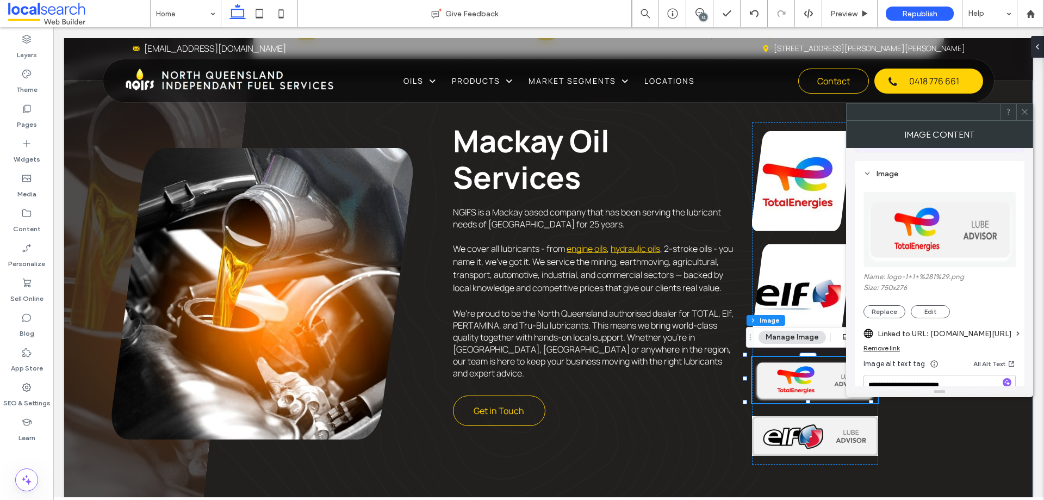
click at [1027, 106] on span at bounding box center [1025, 112] width 8 height 16
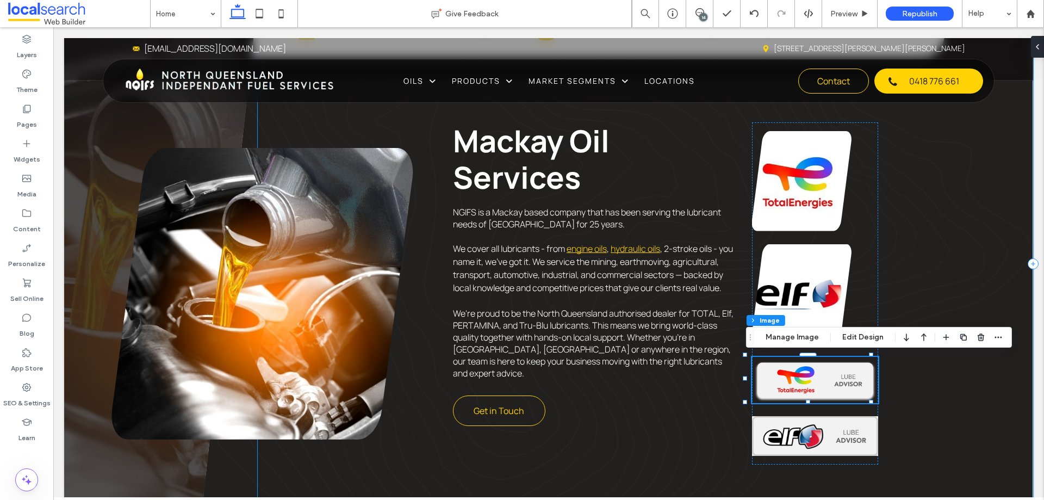
click at [900, 269] on div "Experience Icon 25 Years of Experience Local Icon Locally Managed Price Tag Ico…" at bounding box center [646, 263] width 776 height 532
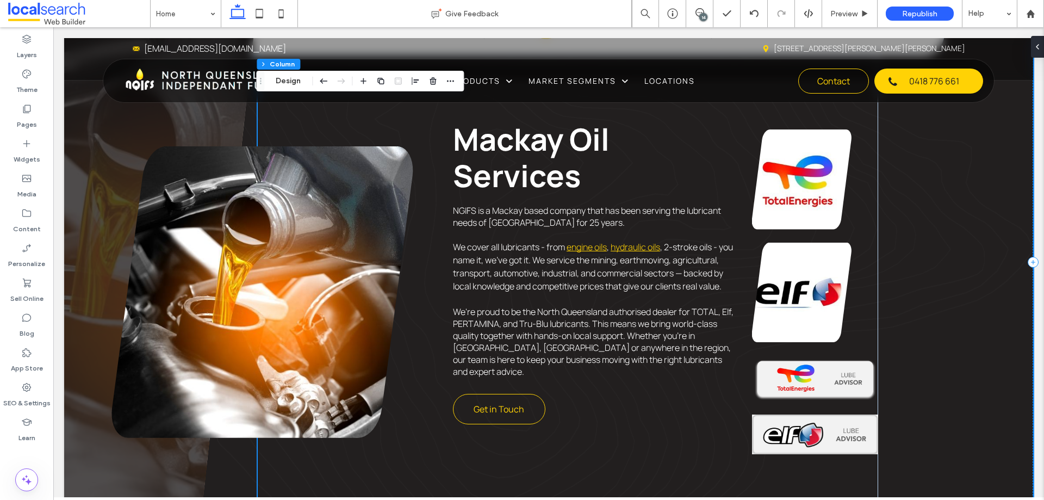
scroll to position [590, 0]
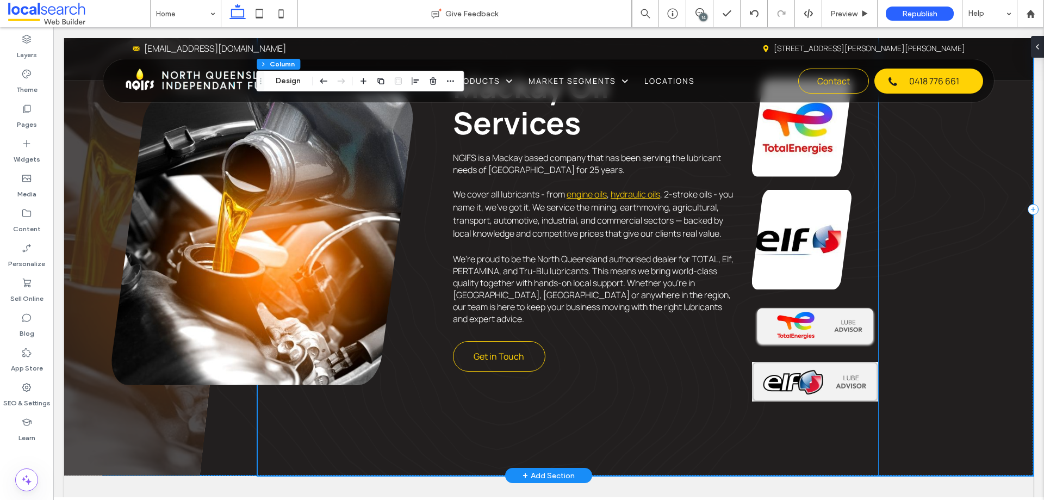
click at [828, 327] on img at bounding box center [815, 325] width 126 height 46
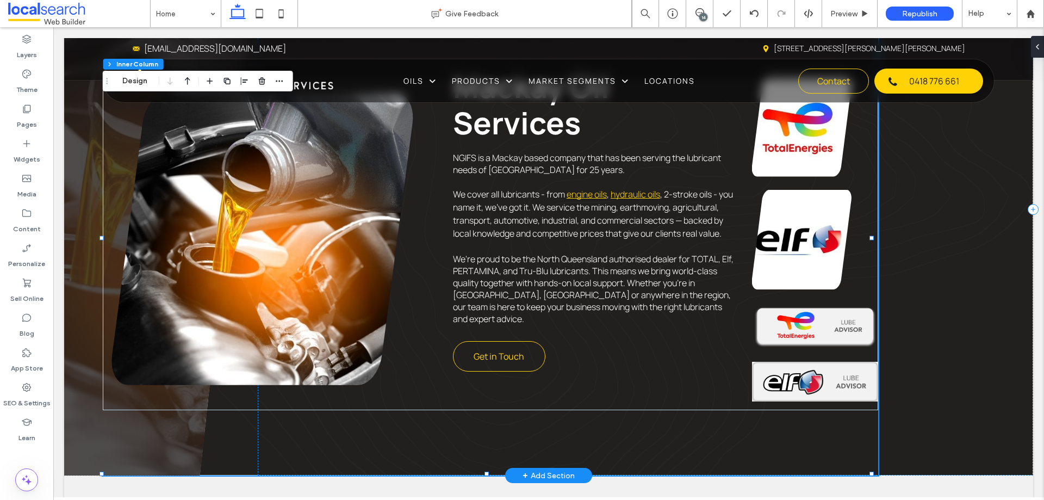
click at [828, 327] on img at bounding box center [815, 325] width 126 height 46
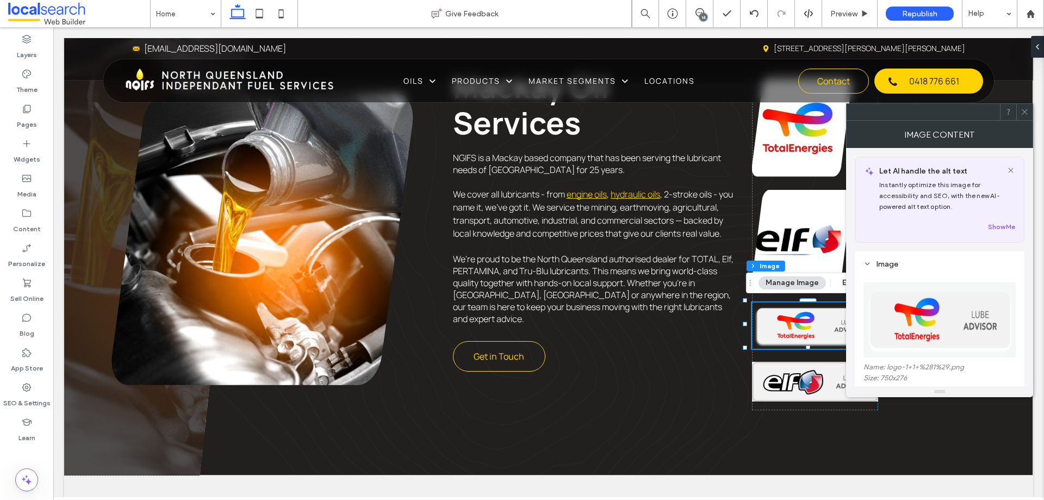
click at [1024, 111] on icon at bounding box center [1025, 112] width 8 height 8
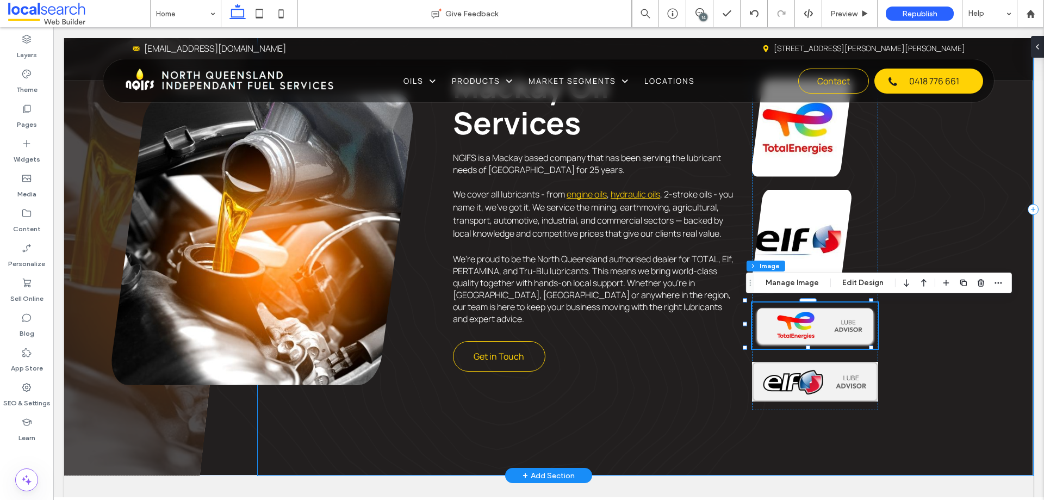
click at [916, 370] on div "Experience Icon 25 Years of Experience Local Icon Locally Managed Price Tag Ico…" at bounding box center [646, 209] width 776 height 532
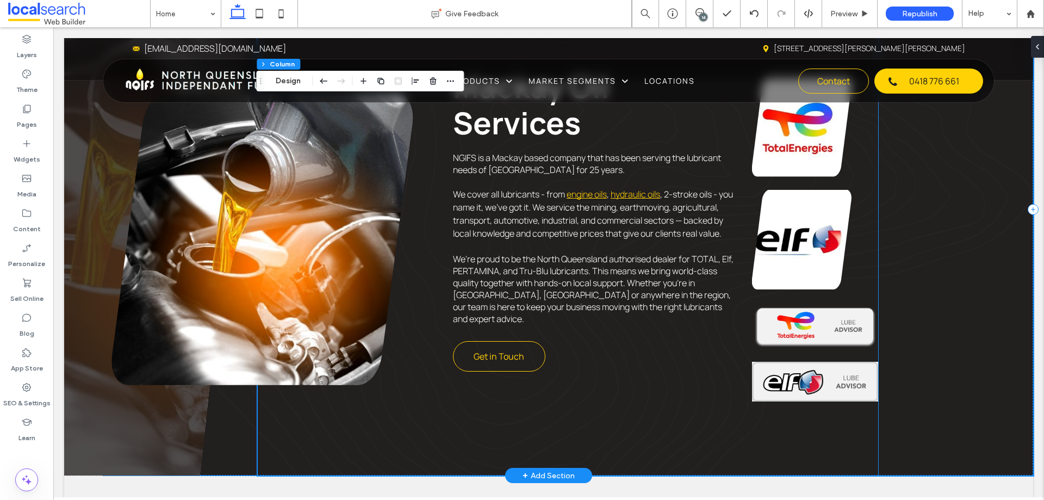
click at [752, 346] on img at bounding box center [815, 325] width 126 height 46
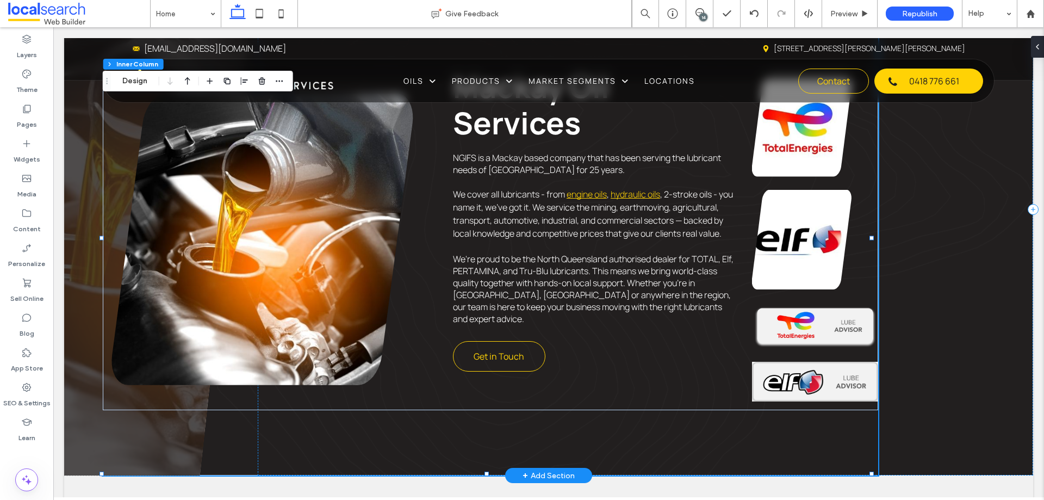
click at [753, 345] on img at bounding box center [815, 325] width 126 height 46
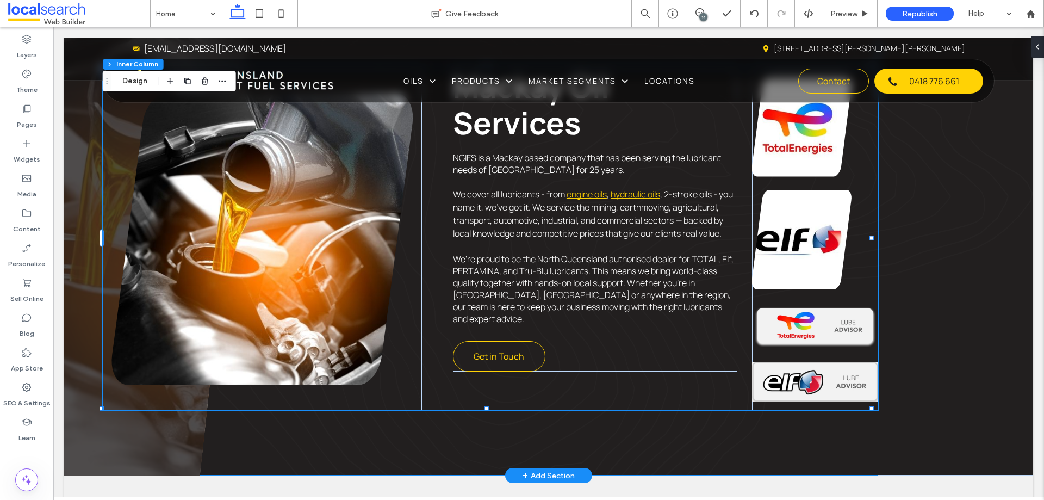
click at [755, 343] on img at bounding box center [815, 325] width 126 height 46
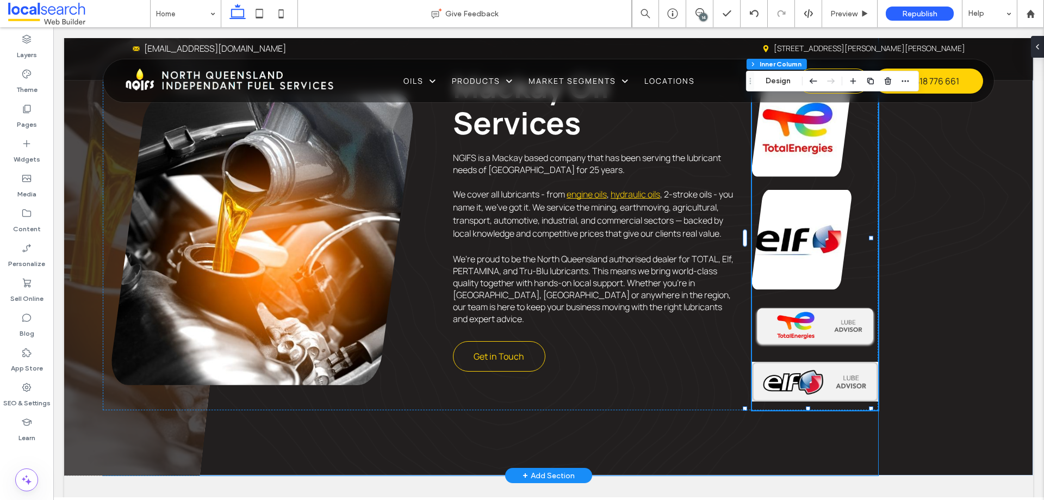
click at [755, 342] on img at bounding box center [815, 325] width 126 height 46
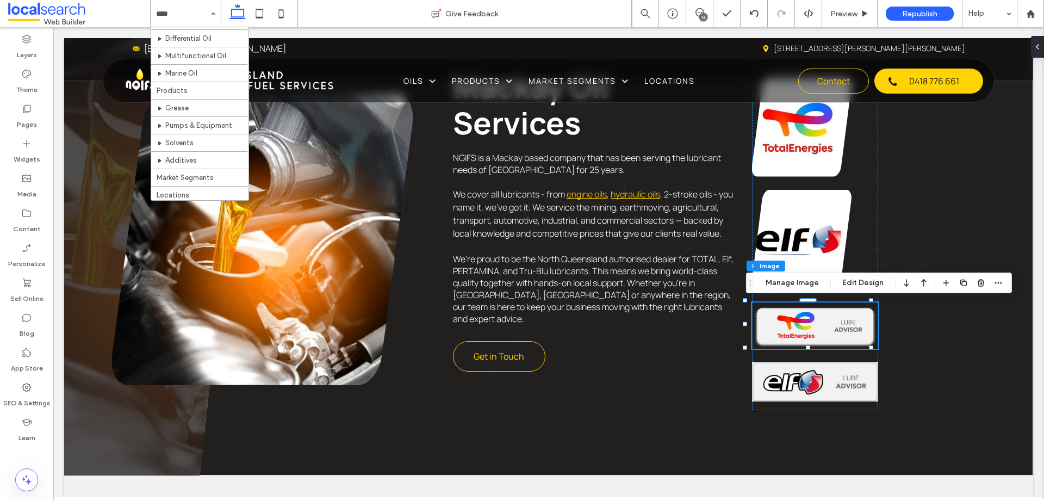
scroll to position [139, 0]
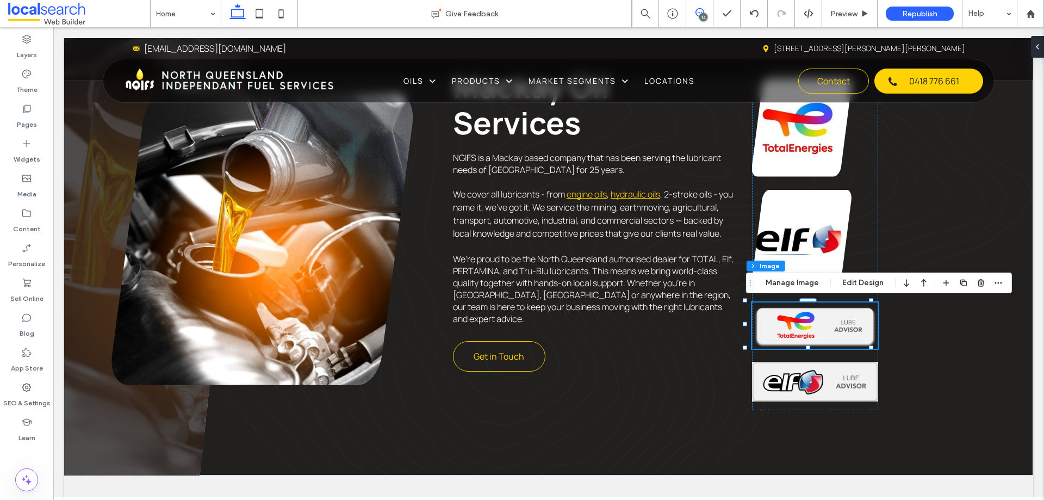
click at [704, 12] on span at bounding box center [699, 12] width 27 height 9
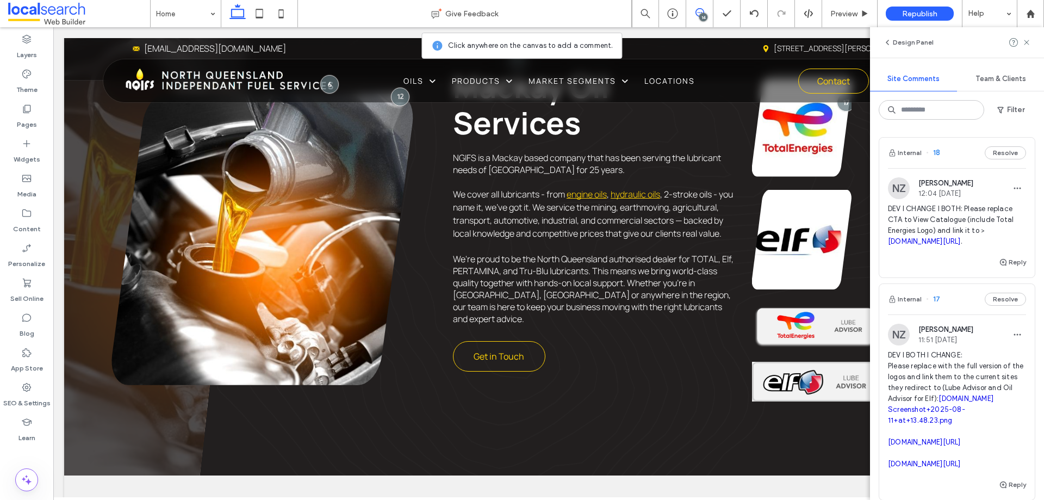
click at [939, 159] on div "Internal 18 Resolve" at bounding box center [957, 153] width 156 height 30
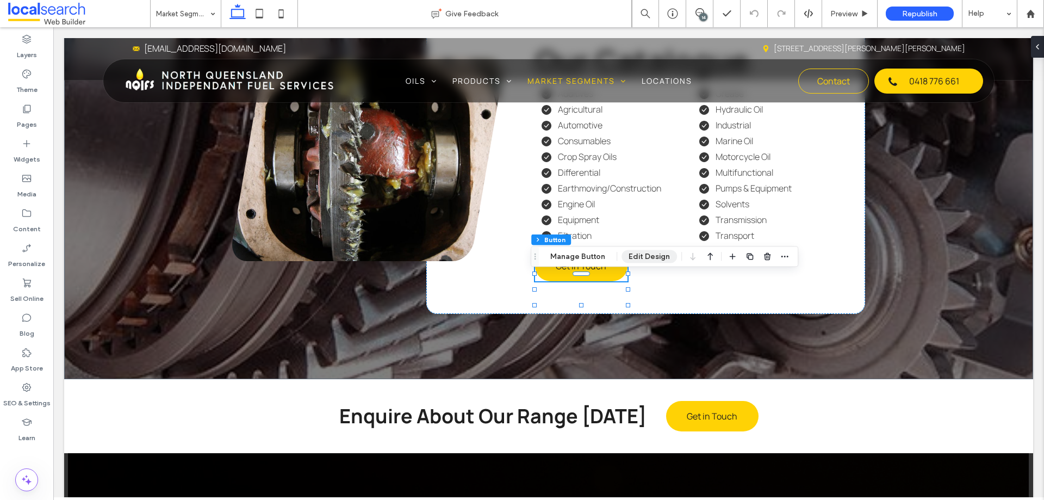
click at [652, 258] on button "Edit Design" at bounding box center [649, 256] width 55 height 13
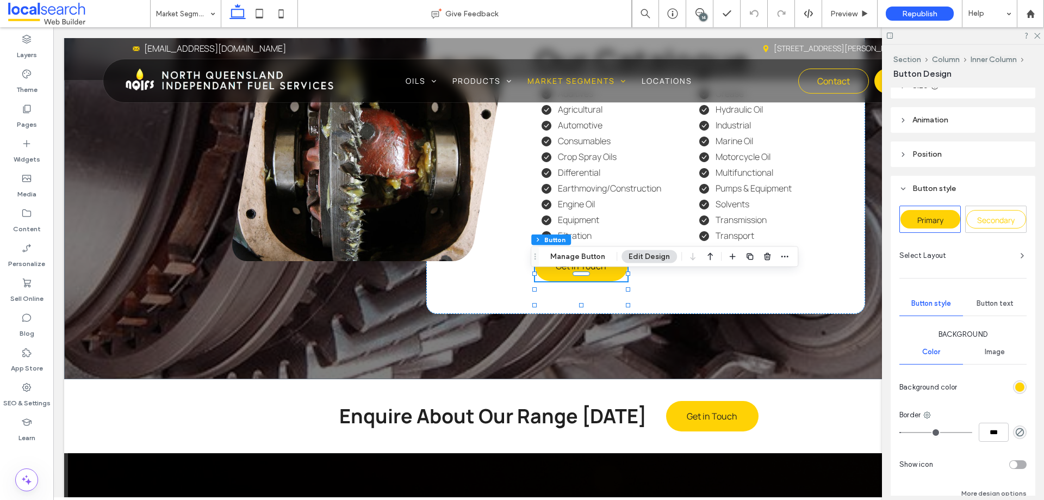
scroll to position [179, 0]
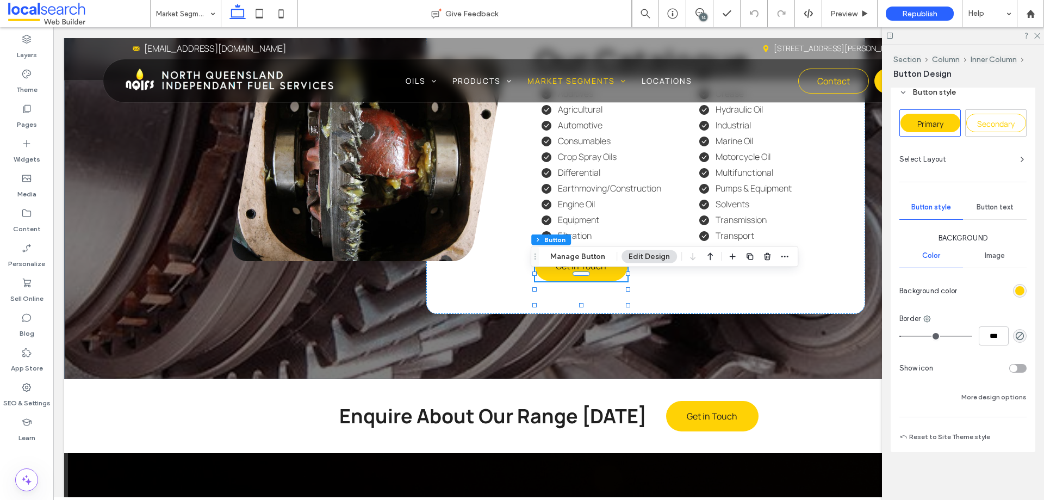
click at [990, 206] on span "Button text" at bounding box center [995, 207] width 37 height 9
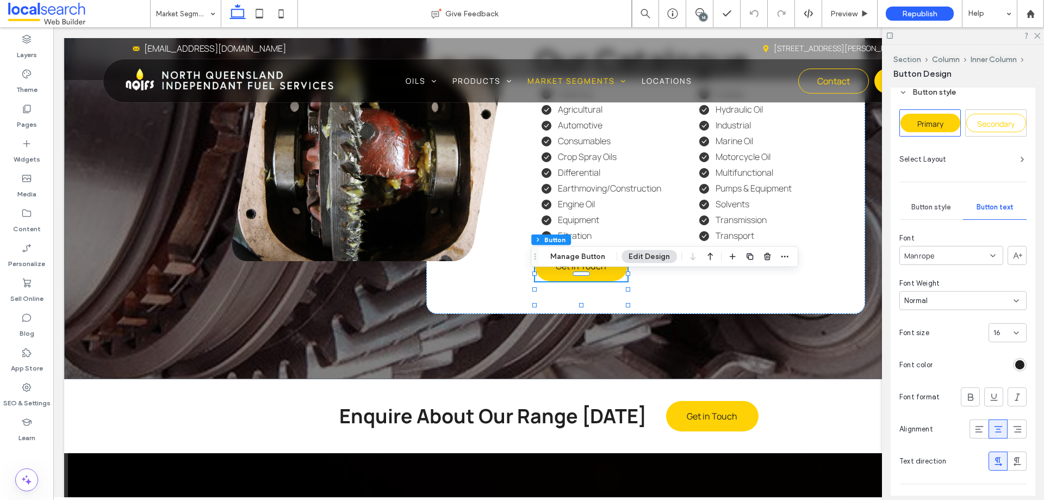
click at [951, 207] on div "Button style" at bounding box center [932, 207] width 64 height 24
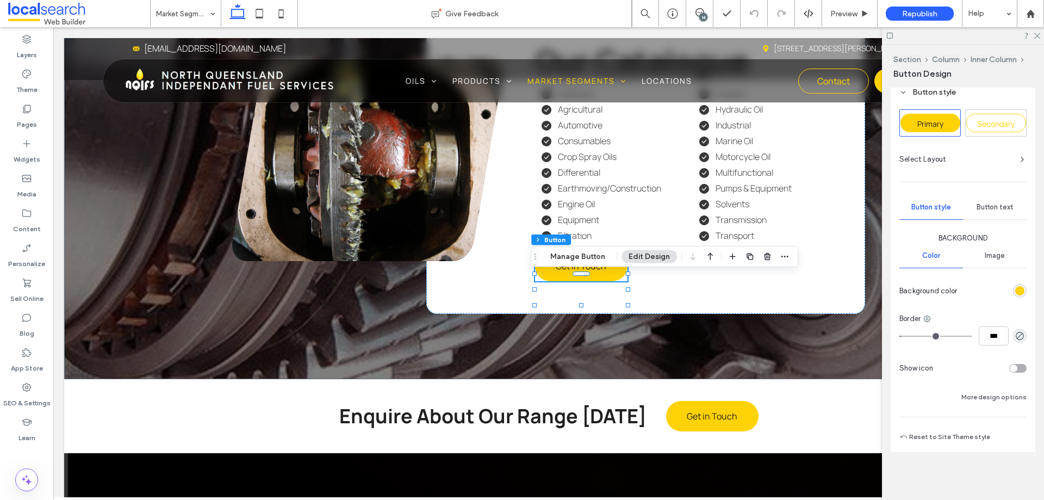
click at [1018, 371] on div "toggle" at bounding box center [1017, 368] width 17 height 9
type input "**"
type input "****"
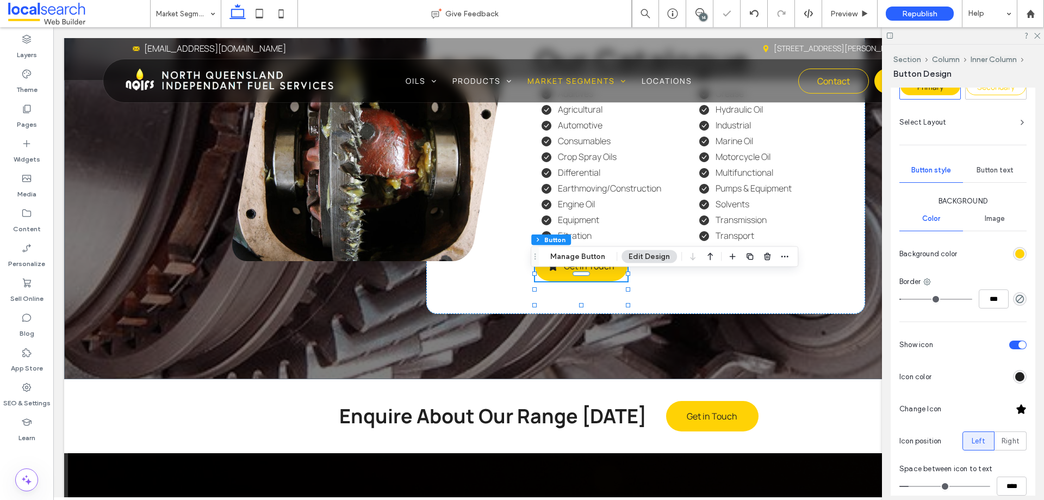
scroll to position [234, 0]
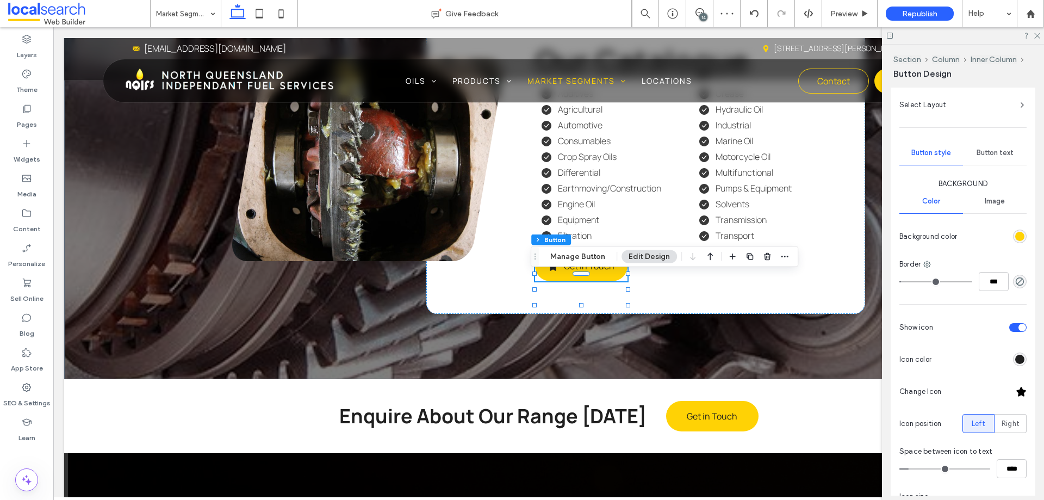
click at [1018, 393] on div at bounding box center [1021, 391] width 11 height 11
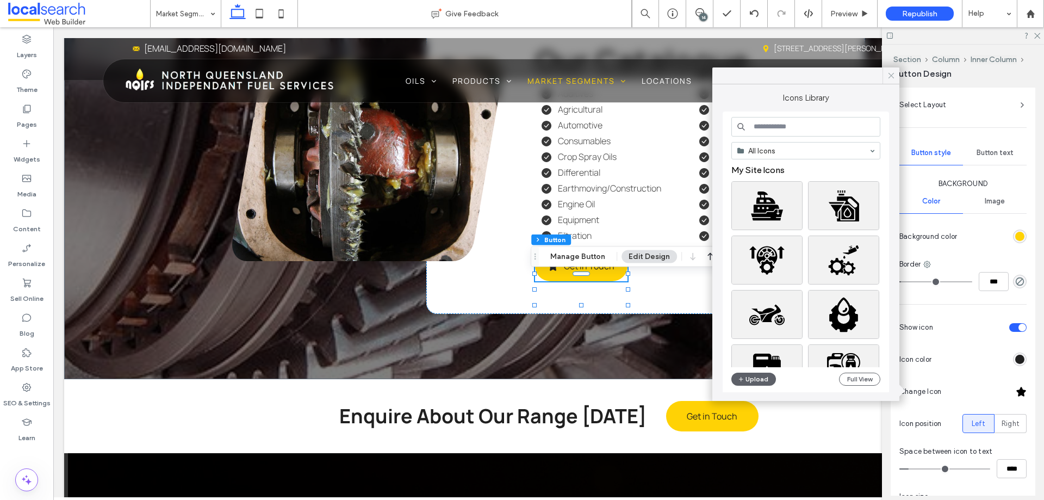
click at [889, 75] on icon at bounding box center [891, 76] width 10 height 10
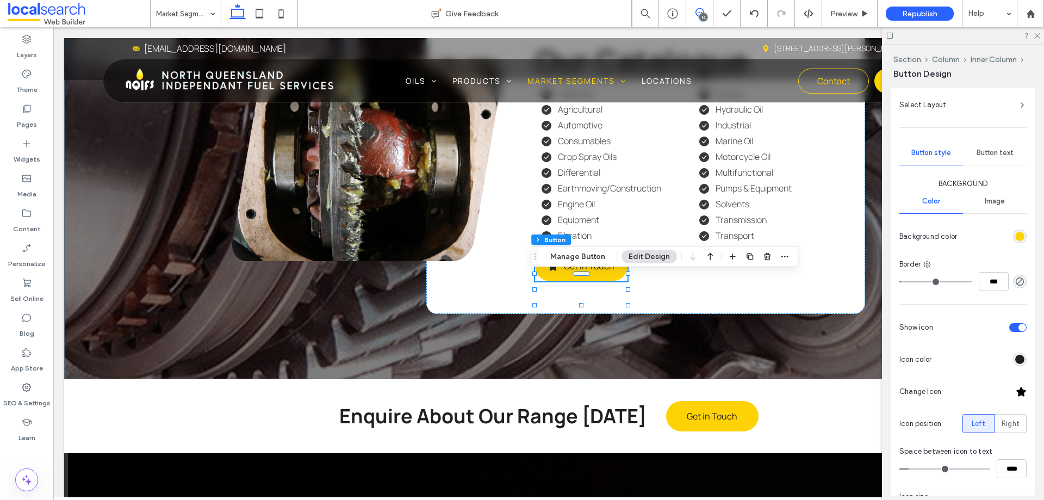
click at [697, 14] on icon at bounding box center [700, 12] width 9 height 9
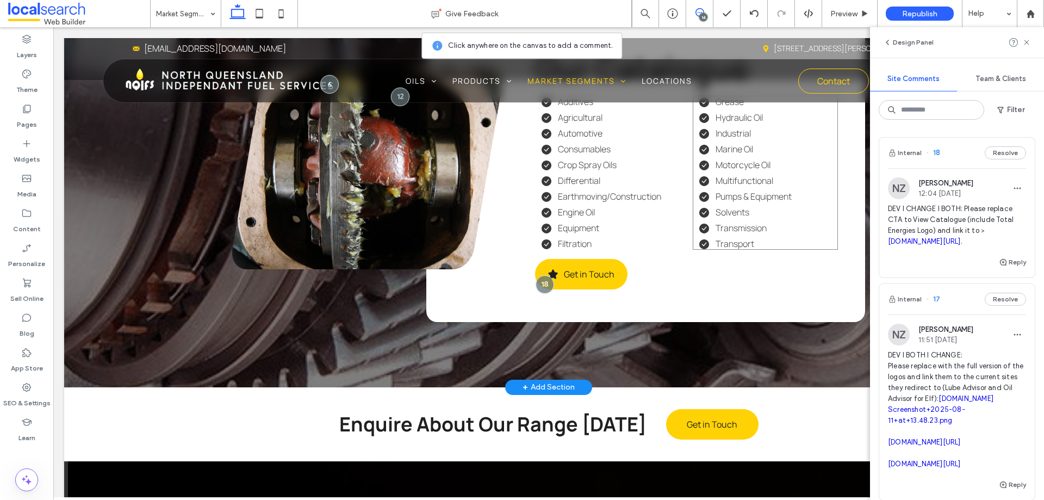
scroll to position [2254, 0]
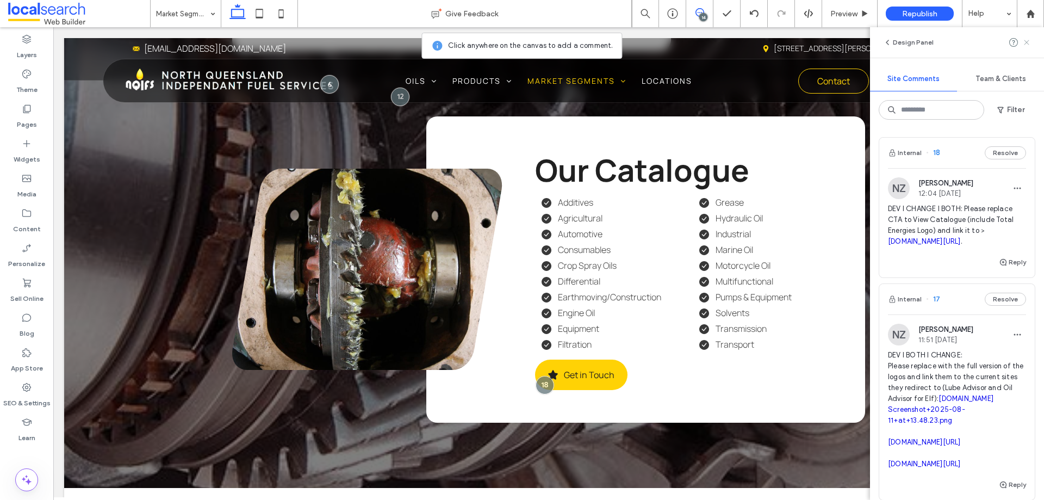
click at [1026, 41] on use at bounding box center [1026, 42] width 5 height 5
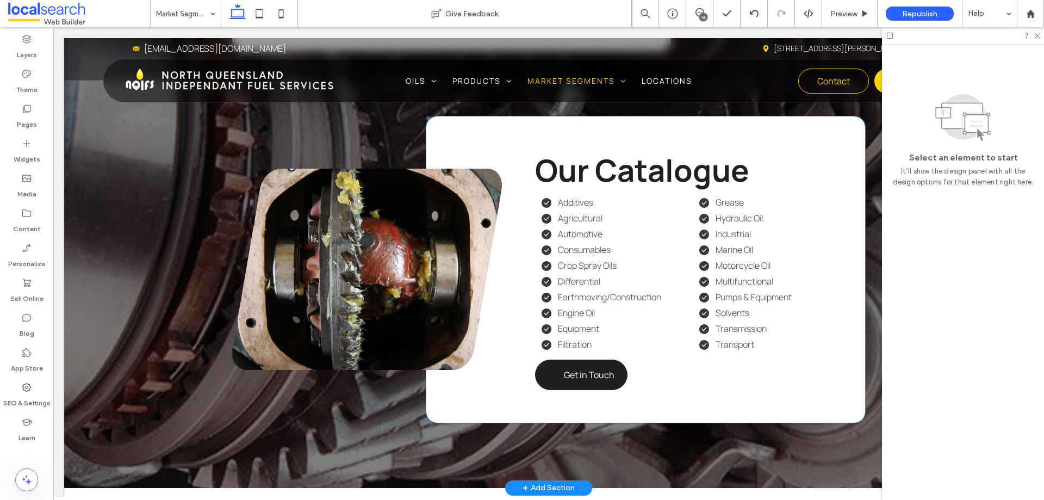
click at [578, 381] on span "Get in Touch" at bounding box center [589, 375] width 51 height 12
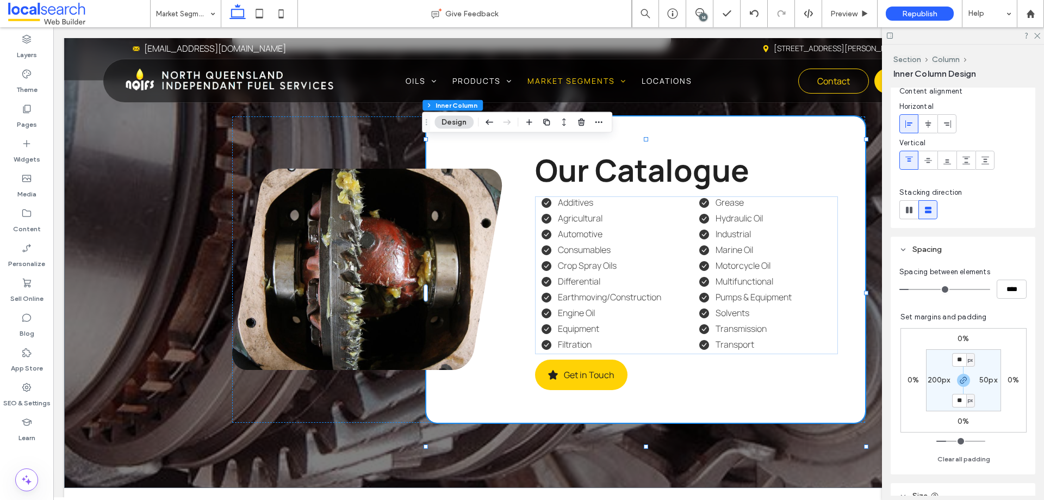
scroll to position [44, 0]
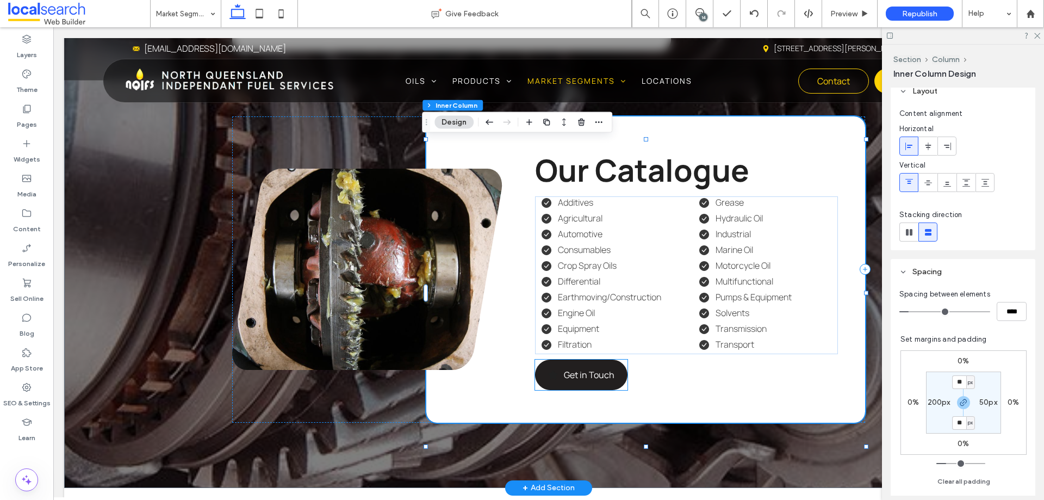
click at [607, 381] on span "Get in Touch" at bounding box center [589, 375] width 51 height 12
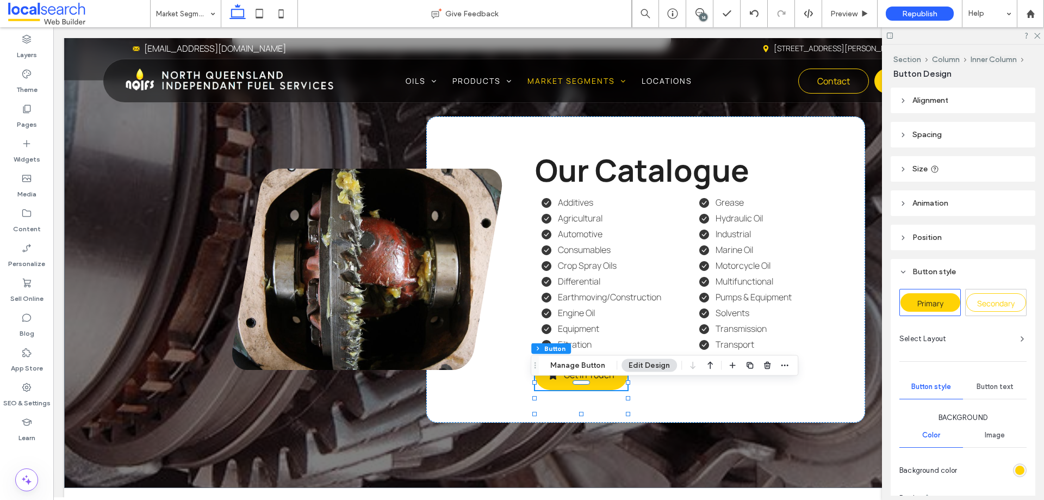
scroll to position [218, 0]
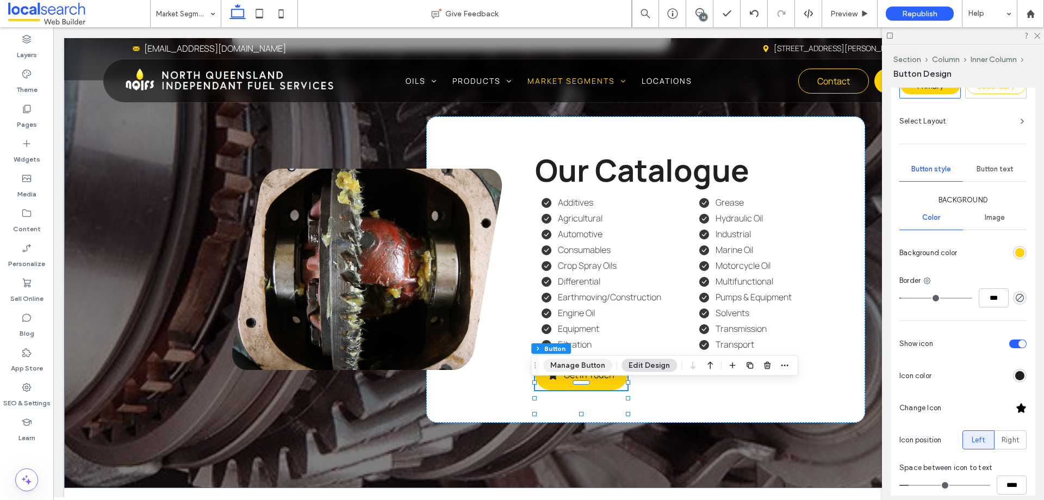
click at [580, 369] on button "Manage Button" at bounding box center [577, 365] width 69 height 13
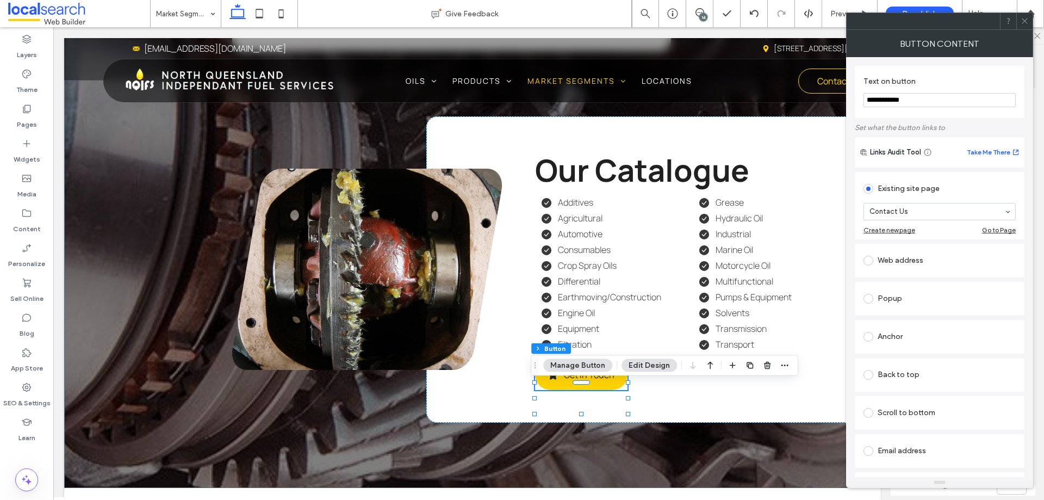
click at [934, 100] on input "**********" at bounding box center [940, 100] width 152 height 14
type input "**********"
click at [997, 84] on label "Text on button" at bounding box center [938, 83] width 148 height 12
click at [1027, 20] on icon at bounding box center [1025, 21] width 8 height 8
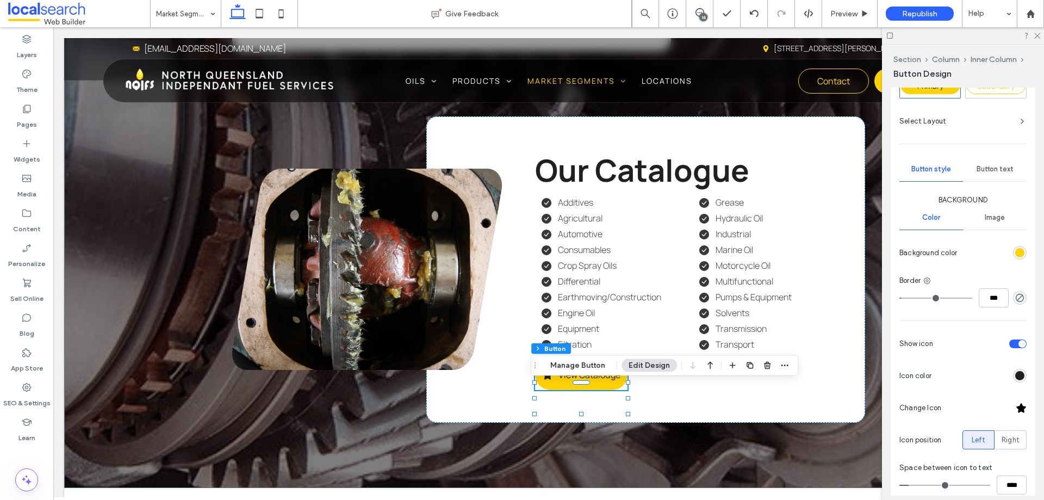
click at [1019, 409] on div at bounding box center [1021, 407] width 11 height 11
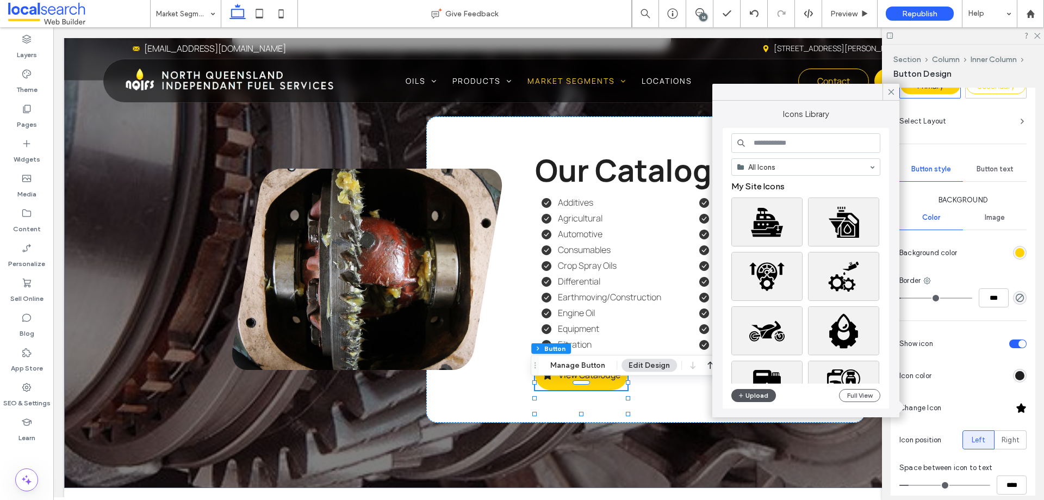
click at [755, 397] on button "Upload" at bounding box center [753, 395] width 45 height 13
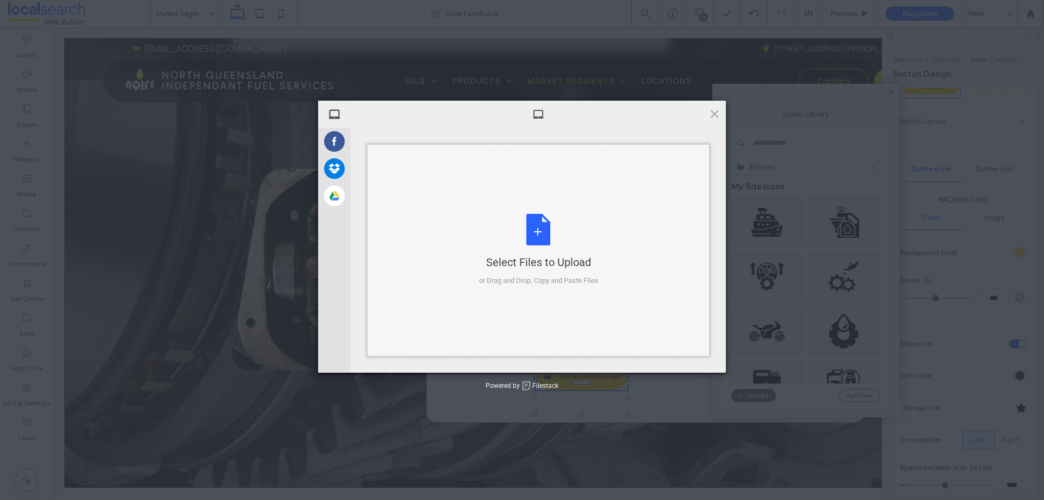
click at [525, 238] on div "Select Files to Upload or Drag and Drop, Copy and Paste Files" at bounding box center [538, 250] width 119 height 72
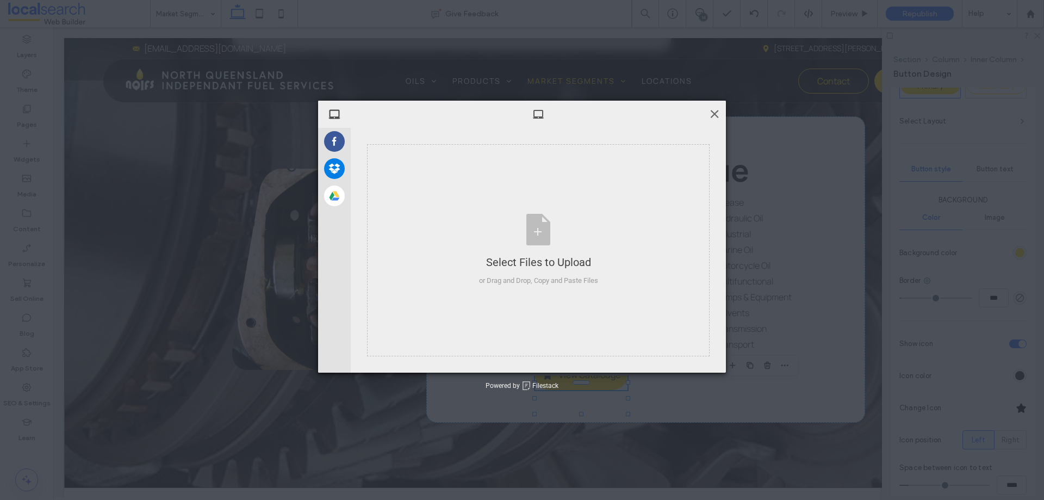
click at [714, 116] on span at bounding box center [715, 114] width 12 height 12
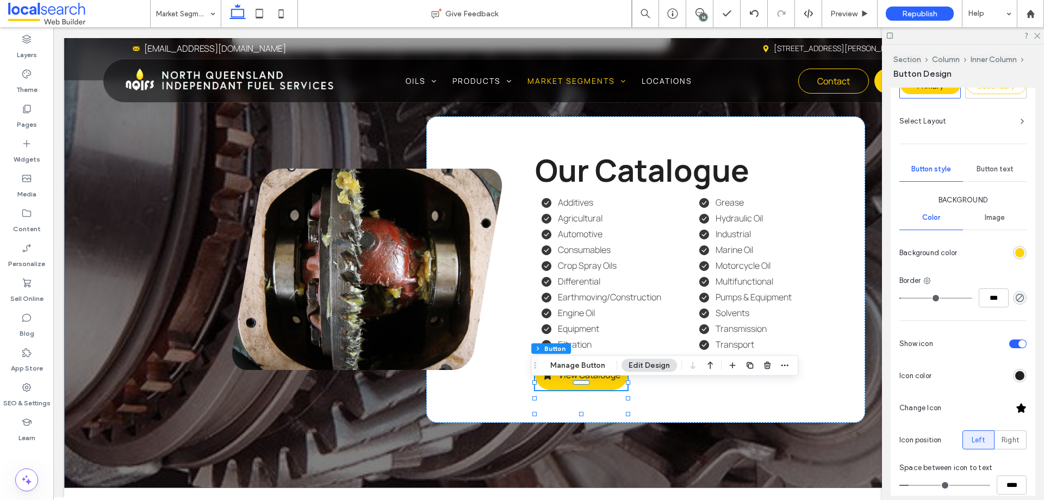
click at [1016, 409] on div at bounding box center [1021, 407] width 11 height 11
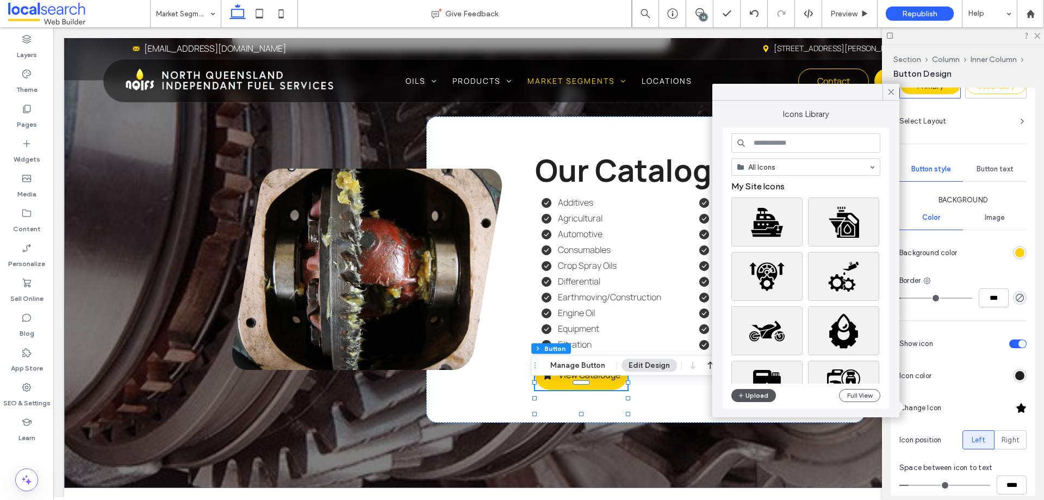
click at [755, 397] on button "Upload" at bounding box center [753, 395] width 45 height 13
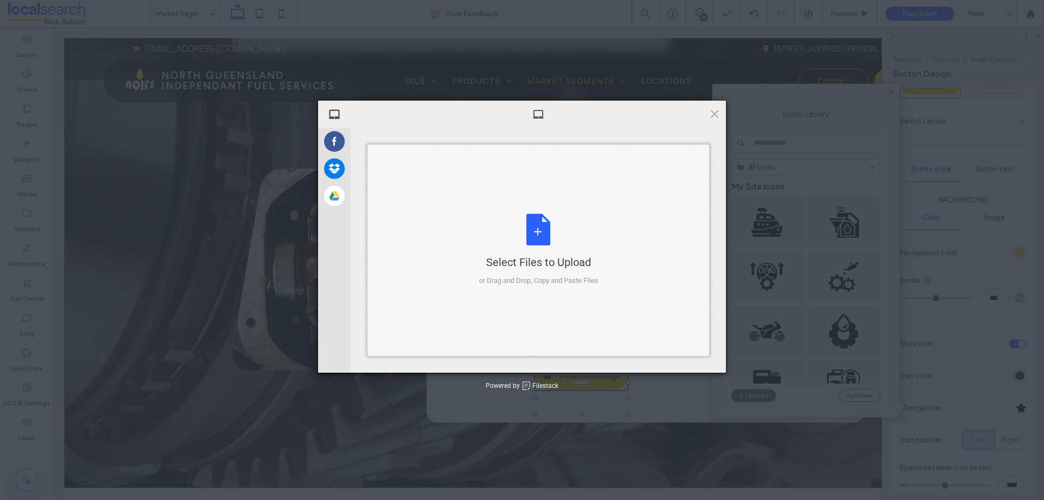
click at [414, 174] on div "Select Files to Upload or Drag and Drop, Copy and Paste Files" at bounding box center [538, 250] width 343 height 212
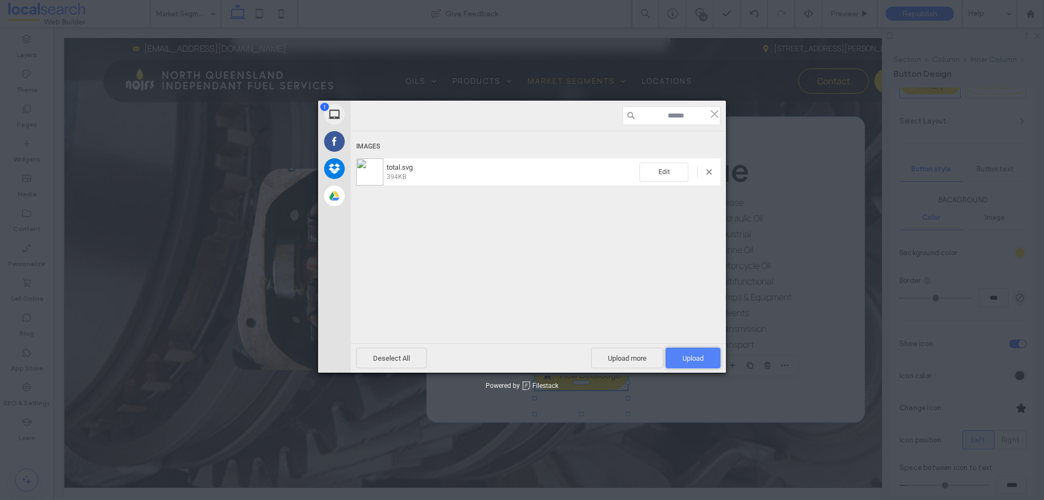
click at [687, 350] on span "Upload 1" at bounding box center [693, 358] width 55 height 21
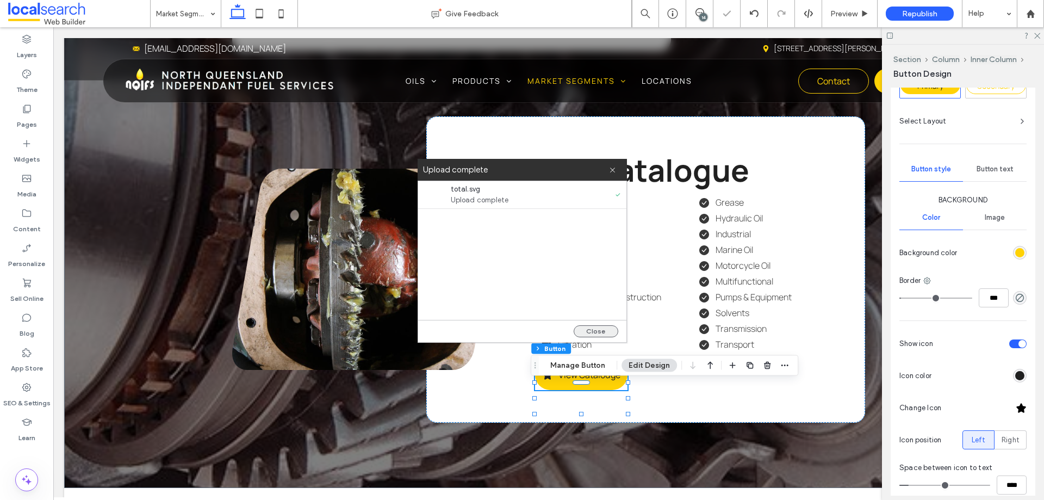
click at [599, 333] on button "Close" at bounding box center [596, 331] width 45 height 12
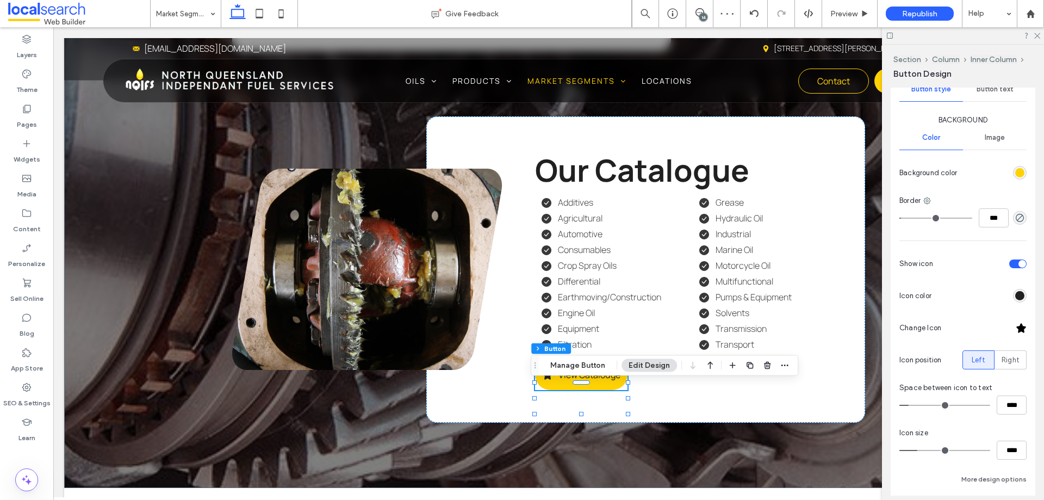
scroll to position [326, 0]
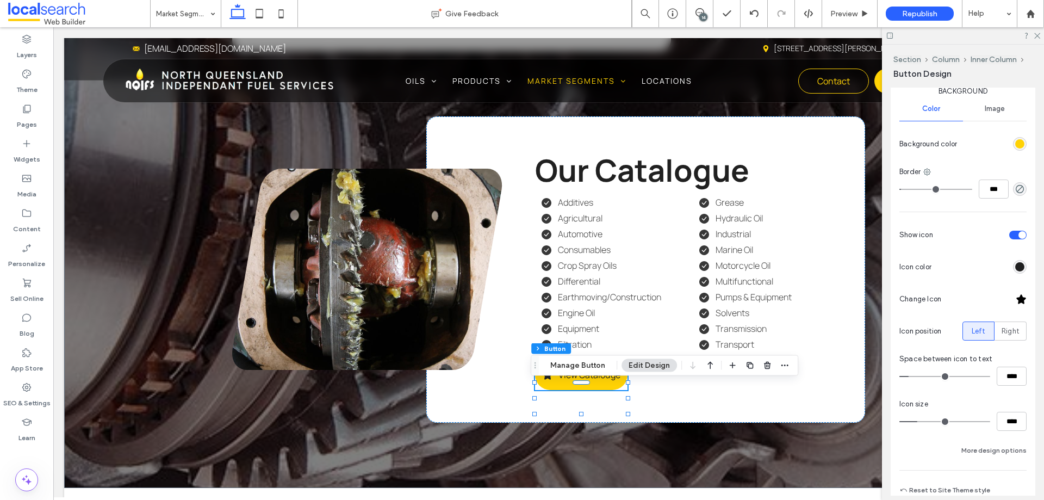
click at [1018, 301] on div at bounding box center [1021, 299] width 11 height 11
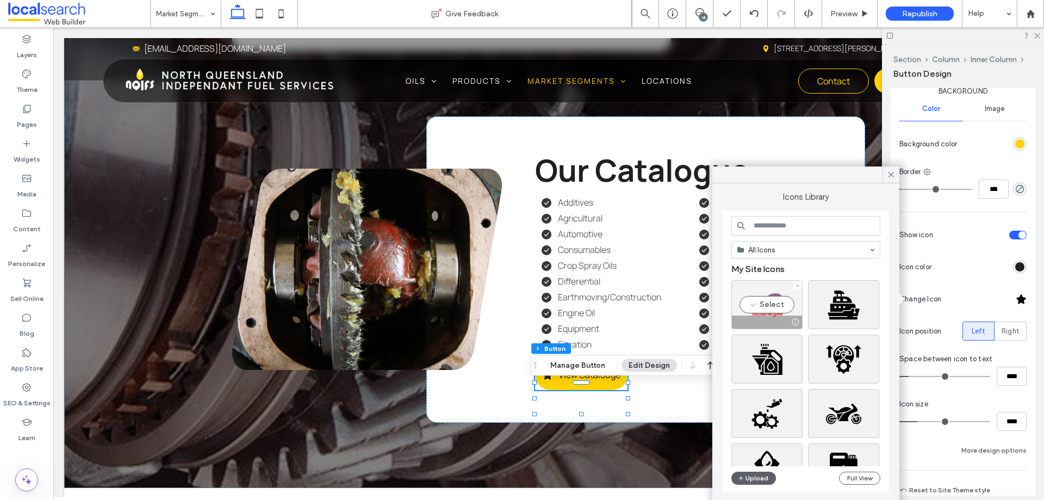
drag, startPoint x: 780, startPoint y: 301, endPoint x: 748, endPoint y: 277, distance: 40.0
click at [780, 301] on div "Select" at bounding box center [766, 304] width 71 height 49
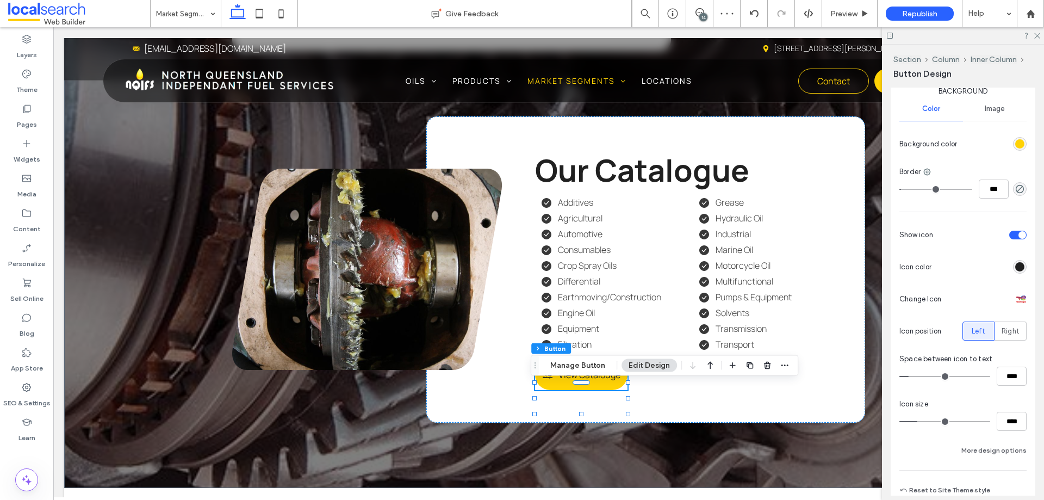
click at [1015, 262] on div "rgb(32, 32, 32)" at bounding box center [1019, 266] width 9 height 9
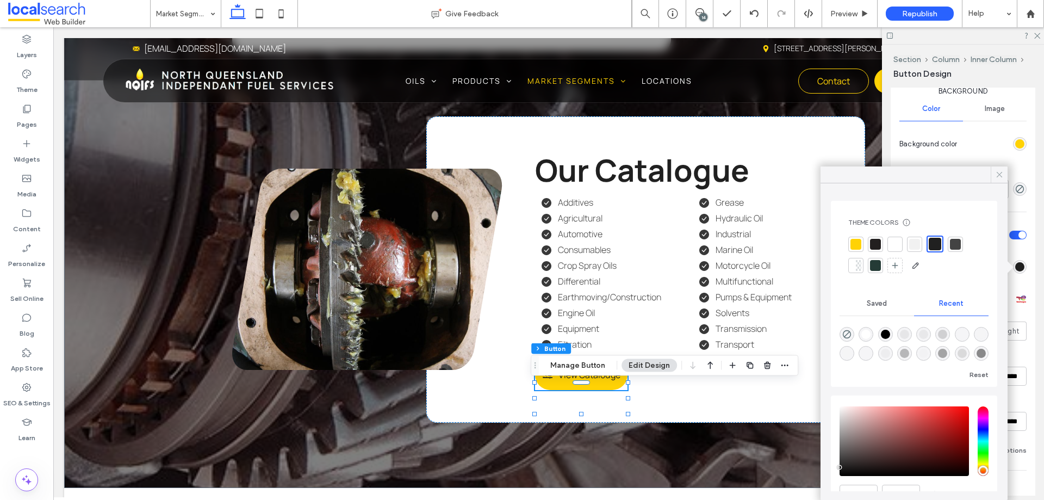
click at [995, 172] on icon at bounding box center [1000, 175] width 10 height 10
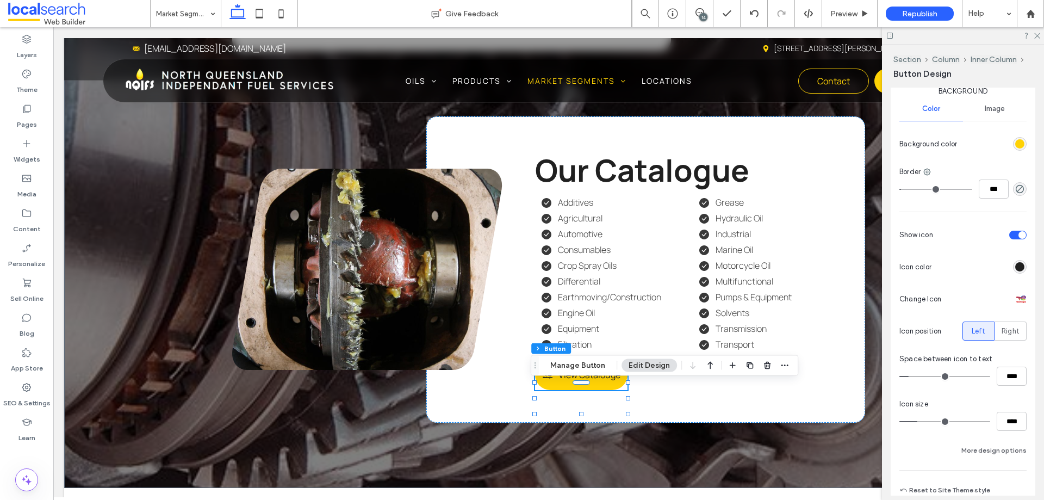
click at [1016, 302] on div at bounding box center [1021, 299] width 11 height 11
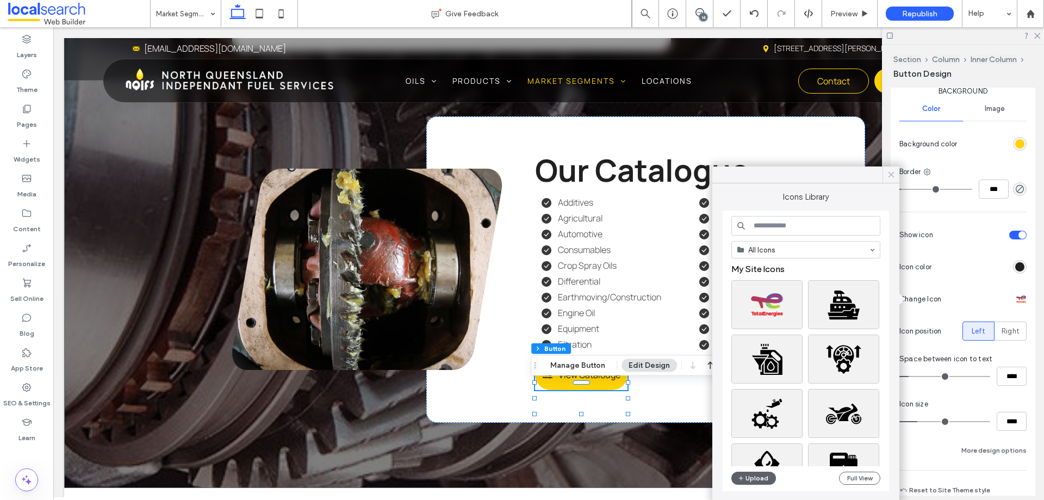
click at [891, 173] on icon at bounding box center [891, 175] width 10 height 10
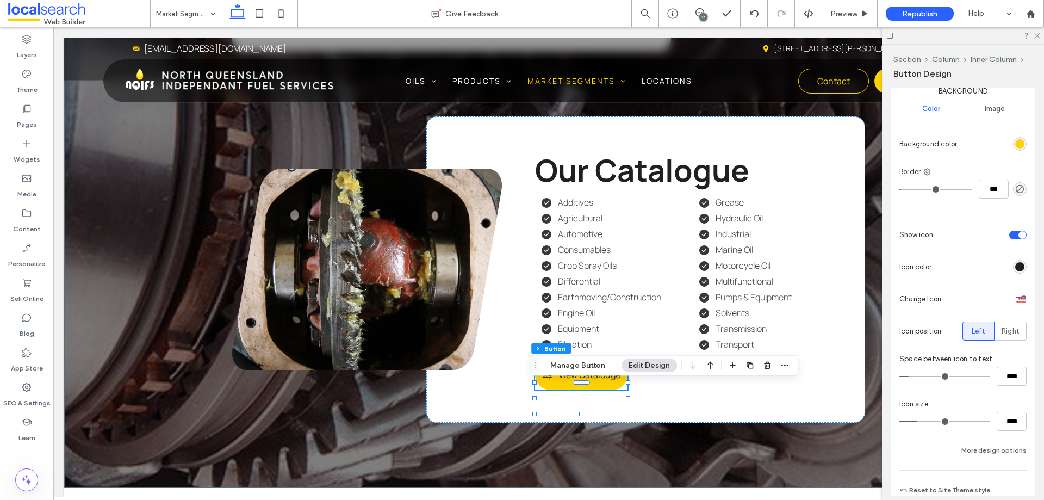
click at [1015, 264] on div "rgb(32, 32, 32)" at bounding box center [1019, 266] width 9 height 9
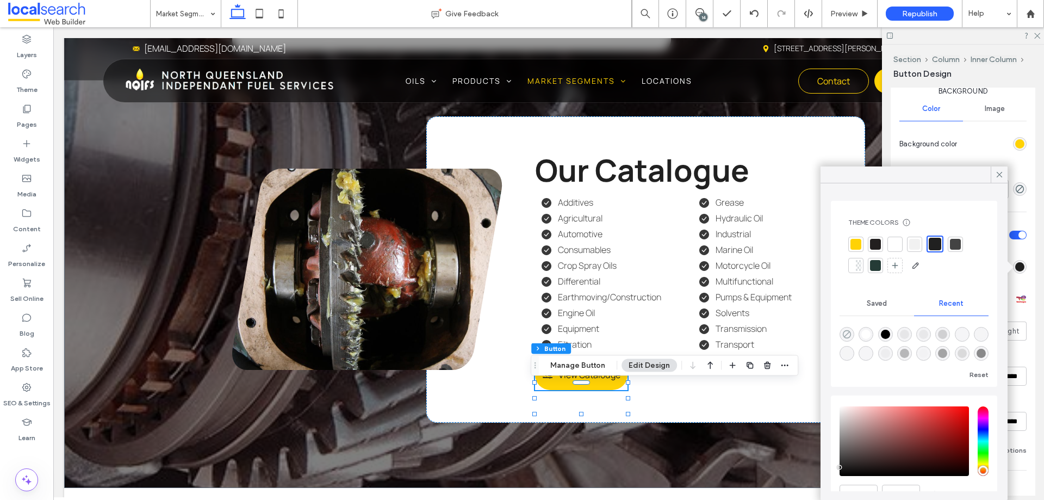
click at [849, 334] on icon "rgba(0, 0, 0, 0)" at bounding box center [846, 334] width 9 height 9
type input "*******"
type input "*"
type input "**"
click at [877, 247] on div at bounding box center [875, 243] width 11 height 11
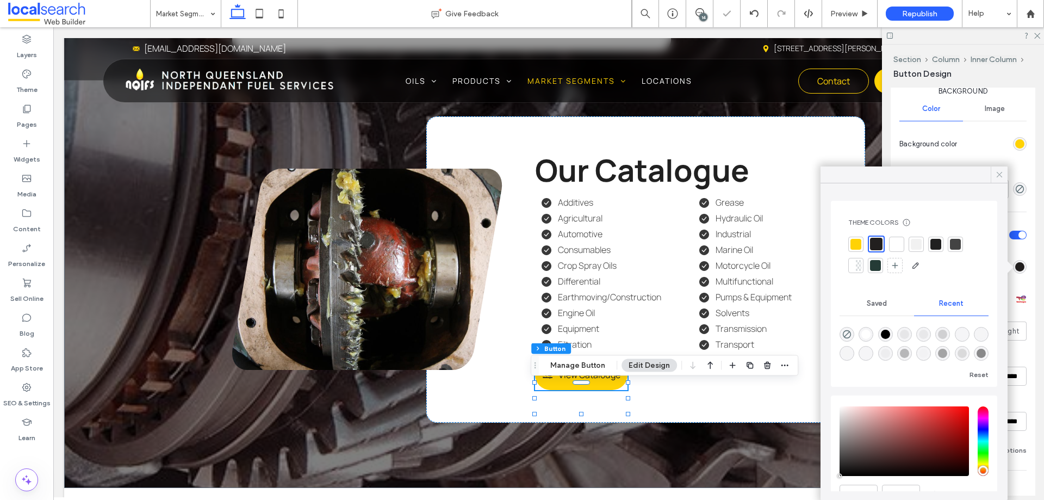
click at [997, 175] on icon at bounding box center [1000, 175] width 10 height 10
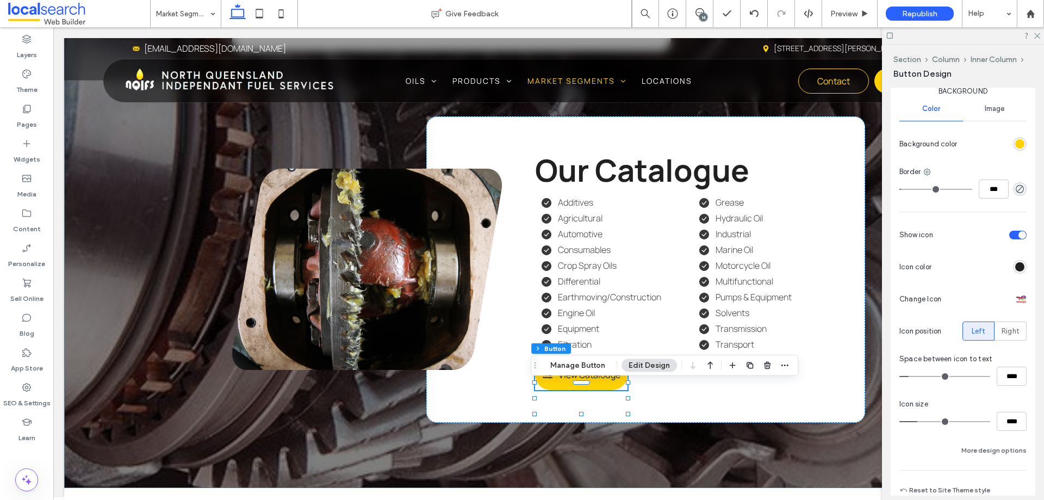
click at [1016, 263] on div "rgb(34, 31, 31)" at bounding box center [1019, 266] width 9 height 9
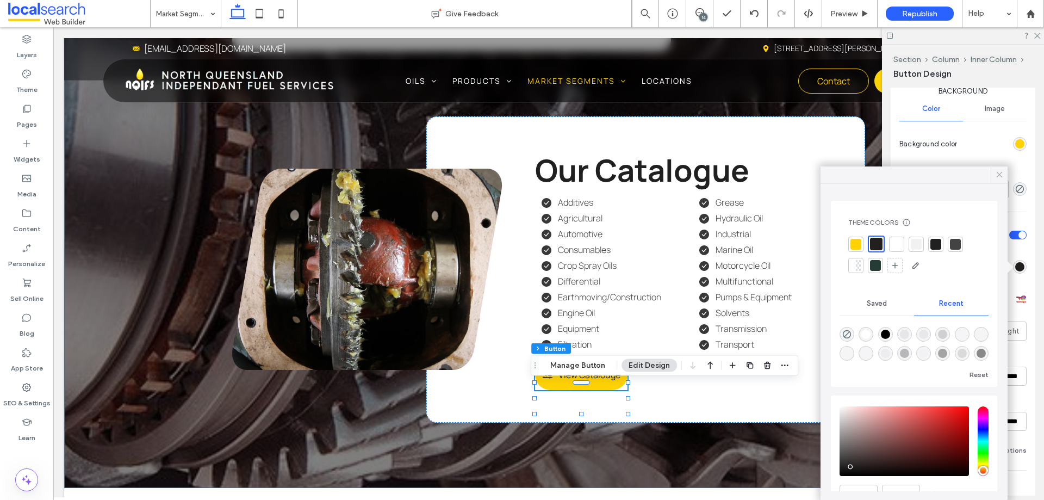
click at [995, 178] on icon at bounding box center [1000, 175] width 10 height 10
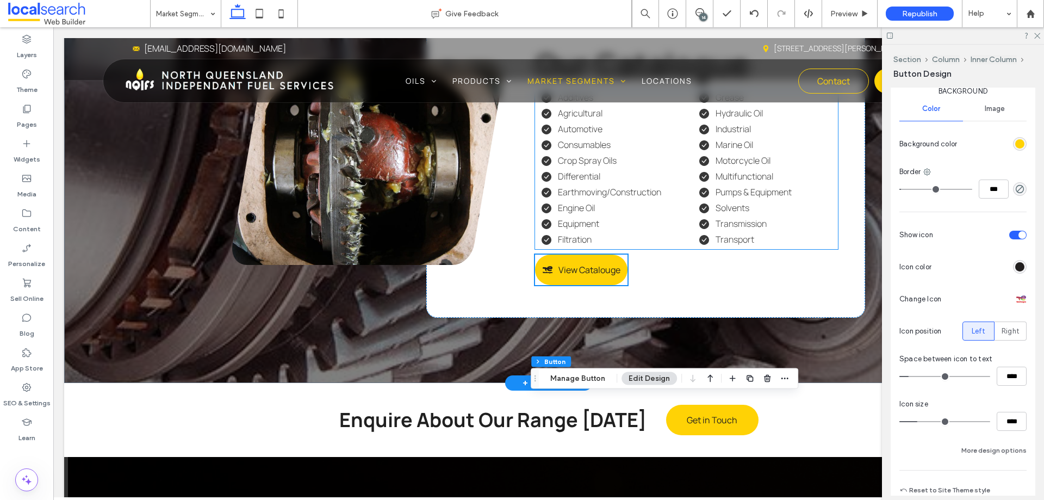
scroll to position [2362, 0]
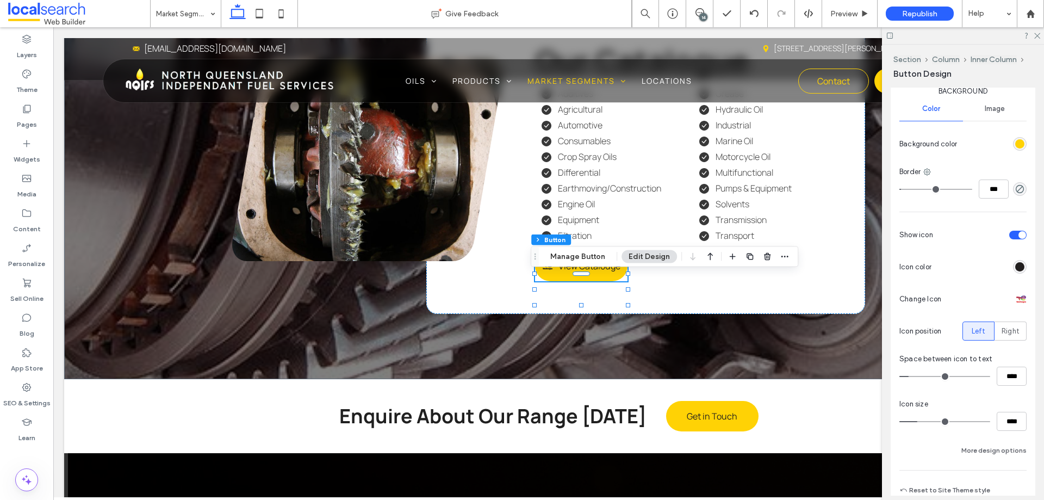
click at [1016, 302] on div at bounding box center [1021, 299] width 11 height 11
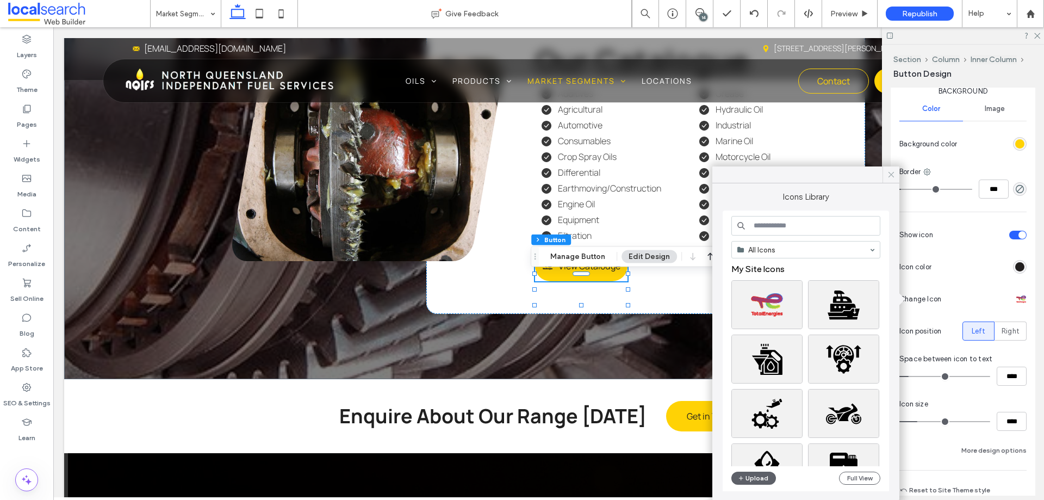
click at [894, 173] on icon at bounding box center [891, 175] width 10 height 10
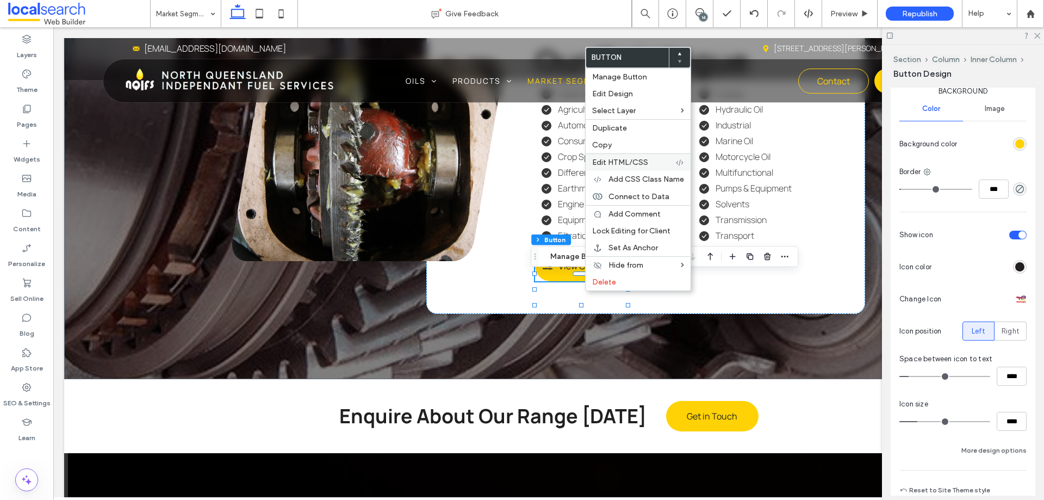
click at [638, 157] on div "Edit HTML/CSS" at bounding box center [638, 161] width 105 height 17
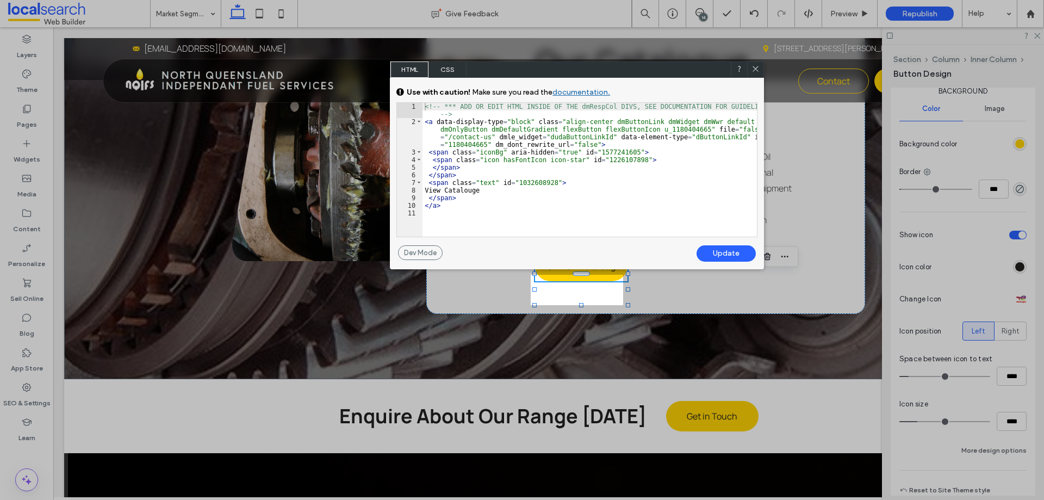
click at [752, 69] on icon at bounding box center [756, 69] width 8 height 8
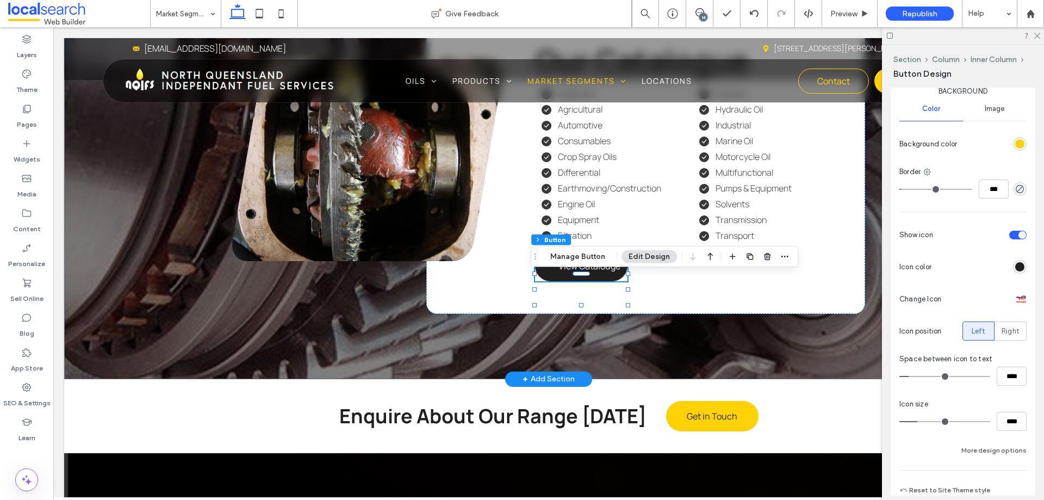
click at [555, 281] on link "View Catalouge" at bounding box center [581, 266] width 92 height 30
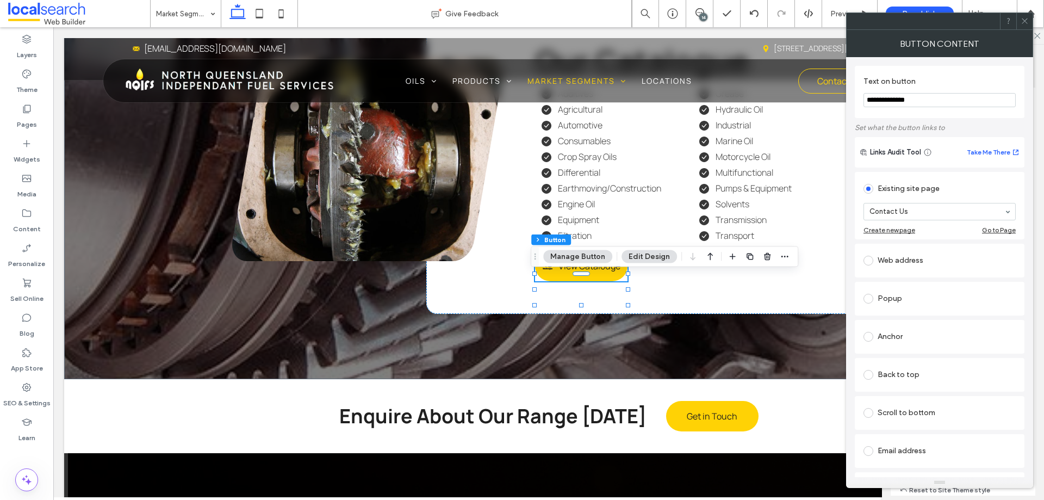
click at [1025, 21] on use at bounding box center [1024, 20] width 5 height 5
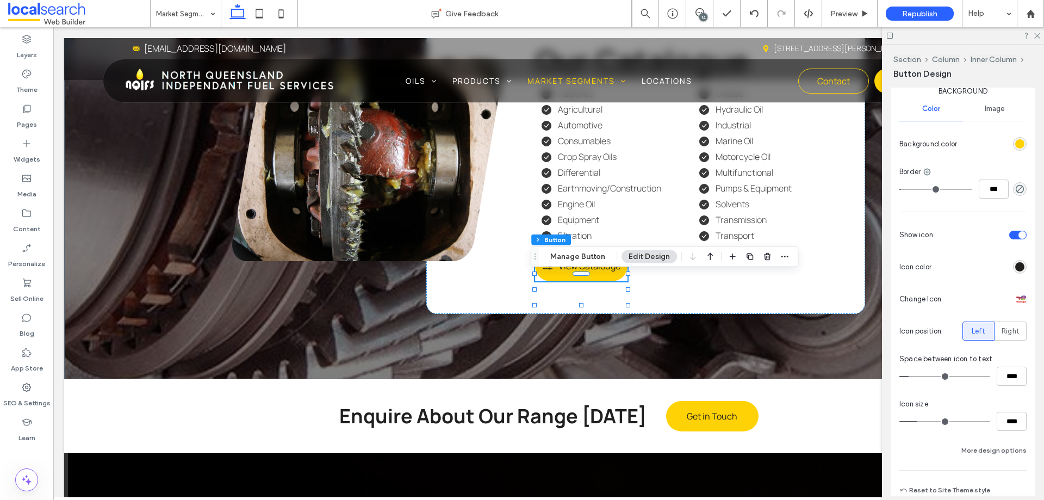
click at [1016, 296] on div at bounding box center [1021, 299] width 11 height 11
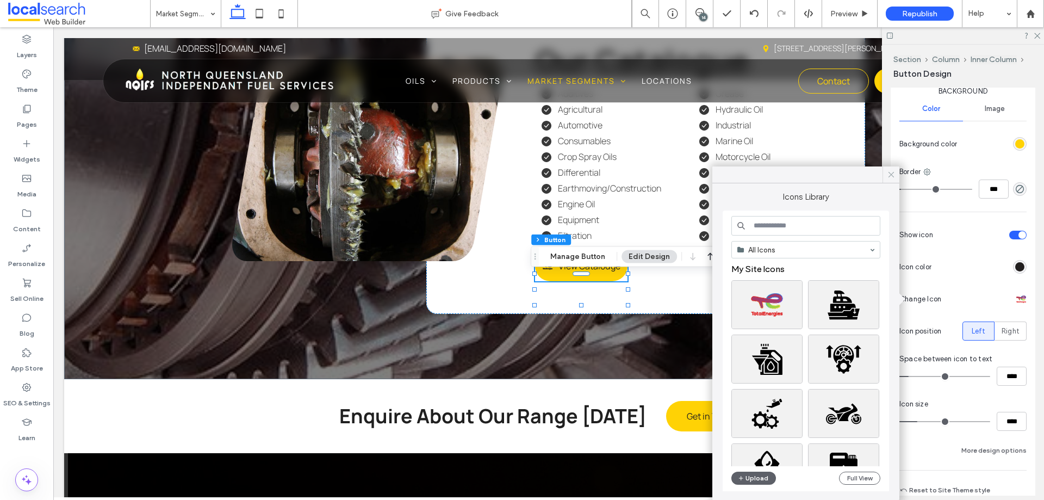
click at [889, 177] on icon at bounding box center [891, 175] width 10 height 10
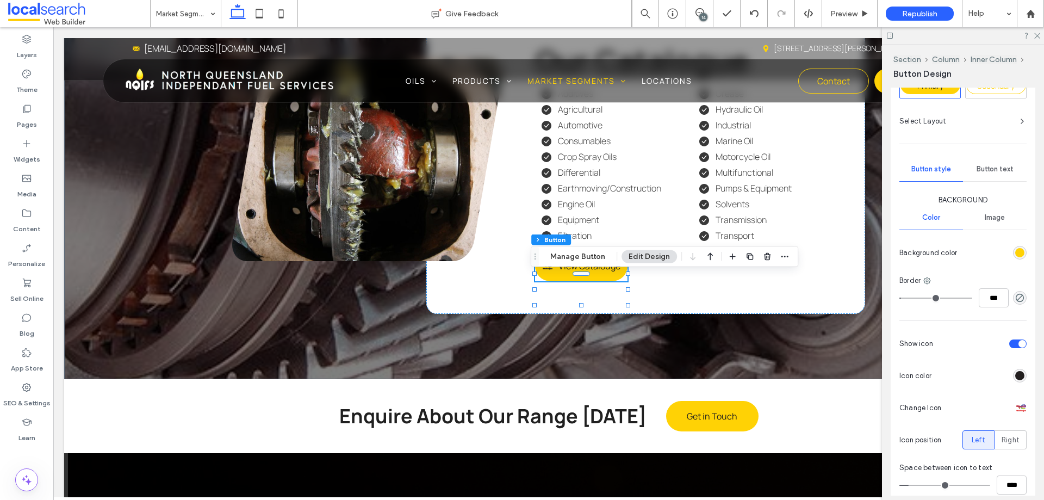
scroll to position [272, 0]
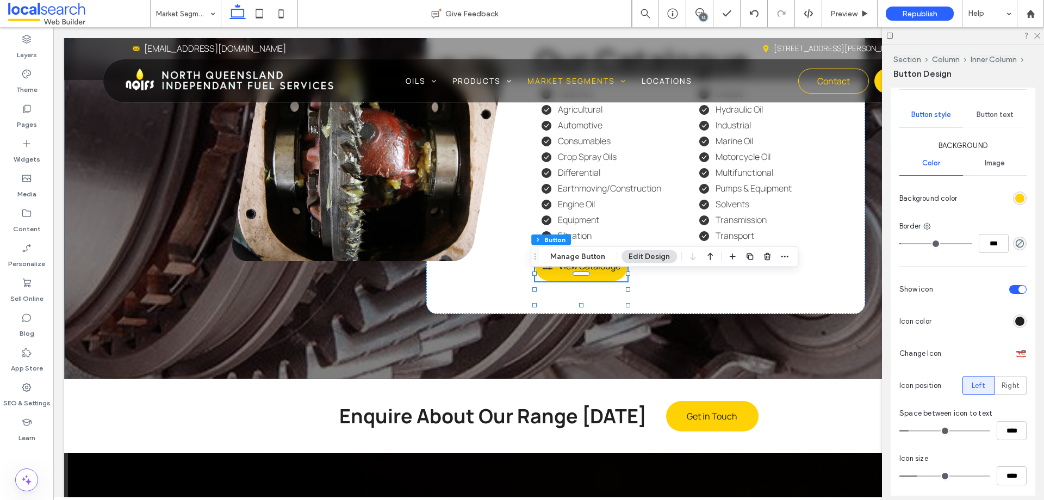
click at [1020, 349] on div at bounding box center [1021, 353] width 11 height 11
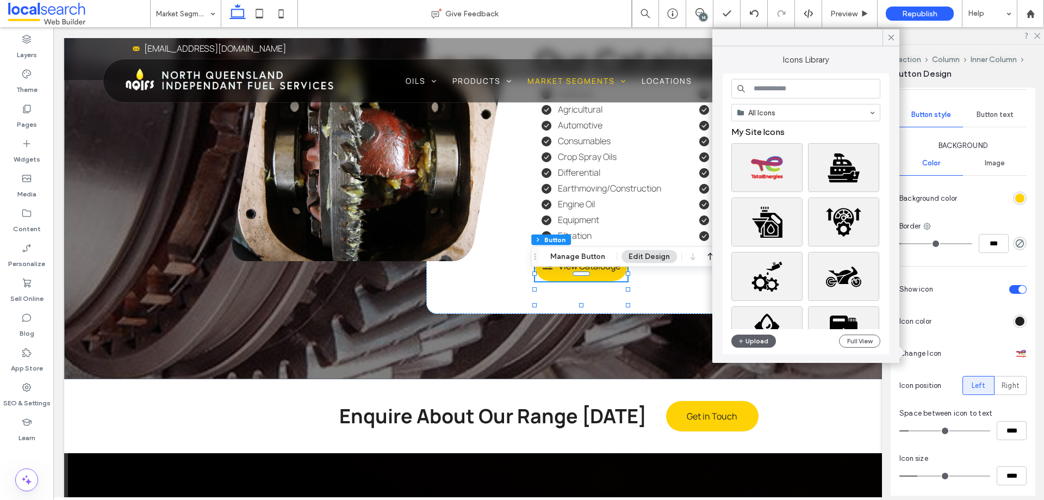
scroll to position [1, 0]
click at [887, 36] on icon at bounding box center [891, 38] width 10 height 10
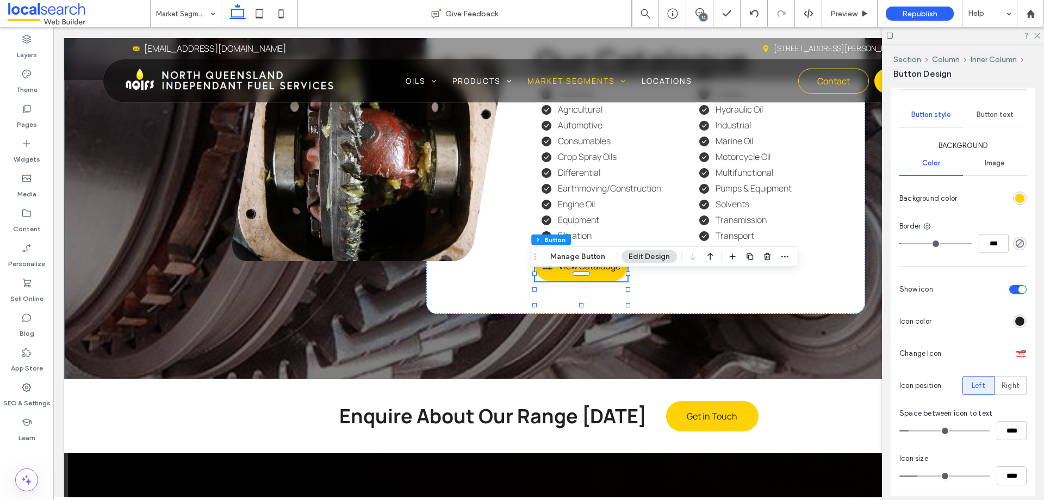
scroll to position [380, 0]
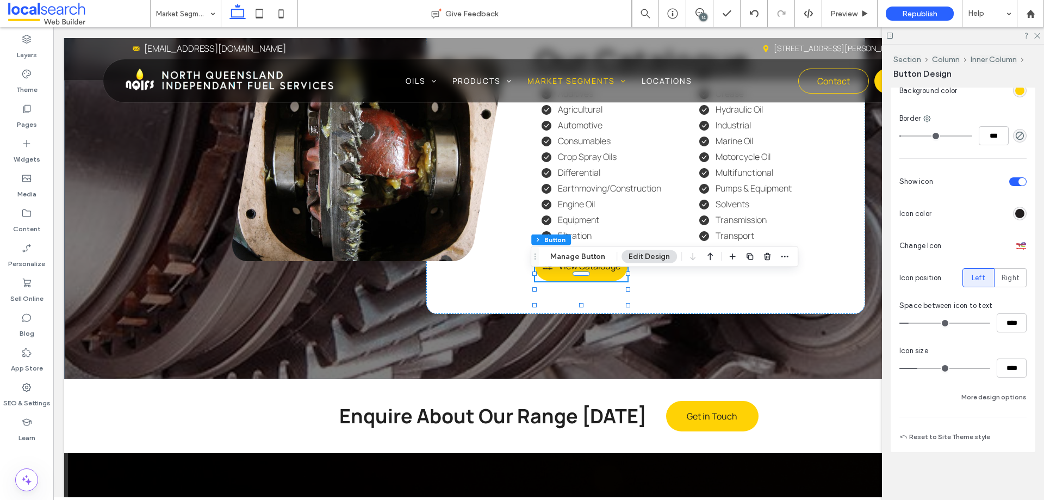
click at [1016, 243] on div at bounding box center [1021, 245] width 11 height 11
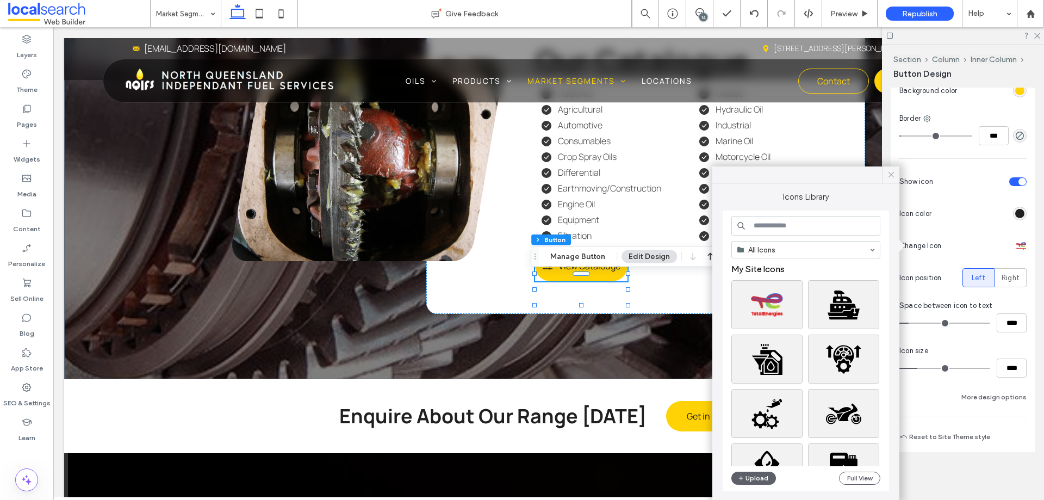
drag, startPoint x: 891, startPoint y: 173, endPoint x: 736, endPoint y: 195, distance: 156.1
click at [891, 173] on icon at bounding box center [891, 175] width 10 height 10
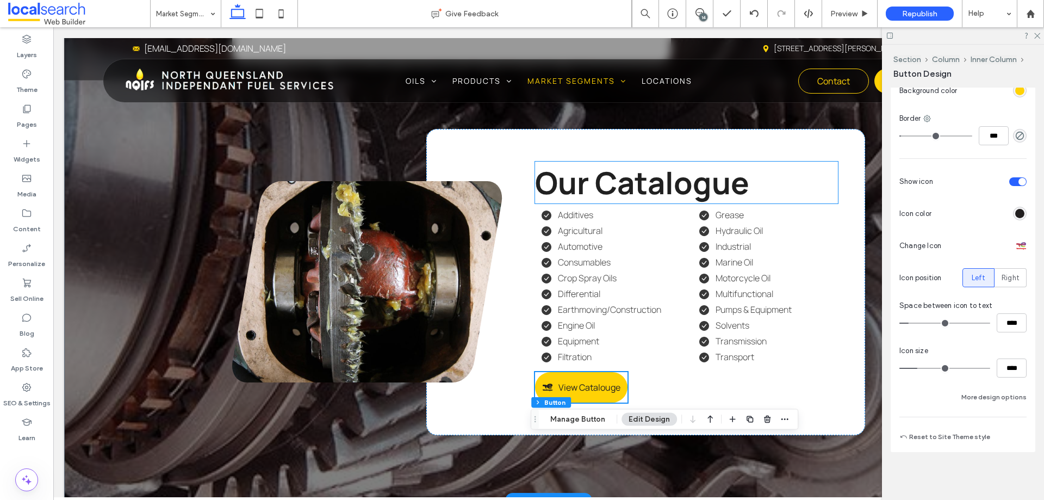
scroll to position [2308, 0]
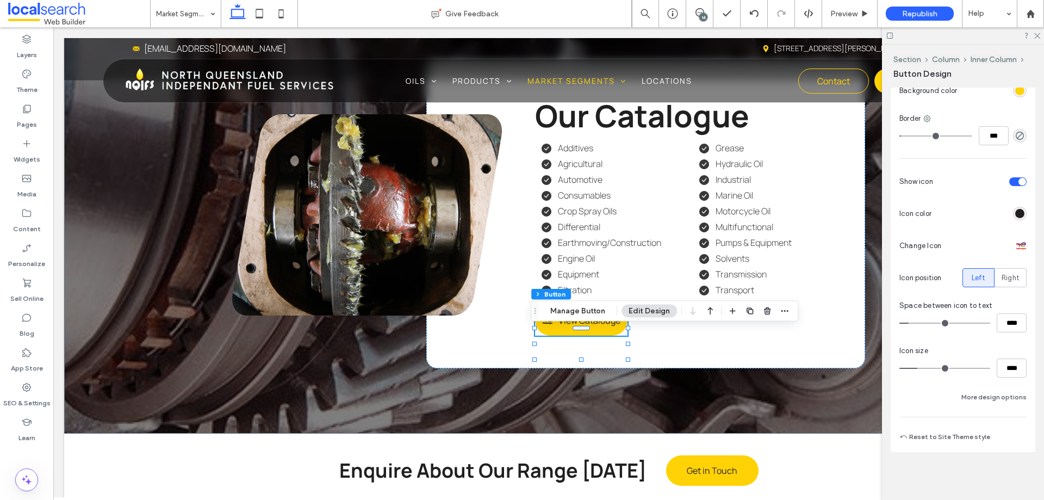
click at [1018, 250] on div at bounding box center [1021, 245] width 11 height 11
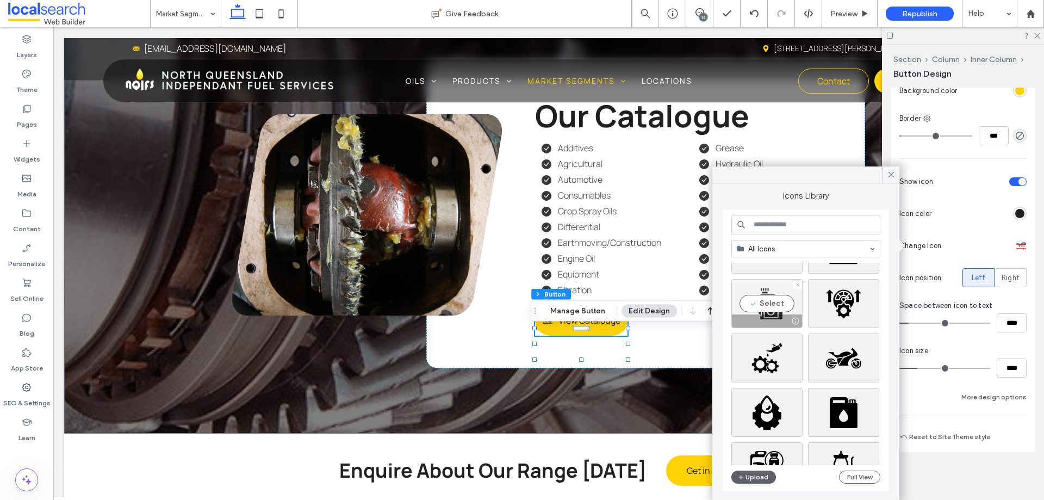
scroll to position [0, 0]
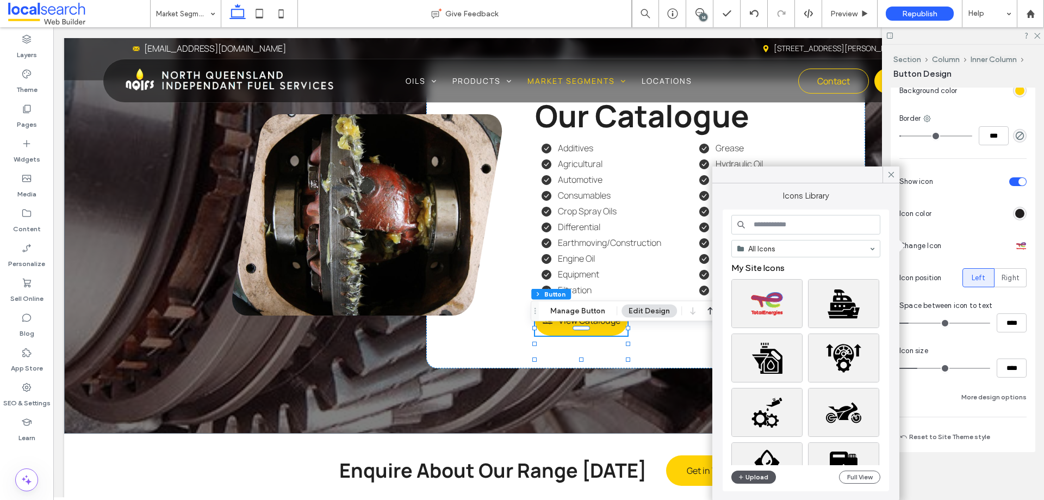
click at [757, 480] on button "Upload" at bounding box center [753, 476] width 45 height 13
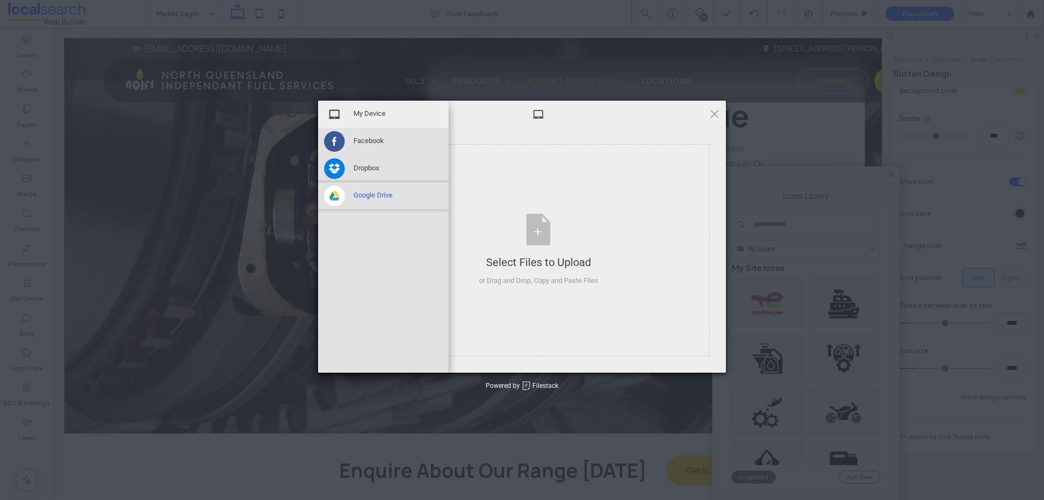
click at [448, 201] on div "Google Drive" at bounding box center [383, 195] width 131 height 27
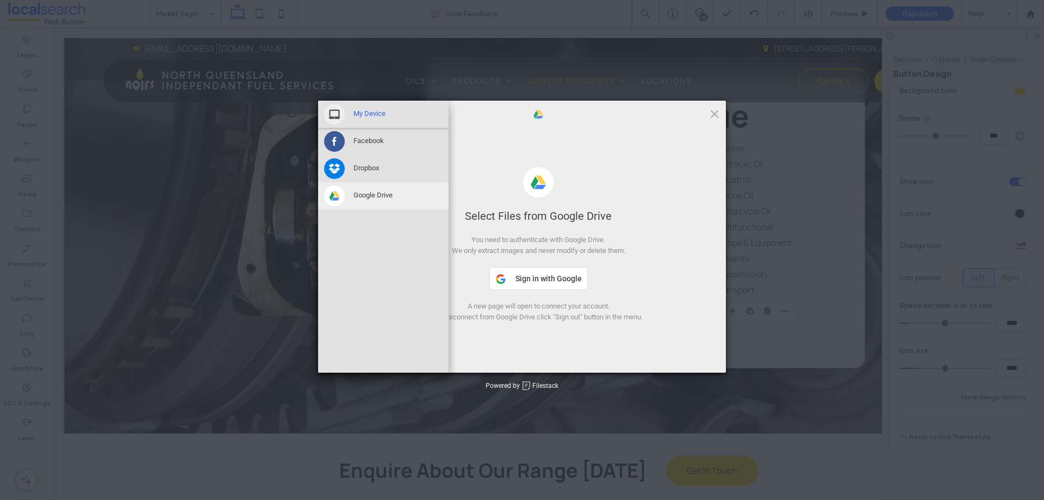
click at [328, 114] on span at bounding box center [334, 114] width 21 height 21
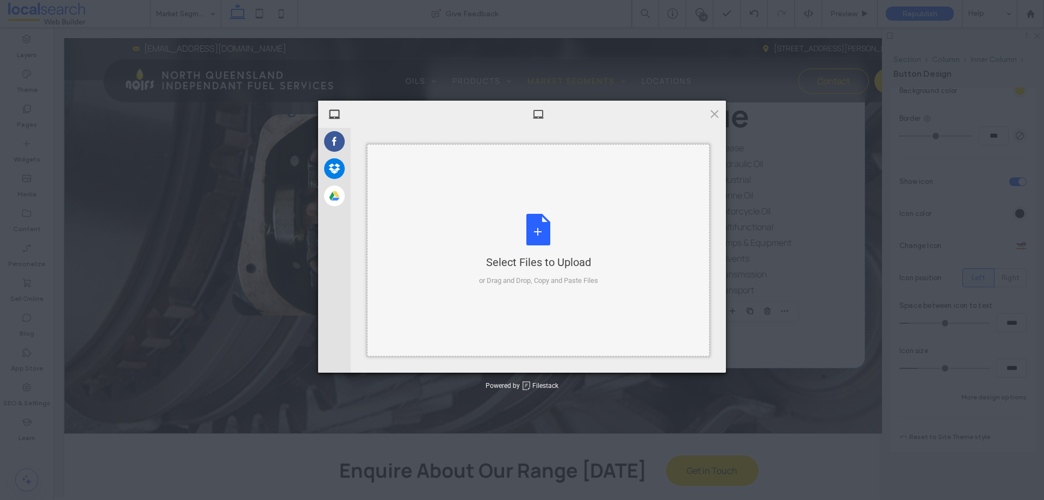
click at [541, 235] on div "Select Files to Upload or Drag and Drop, Copy and Paste Files" at bounding box center [538, 250] width 119 height 72
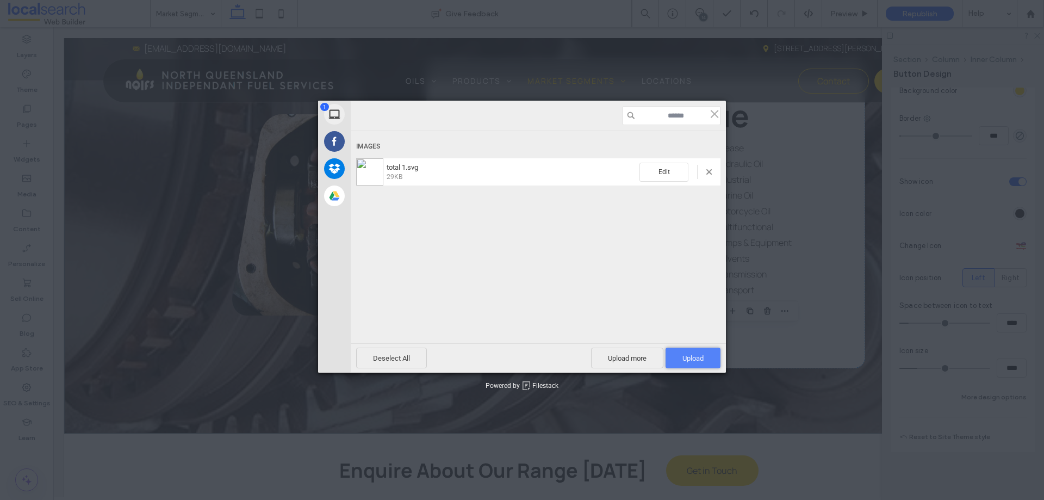
click at [684, 355] on span "Upload 1" at bounding box center [693, 358] width 21 height 8
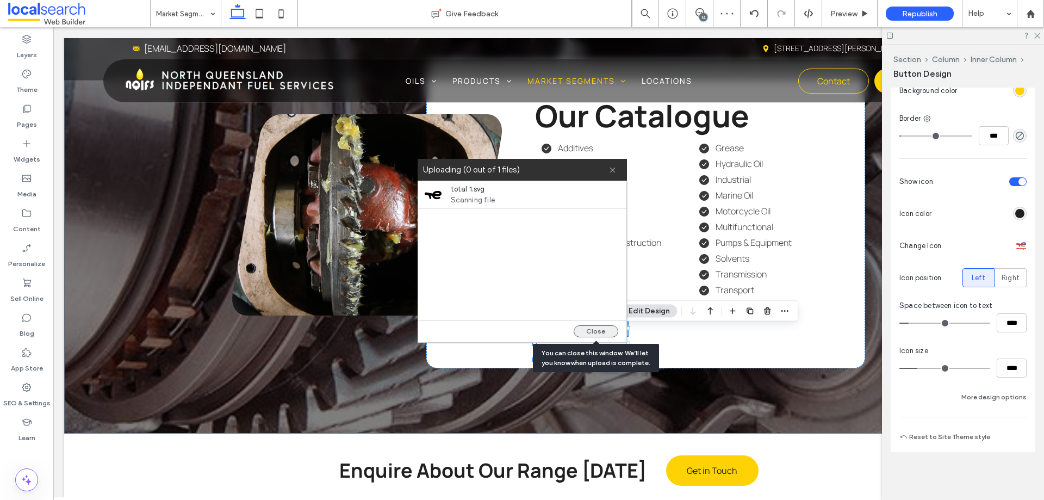
click at [600, 331] on button "Close" at bounding box center [596, 331] width 45 height 12
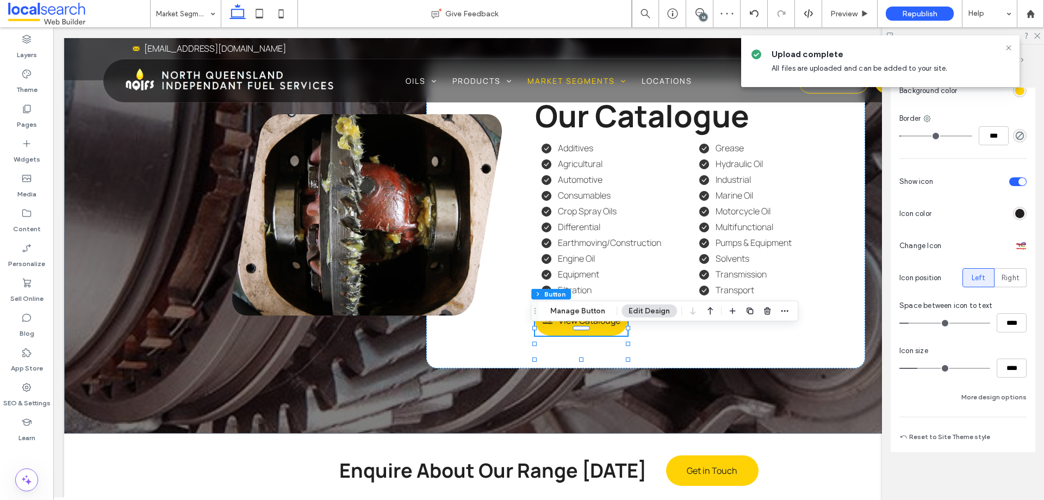
click at [1016, 249] on div at bounding box center [1021, 245] width 11 height 11
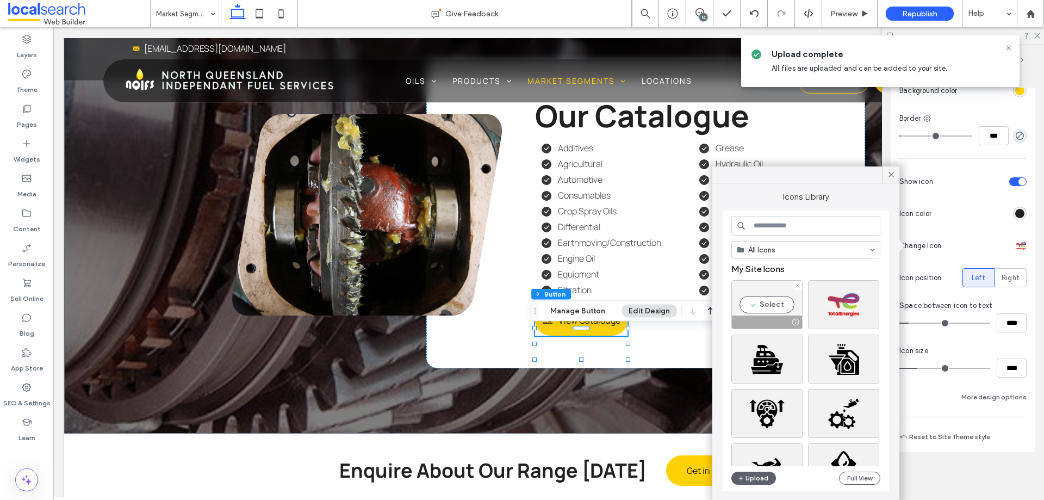
click at [783, 305] on div "Select" at bounding box center [766, 304] width 71 height 49
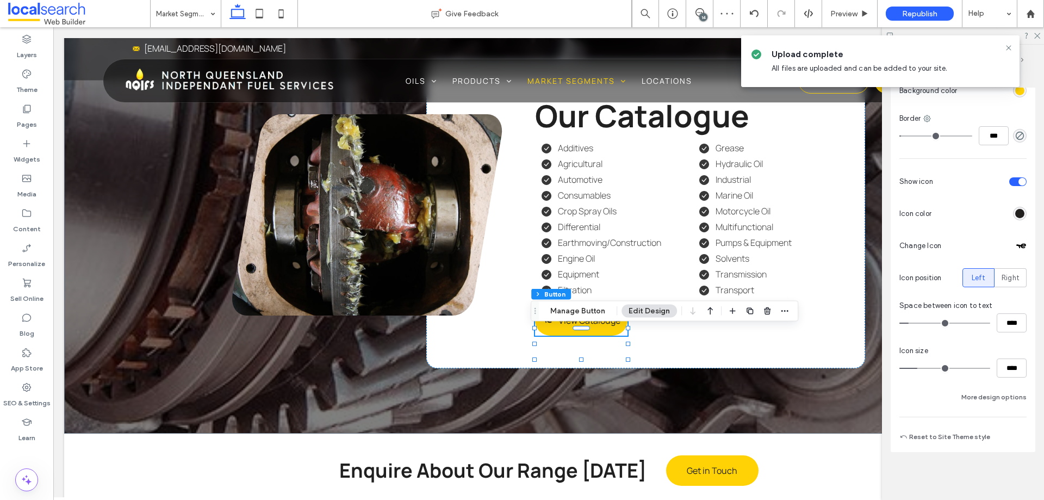
click at [892, 266] on div "Primary Secondary Select Layout Button style Button text Background Color Image…" at bounding box center [963, 178] width 145 height 547
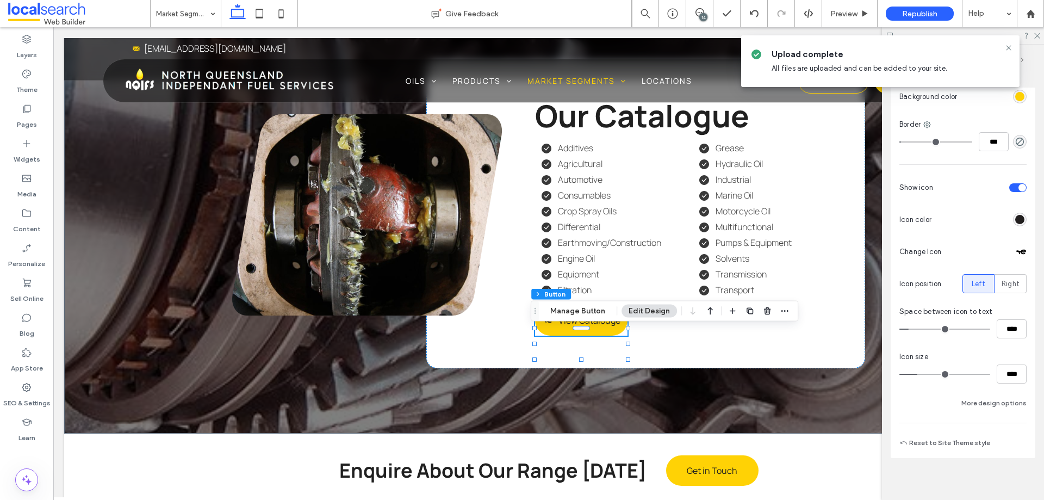
scroll to position [380, 0]
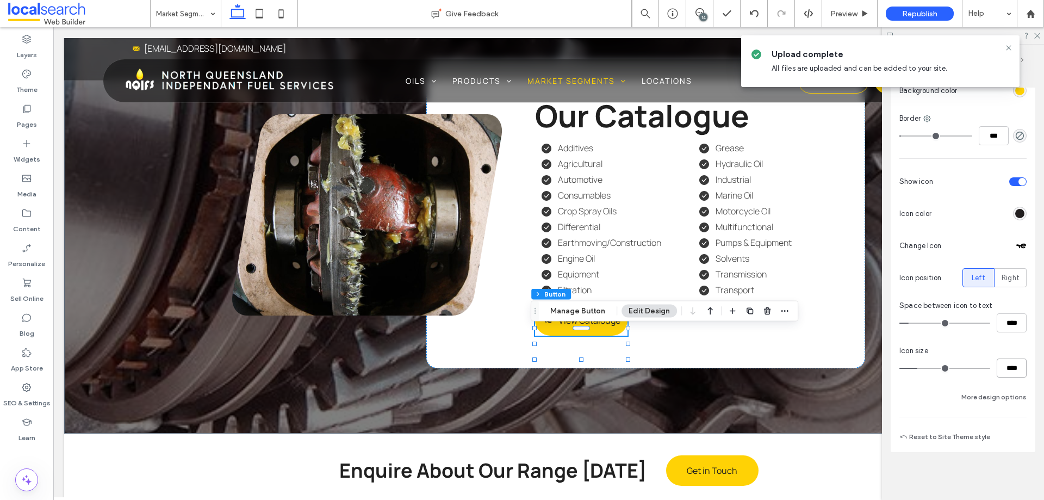
click at [997, 370] on input "****" at bounding box center [1012, 367] width 30 height 19
type input "**"
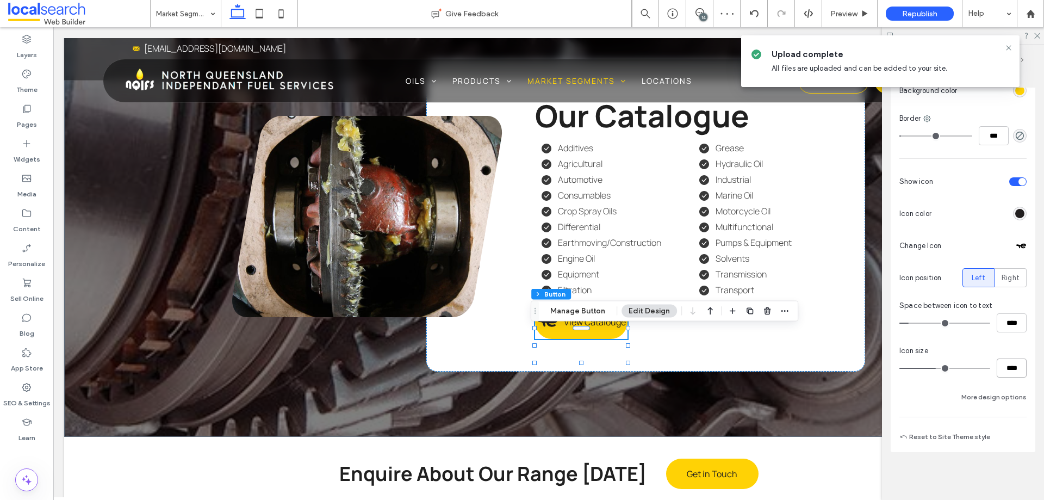
type input "****"
type input "**"
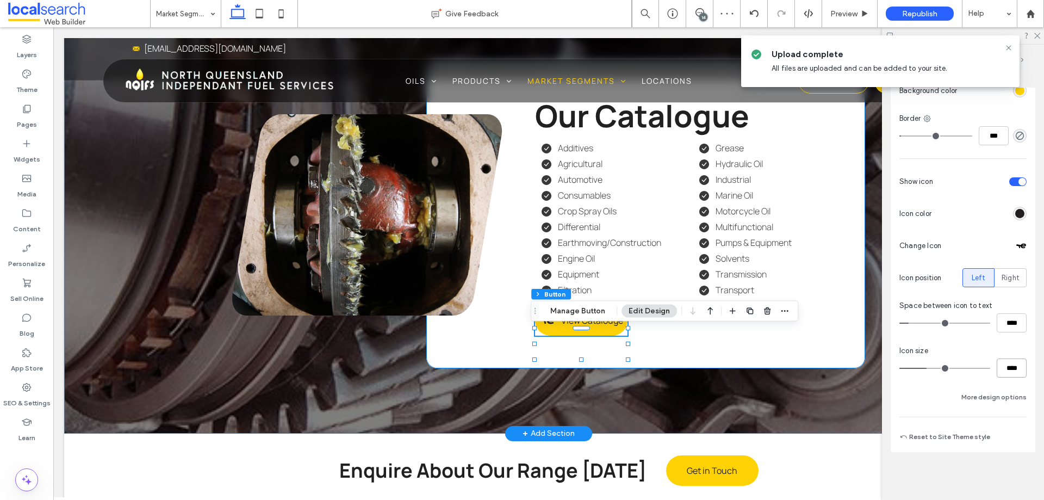
click at [854, 361] on div "Our Catalogue Additives Agricultural Automotive Consumables Crop Spray Oils Dif…" at bounding box center [645, 215] width 439 height 306
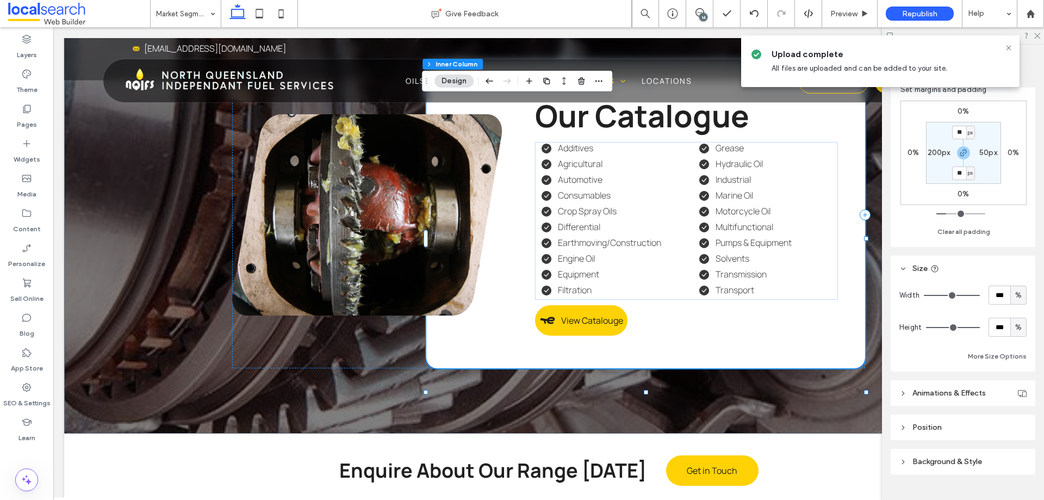
scroll to position [315, 0]
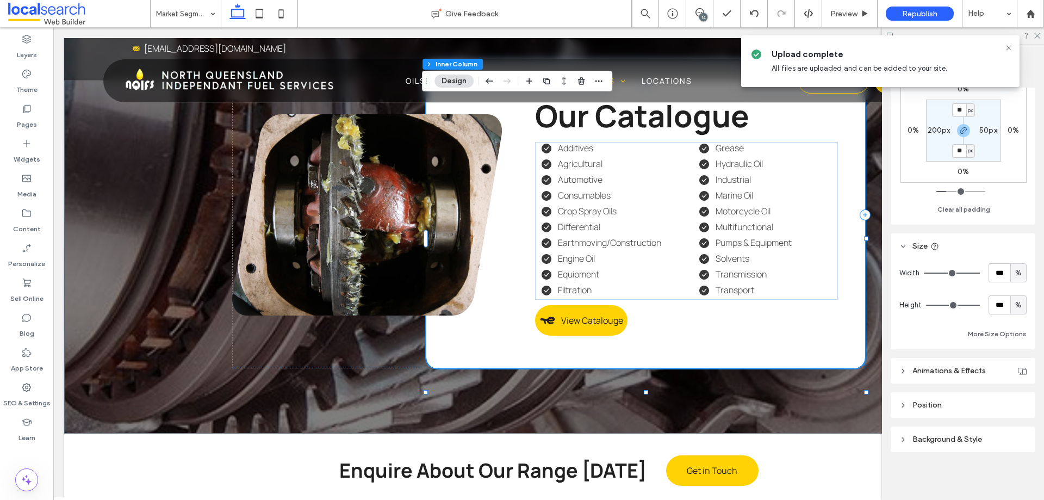
click at [931, 426] on div "Alignment Layout Content alignment Horizontal Vertical Stacking direction Spaci…" at bounding box center [967, 292] width 152 height 408
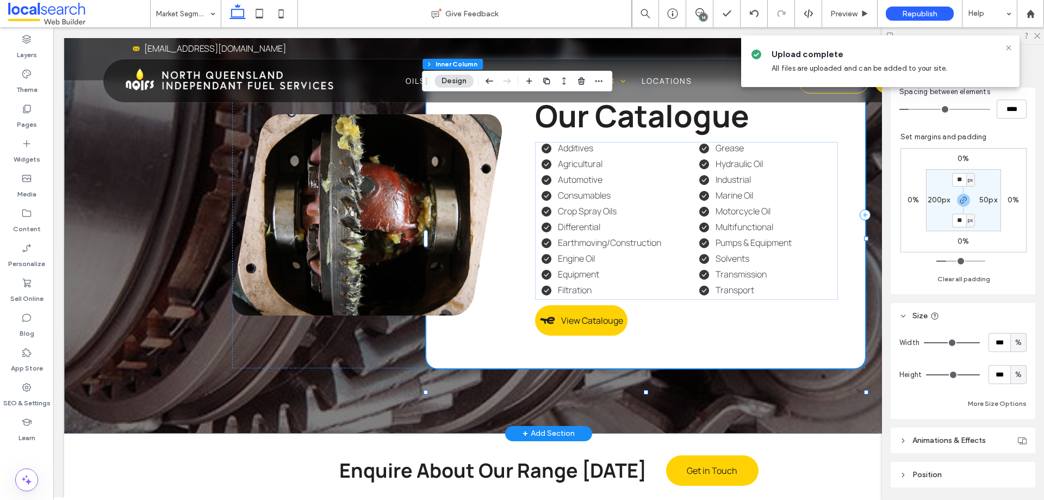
scroll to position [152, 0]
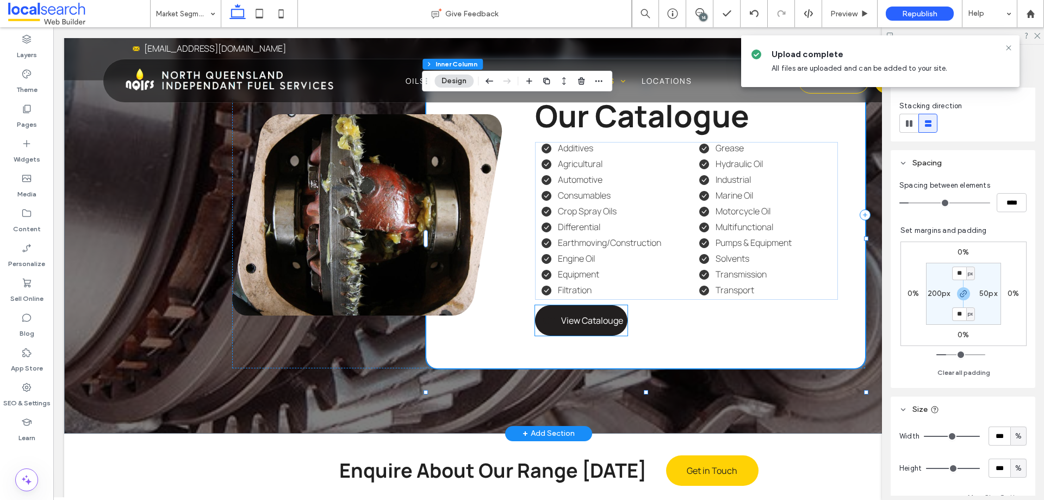
click at [599, 326] on span "View Catalouge" at bounding box center [592, 320] width 62 height 12
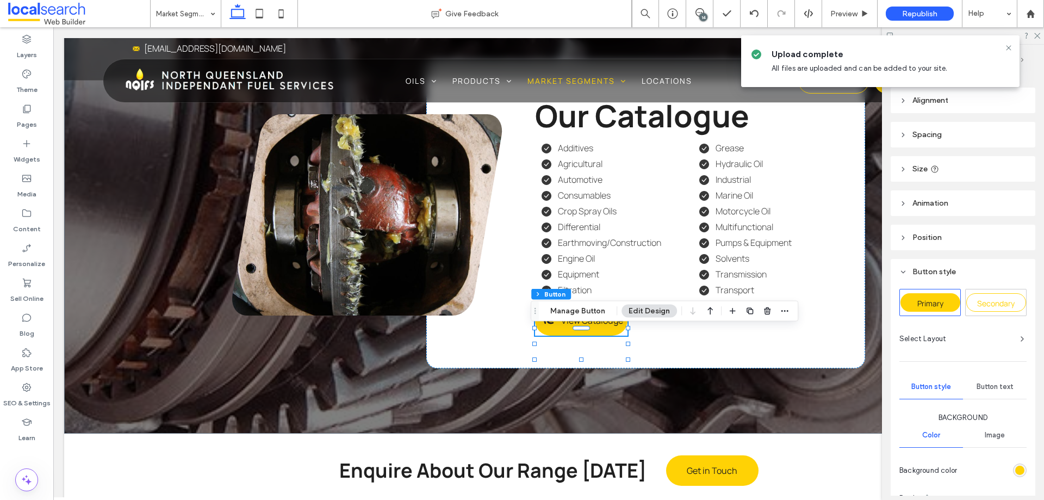
scroll to position [380, 0]
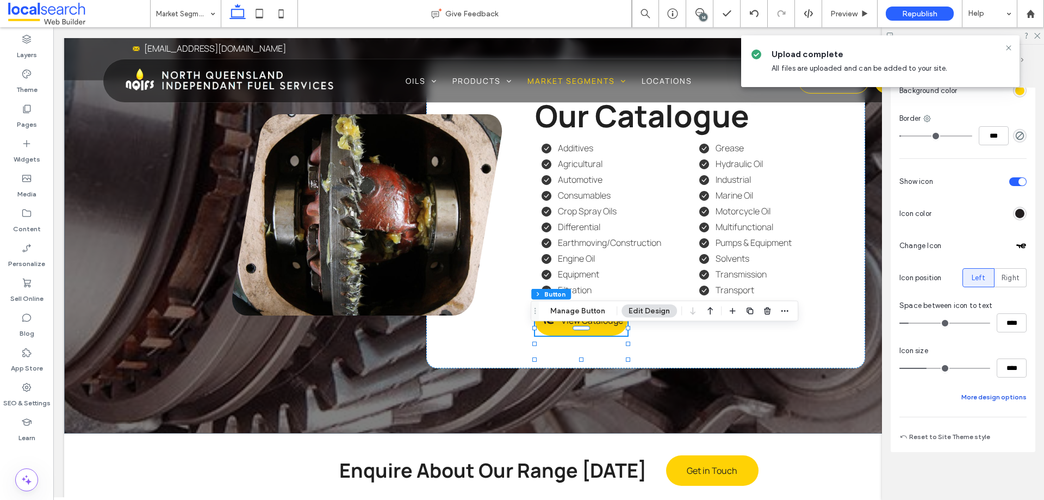
click at [984, 400] on button "More design options" at bounding box center [994, 396] width 65 height 13
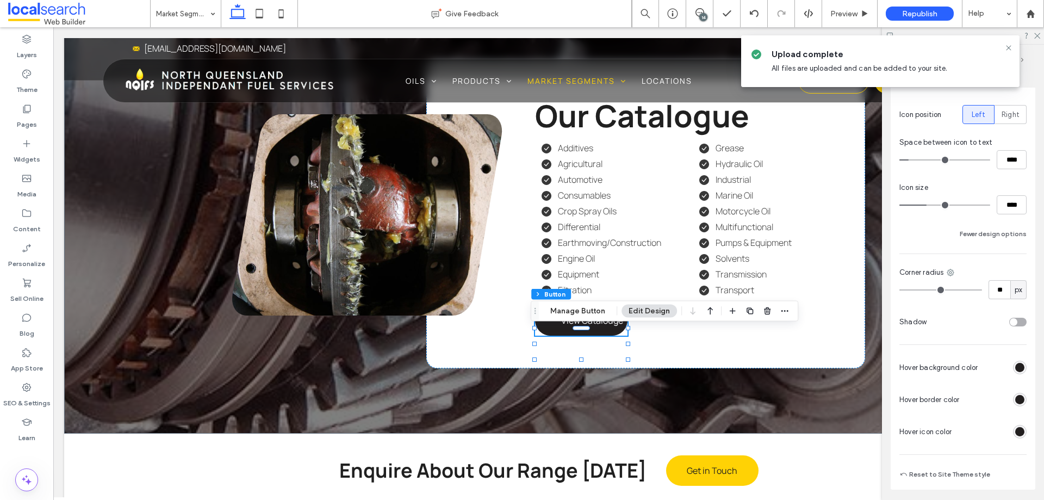
click at [1018, 427] on div "rgb(34, 31, 31)" at bounding box center [1019, 431] width 9 height 9
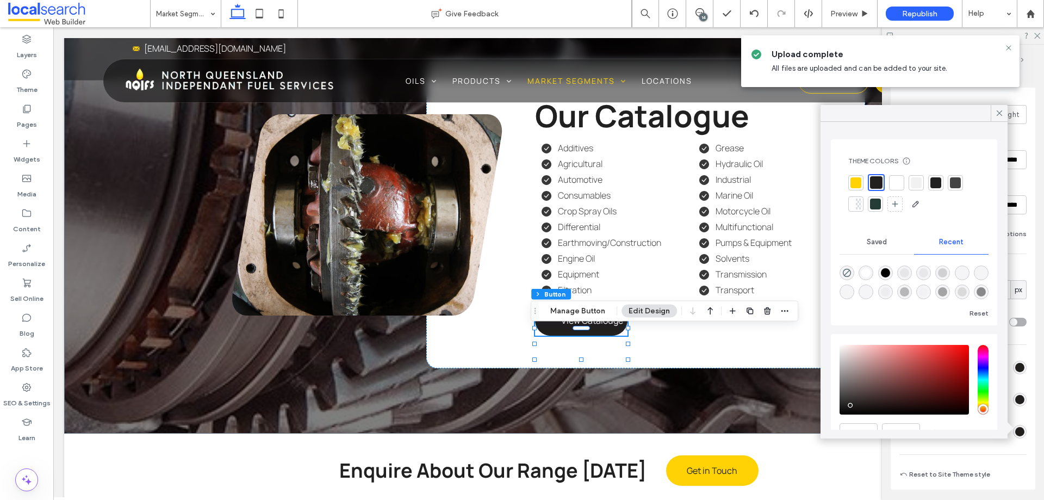
click at [899, 186] on div at bounding box center [896, 182] width 11 height 11
click at [998, 111] on icon at bounding box center [1000, 113] width 10 height 10
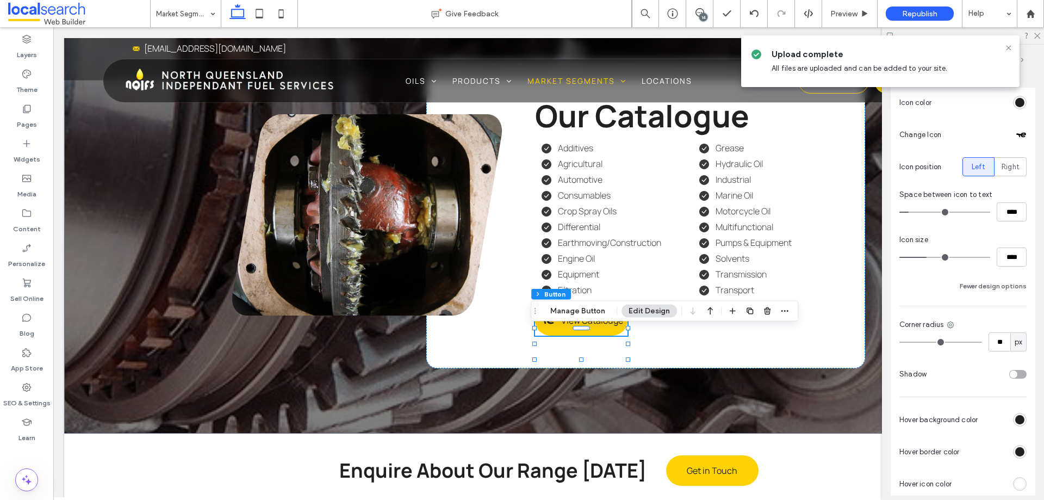
scroll to position [472, 0]
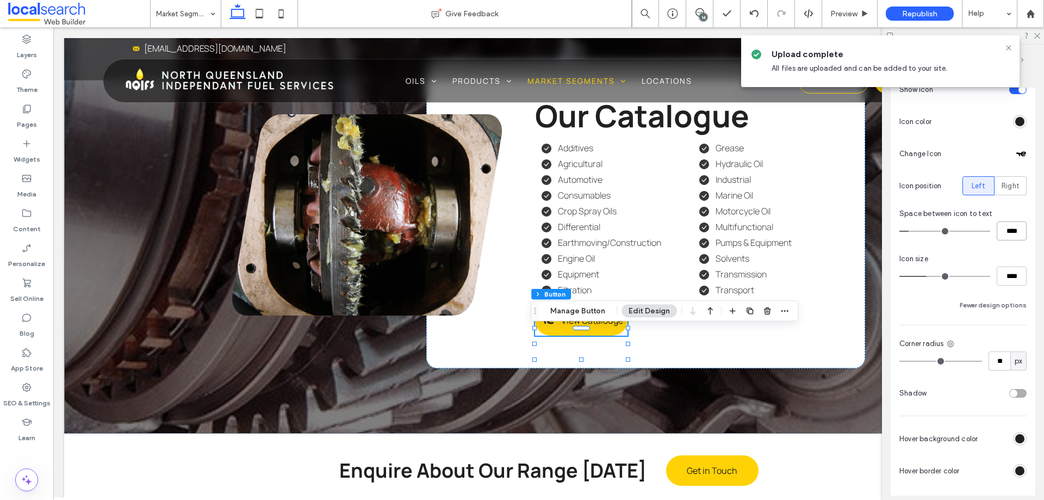
click at [1004, 231] on input "****" at bounding box center [1012, 230] width 30 height 19
type input "*"
type input "***"
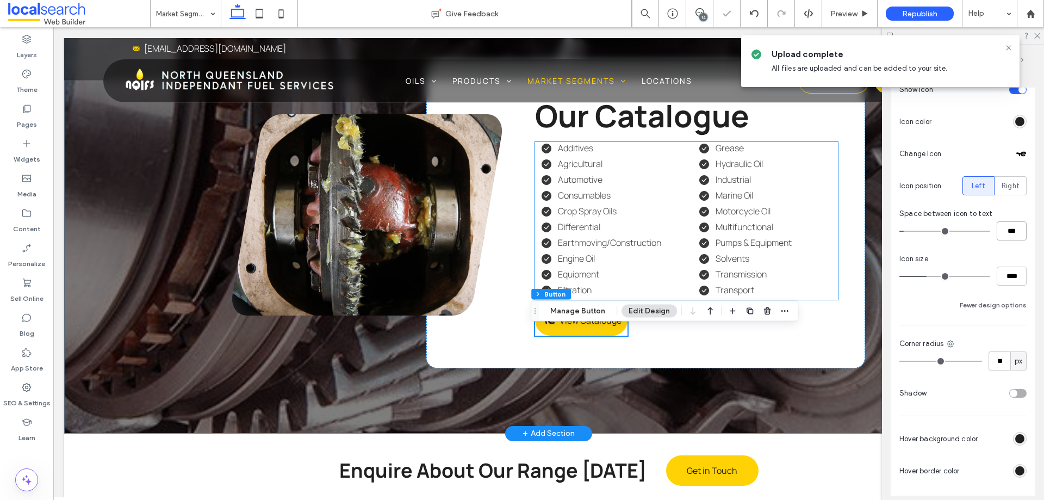
scroll to position [2254, 0]
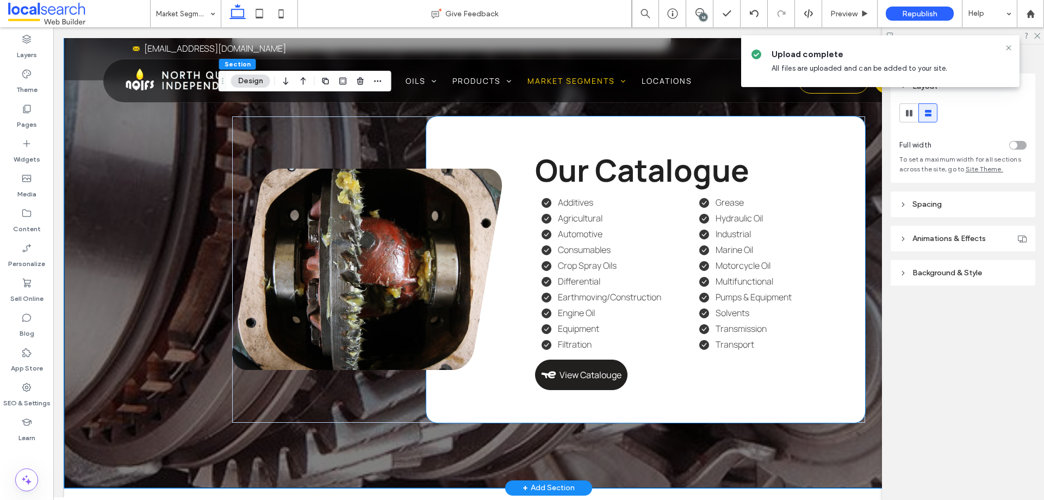
click at [599, 390] on link "View Catalouge" at bounding box center [581, 374] width 92 height 30
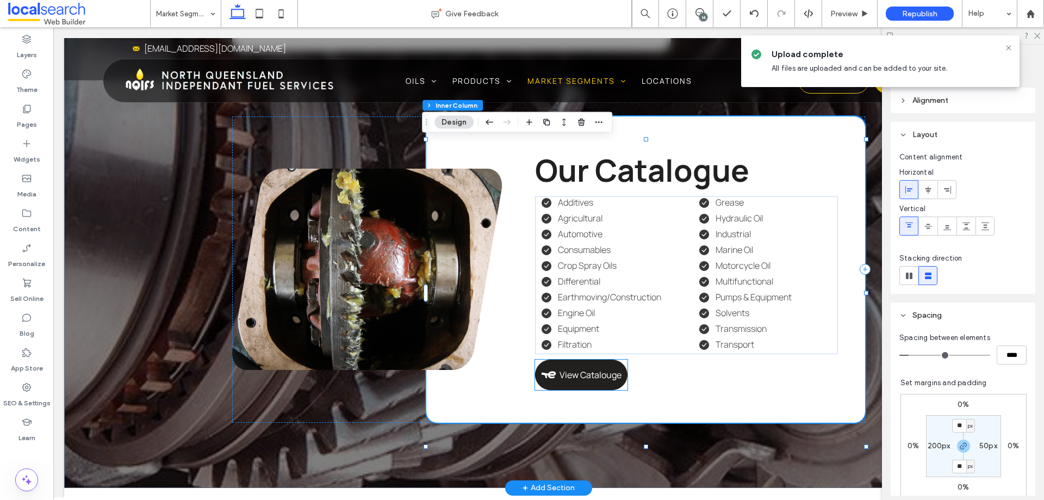
click at [586, 381] on span "View Catalouge" at bounding box center [591, 375] width 62 height 12
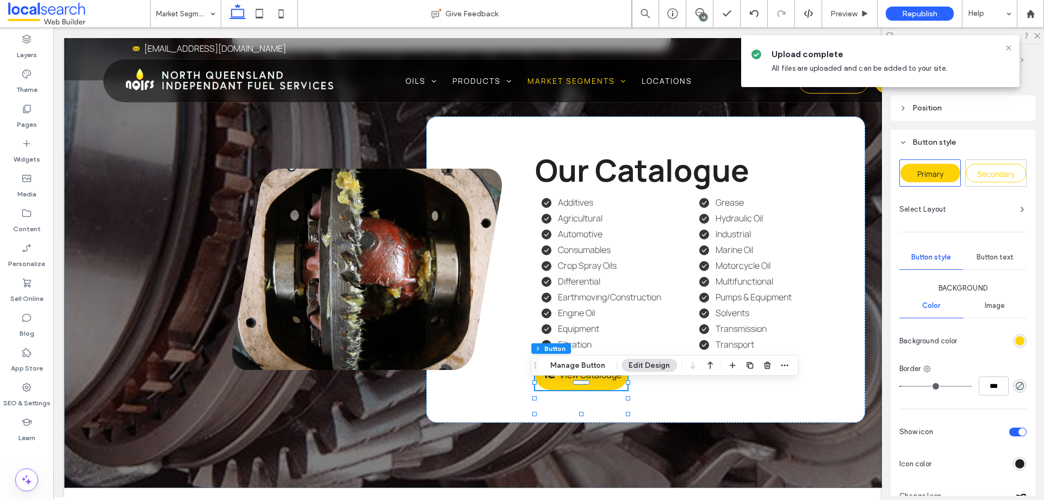
scroll to position [272, 0]
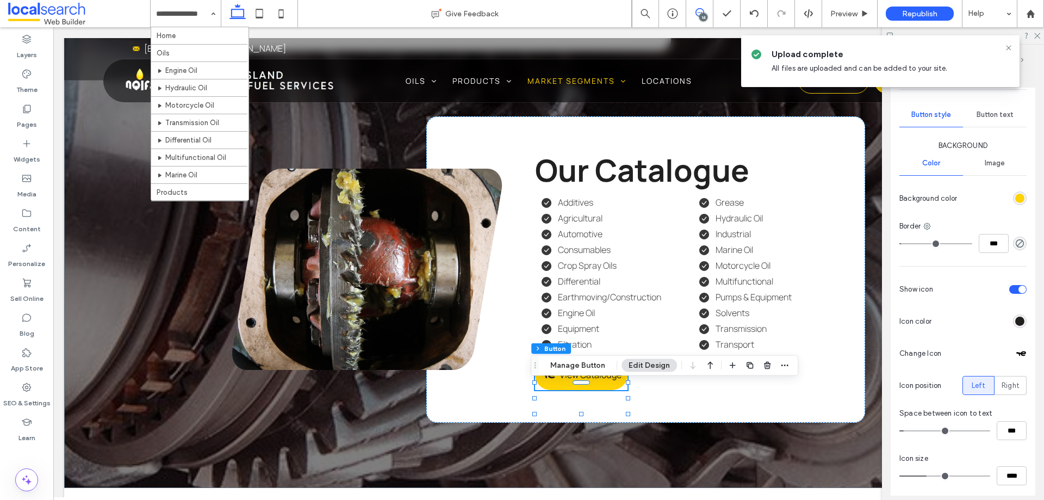
click at [702, 13] on use at bounding box center [700, 12] width 9 height 9
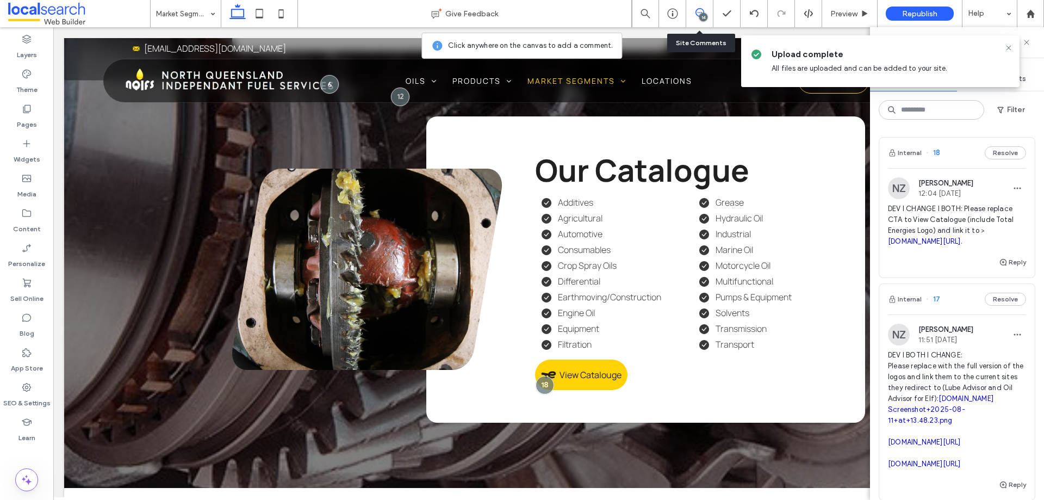
click at [952, 314] on div "Internal 17 Resolve" at bounding box center [957, 299] width 156 height 30
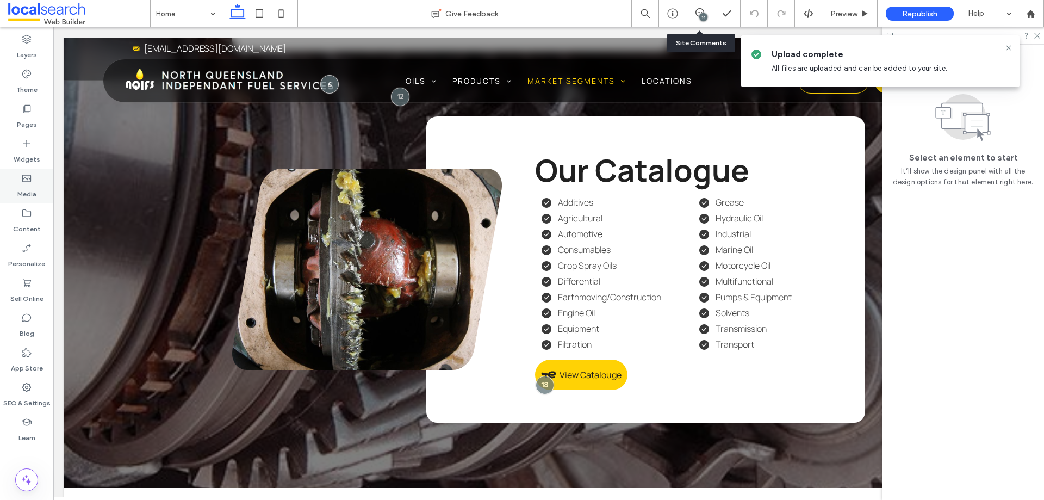
click at [23, 195] on label "Media" at bounding box center [26, 191] width 19 height 15
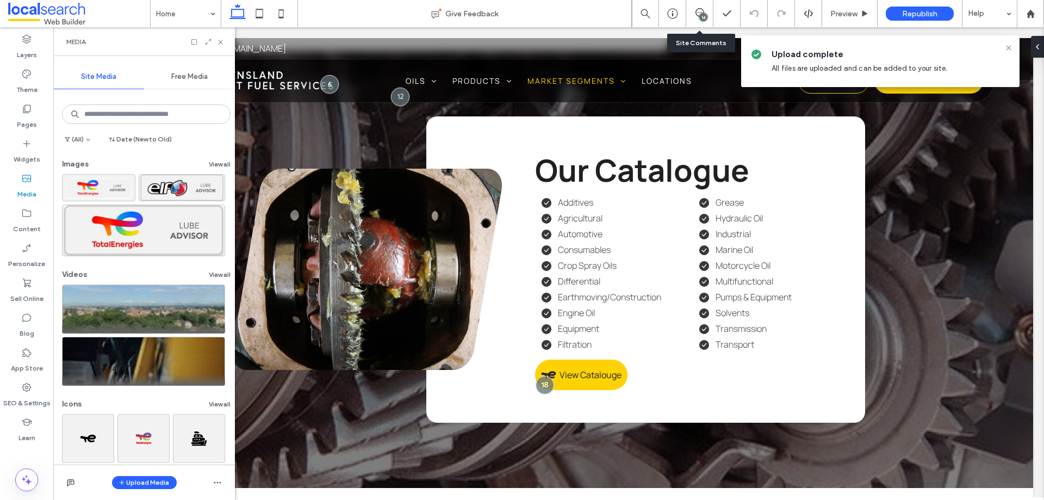
click at [147, 489] on div "Upload Media" at bounding box center [144, 481] width 182 height 35
click at [147, 482] on button "Upload Media" at bounding box center [144, 482] width 65 height 13
click at [157, 416] on span "Images" at bounding box center [147, 415] width 24 height 11
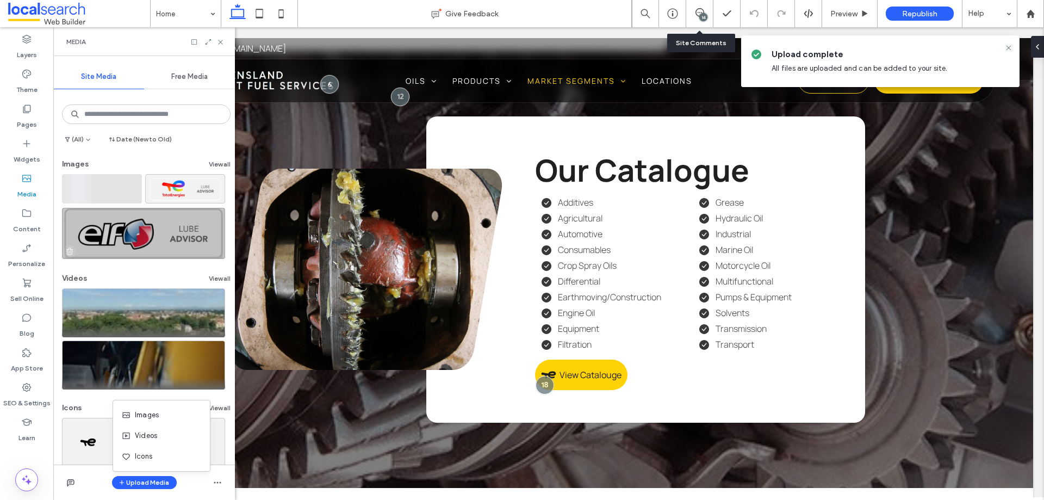
click at [72, 253] on icon "button" at bounding box center [69, 251] width 9 height 9
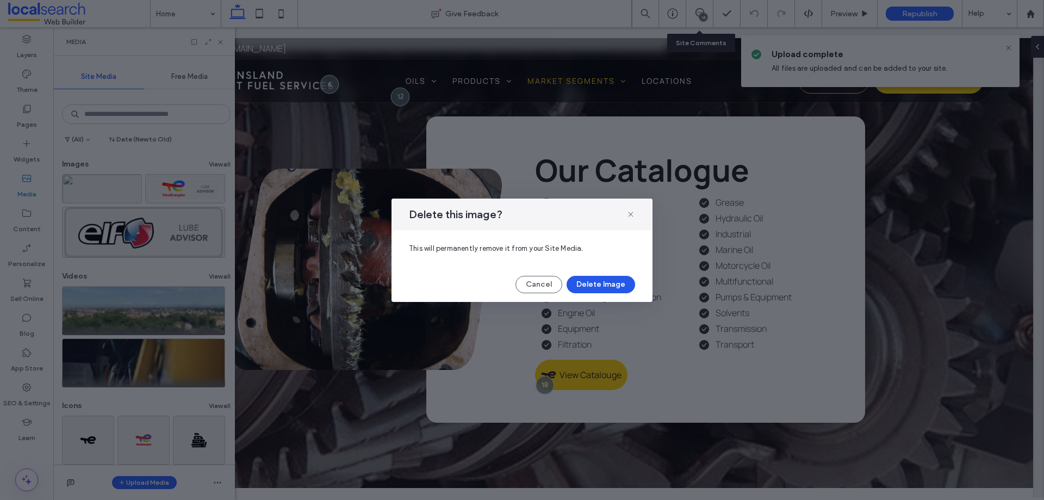
click at [605, 282] on button "Delete Image" at bounding box center [601, 284] width 69 height 17
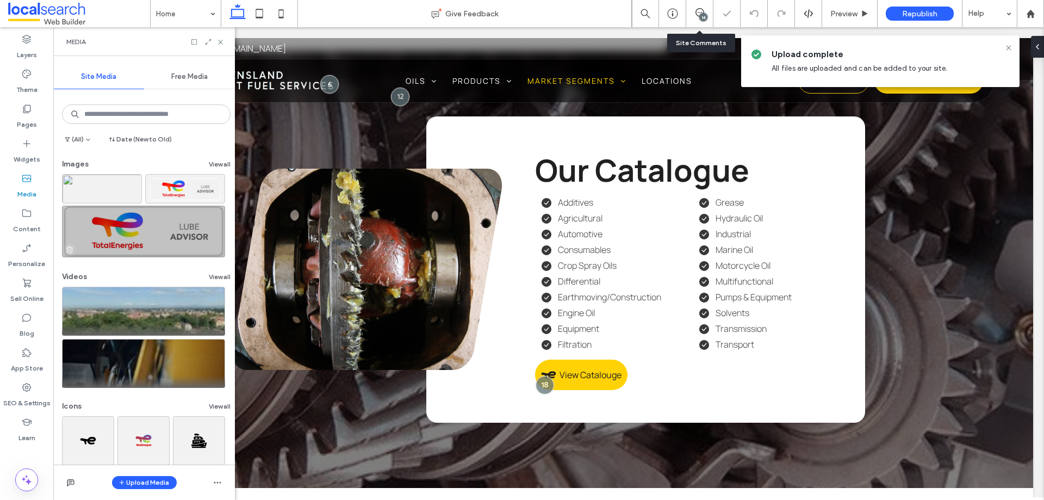
click at [70, 253] on icon "button" at bounding box center [69, 249] width 9 height 9
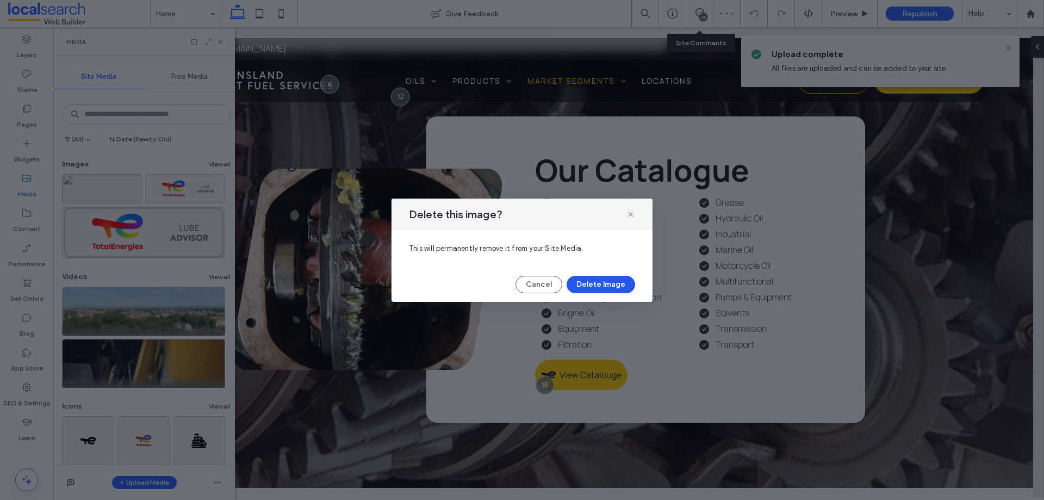
click at [613, 287] on button "Delete Image" at bounding box center [601, 284] width 69 height 17
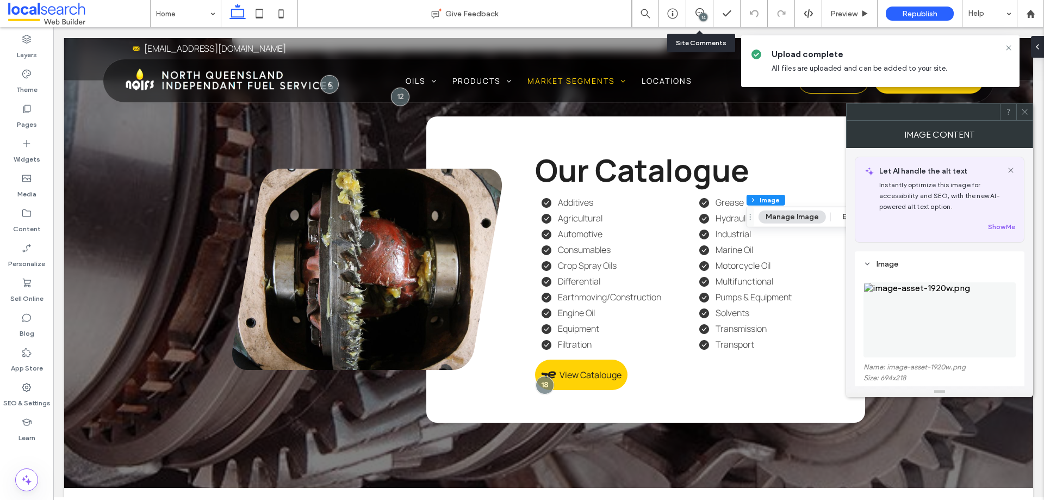
click at [942, 297] on img at bounding box center [940, 319] width 152 height 75
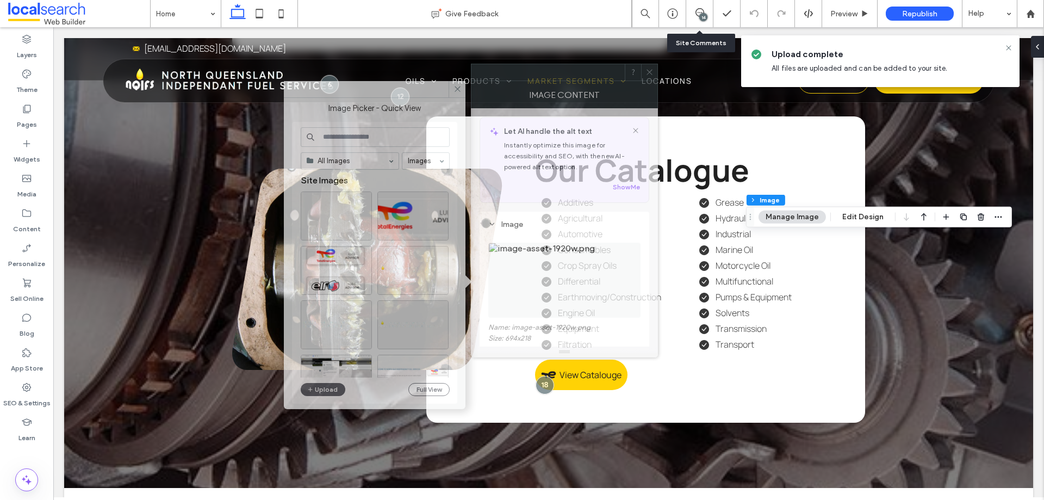
drag, startPoint x: 908, startPoint y: 119, endPoint x: 389, endPoint y: 70, distance: 521.2
click at [472, 70] on div at bounding box center [548, 72] width 153 height 16
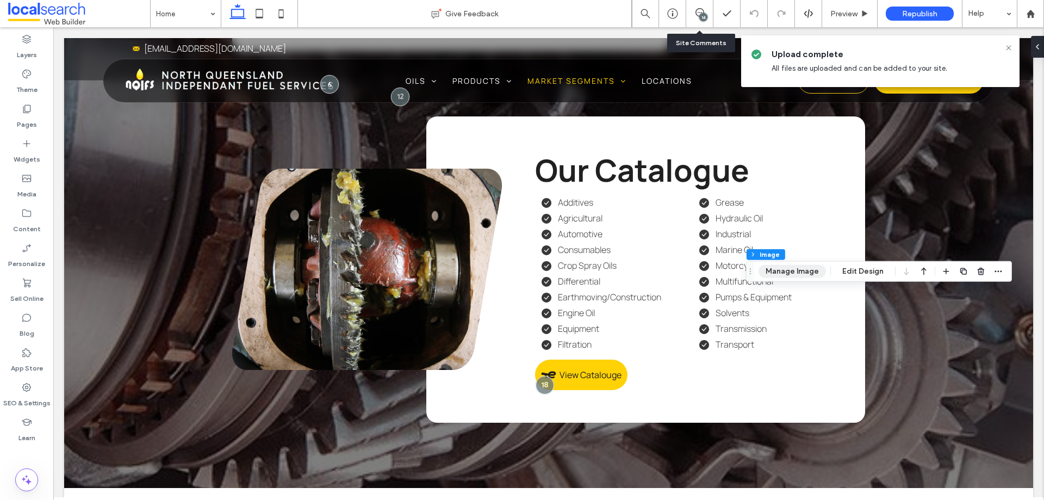
click at [805, 276] on button "Manage Image" at bounding box center [792, 271] width 67 height 13
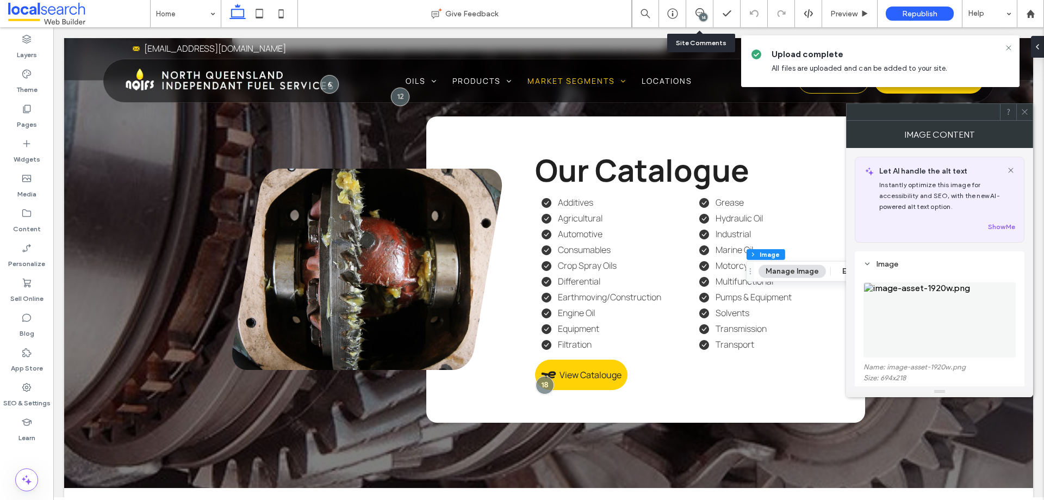
click at [913, 328] on img at bounding box center [940, 319] width 152 height 75
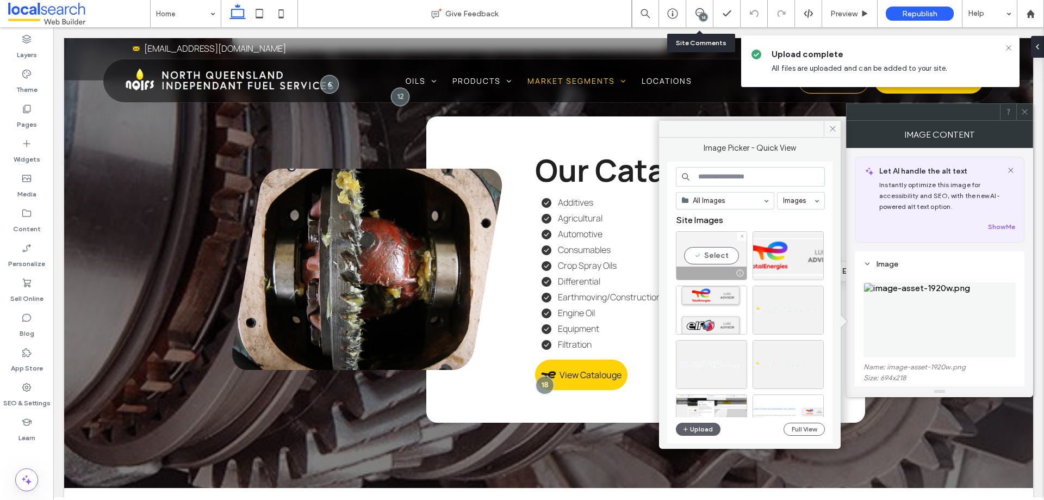
click at [721, 258] on div "Select" at bounding box center [711, 255] width 71 height 49
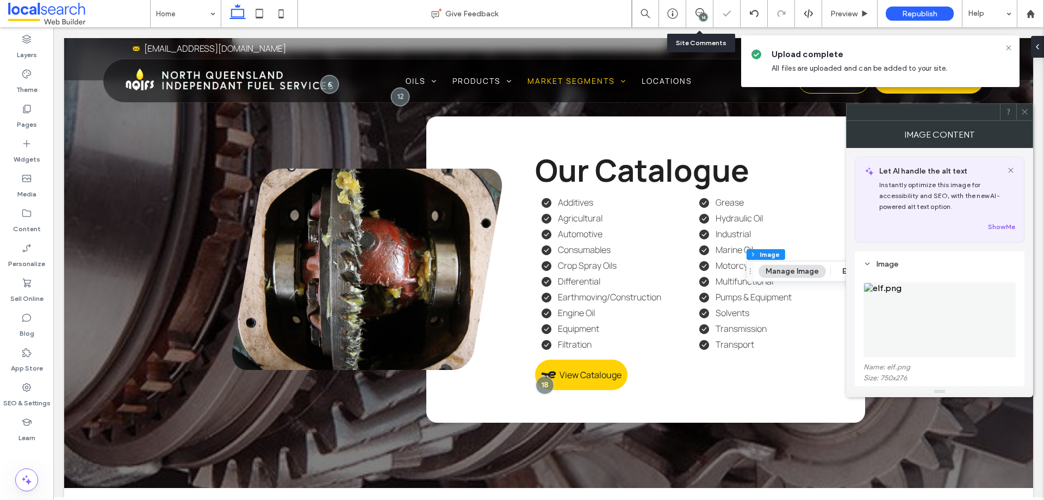
click at [1030, 114] on div at bounding box center [1024, 112] width 16 height 16
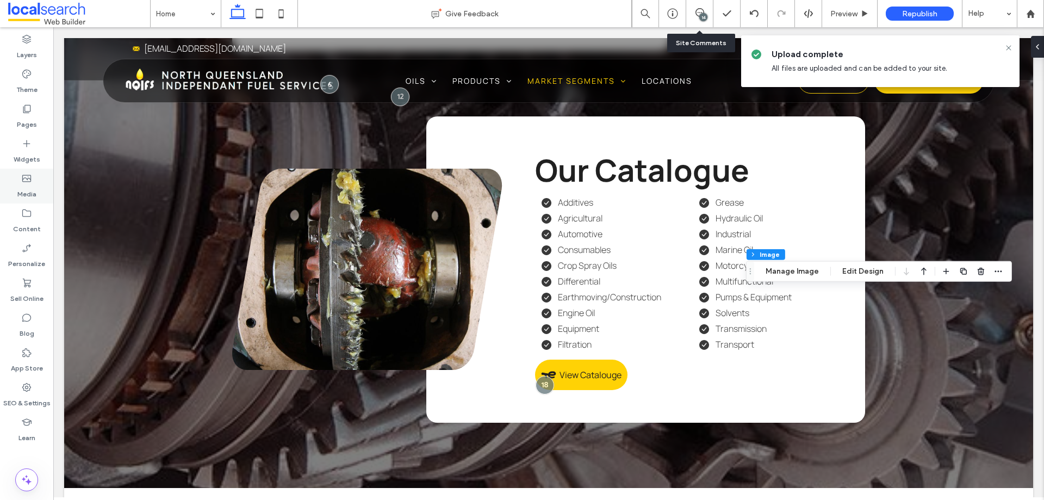
click at [30, 185] on label "Media" at bounding box center [26, 191] width 19 height 15
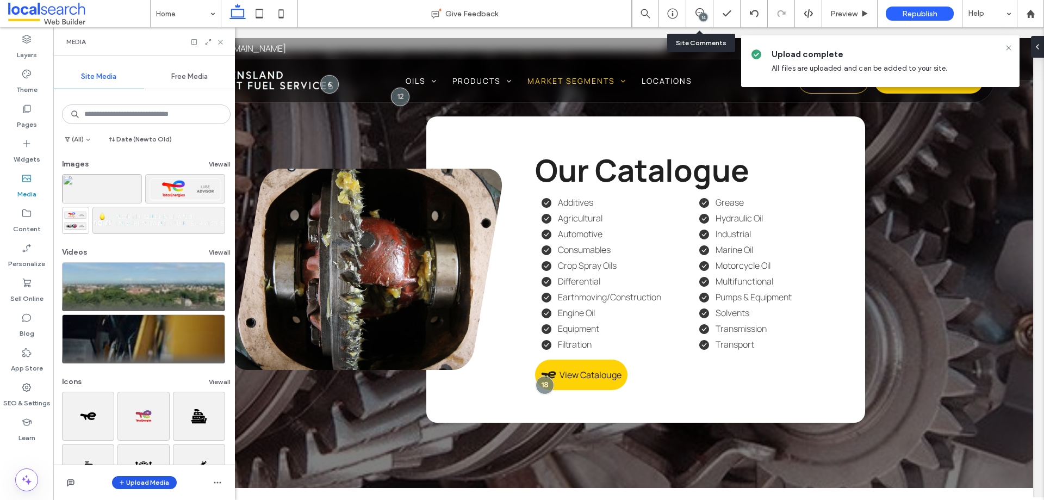
click at [149, 482] on button "Upload Media" at bounding box center [144, 482] width 65 height 13
click at [157, 414] on span "Images" at bounding box center [147, 415] width 24 height 11
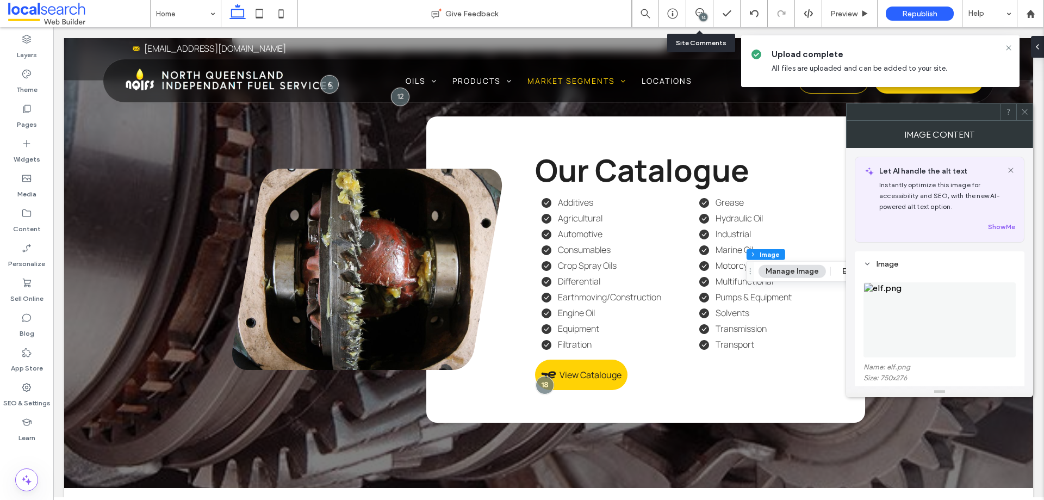
click at [877, 320] on img at bounding box center [940, 319] width 152 height 75
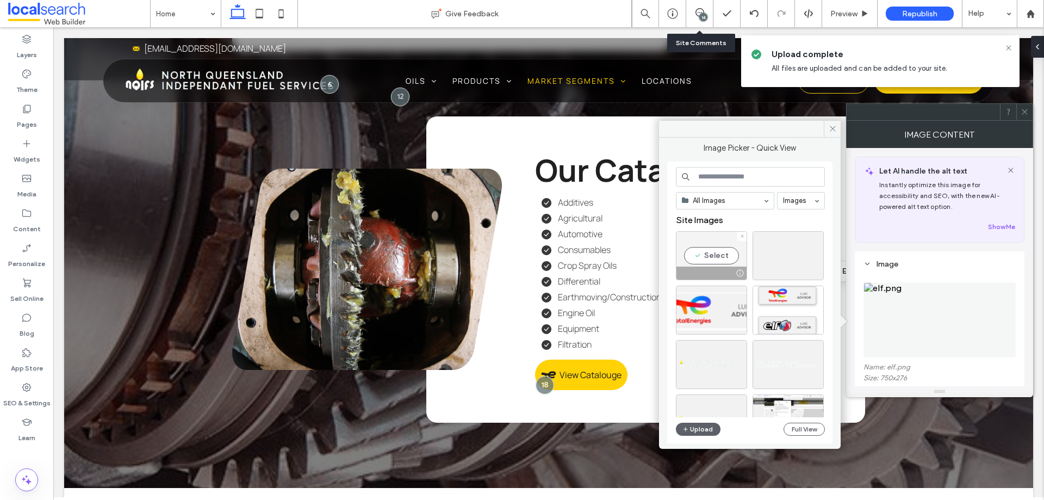
click at [709, 251] on div "Select" at bounding box center [711, 255] width 71 height 49
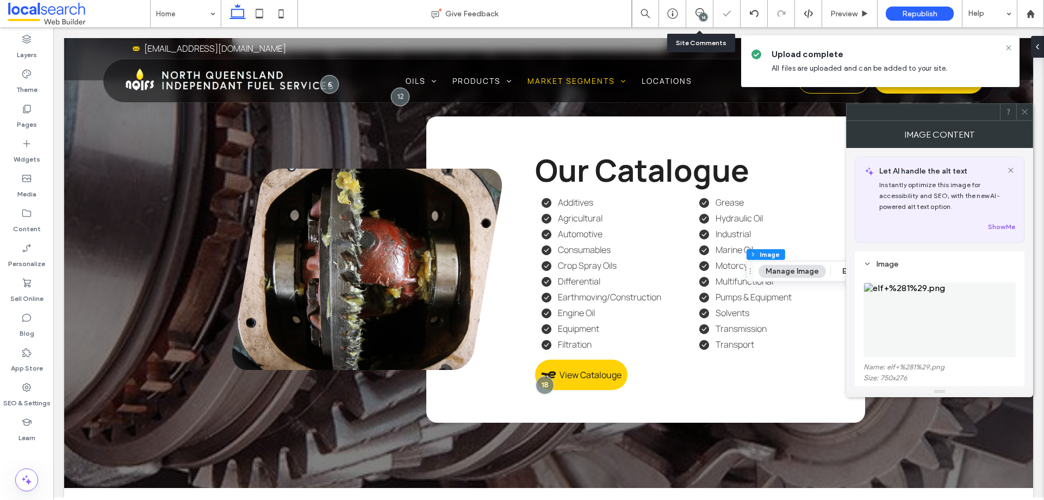
click at [1022, 110] on icon at bounding box center [1025, 112] width 8 height 8
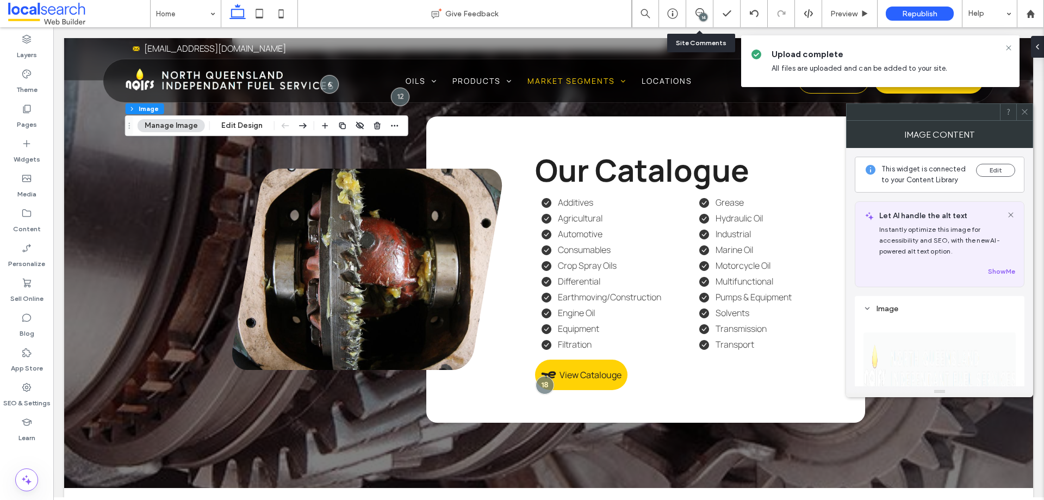
click at [1024, 110] on use at bounding box center [1024, 111] width 5 height 5
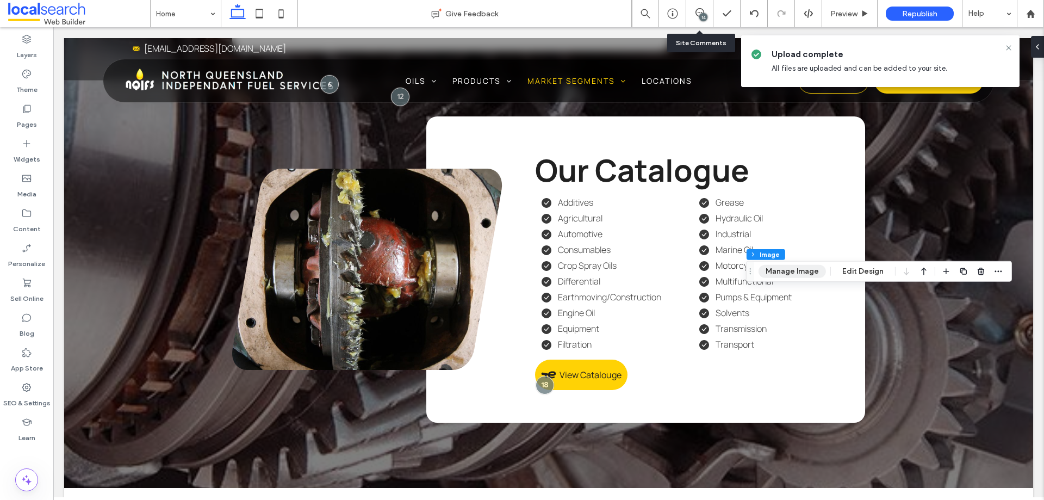
click at [811, 267] on button "Manage Image" at bounding box center [792, 271] width 67 height 13
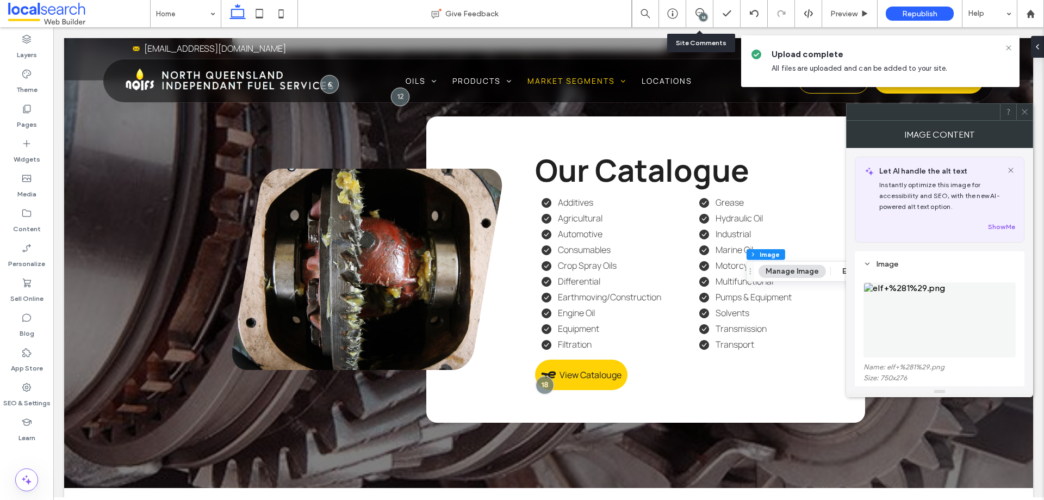
click at [925, 309] on img at bounding box center [940, 319] width 152 height 75
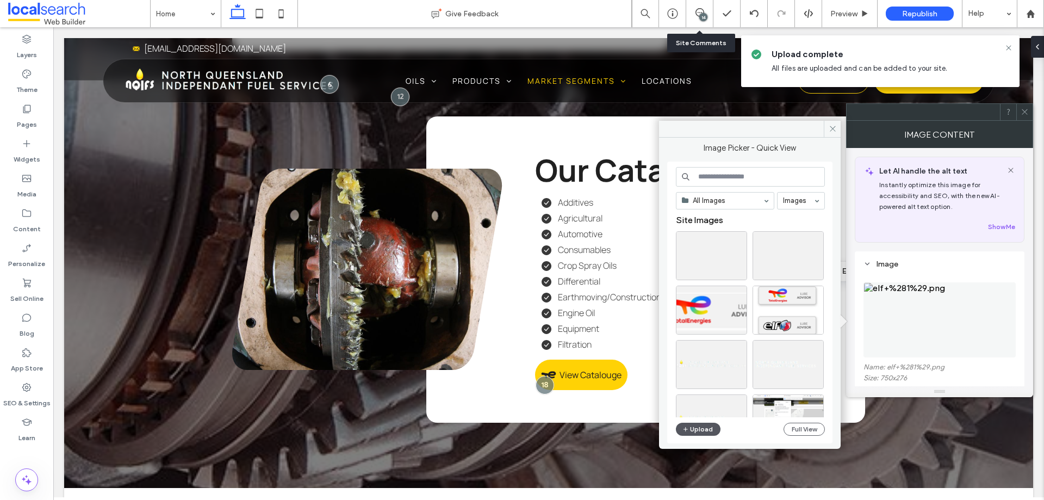
click at [701, 430] on button "Upload" at bounding box center [698, 429] width 45 height 13
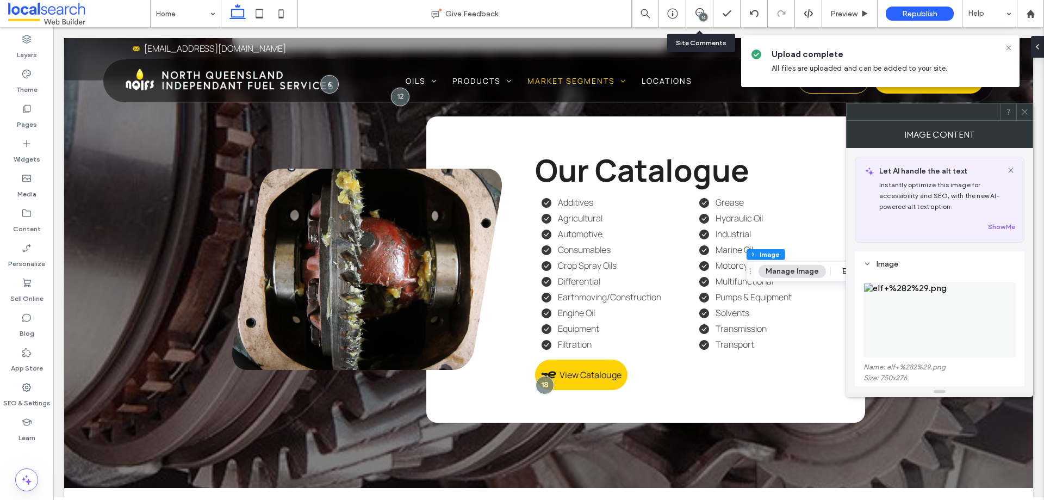
click at [1026, 115] on icon at bounding box center [1025, 112] width 8 height 8
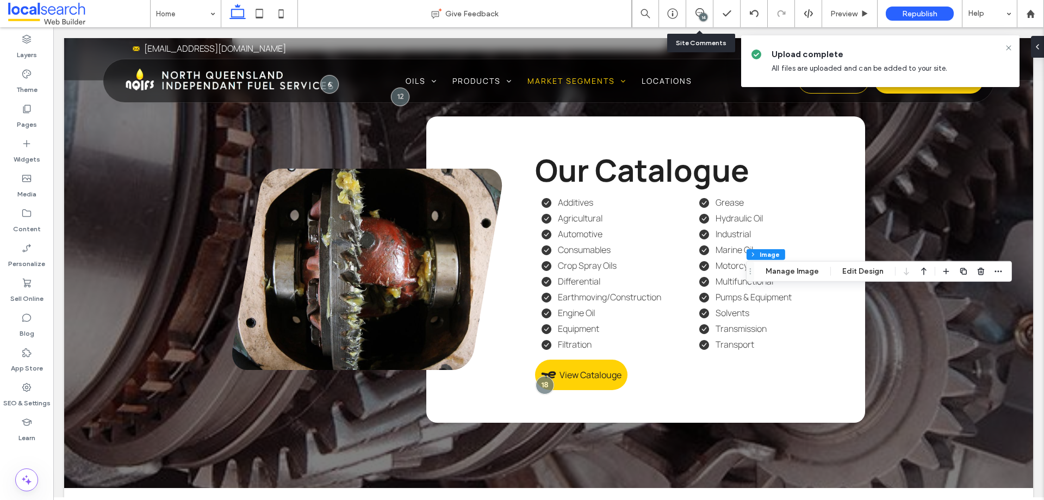
click at [937, 274] on div "Section Column Inner Column Inner Column Inner Column Image Manage Image Edit D…" at bounding box center [879, 271] width 266 height 21
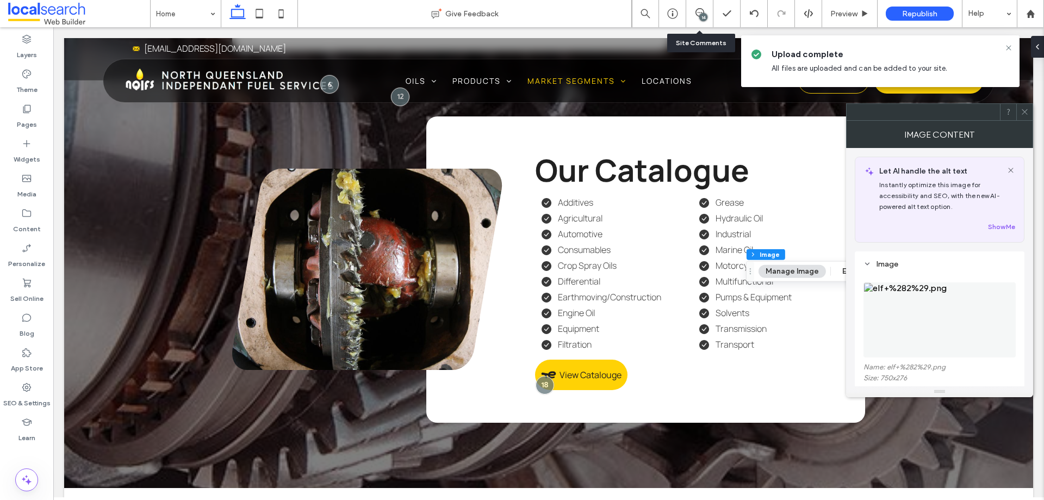
click at [906, 328] on img at bounding box center [940, 319] width 152 height 75
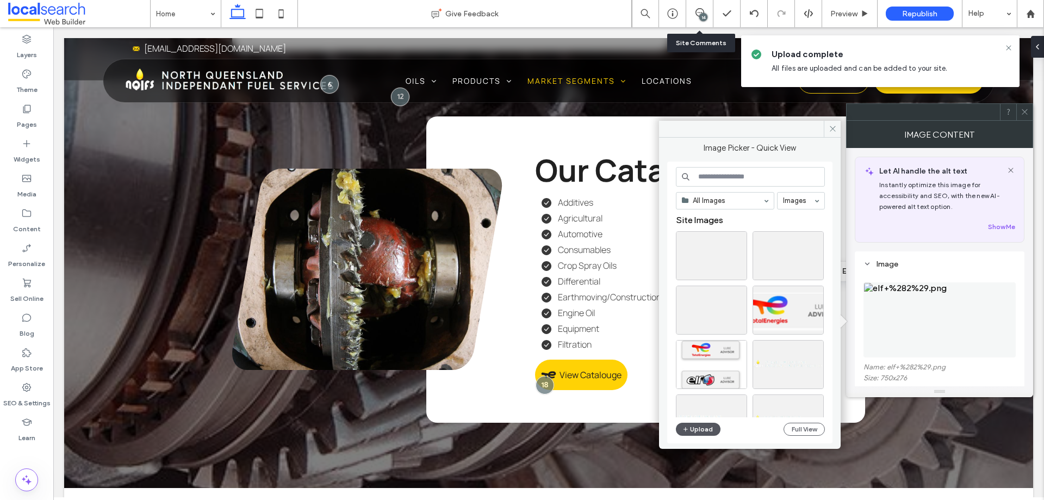
click at [699, 424] on button "Upload" at bounding box center [698, 429] width 45 height 13
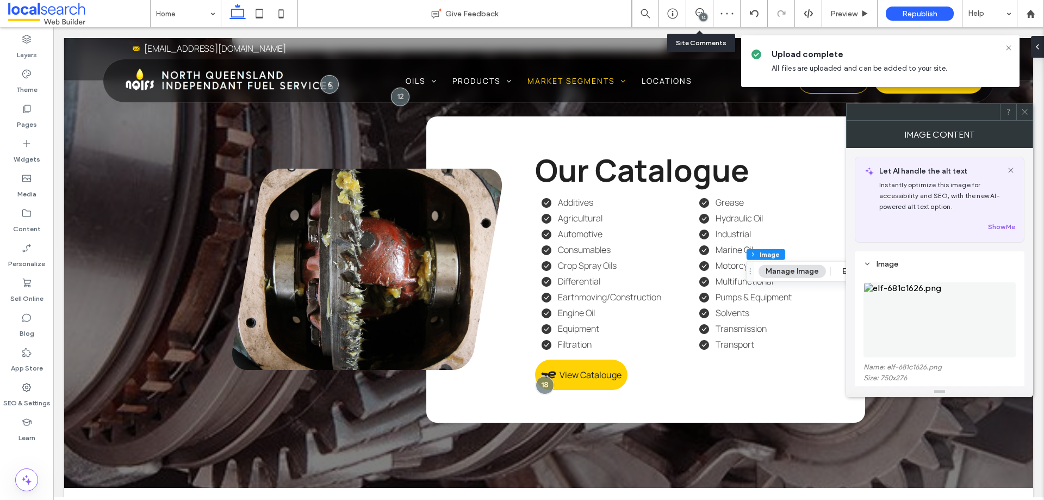
click at [950, 335] on img at bounding box center [940, 319] width 152 height 75
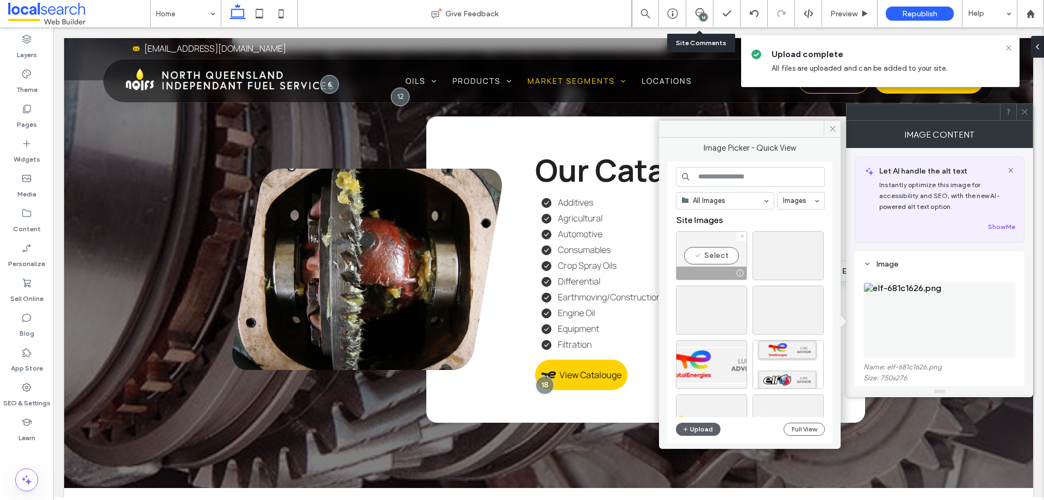
click at [702, 258] on div "Select" at bounding box center [711, 255] width 71 height 49
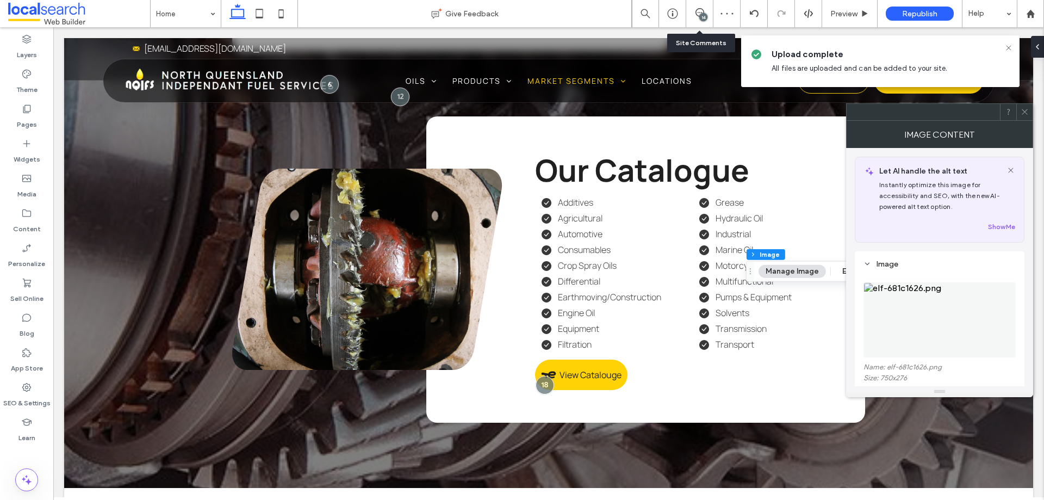
click at [920, 324] on img at bounding box center [940, 319] width 152 height 75
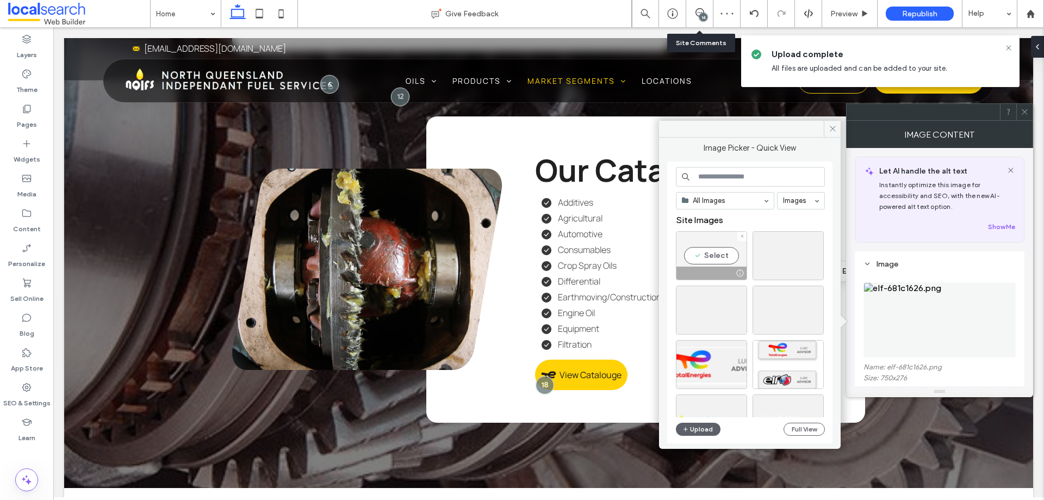
click at [702, 249] on div "Select" at bounding box center [711, 255] width 71 height 49
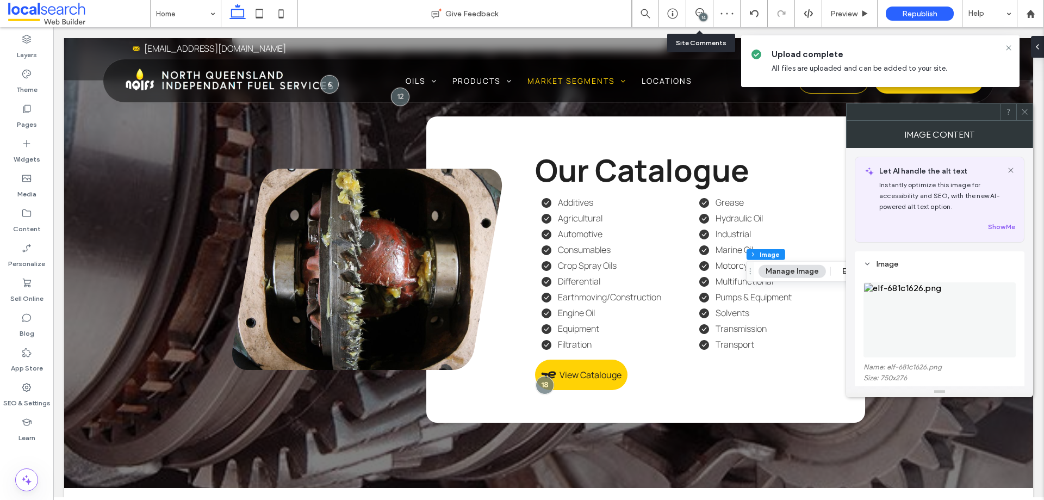
click at [1031, 113] on div at bounding box center [1024, 112] width 16 height 16
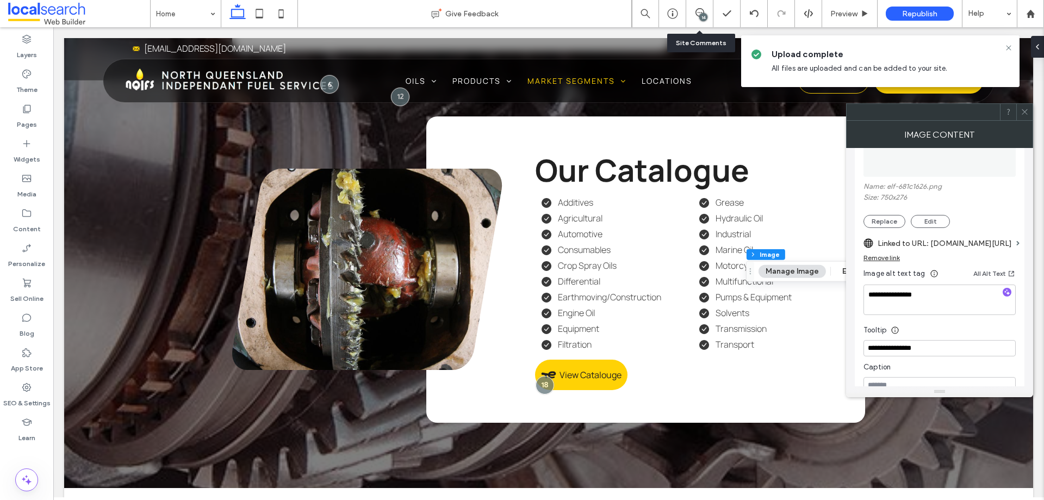
scroll to position [163, 0]
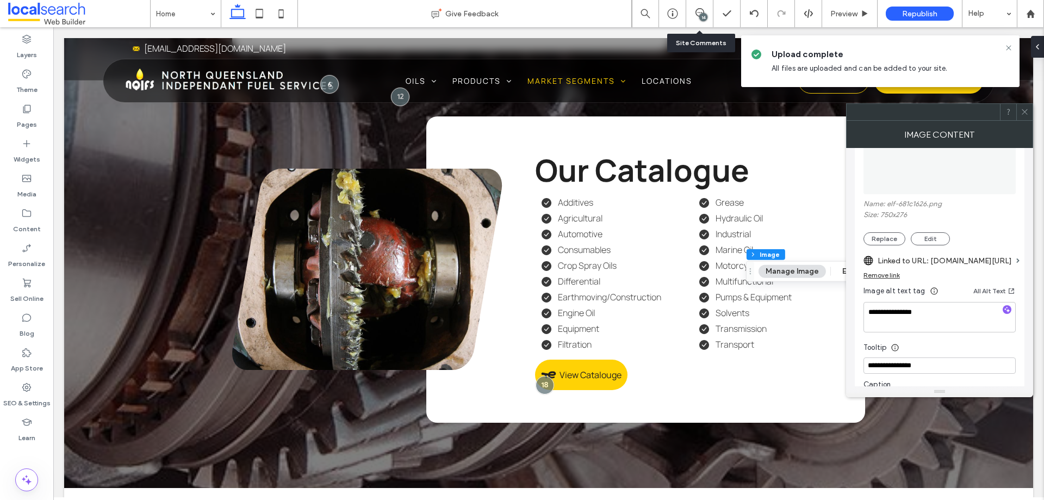
click at [952, 171] on img at bounding box center [940, 156] width 152 height 75
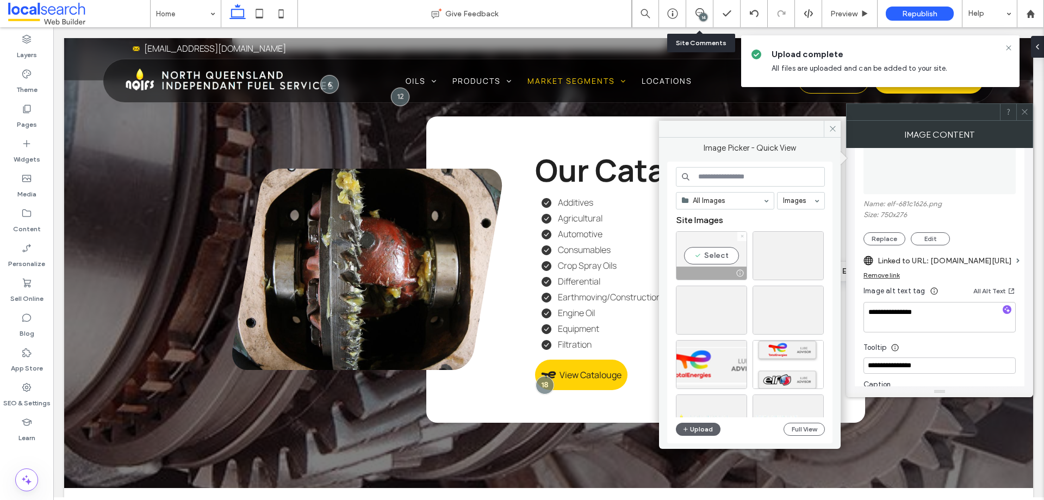
click at [743, 235] on icon at bounding box center [742, 236] width 4 height 4
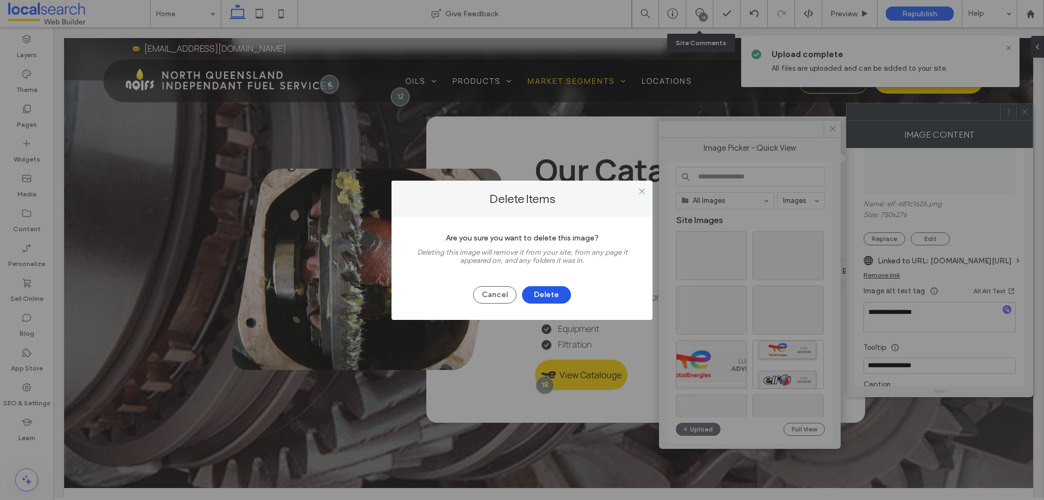
click at [559, 296] on button "Delete" at bounding box center [546, 294] width 49 height 17
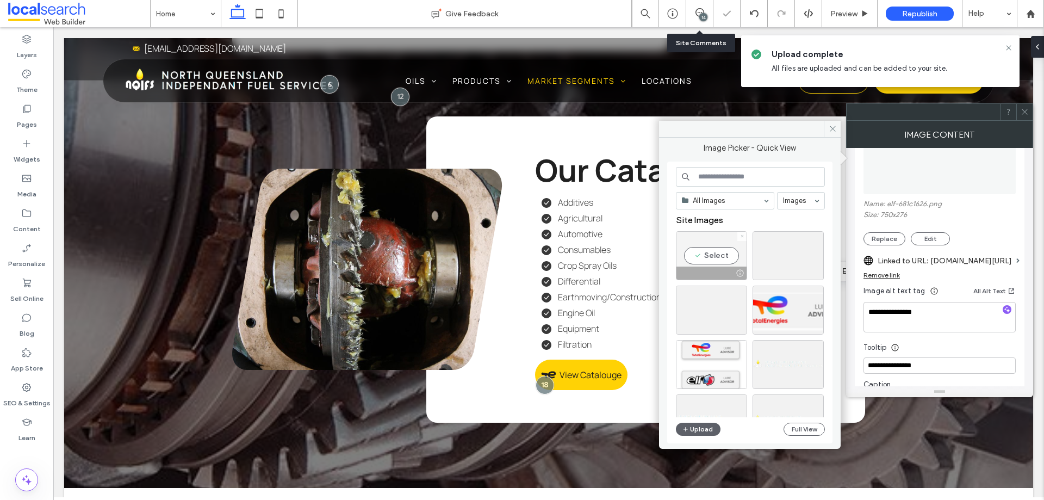
click at [743, 237] on icon at bounding box center [742, 236] width 4 height 4
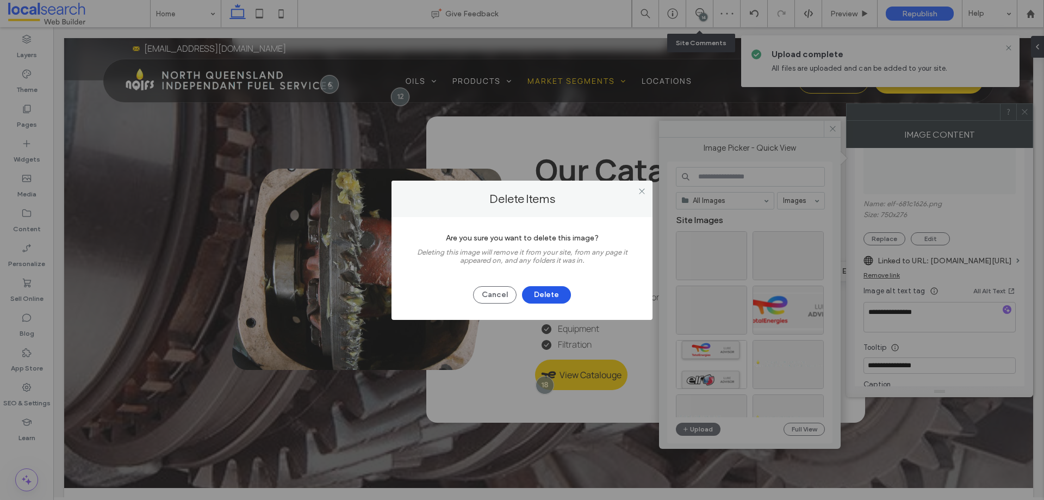
click at [556, 299] on button "Delete" at bounding box center [546, 294] width 49 height 17
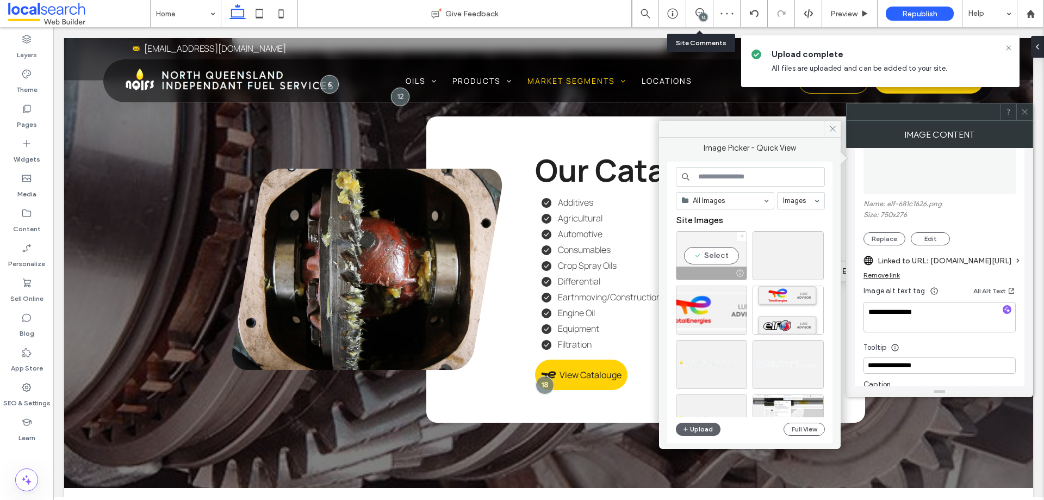
click at [742, 238] on icon at bounding box center [742, 236] width 4 height 4
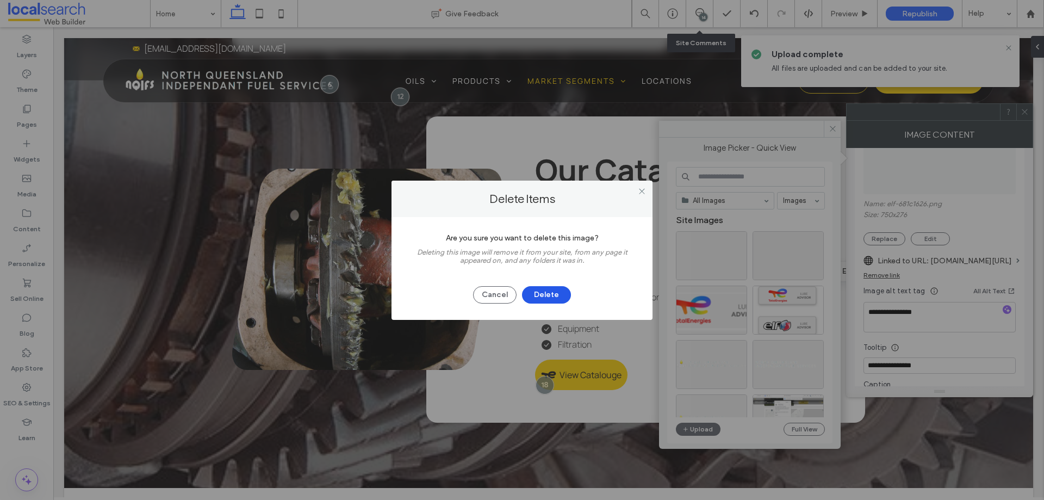
click at [539, 295] on button "Delete" at bounding box center [546, 294] width 49 height 17
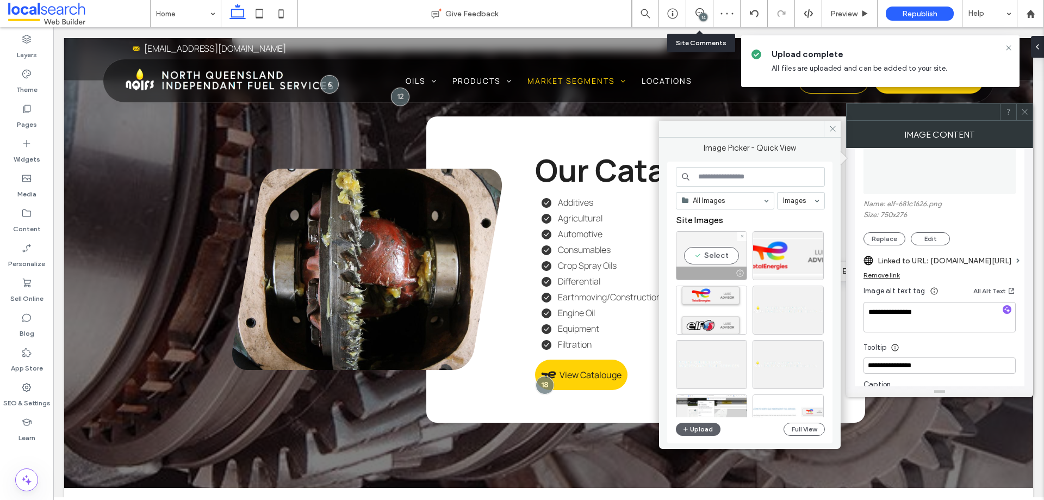
click at [745, 236] on div at bounding box center [741, 236] width 9 height 9
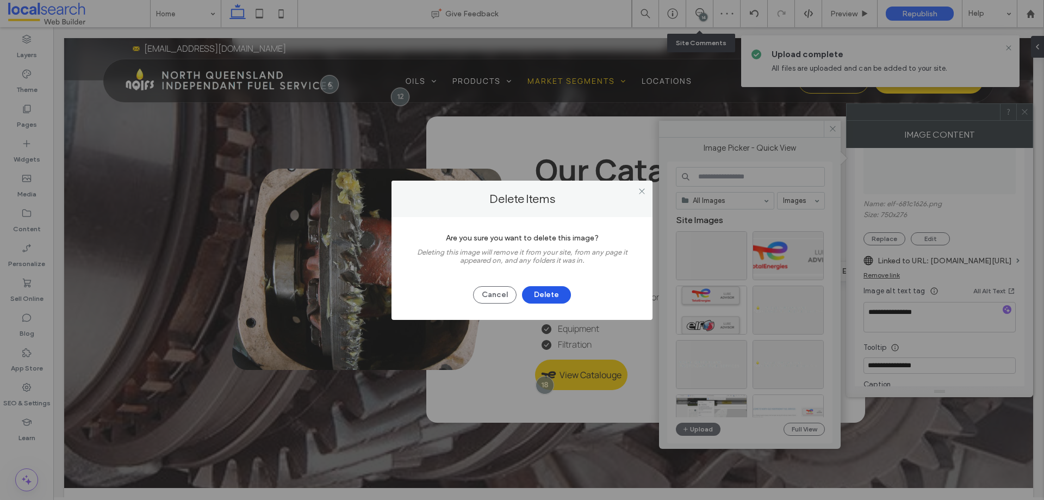
click at [557, 295] on button "Delete" at bounding box center [546, 294] width 49 height 17
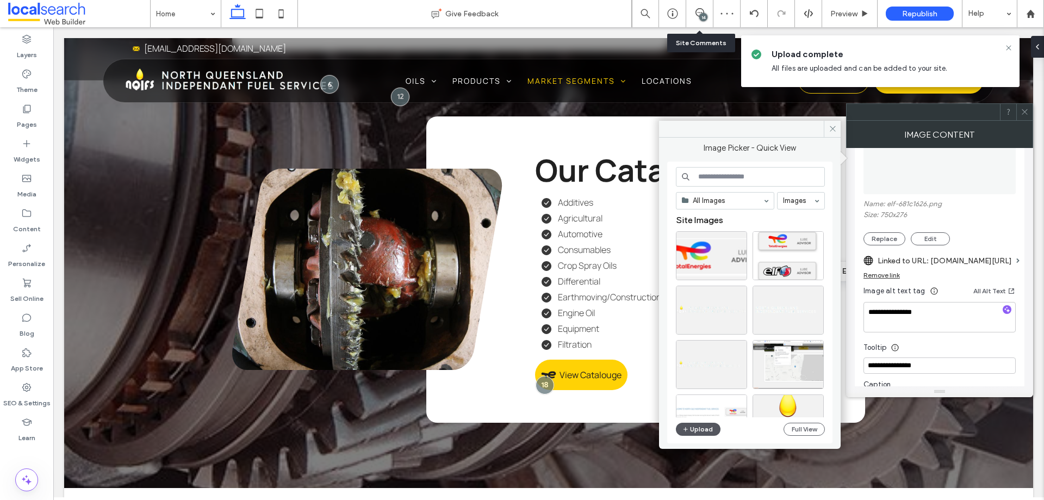
click at [701, 429] on button "Upload" at bounding box center [698, 429] width 45 height 13
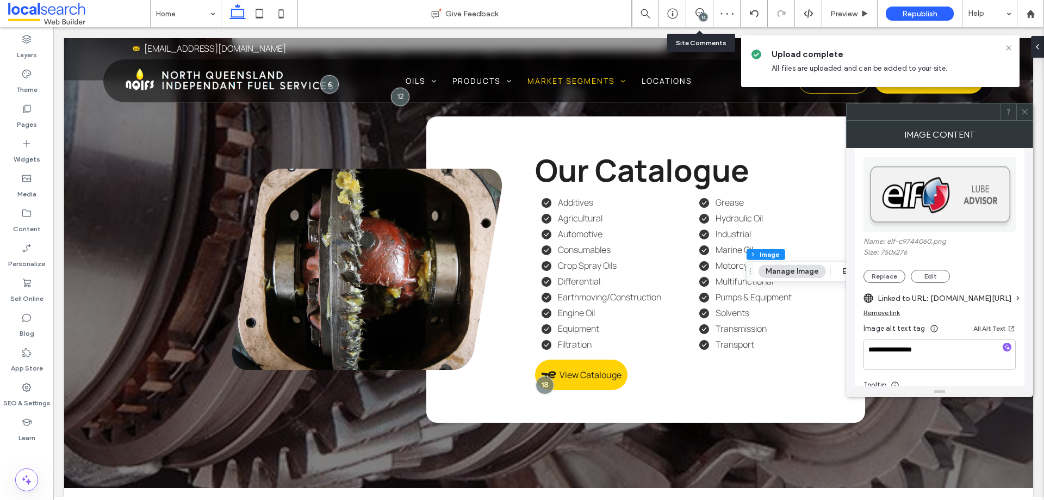
scroll to position [109, 0]
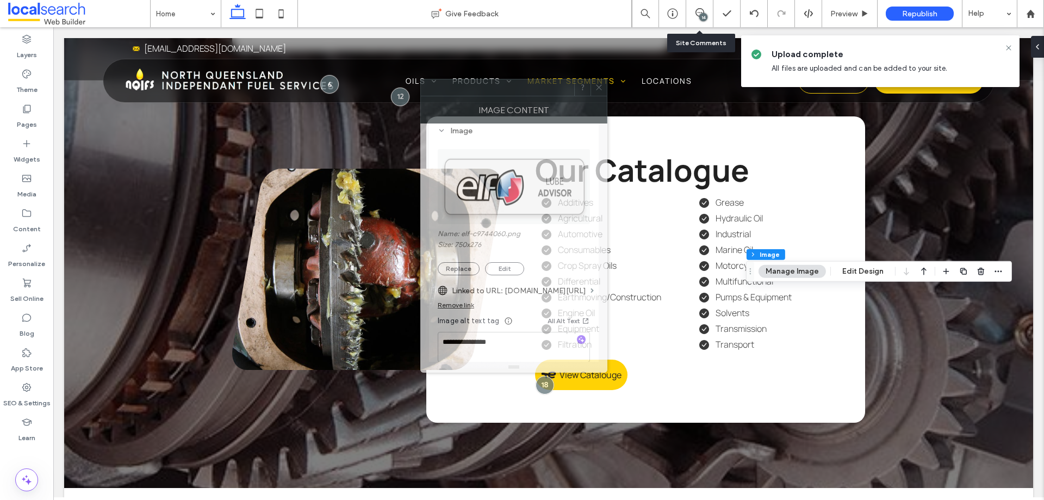
drag, startPoint x: 953, startPoint y: 121, endPoint x: 438, endPoint y: 86, distance: 515.6
click at [438, 96] on div "Image Content" at bounding box center [513, 109] width 187 height 27
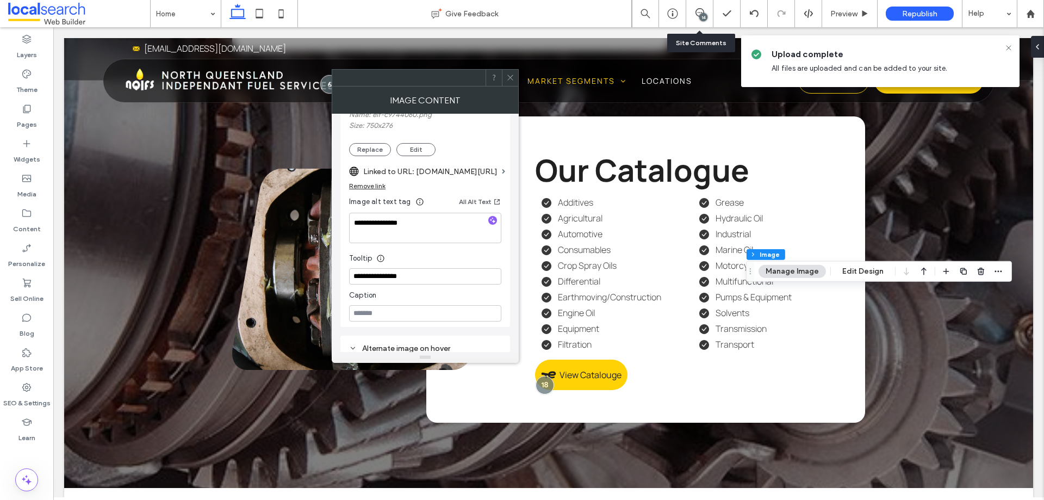
scroll to position [272, 0]
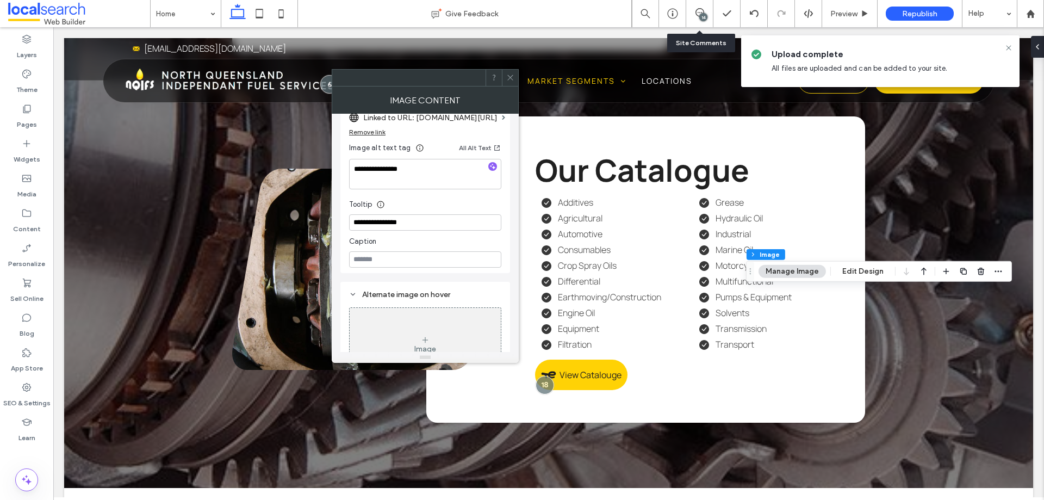
click at [461, 206] on div "Tooltip" at bounding box center [425, 202] width 152 height 16
click at [507, 80] on icon at bounding box center [510, 77] width 8 height 8
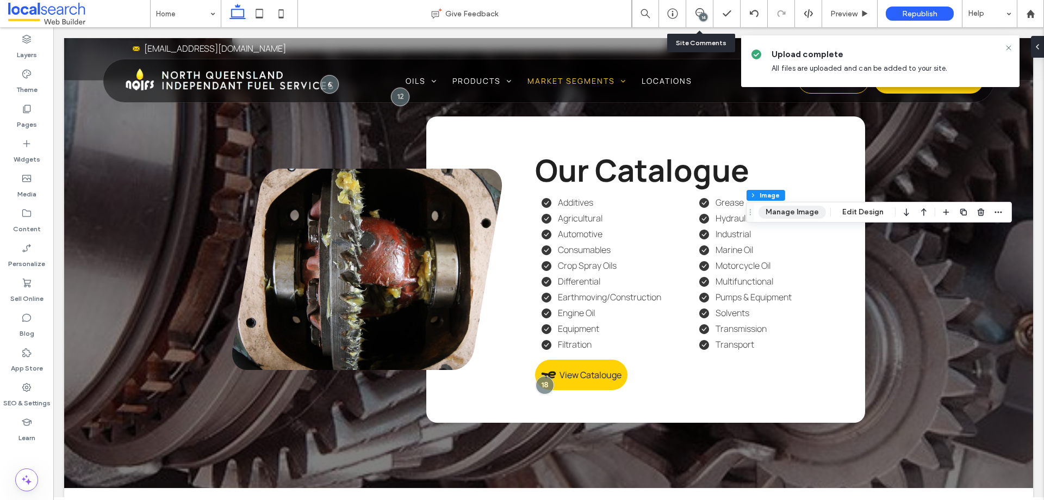
click at [803, 212] on button "Manage Image" at bounding box center [792, 212] width 67 height 13
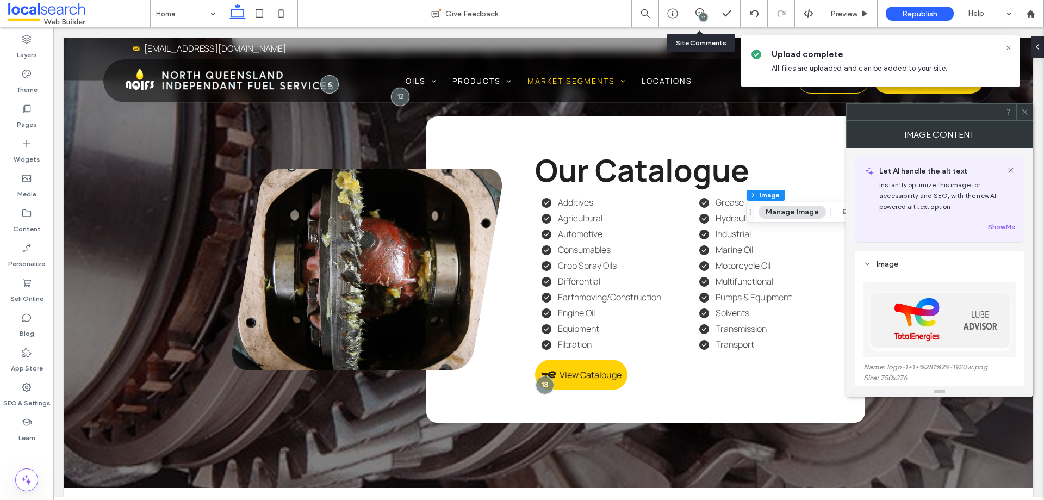
click at [942, 303] on figure at bounding box center [940, 319] width 152 height 75
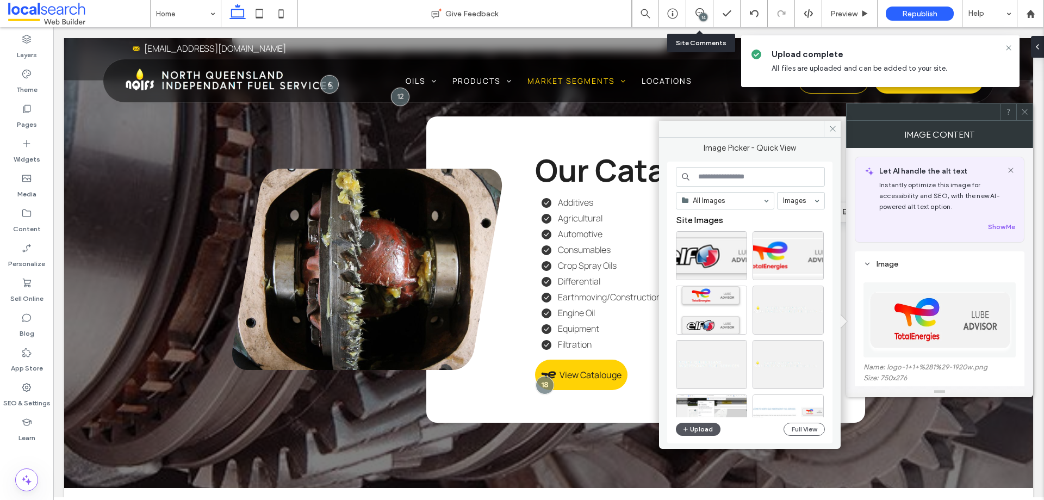
click at [697, 432] on button "Upload" at bounding box center [698, 429] width 45 height 13
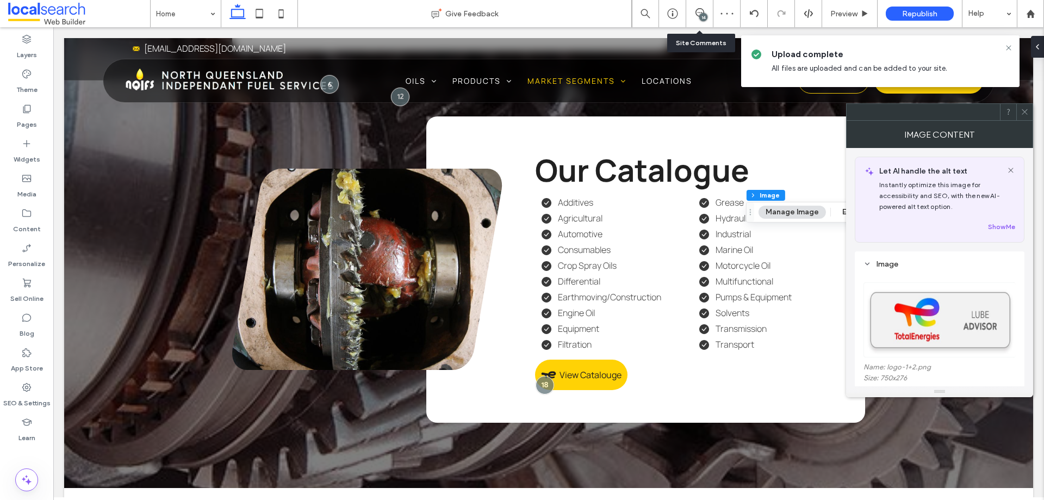
click at [1024, 112] on icon at bounding box center [1025, 112] width 8 height 8
click at [920, 311] on img at bounding box center [940, 319] width 153 height 75
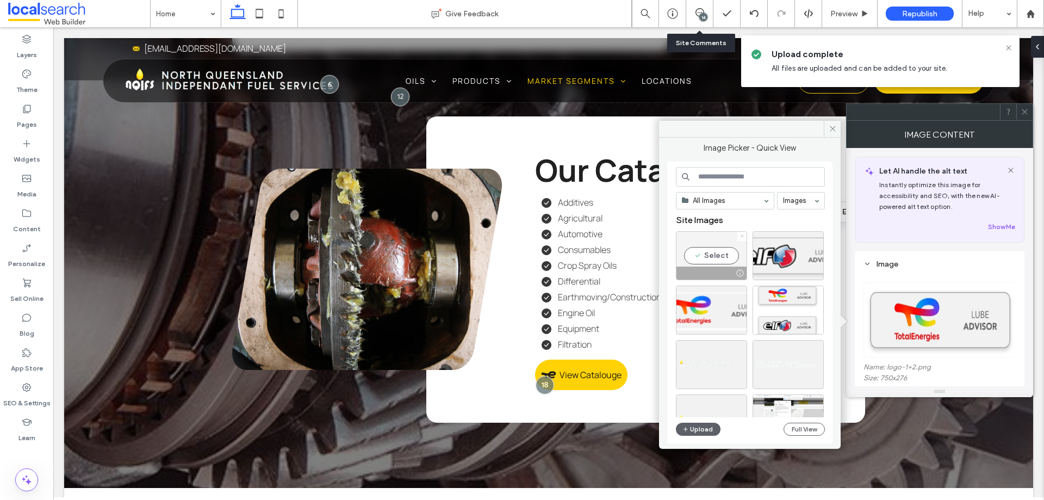
click at [741, 237] on icon at bounding box center [742, 236] width 4 height 4
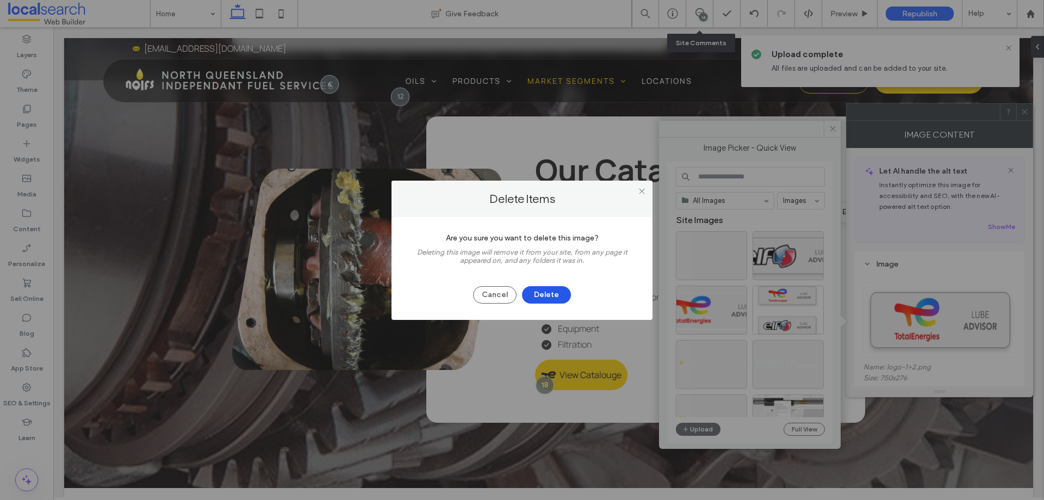
click at [543, 290] on button "Delete" at bounding box center [546, 294] width 49 height 17
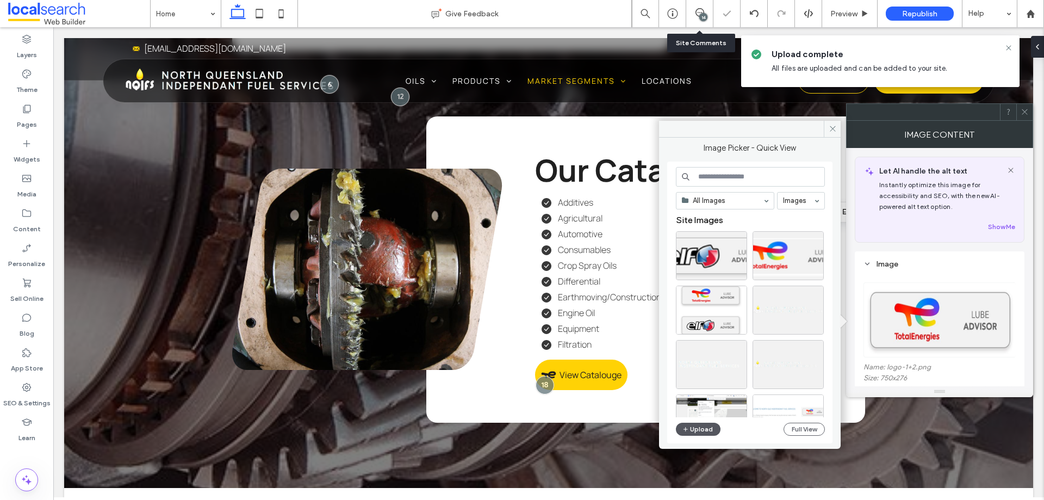
click at [699, 431] on button "Upload" at bounding box center [698, 429] width 45 height 13
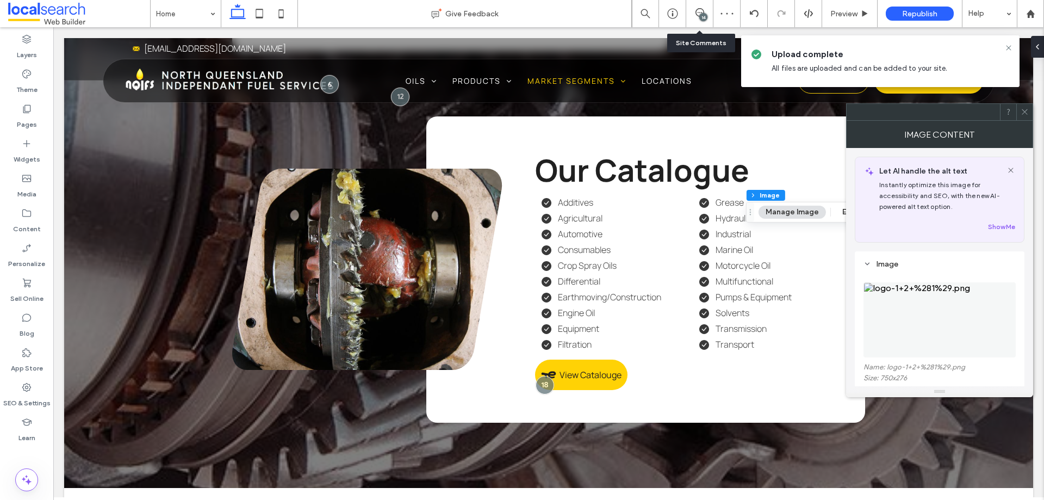
click at [1027, 116] on span at bounding box center [1025, 112] width 8 height 16
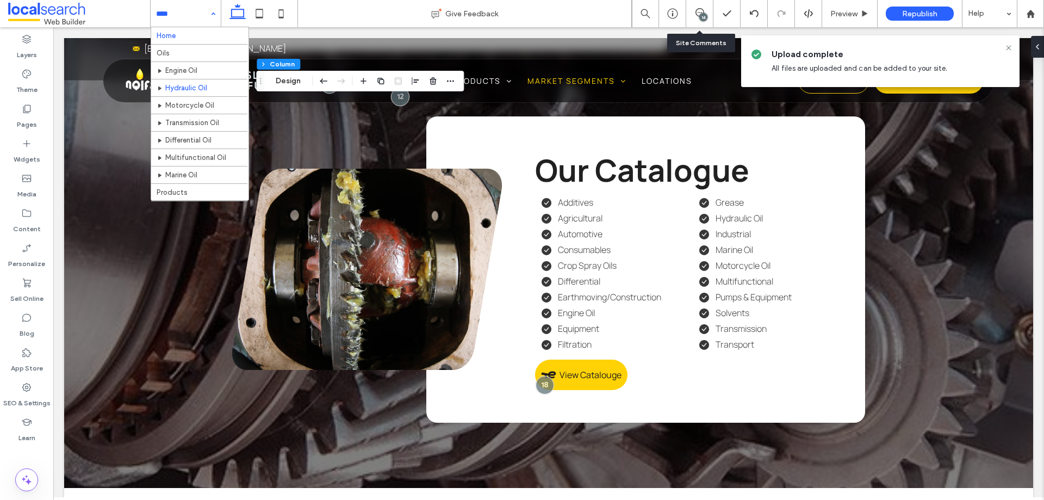
scroll to position [109, 0]
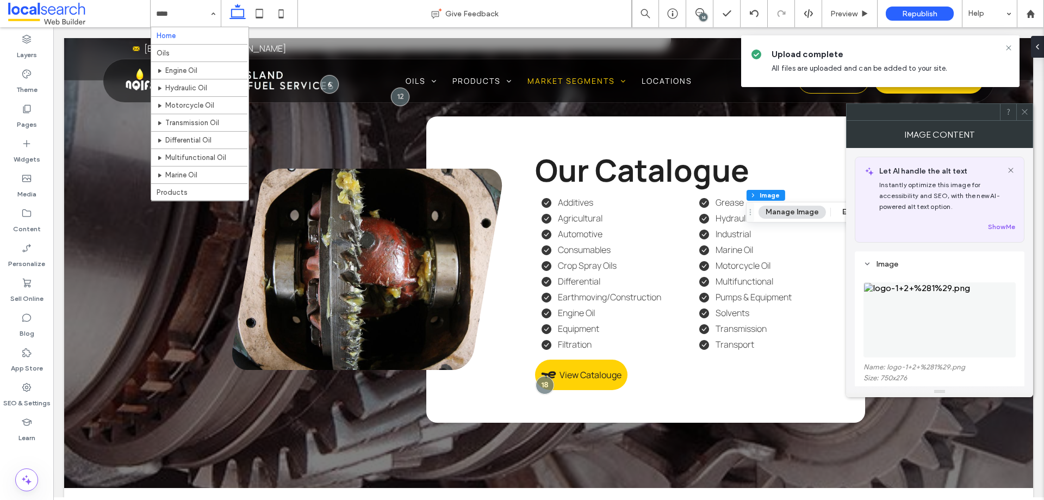
click at [877, 299] on img at bounding box center [940, 319] width 152 height 75
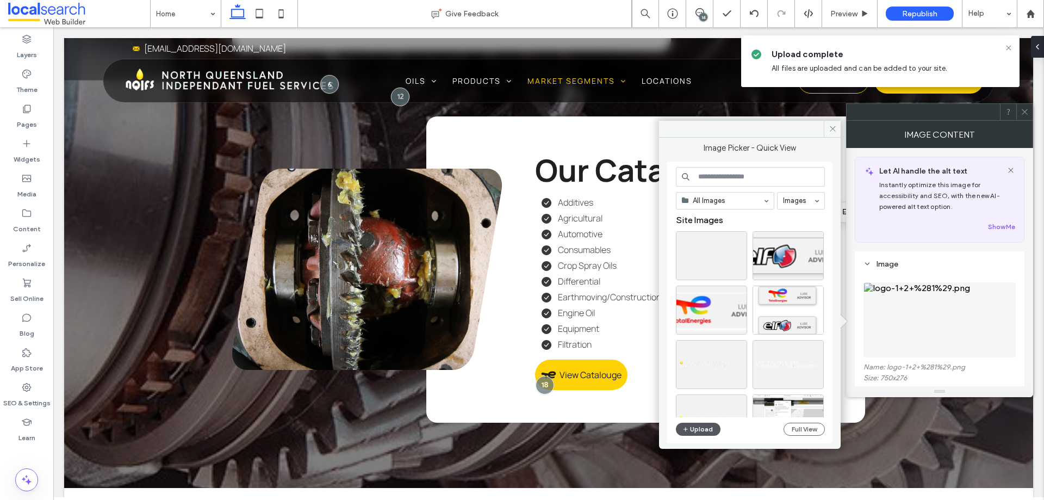
click at [694, 429] on button "Upload" at bounding box center [698, 429] width 45 height 13
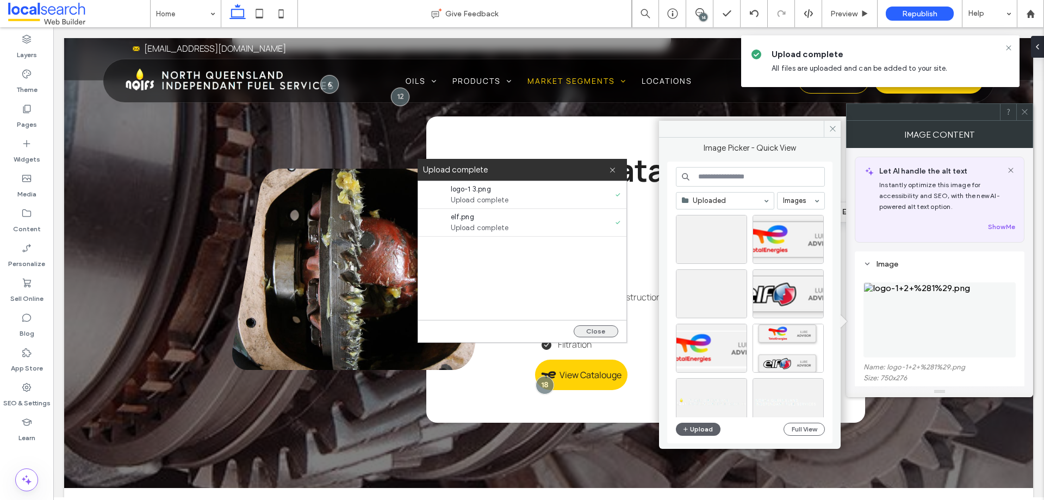
click at [602, 331] on button "Close" at bounding box center [596, 331] width 45 height 12
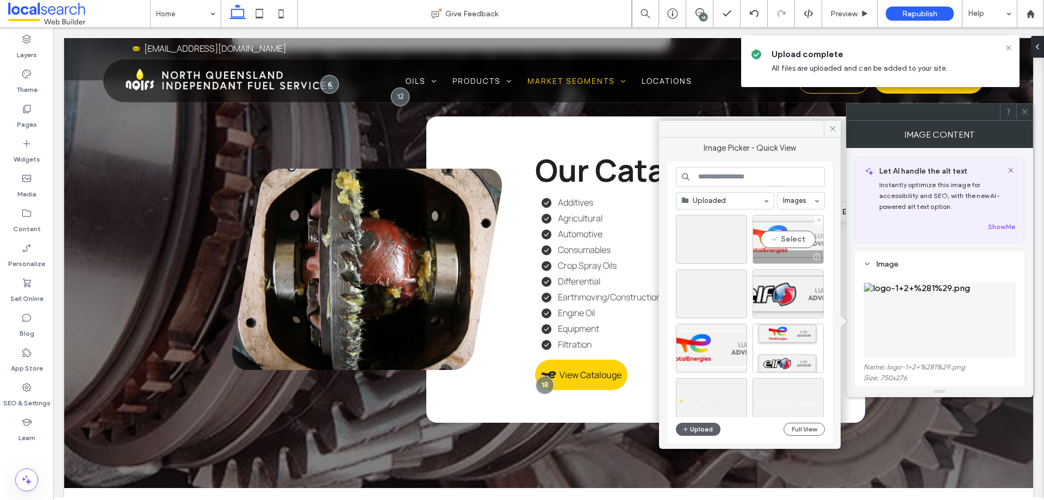
click at [784, 235] on div "Select" at bounding box center [788, 239] width 71 height 49
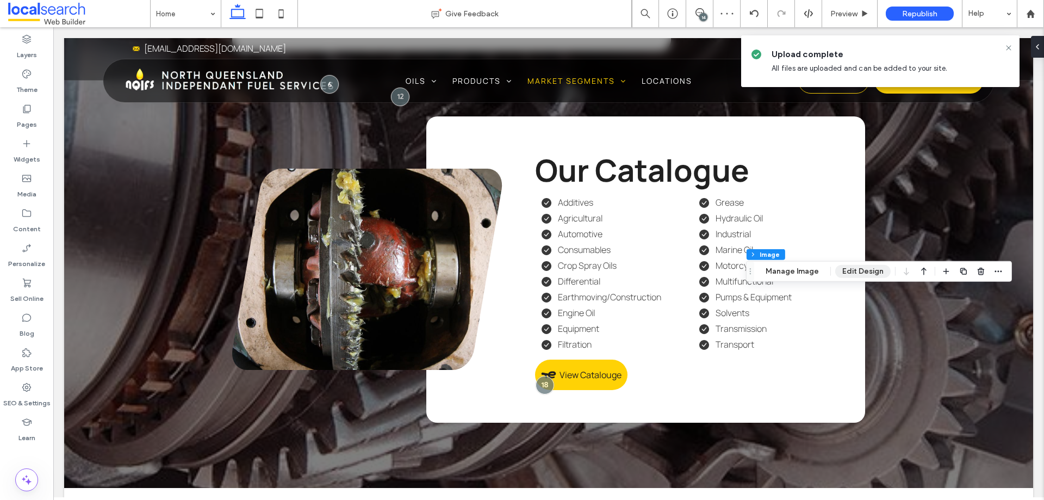
click at [850, 271] on button "Edit Design" at bounding box center [862, 271] width 55 height 13
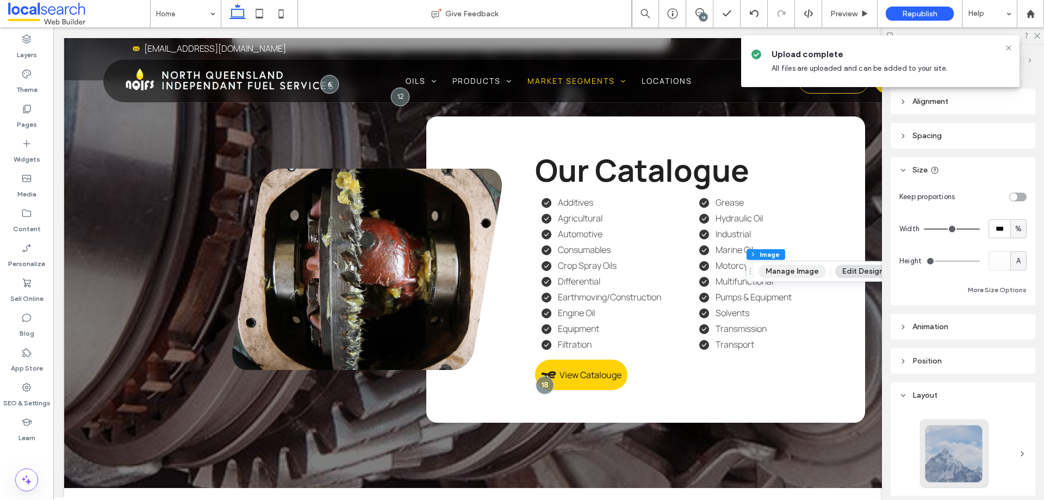
click at [799, 277] on button "Manage Image" at bounding box center [792, 271] width 67 height 13
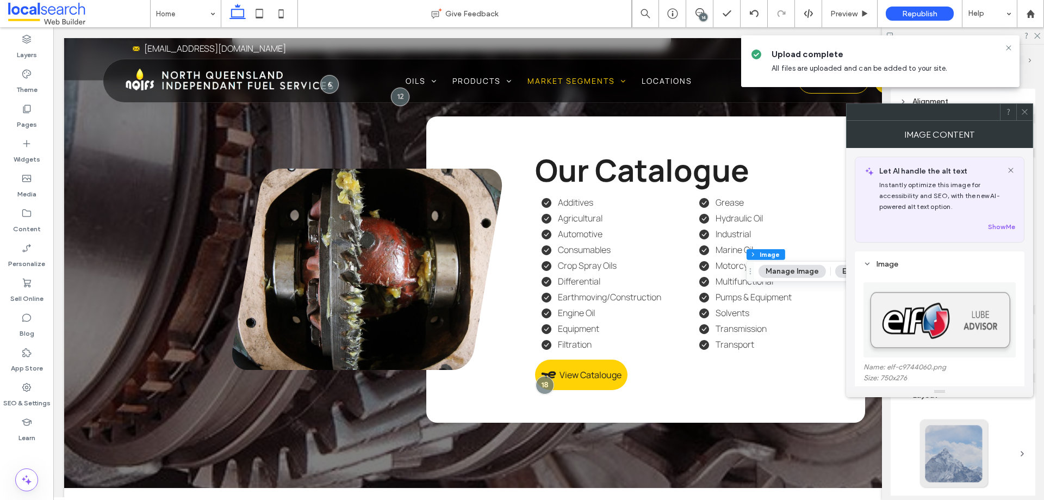
click at [892, 313] on img at bounding box center [940, 319] width 153 height 75
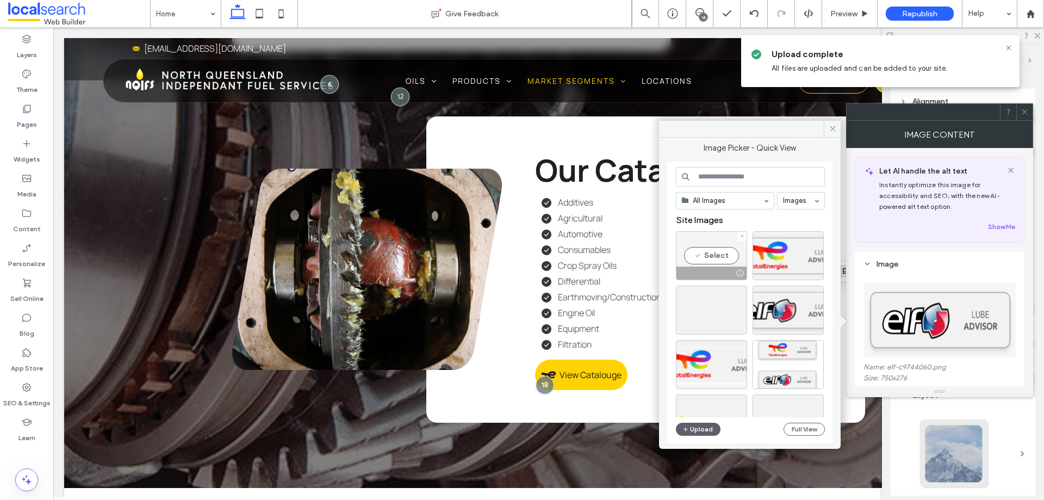
click at [716, 258] on div "Select" at bounding box center [711, 255] width 71 height 49
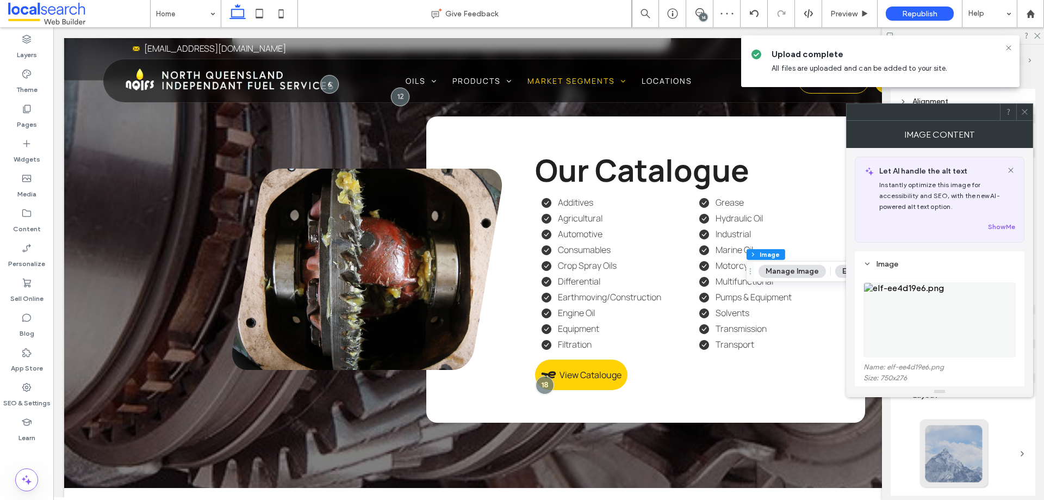
click at [952, 317] on img at bounding box center [940, 319] width 152 height 75
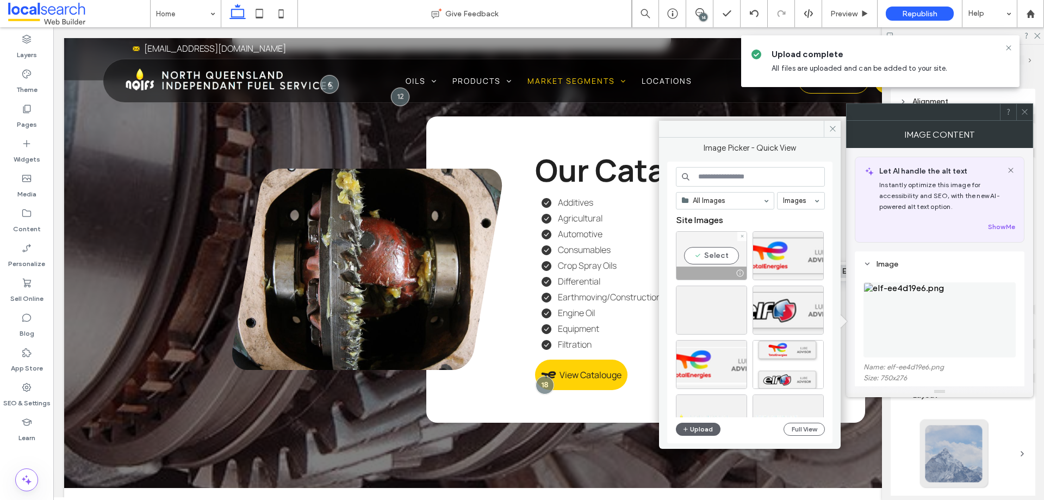
click at [716, 258] on div "Select" at bounding box center [711, 255] width 71 height 49
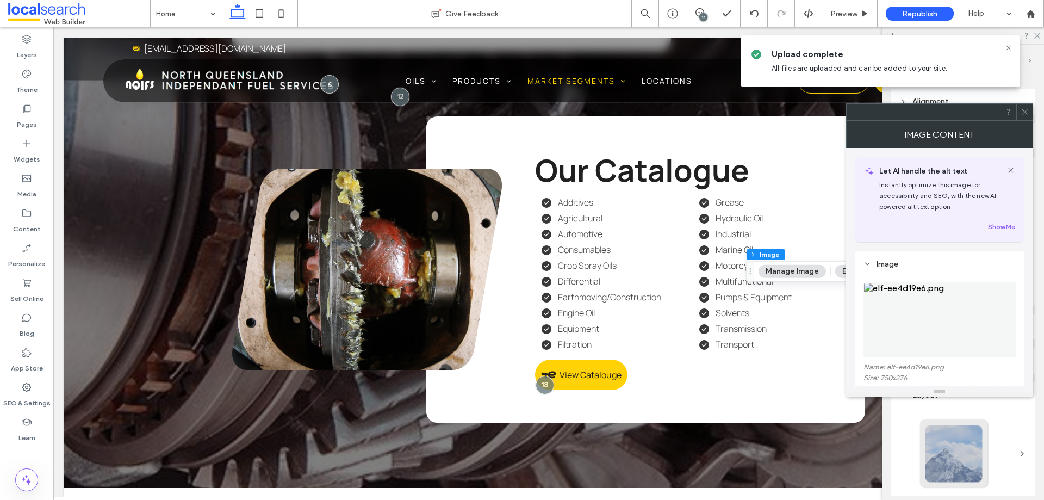
click at [937, 315] on img at bounding box center [940, 319] width 152 height 75
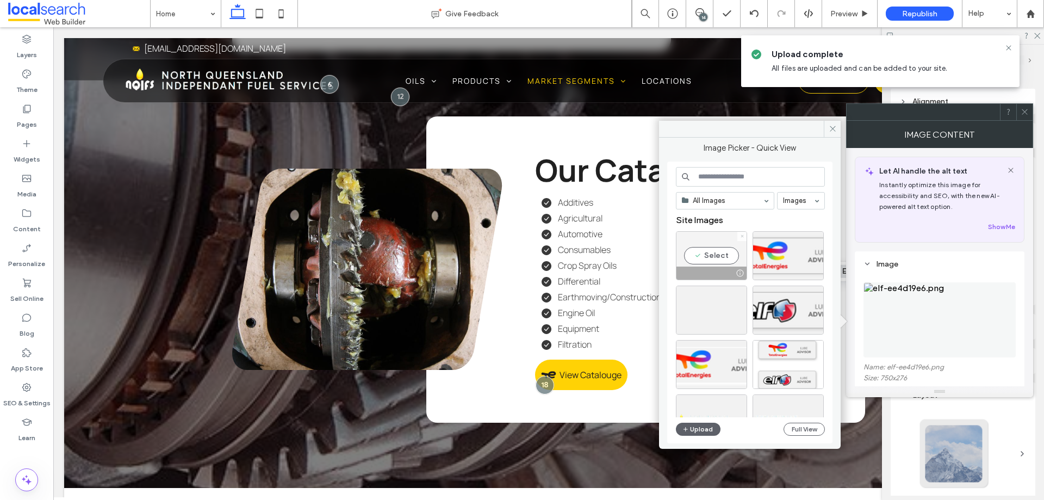
click at [742, 236] on icon at bounding box center [742, 236] width 4 height 4
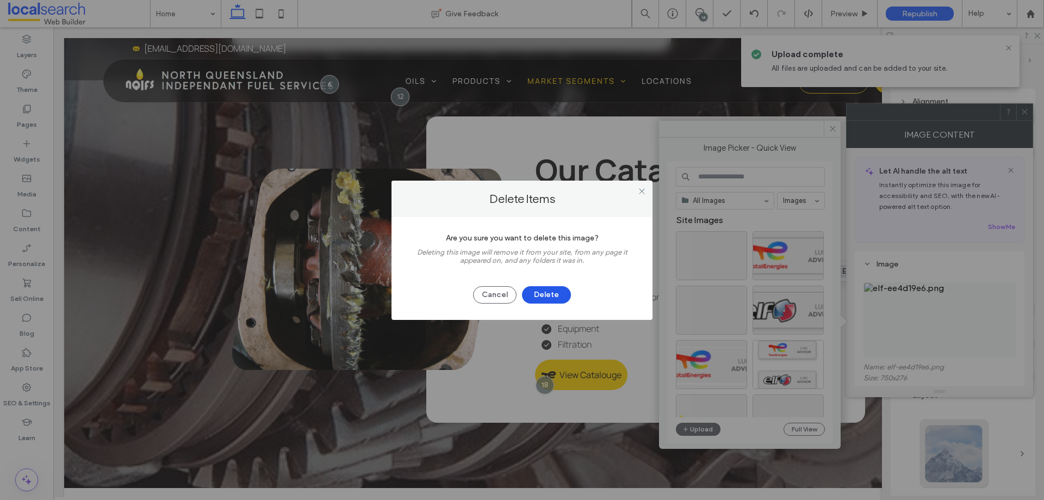
click at [562, 296] on button "Delete" at bounding box center [546, 294] width 49 height 17
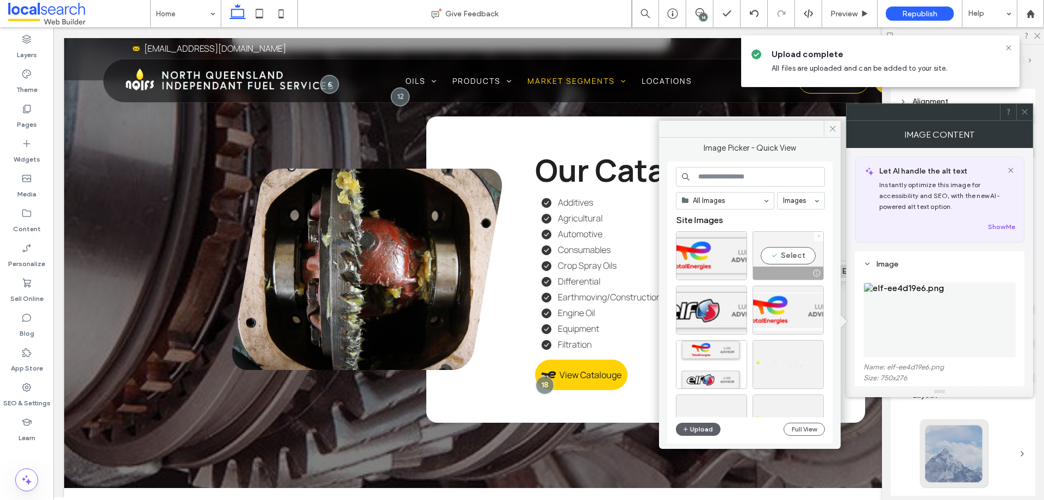
click at [821, 234] on icon at bounding box center [819, 236] width 4 height 4
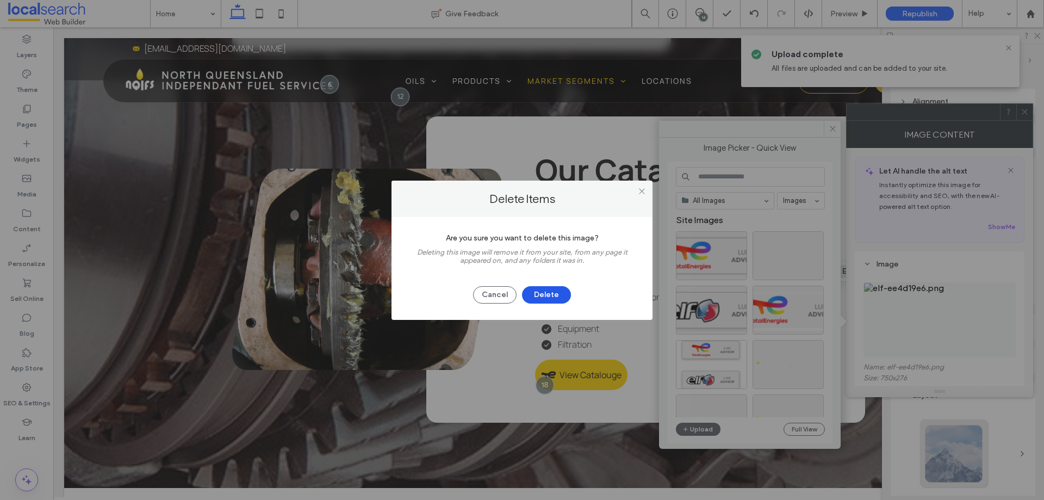
click at [549, 293] on button "Delete" at bounding box center [546, 294] width 49 height 17
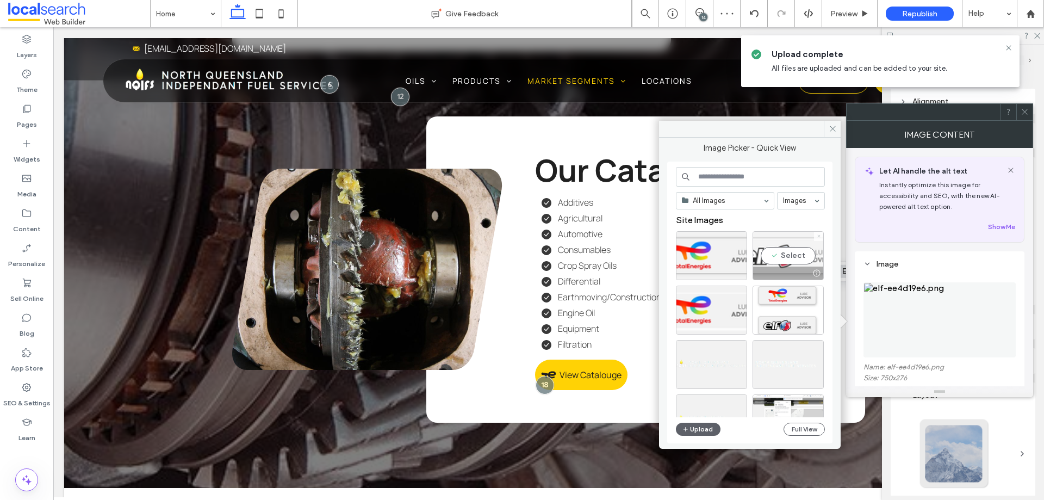
click at [820, 235] on icon at bounding box center [819, 236] width 4 height 4
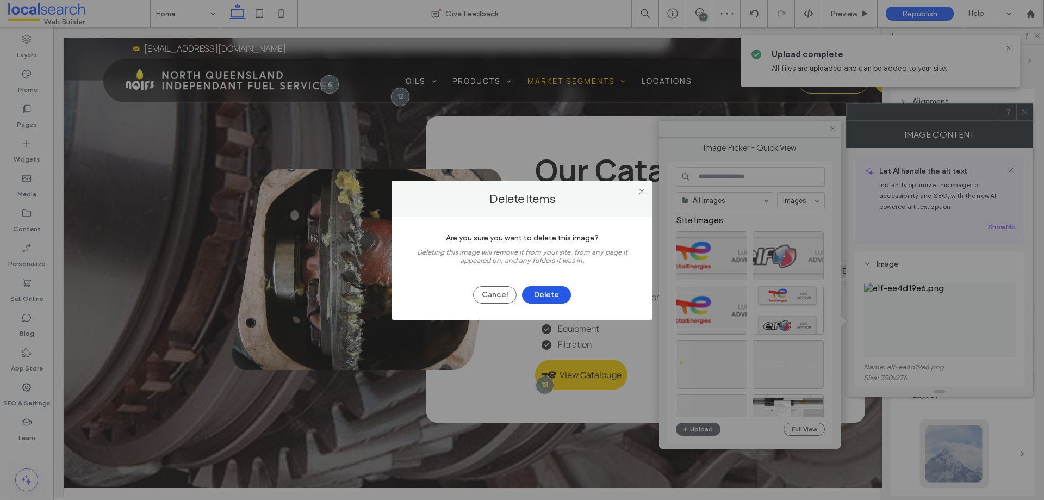
click at [554, 296] on button "Delete" at bounding box center [546, 294] width 49 height 17
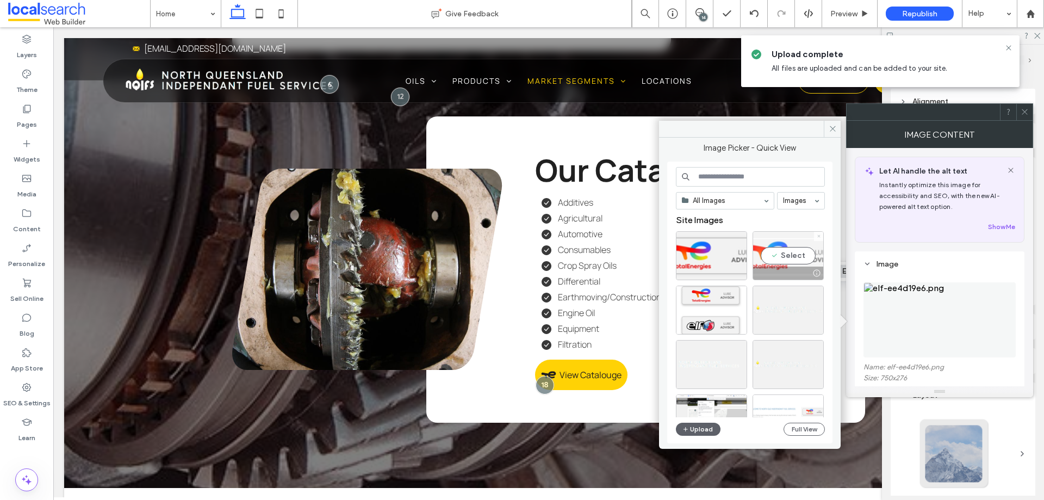
click at [817, 235] on icon at bounding box center [819, 236] width 4 height 4
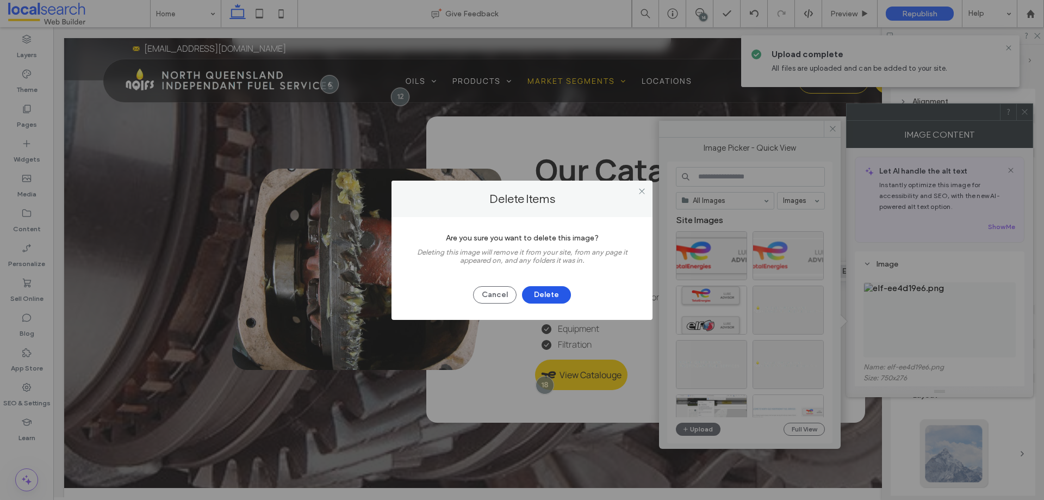
click at [554, 293] on button "Delete" at bounding box center [546, 294] width 49 height 17
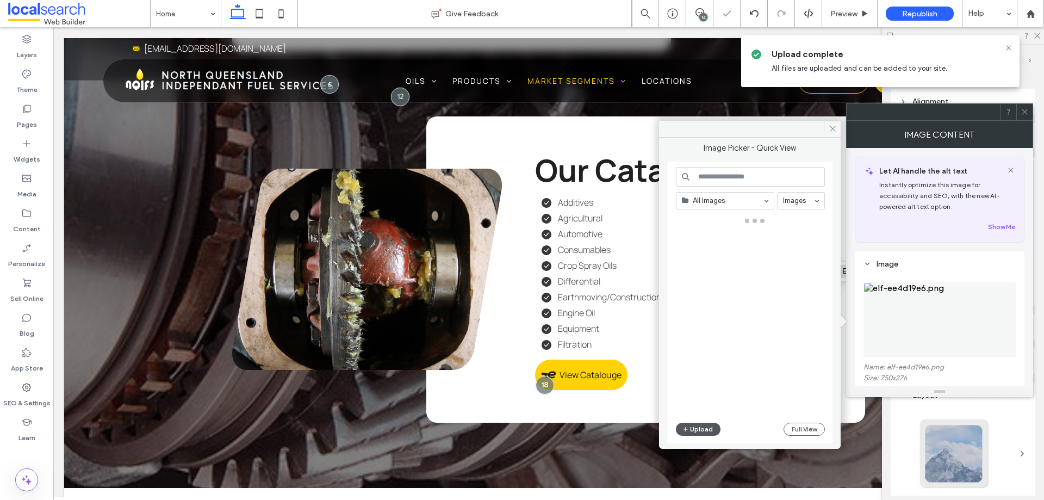
click at [705, 431] on button "Upload" at bounding box center [698, 429] width 45 height 13
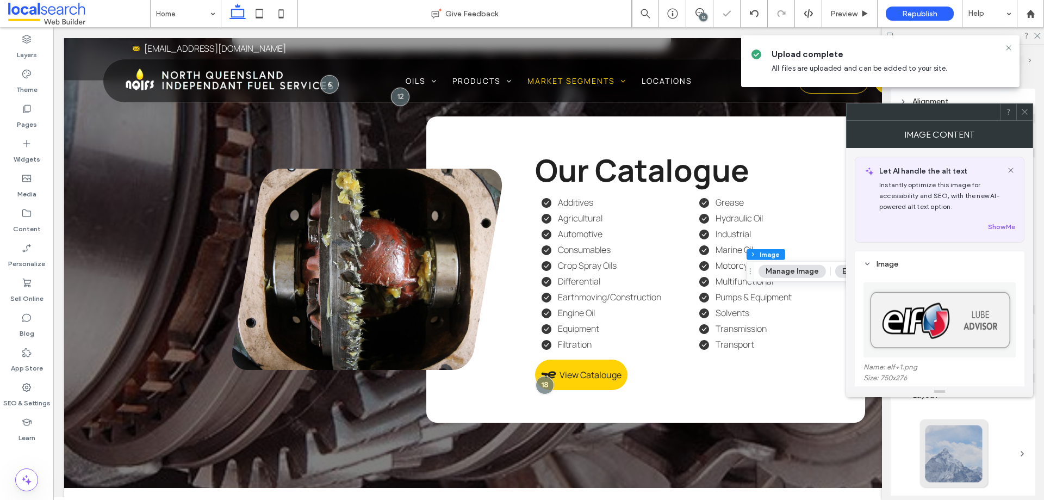
click at [1025, 106] on span at bounding box center [1025, 112] width 8 height 16
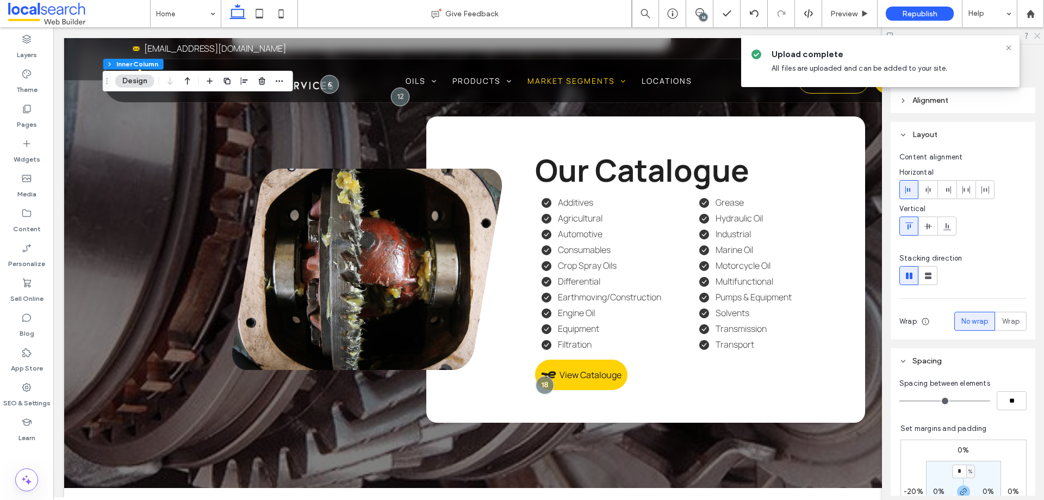
click at [1037, 33] on icon at bounding box center [1036, 35] width 7 height 7
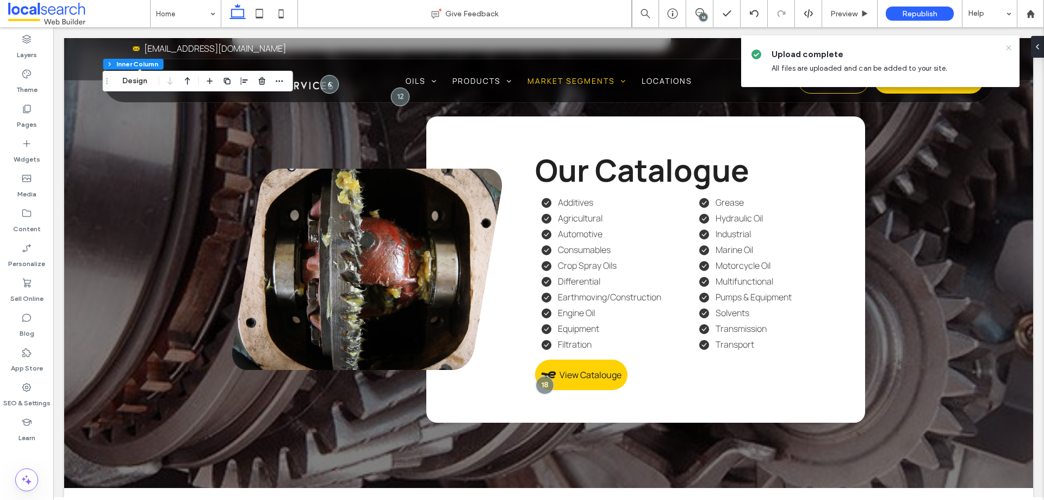
click at [1011, 47] on icon at bounding box center [1008, 48] width 9 height 9
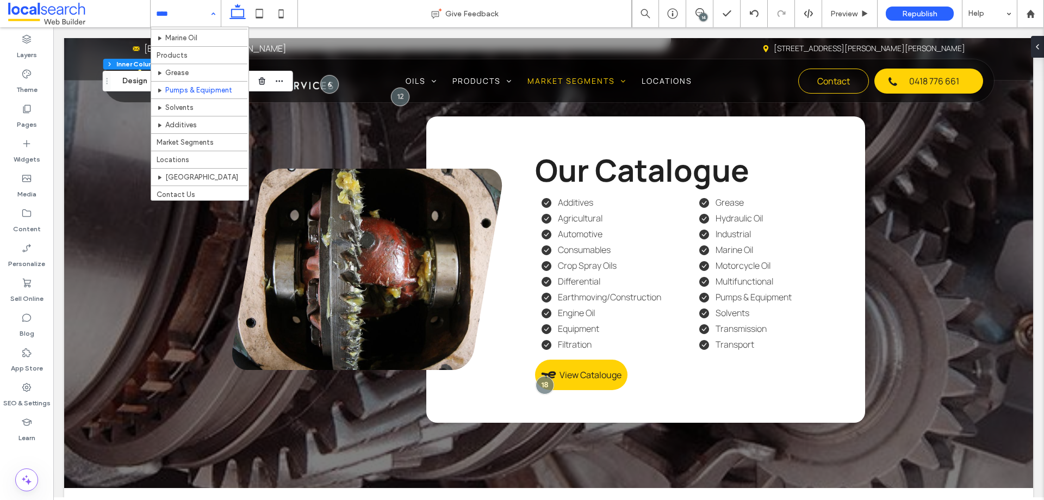
scroll to position [139, 0]
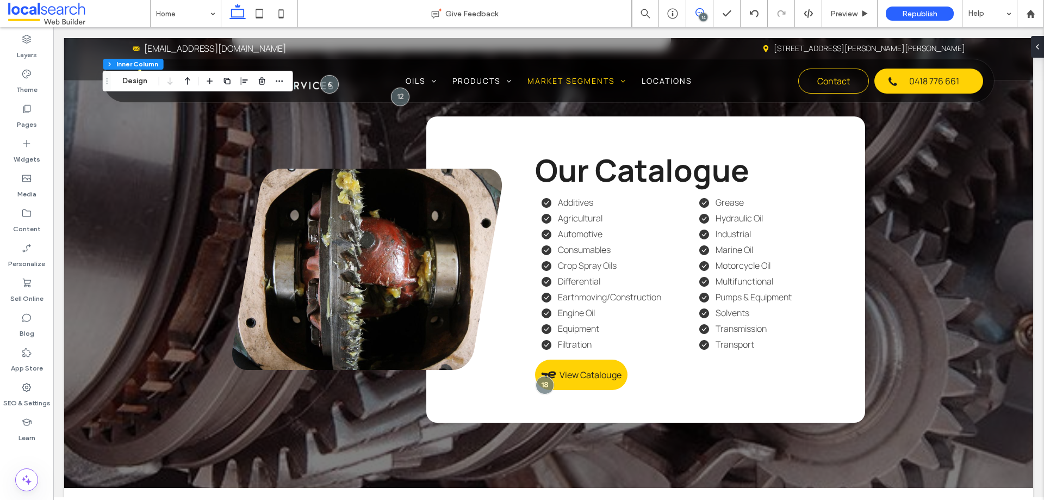
click at [696, 15] on icon at bounding box center [700, 12] width 9 height 9
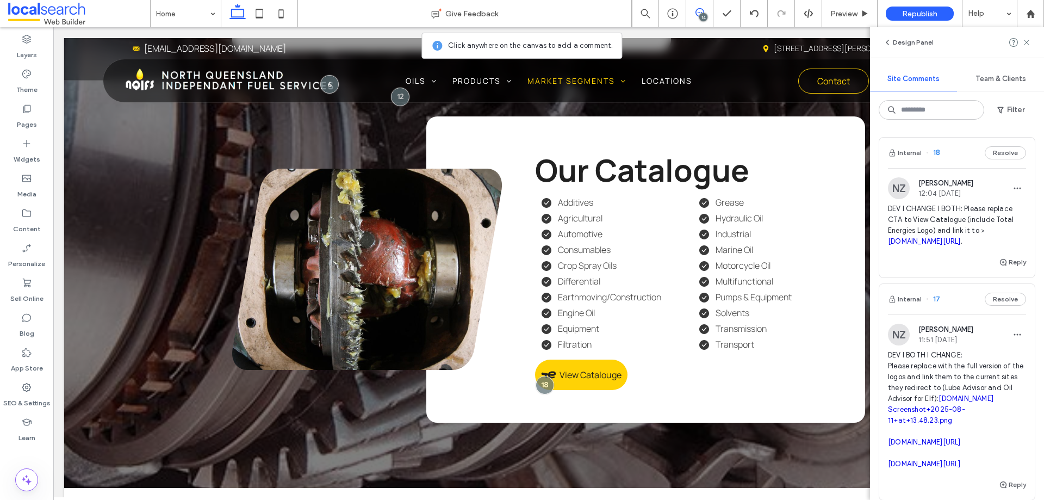
click at [951, 156] on div "Internal 18 Resolve" at bounding box center [957, 153] width 156 height 30
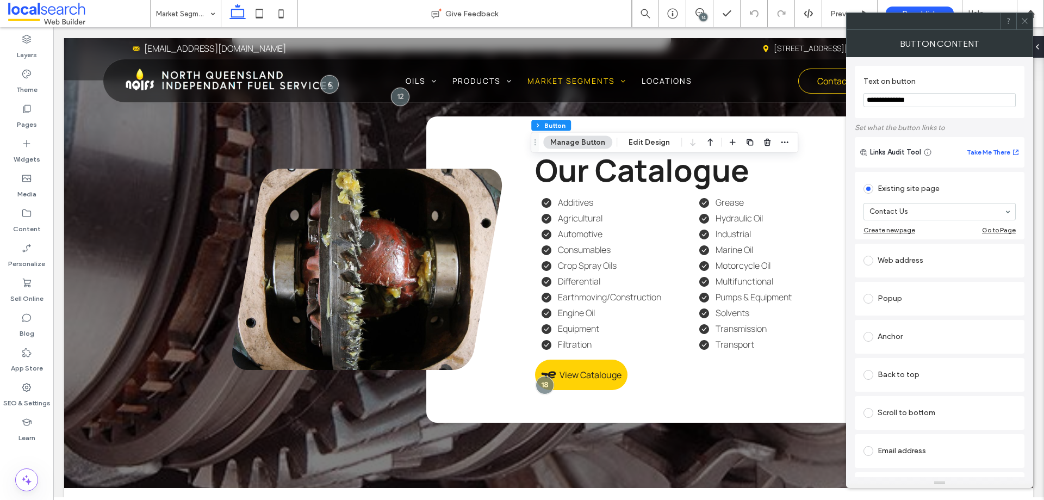
scroll to position [67, 0]
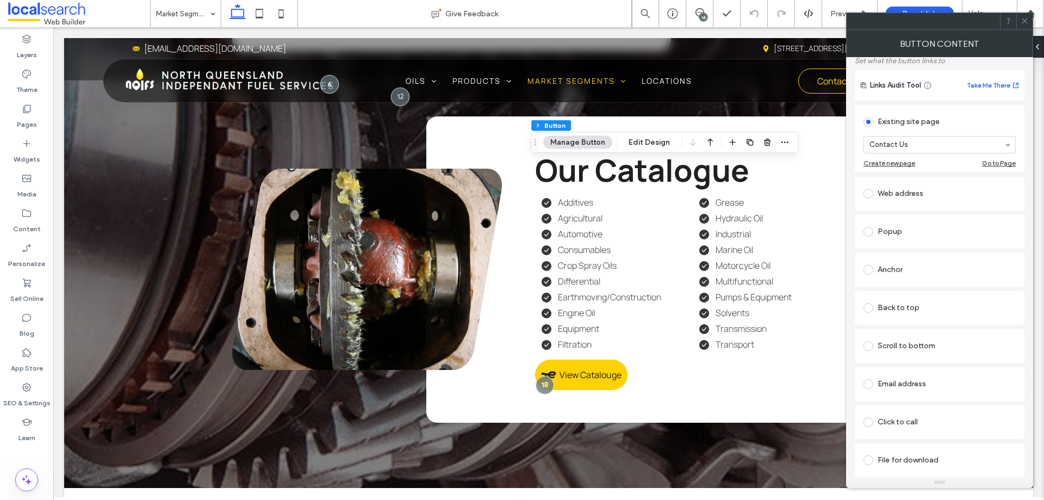
click at [1021, 16] on span at bounding box center [1025, 21] width 8 height 16
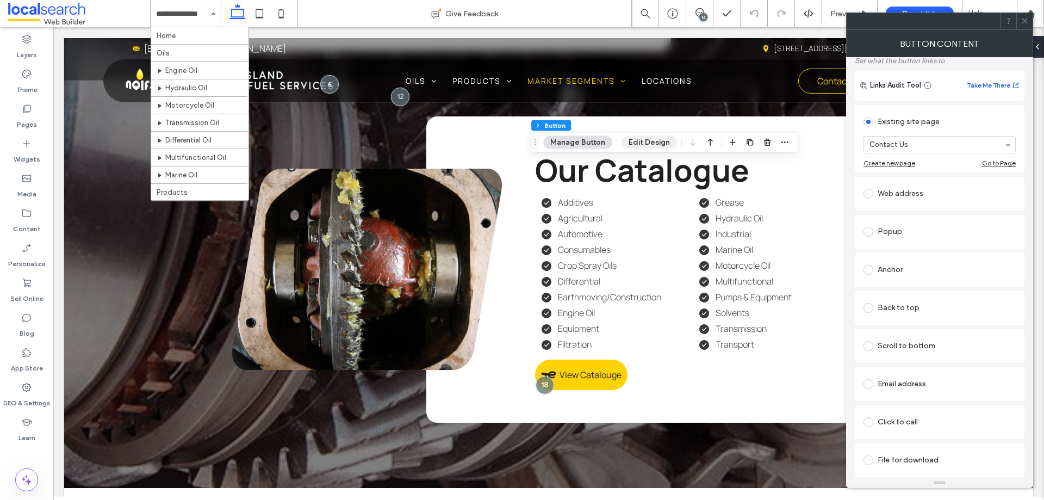
click at [655, 140] on button "Edit Design" at bounding box center [649, 142] width 55 height 13
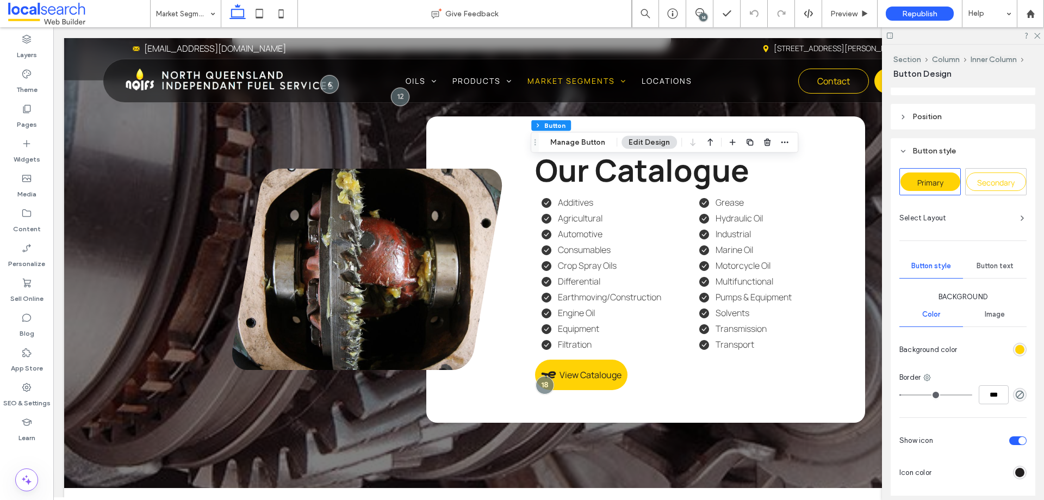
scroll to position [218, 0]
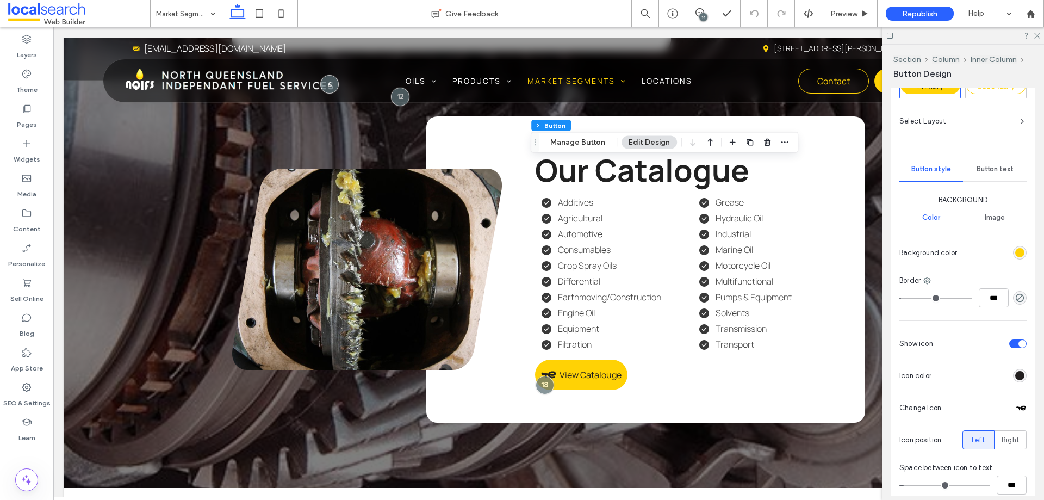
click at [997, 172] on span "Button text" at bounding box center [995, 169] width 37 height 9
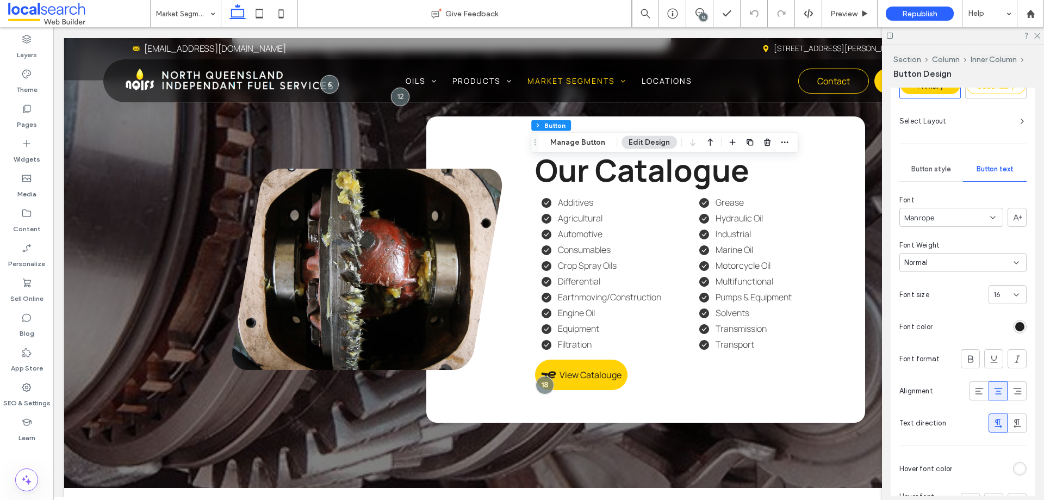
click at [931, 170] on span "Button style" at bounding box center [931, 169] width 40 height 9
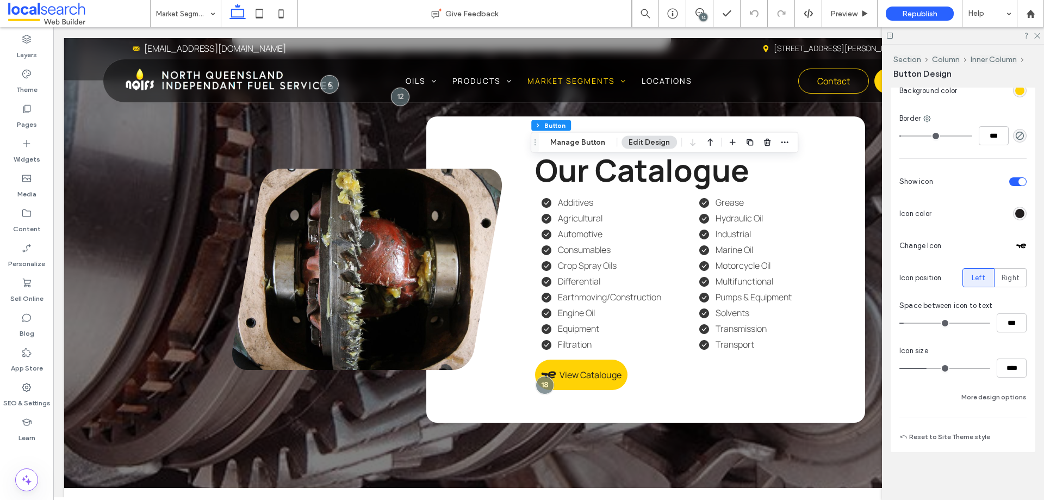
scroll to position [325, 0]
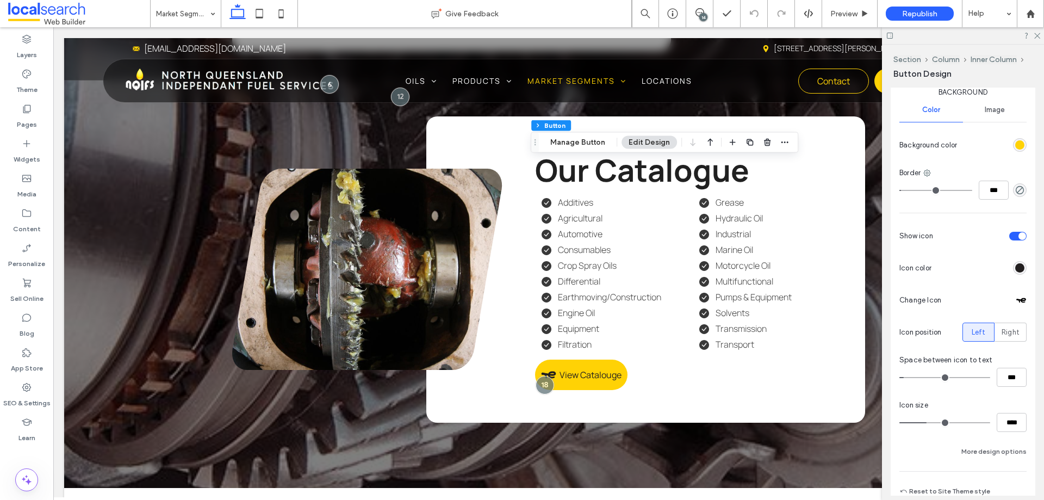
click at [991, 109] on span "Image" at bounding box center [995, 110] width 20 height 9
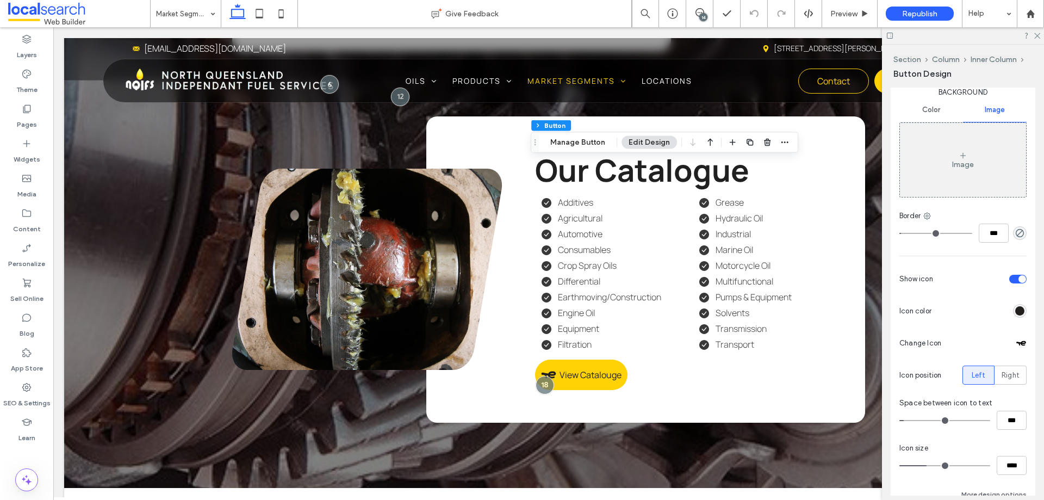
click at [946, 110] on div "Color" at bounding box center [932, 110] width 64 height 24
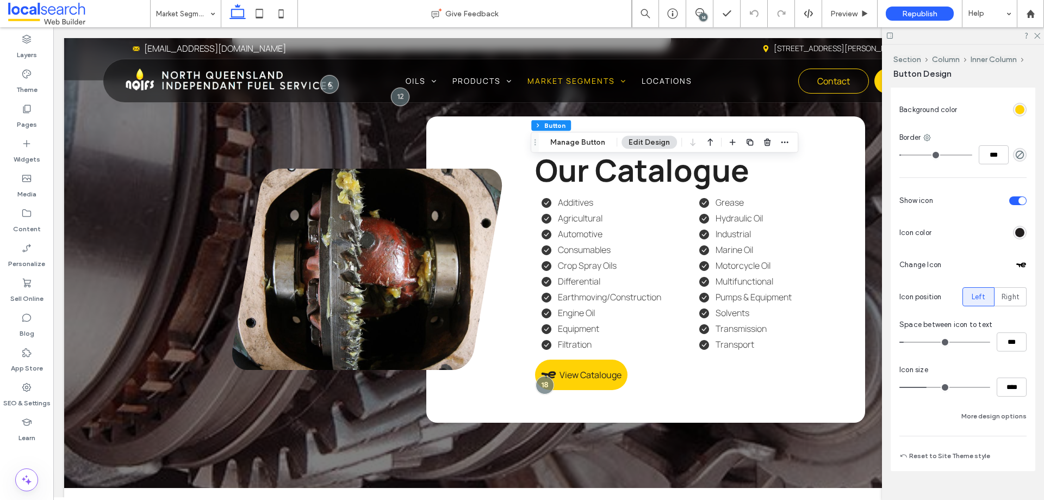
scroll to position [380, 0]
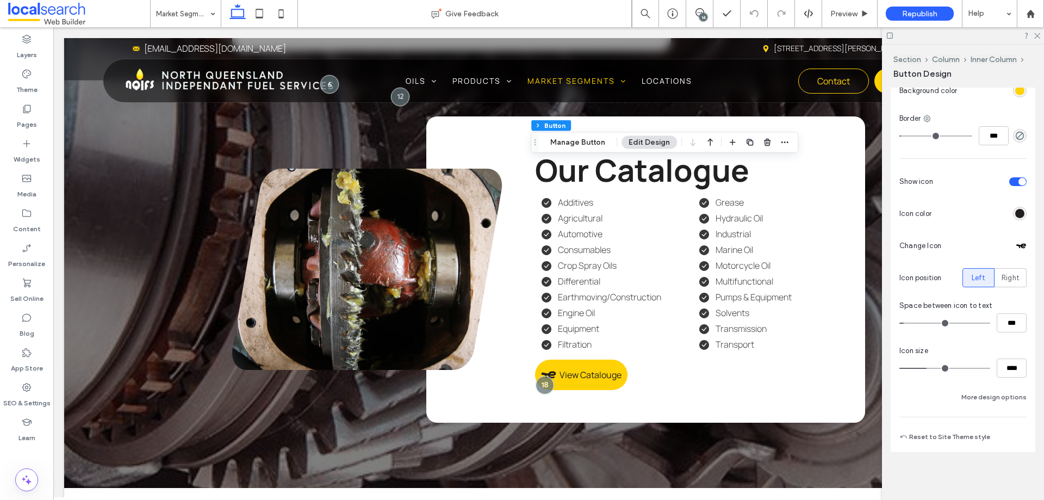
click at [1016, 243] on div at bounding box center [1021, 245] width 11 height 11
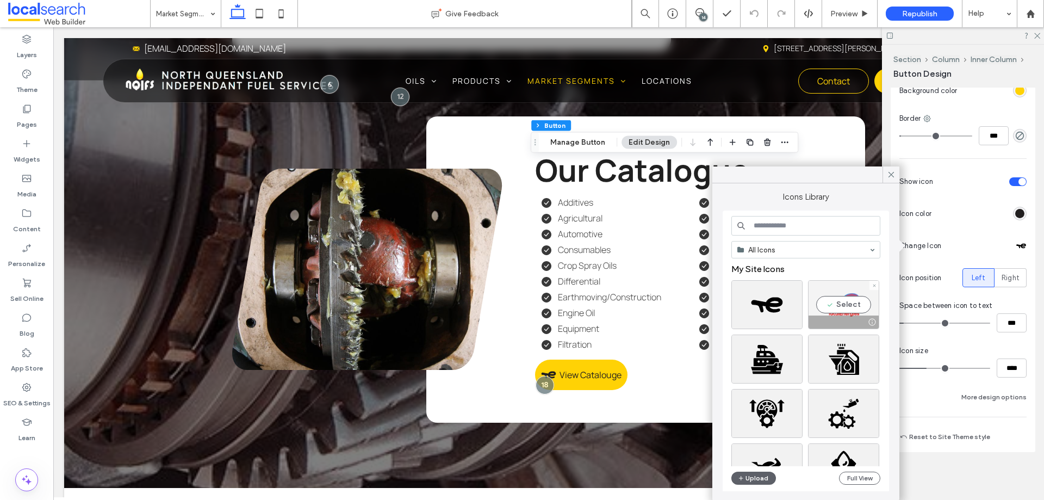
click at [849, 303] on div "Select" at bounding box center [843, 304] width 71 height 49
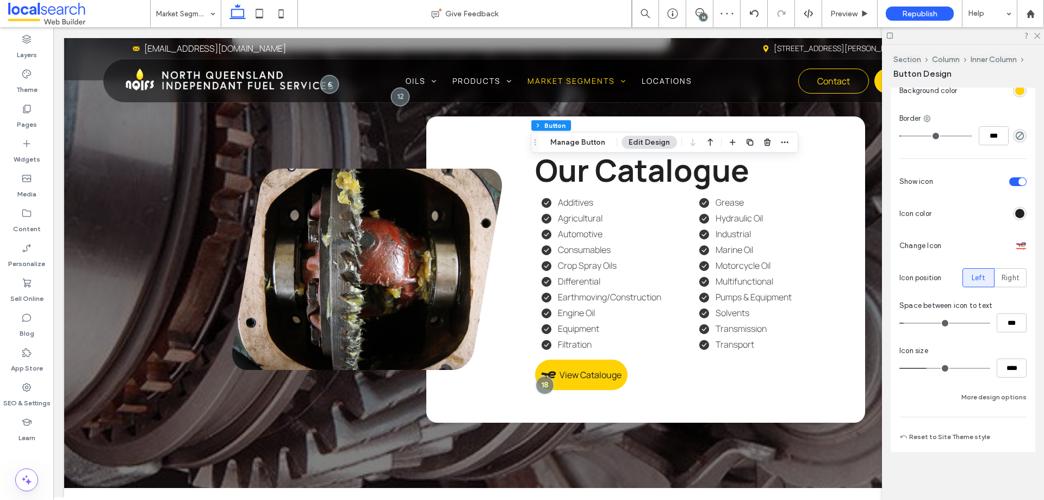
click at [1018, 247] on div at bounding box center [1021, 245] width 11 height 11
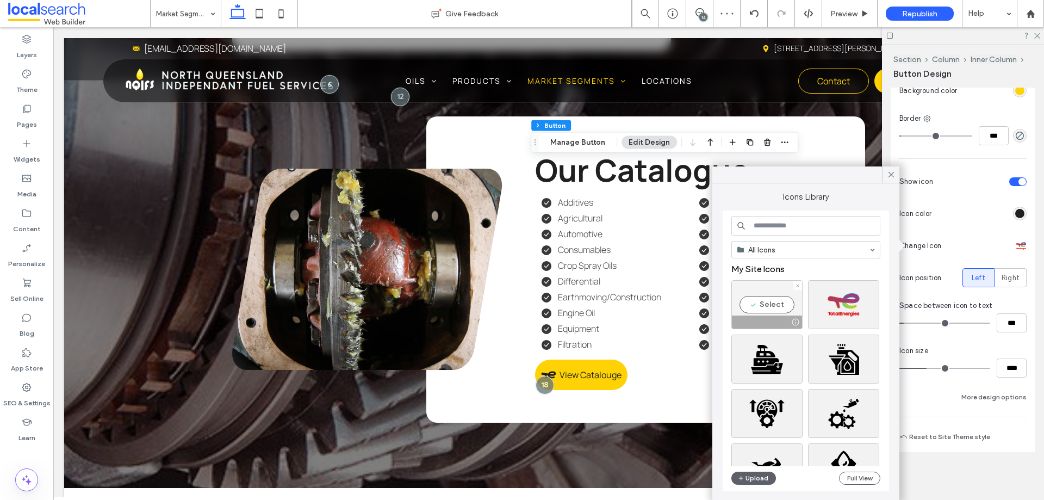
click at [781, 303] on div "Select" at bounding box center [766, 304] width 71 height 49
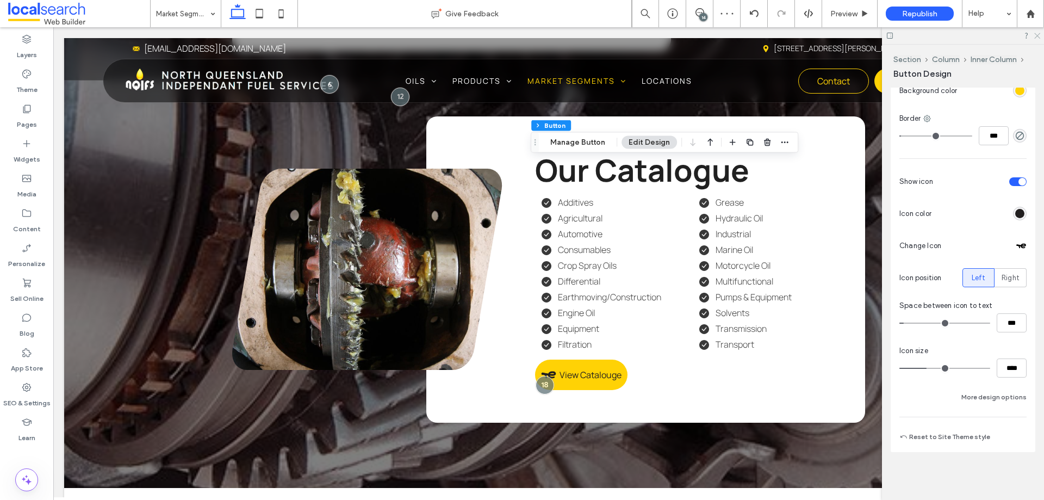
click at [1038, 32] on icon at bounding box center [1036, 35] width 7 height 7
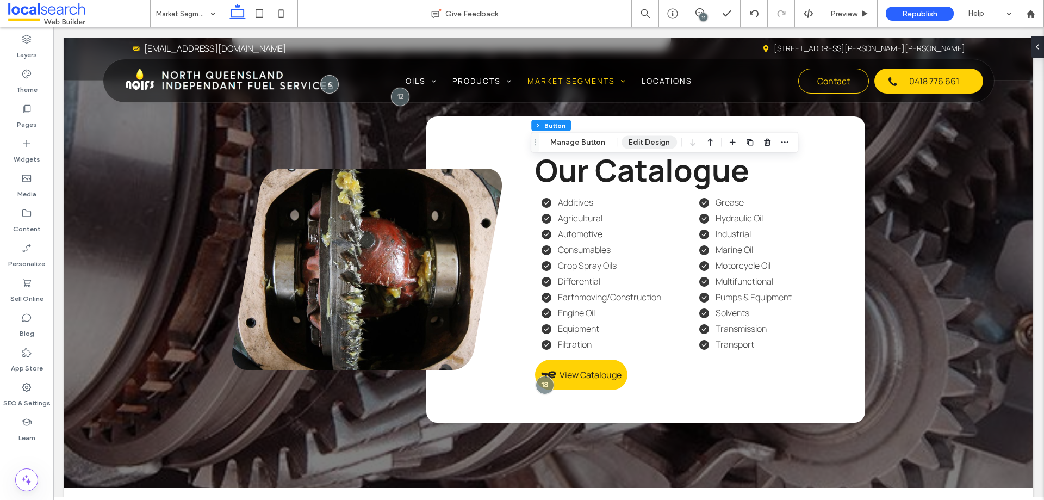
click at [659, 144] on button "Edit Design" at bounding box center [649, 142] width 55 height 13
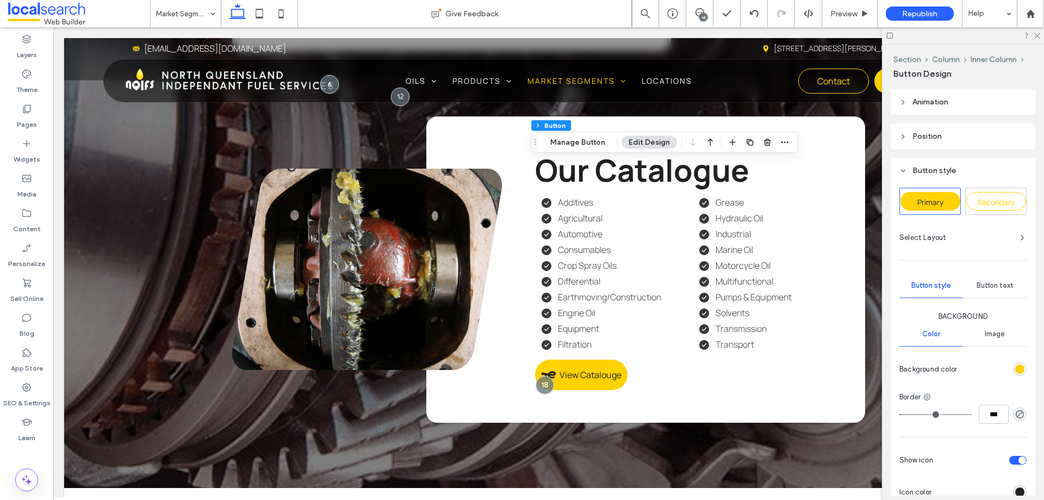
scroll to position [0, 0]
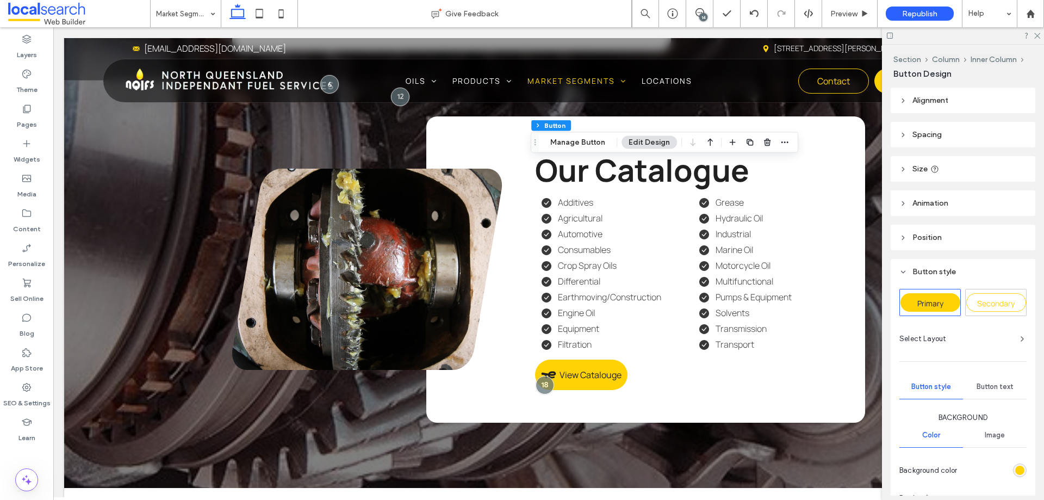
click at [930, 176] on header "Size" at bounding box center [963, 169] width 145 height 26
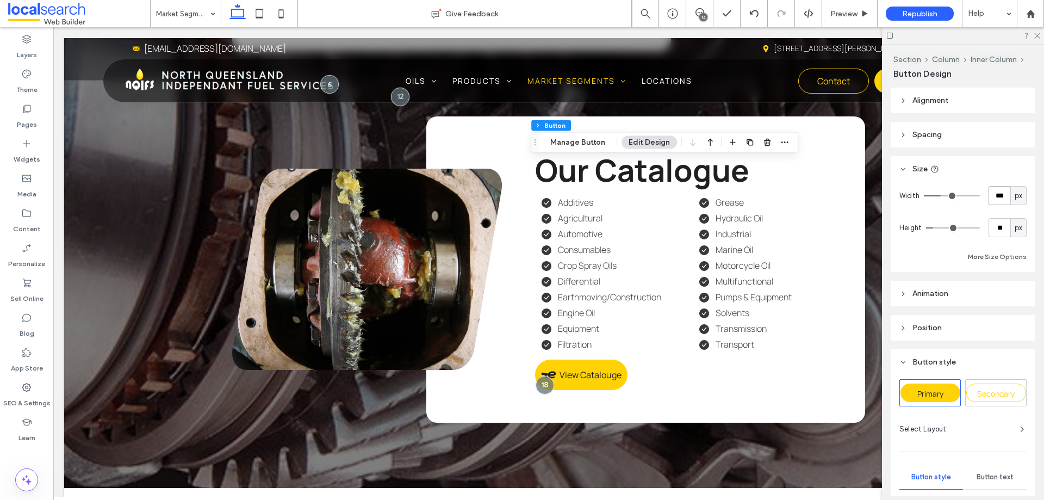
click at [999, 197] on input "***" at bounding box center [1000, 195] width 22 height 19
type input "***"
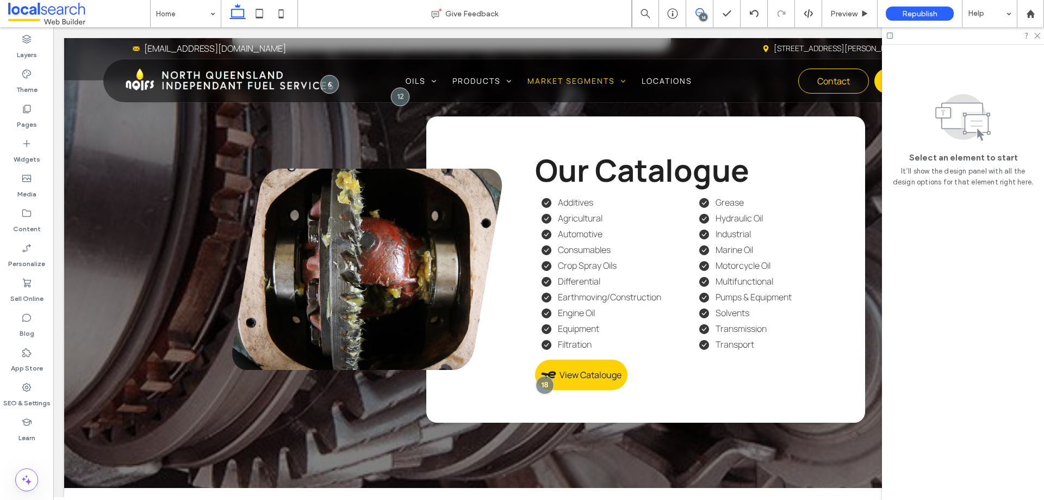
click at [699, 14] on icon at bounding box center [700, 12] width 9 height 9
click at [700, 15] on div "14" at bounding box center [703, 17] width 8 height 8
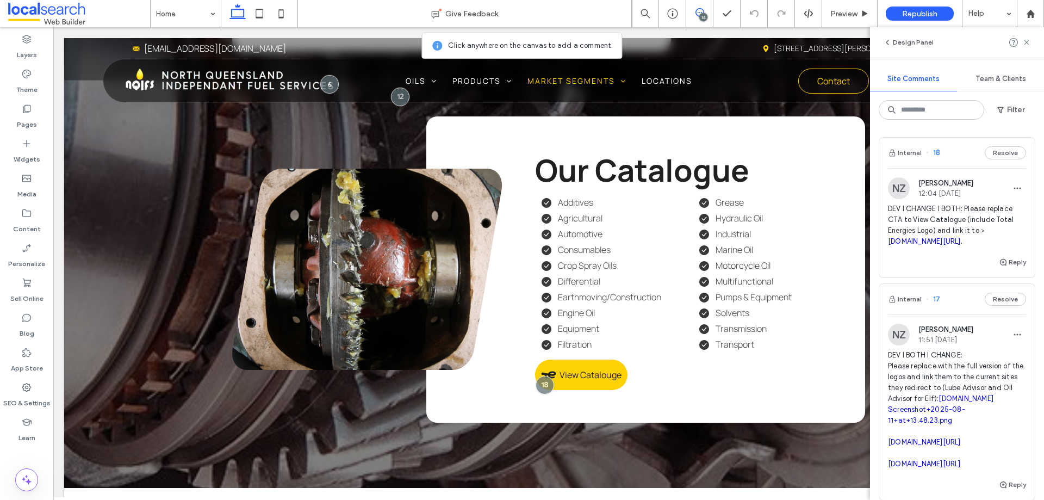
click at [946, 153] on div "Internal 18 Resolve" at bounding box center [957, 153] width 156 height 30
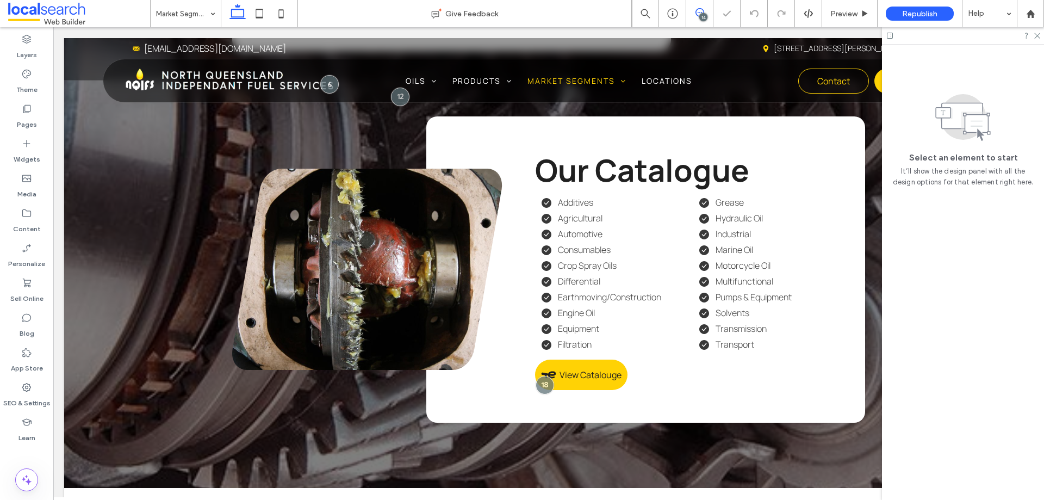
click at [942, 262] on div "Market Segments Give Feedback 14 Preview Republish Help Design Panel Site Comme…" at bounding box center [522, 250] width 1044 height 500
click at [697, 13] on icon at bounding box center [700, 12] width 9 height 9
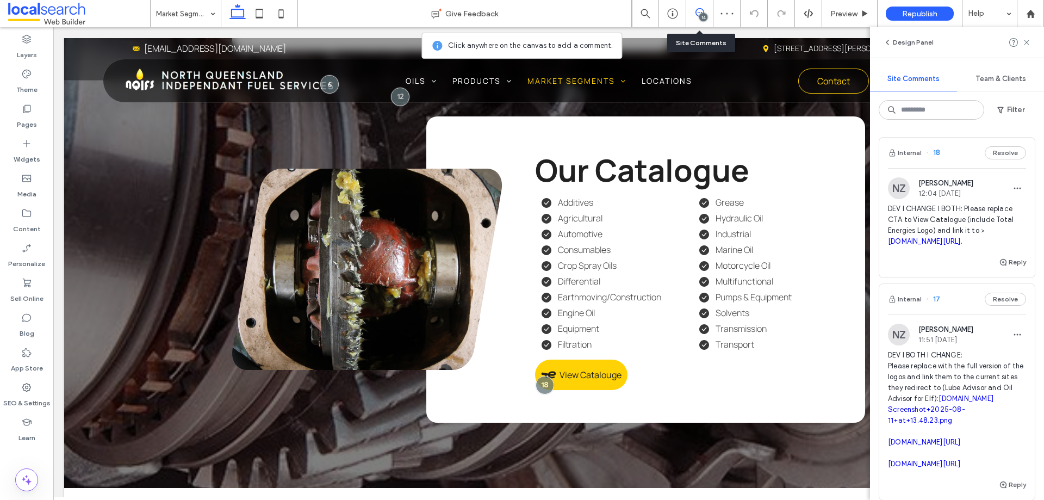
click at [926, 245] on link "[DOMAIN_NAME][URL]" at bounding box center [924, 241] width 73 height 8
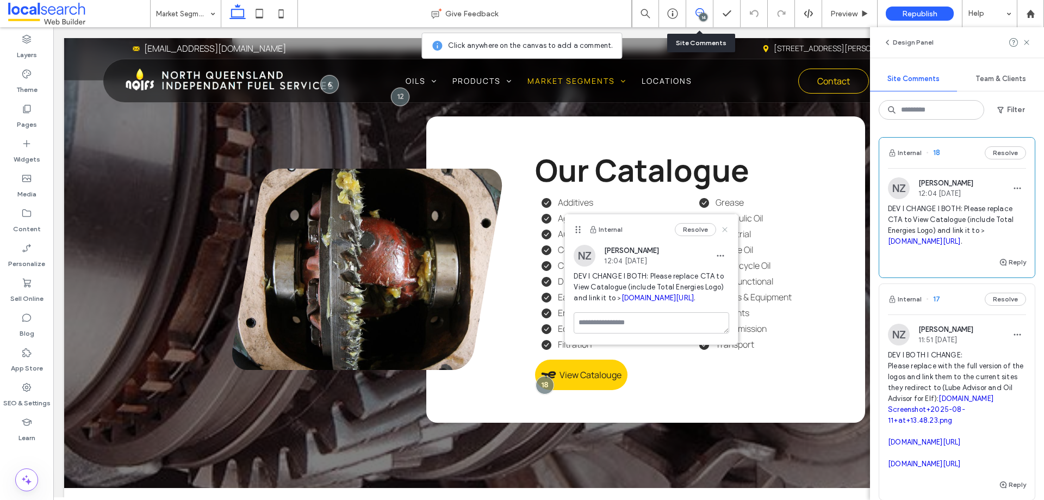
click at [726, 228] on icon at bounding box center [725, 229] width 9 height 9
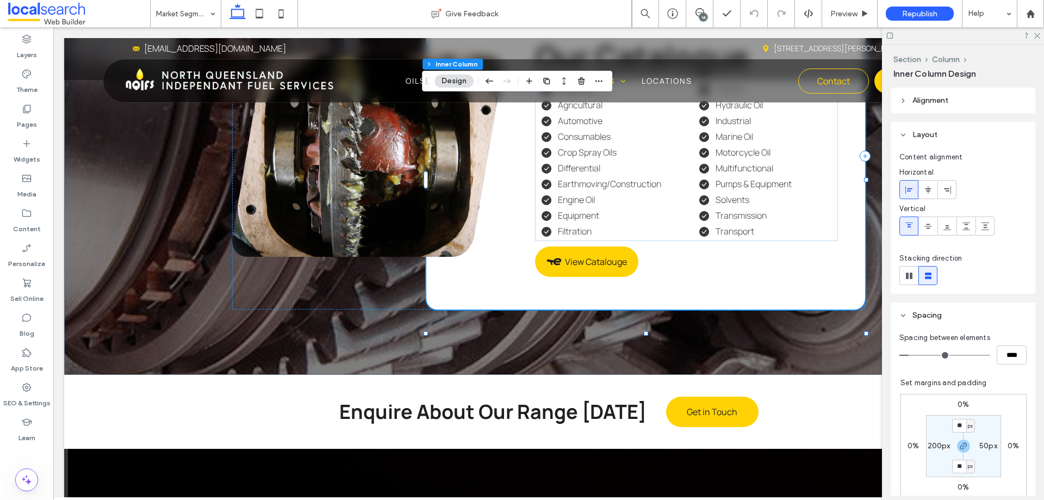
click at [580, 268] on span "View Catalouge" at bounding box center [596, 262] width 62 height 12
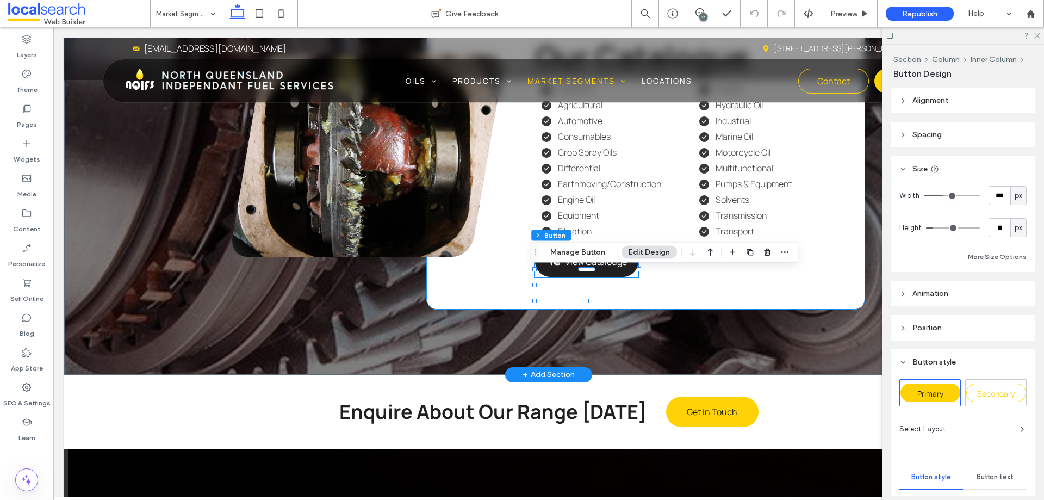
click at [608, 268] on span "View Catalouge" at bounding box center [596, 262] width 62 height 12
click at [598, 250] on button "Manage Button" at bounding box center [577, 252] width 69 height 13
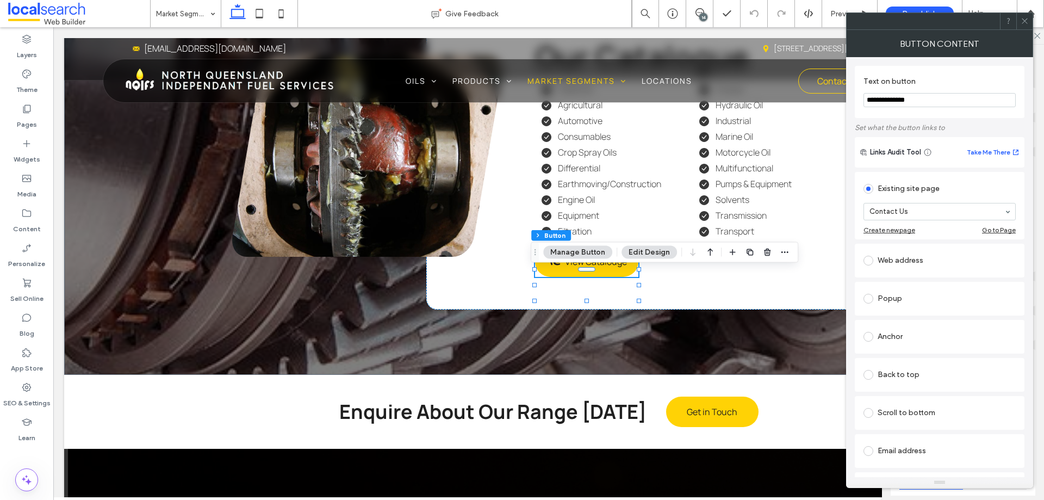
click at [890, 262] on div "Web address" at bounding box center [940, 260] width 152 height 17
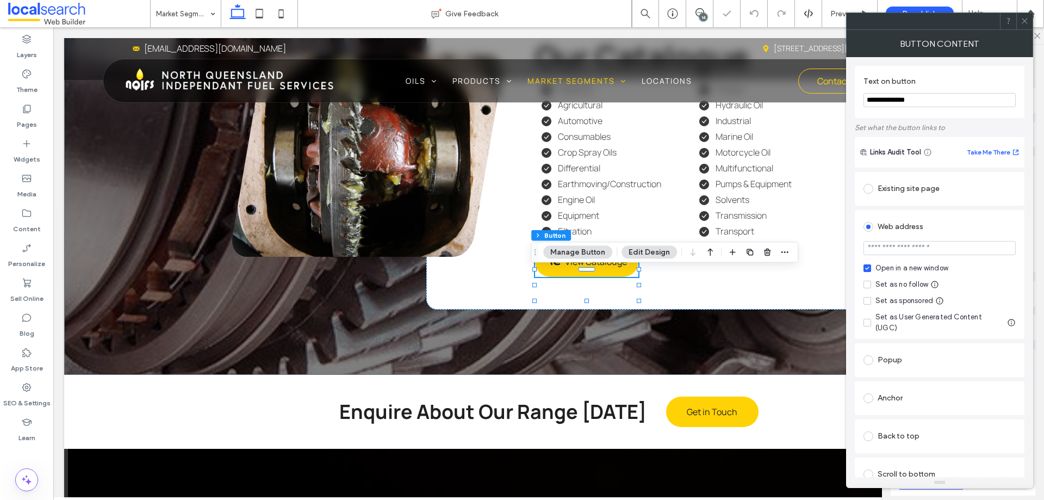
click at [1004, 252] on input "url" at bounding box center [940, 248] width 152 height 14
paste input "**********"
type input "**********"
click at [1026, 258] on div "**********" at bounding box center [939, 267] width 187 height 420
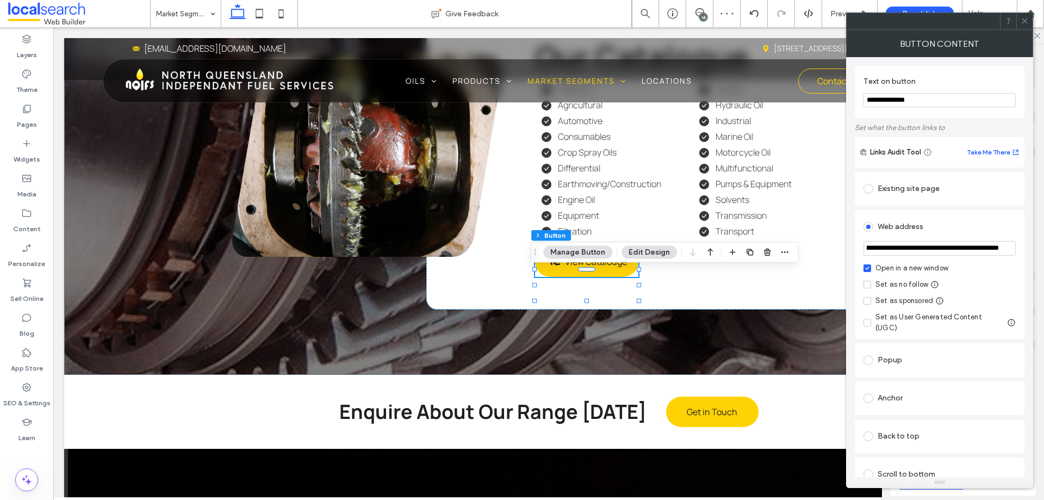
scroll to position [0, 0]
click at [908, 284] on div "Set as no follow" at bounding box center [902, 284] width 53 height 11
click at [1022, 21] on icon at bounding box center [1025, 21] width 8 height 8
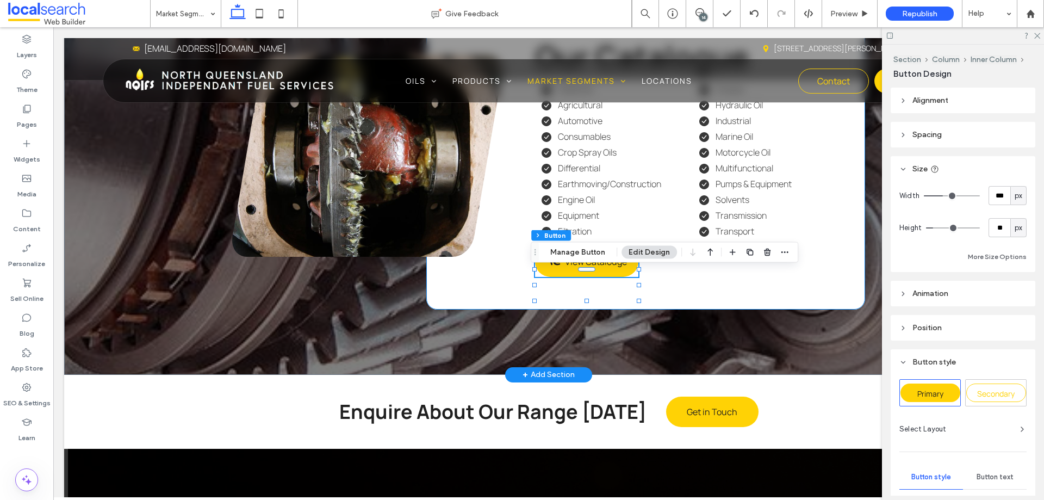
click at [745, 306] on div "Our Catalogue Additives Agricultural Automotive Consumables Crop Spray Oils Dif…" at bounding box center [645, 156] width 439 height 306
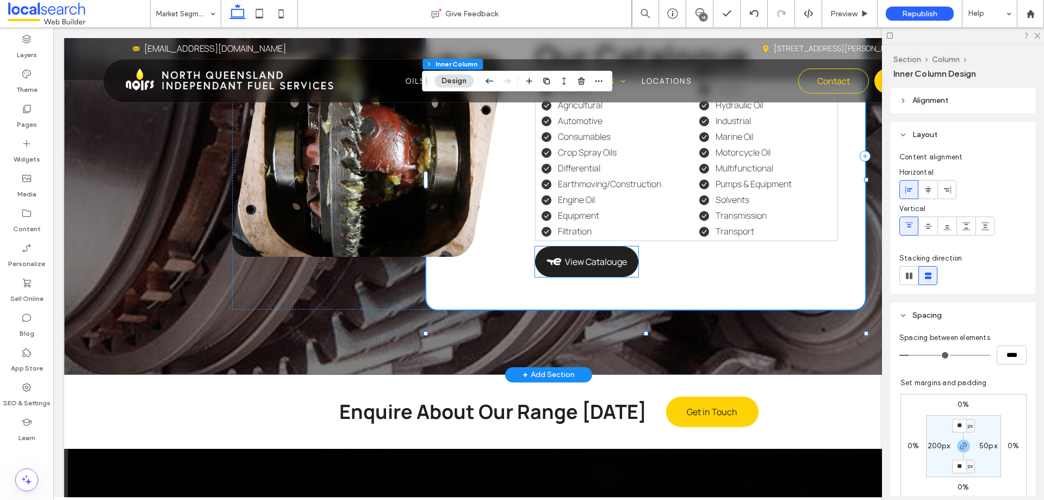
click at [597, 277] on link "View Catalouge" at bounding box center [586, 261] width 103 height 30
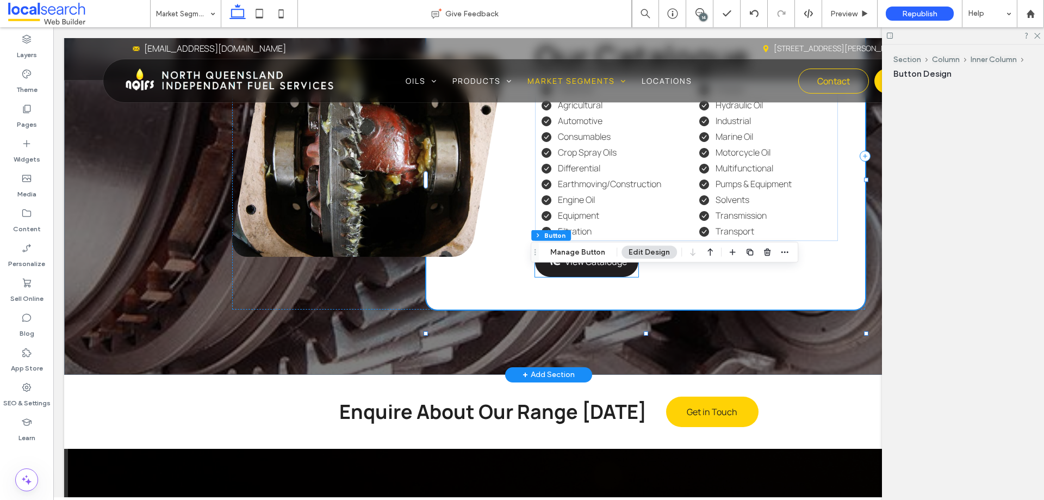
click at [597, 277] on link "View Catalouge" at bounding box center [586, 261] width 103 height 30
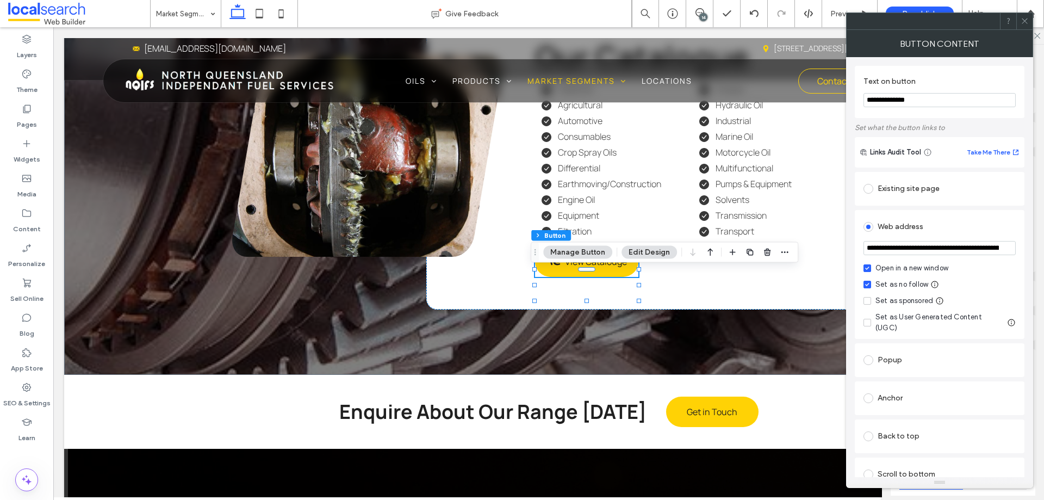
click at [1025, 22] on icon at bounding box center [1025, 21] width 8 height 8
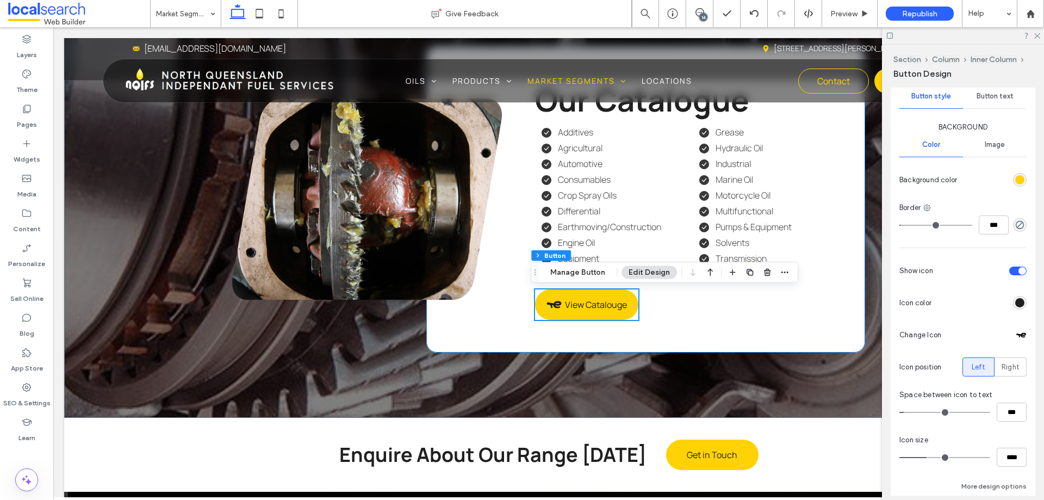
scroll to position [2312, 0]
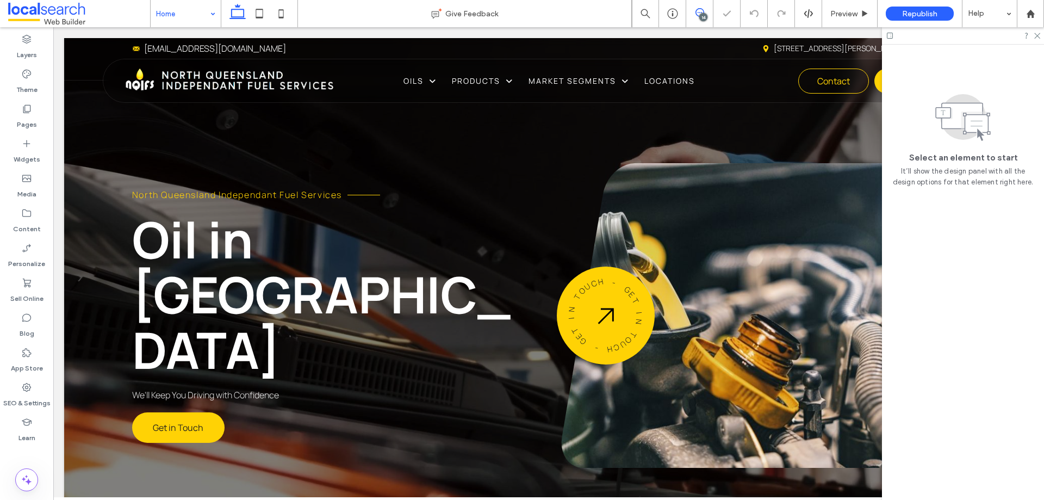
scroll to position [144, 0]
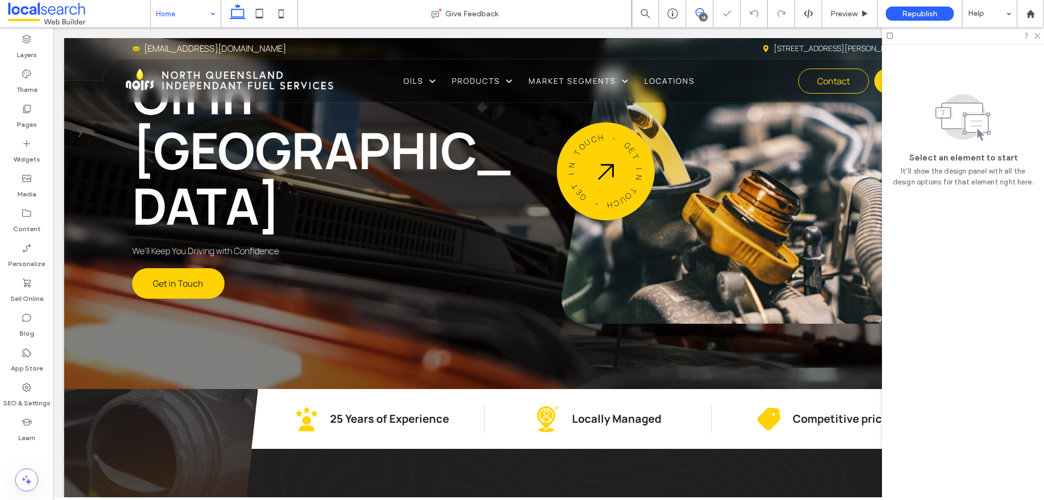
click at [703, 11] on icon at bounding box center [700, 12] width 9 height 9
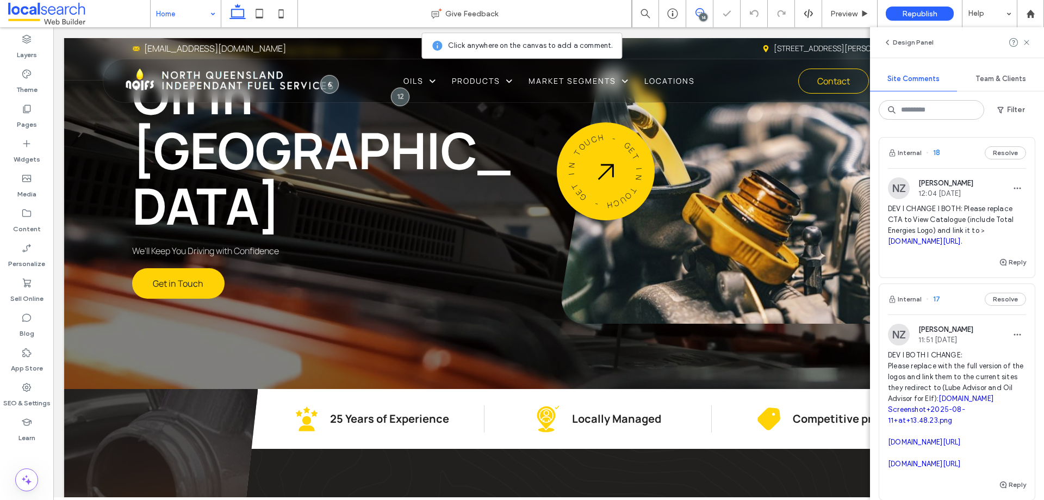
click at [701, 17] on div "14" at bounding box center [703, 17] width 8 height 8
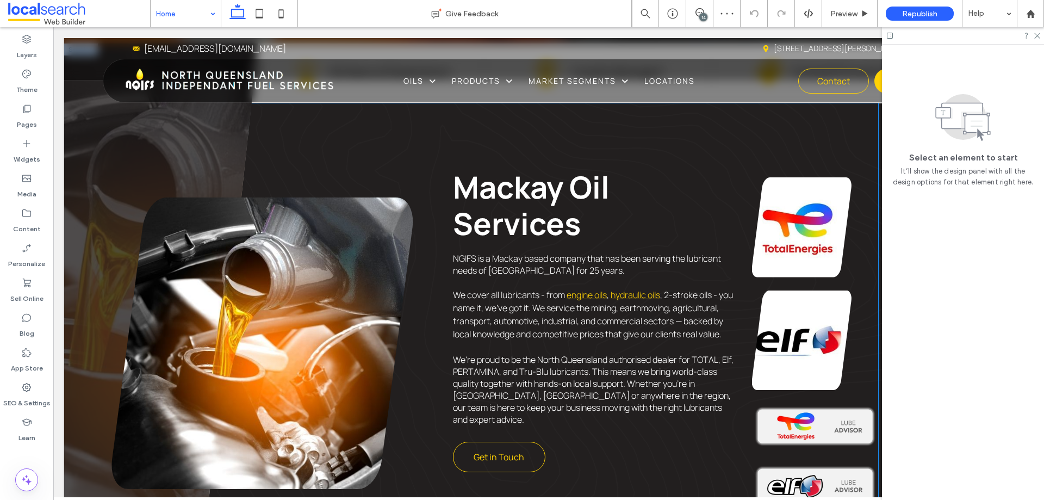
scroll to position [0, 162]
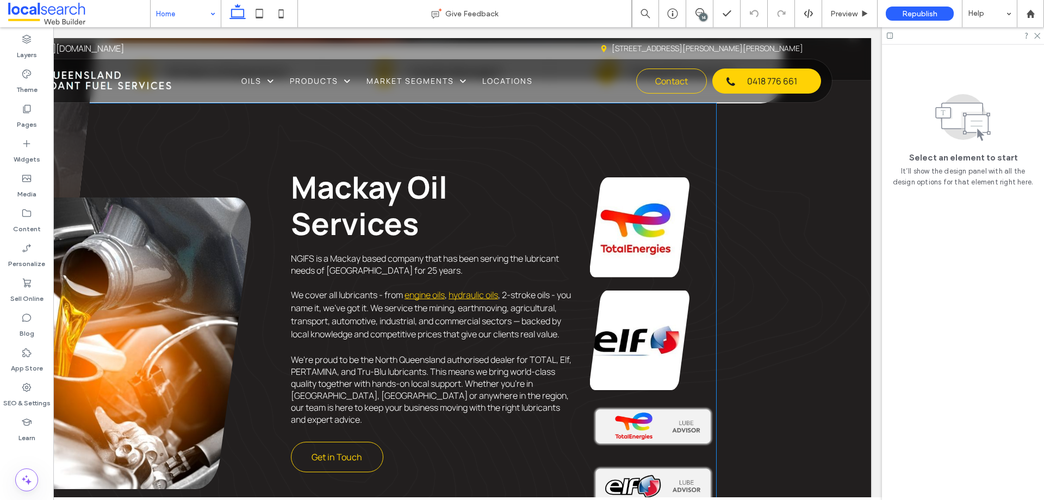
click at [637, 246] on link at bounding box center [640, 227] width 100 height 100
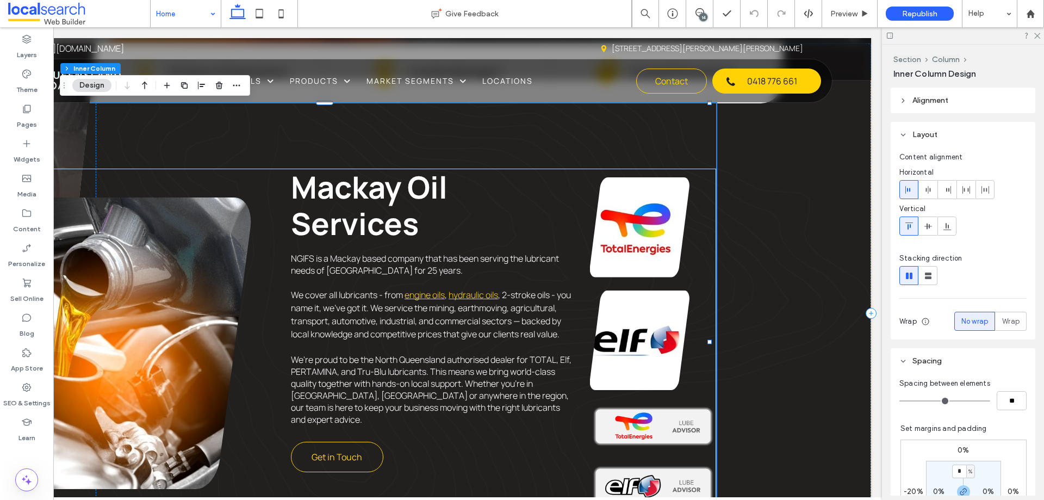
click at [659, 252] on link at bounding box center [640, 227] width 100 height 100
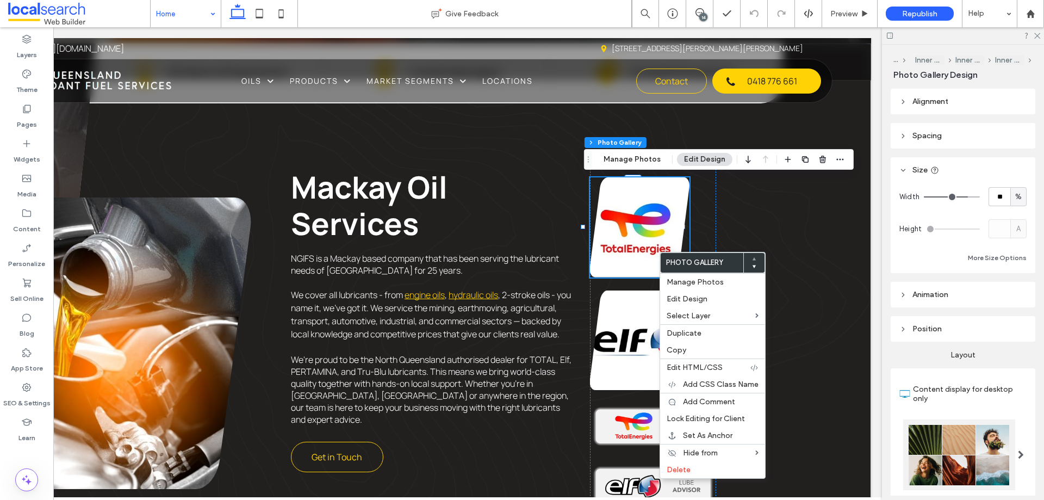
click at [705, 15] on div "14" at bounding box center [703, 17] width 8 height 8
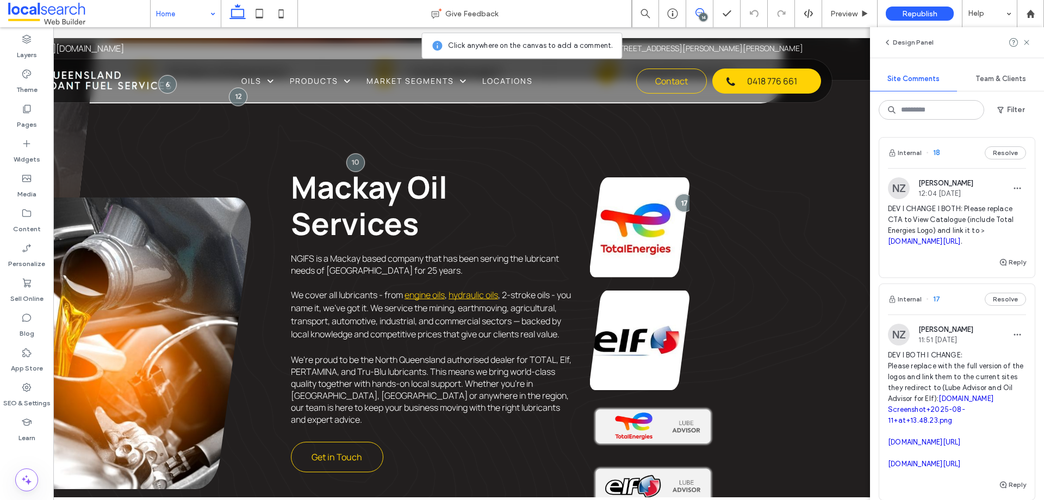
click at [705, 15] on div "14" at bounding box center [703, 17] width 8 height 8
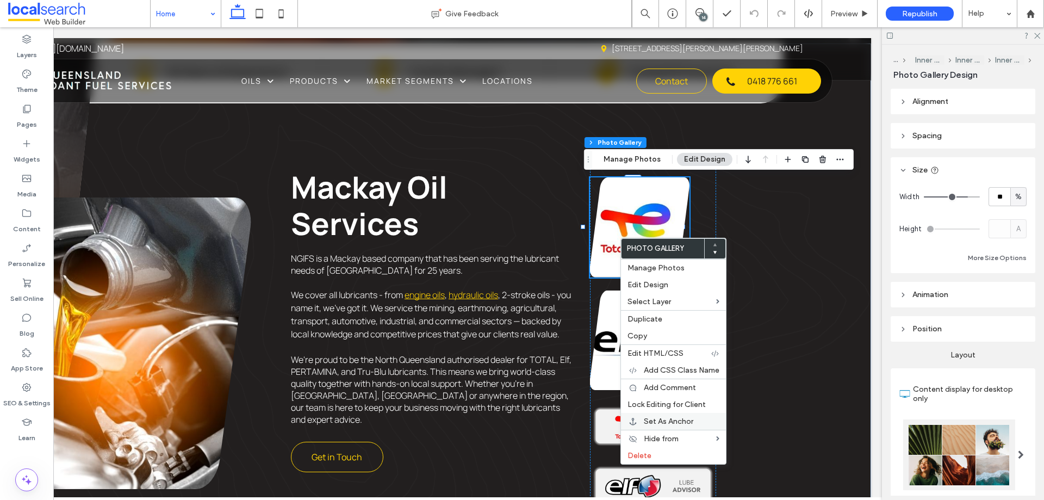
click at [639, 415] on div "Set As Anchor" at bounding box center [673, 421] width 105 height 17
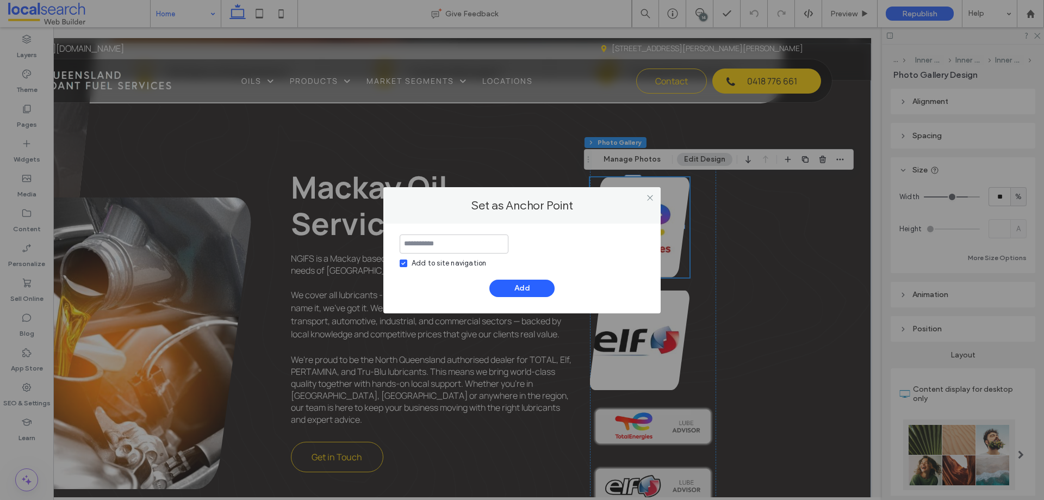
click at [452, 268] on div "Add to site navigation" at bounding box center [449, 263] width 75 height 11
click at [453, 244] on input at bounding box center [454, 243] width 109 height 19
type input "****"
click at [499, 287] on button "Add" at bounding box center [521, 288] width 65 height 17
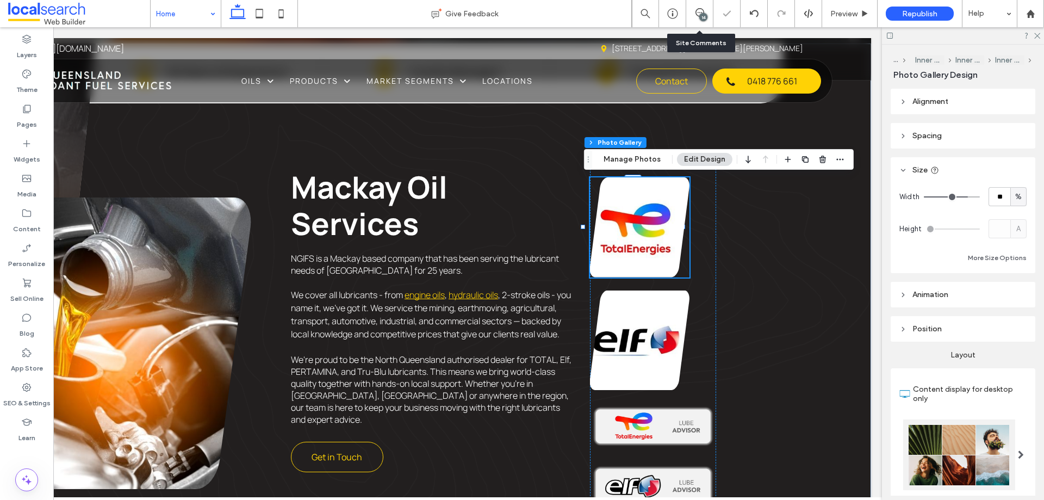
click at [697, 20] on div "14" at bounding box center [699, 13] width 27 height 27
click at [704, 9] on icon at bounding box center [700, 12] width 9 height 9
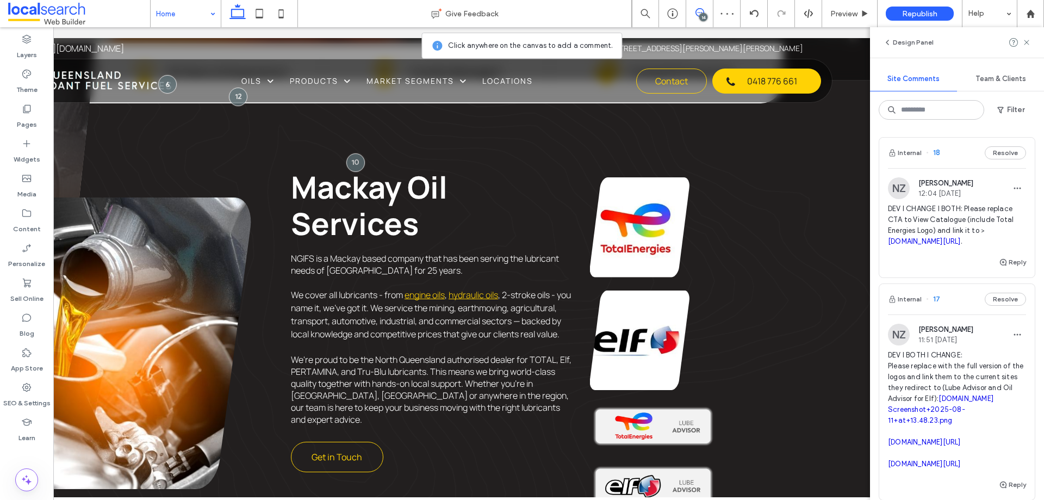
click at [933, 314] on div "Internal 17 Resolve" at bounding box center [957, 299] width 156 height 30
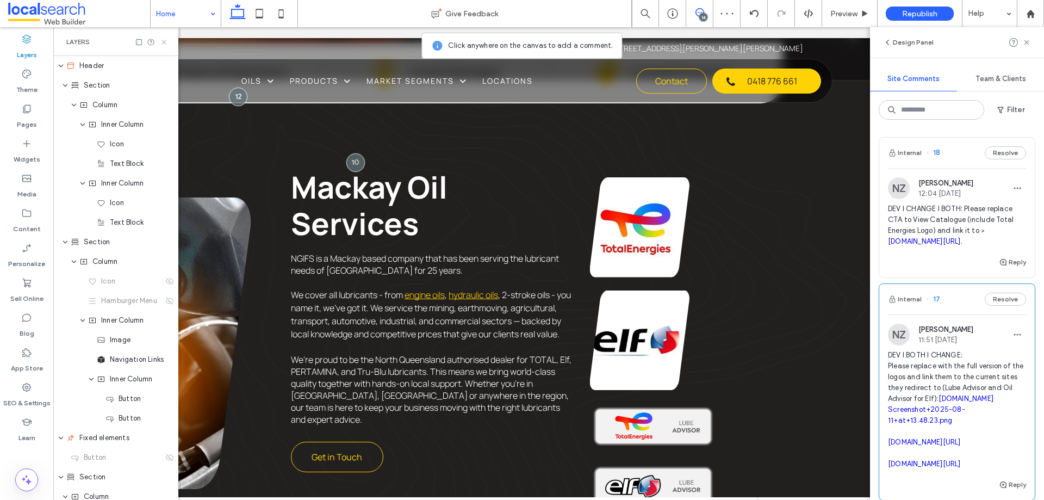
click at [165, 41] on use at bounding box center [164, 42] width 4 height 4
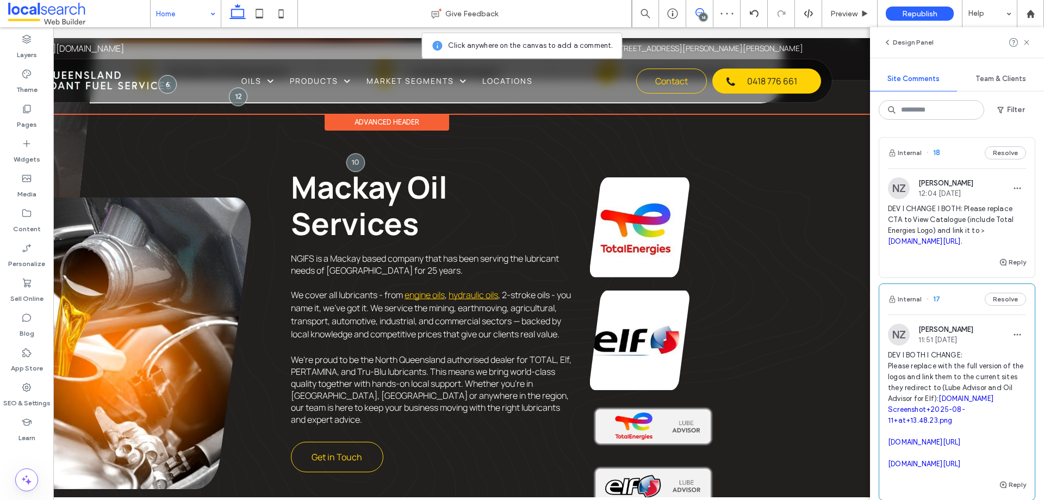
scroll to position [0, 162]
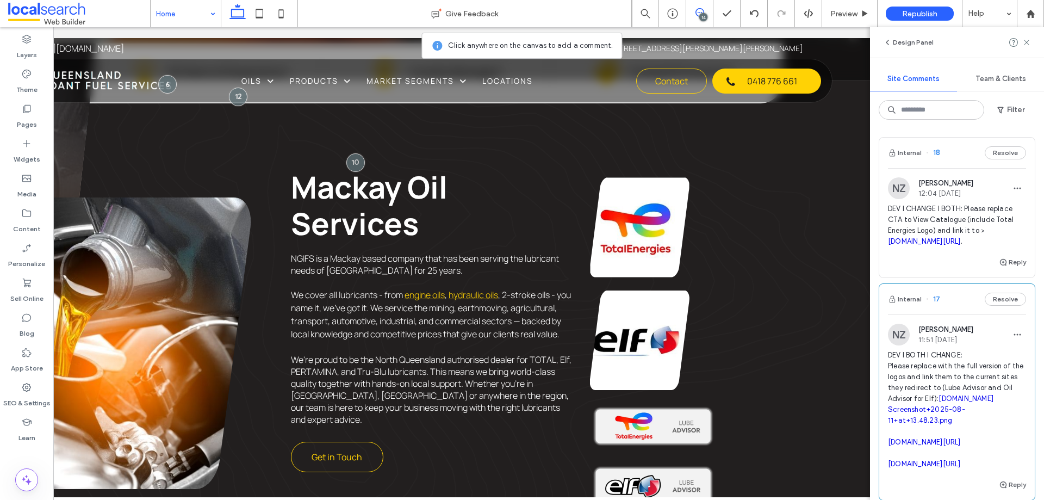
click at [636, 240] on link at bounding box center [640, 227] width 100 height 100
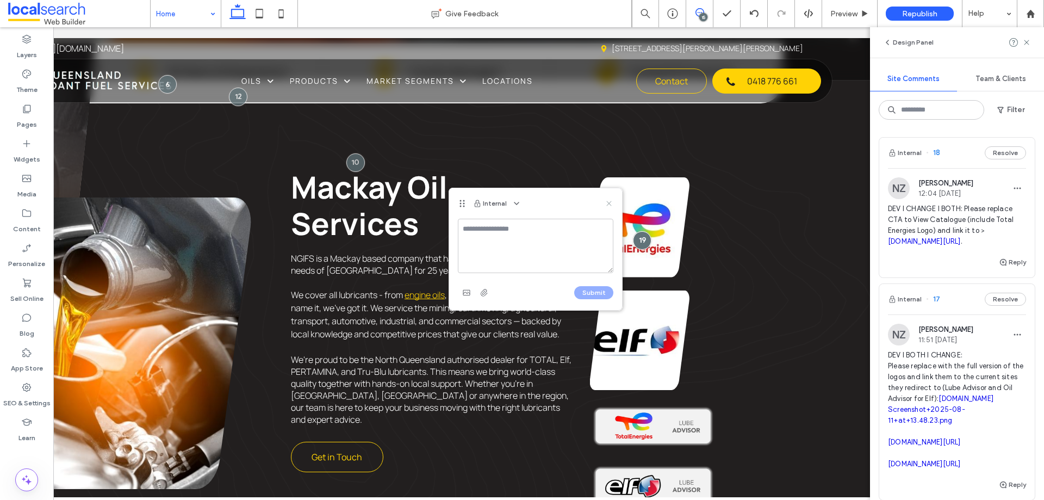
click at [607, 202] on icon at bounding box center [609, 203] width 9 height 9
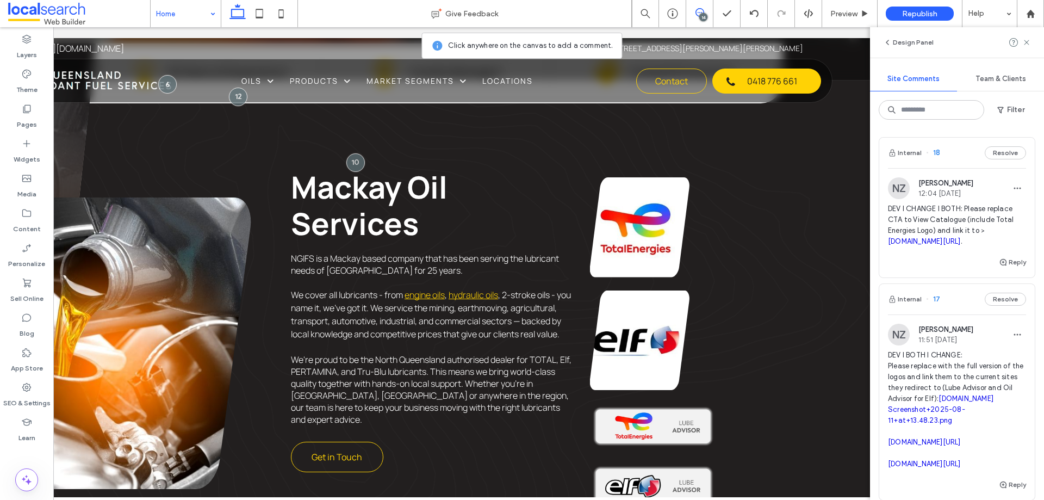
drag, startPoint x: 695, startPoint y: 11, endPoint x: 775, endPoint y: 157, distance: 165.8
click at [696, 11] on icon at bounding box center [700, 12] width 9 height 9
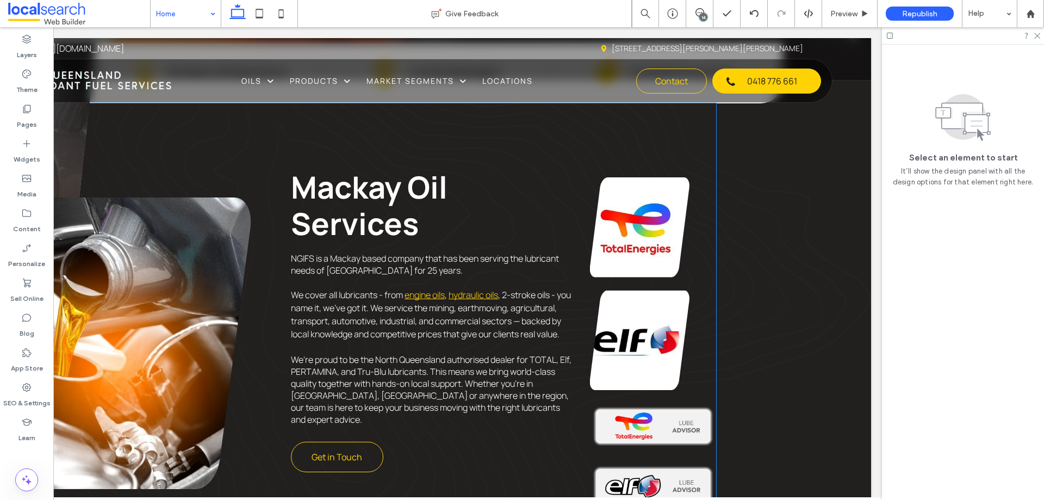
click at [652, 221] on link at bounding box center [640, 227] width 100 height 100
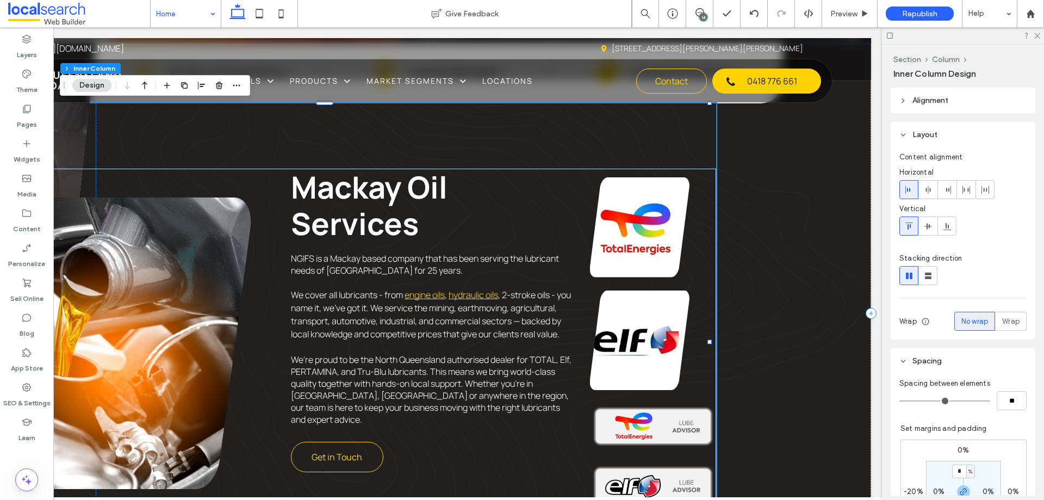
click at [637, 222] on link at bounding box center [640, 227] width 100 height 100
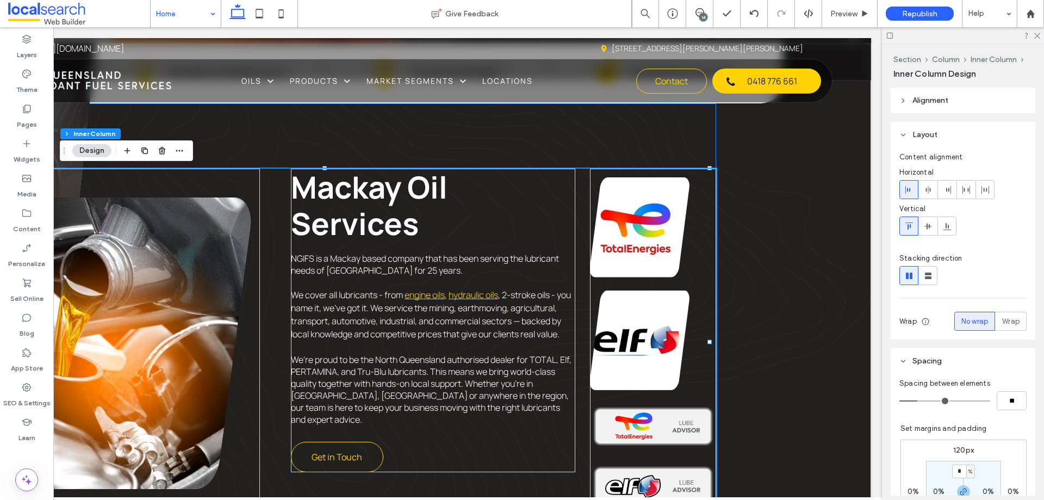
click at [637, 222] on link at bounding box center [640, 227] width 100 height 100
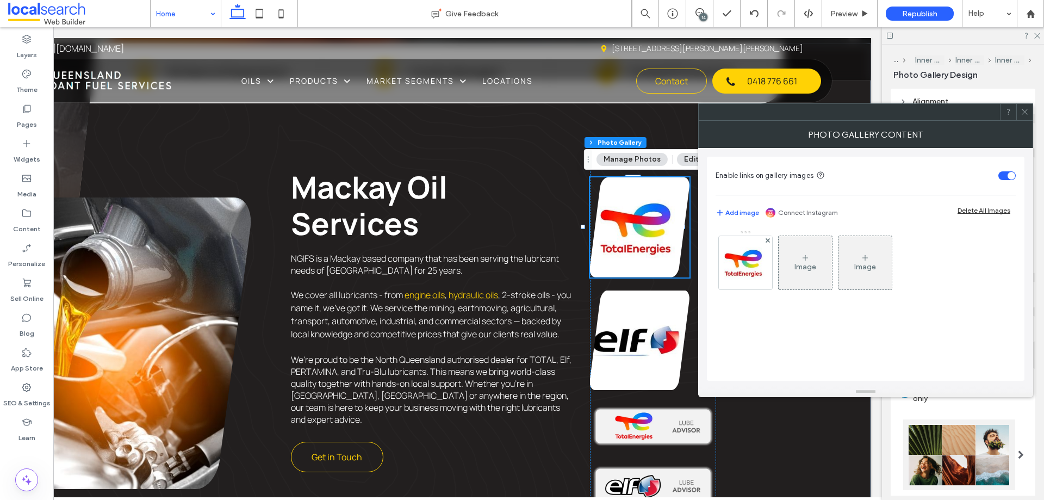
click at [1022, 111] on icon at bounding box center [1025, 112] width 8 height 8
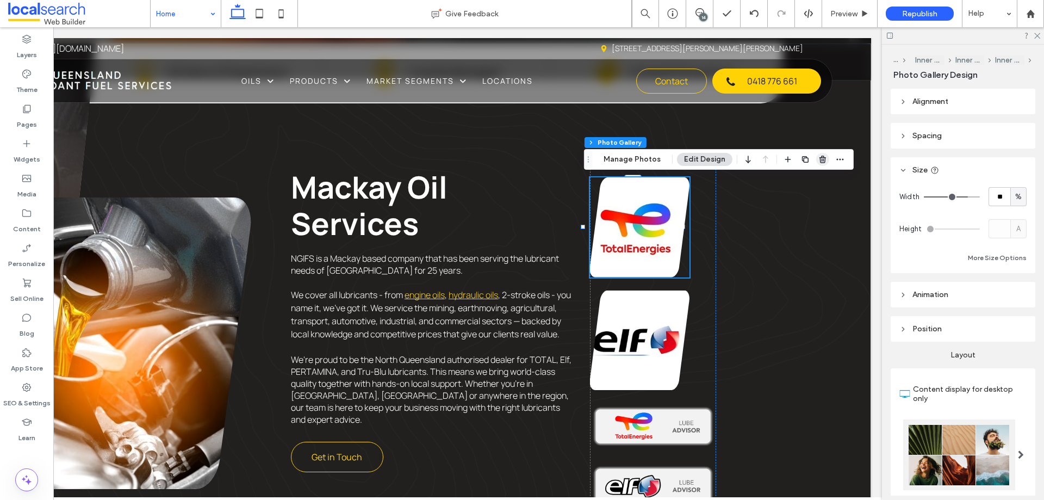
click at [822, 162] on use "button" at bounding box center [823, 159] width 7 height 7
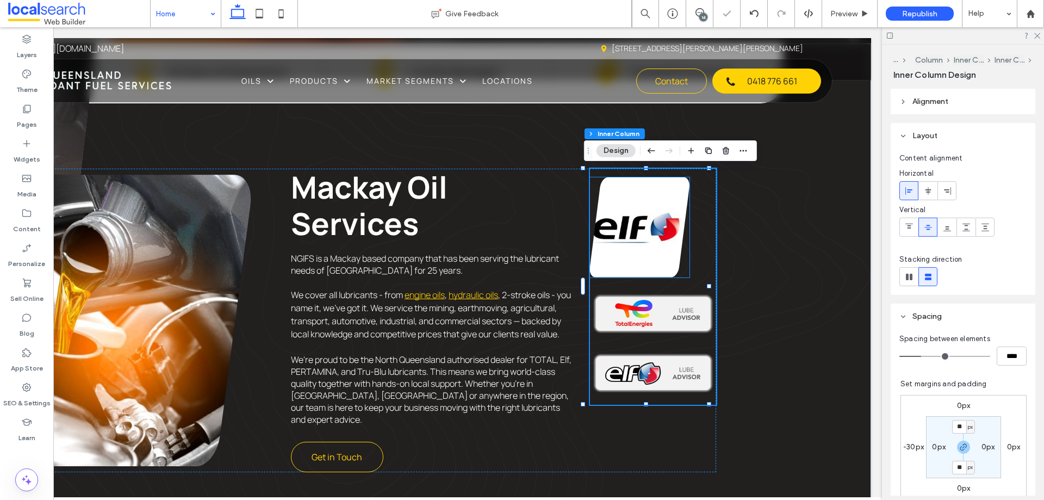
click at [649, 230] on link at bounding box center [640, 227] width 100 height 100
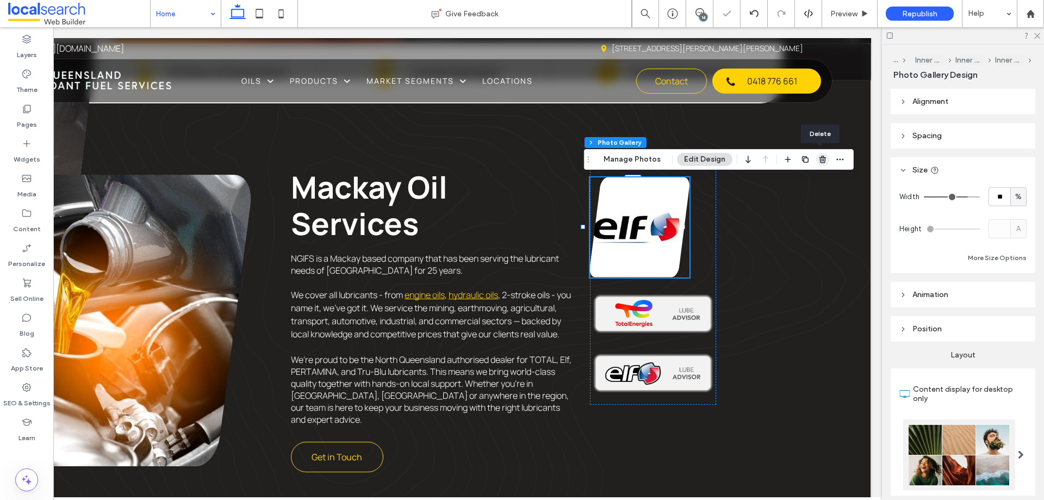
click at [818, 157] on icon "button" at bounding box center [822, 159] width 9 height 9
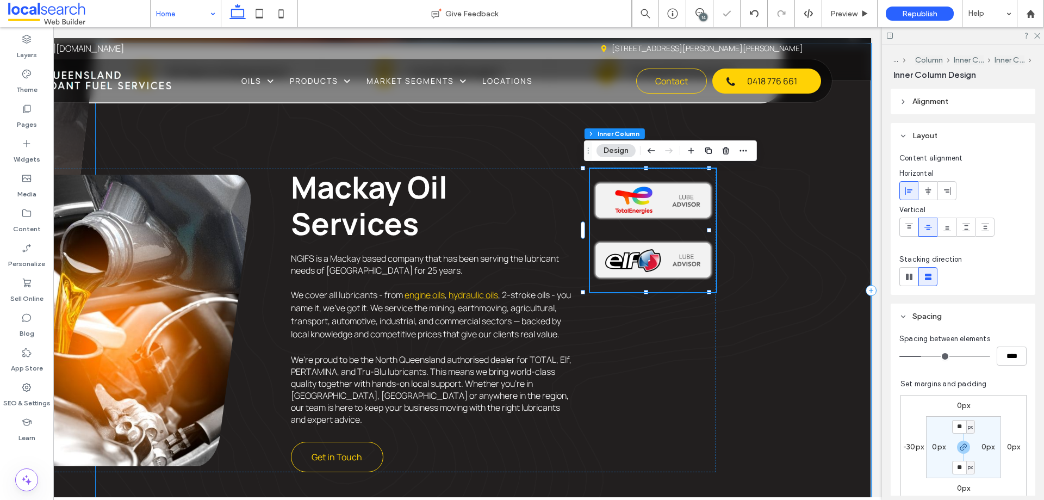
click at [755, 268] on div "Experience Icon 25 Years of Experience Local Icon Locally Managed Price Tag Ico…" at bounding box center [484, 291] width 776 height 494
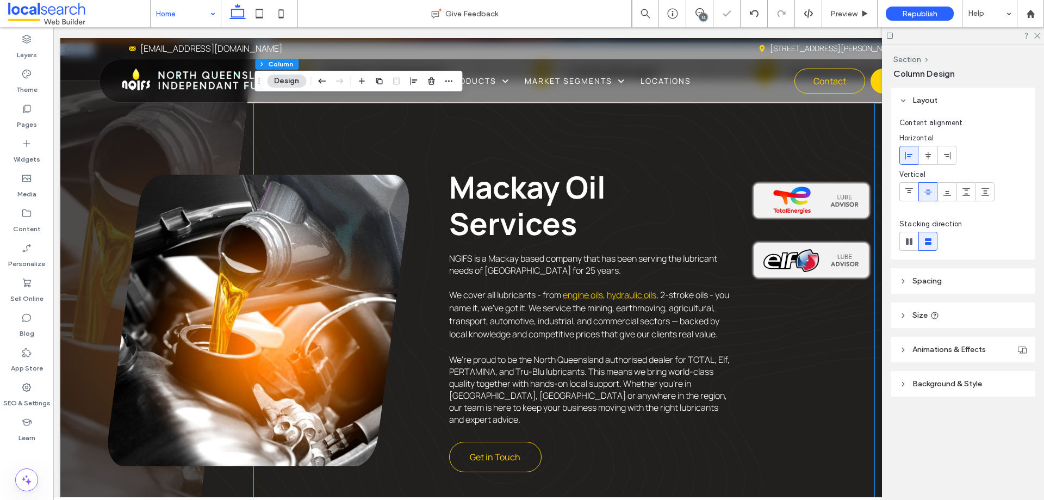
scroll to position [0, 0]
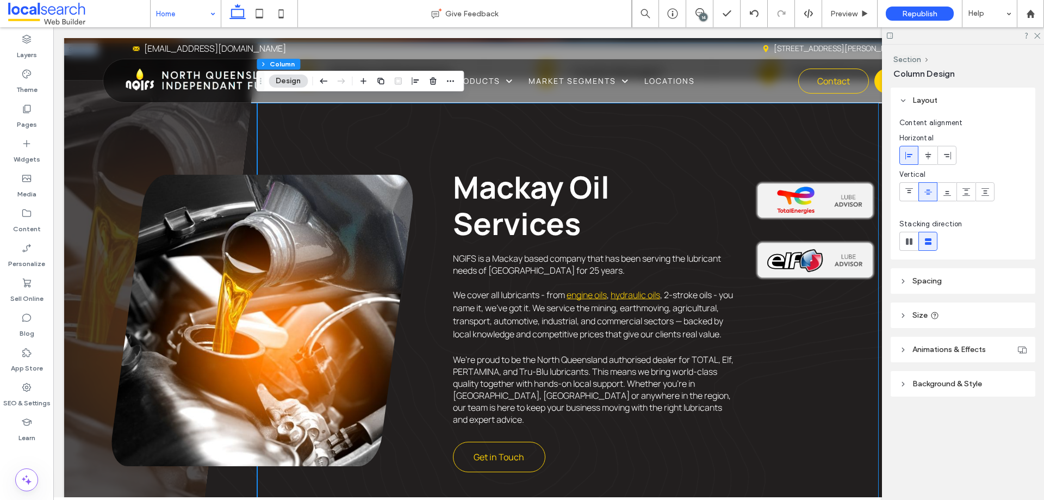
click at [811, 219] on img at bounding box center [815, 200] width 126 height 46
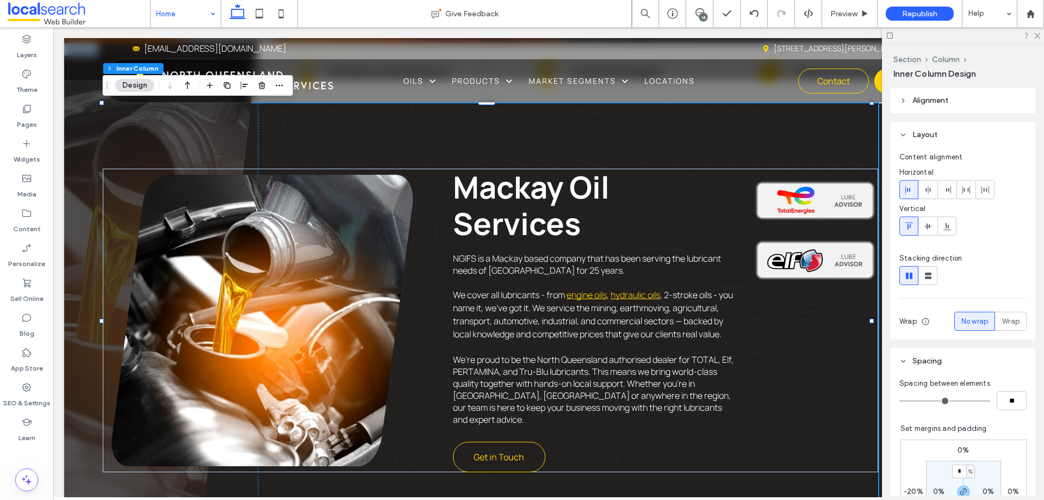
click at [812, 221] on img at bounding box center [815, 200] width 126 height 46
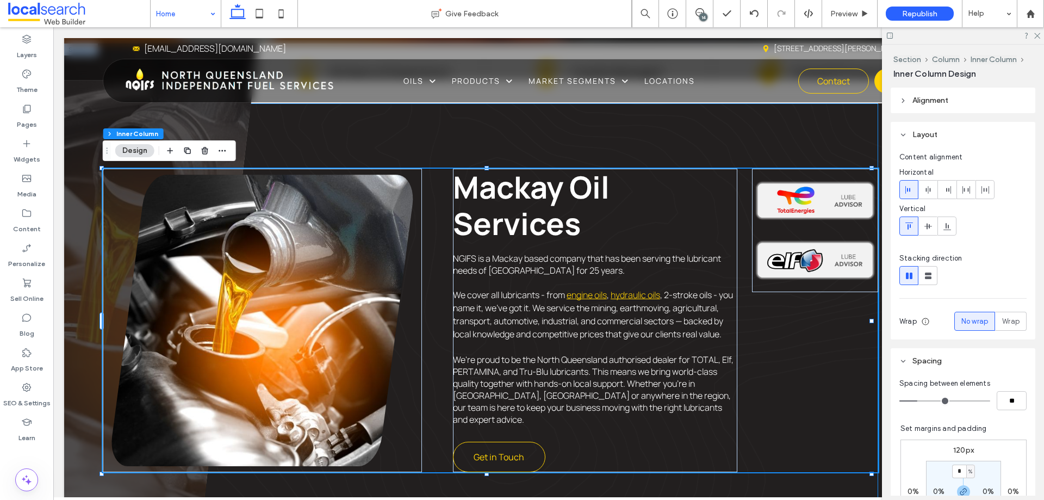
click at [812, 221] on img at bounding box center [815, 200] width 126 height 46
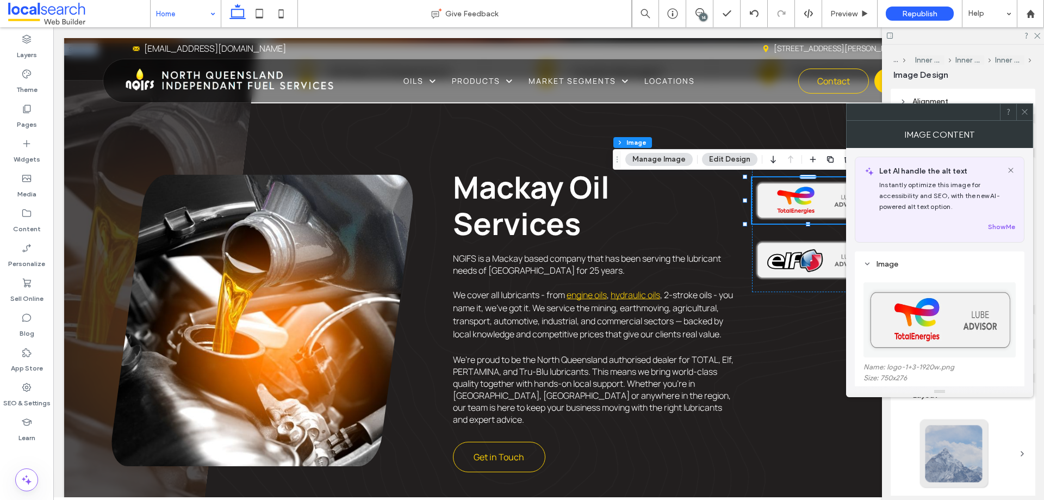
click at [1030, 113] on div at bounding box center [1024, 112] width 16 height 16
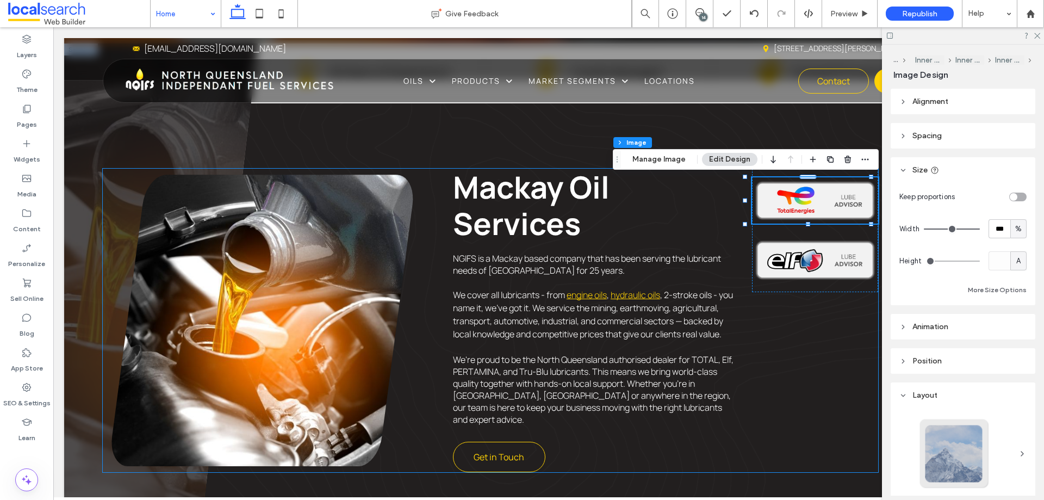
click at [853, 323] on div "Mackay Oil Services NGIFS is a Mackay based company that has been serving the l…" at bounding box center [491, 320] width 776 height 303
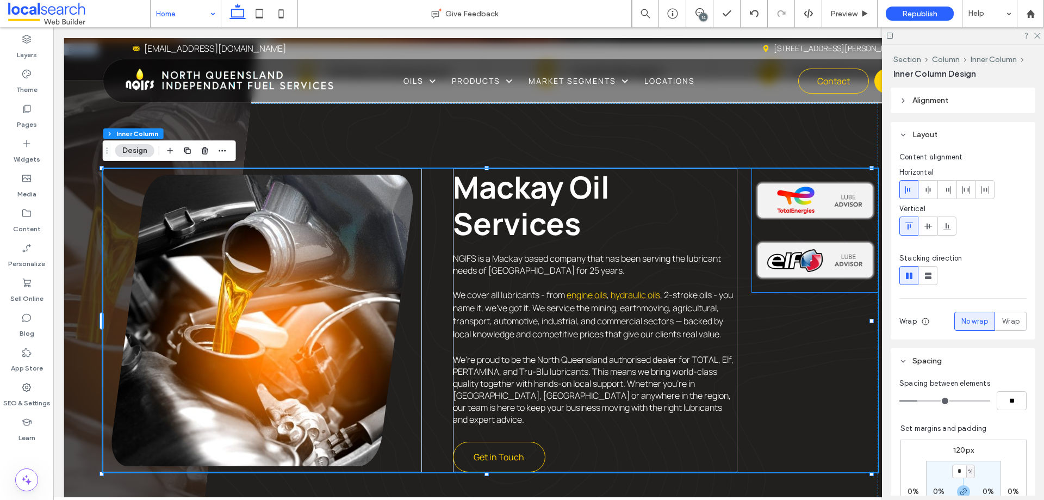
click at [845, 235] on div at bounding box center [815, 230] width 126 height 123
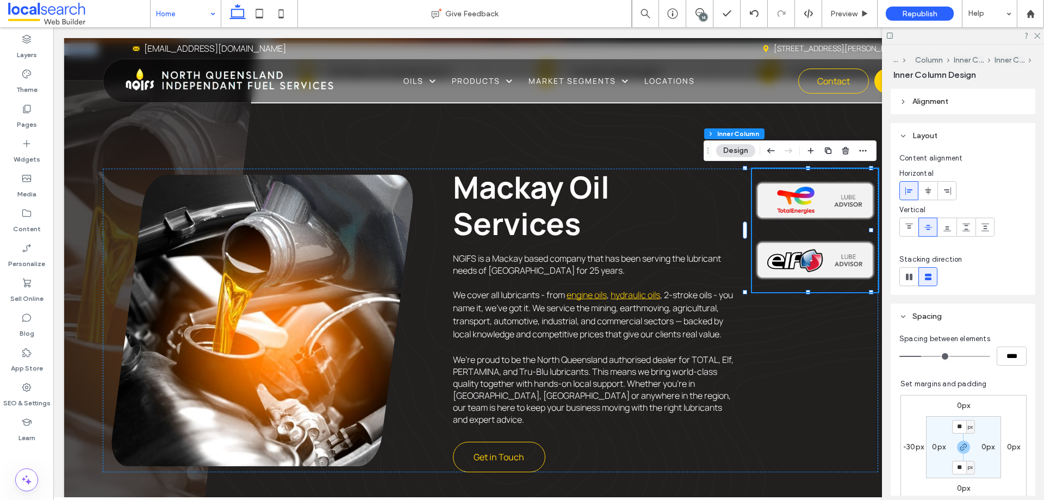
click at [845, 235] on div at bounding box center [815, 230] width 126 height 123
click at [843, 308] on div "Mackay Oil Services NGIFS is a Mackay based company that has been serving the l…" at bounding box center [491, 320] width 776 height 303
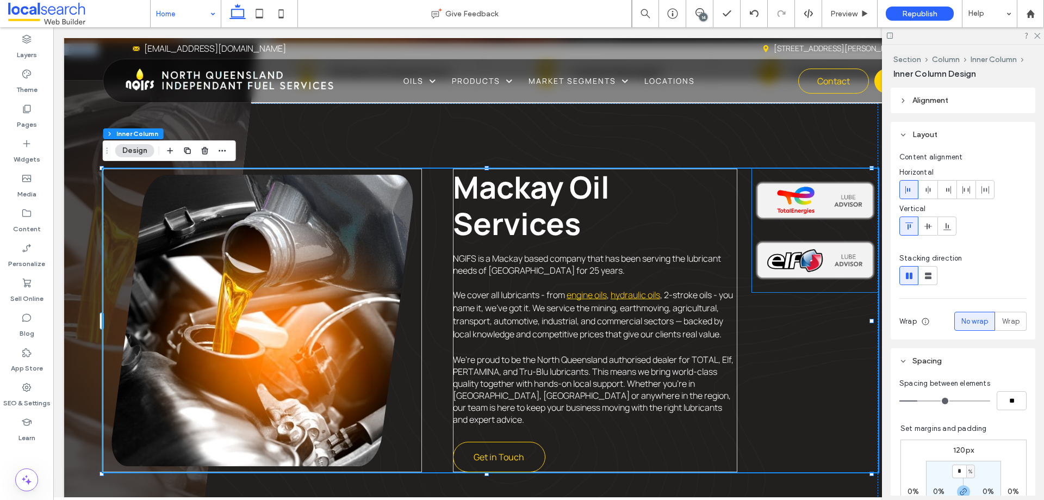
click at [824, 289] on div at bounding box center [815, 230] width 126 height 123
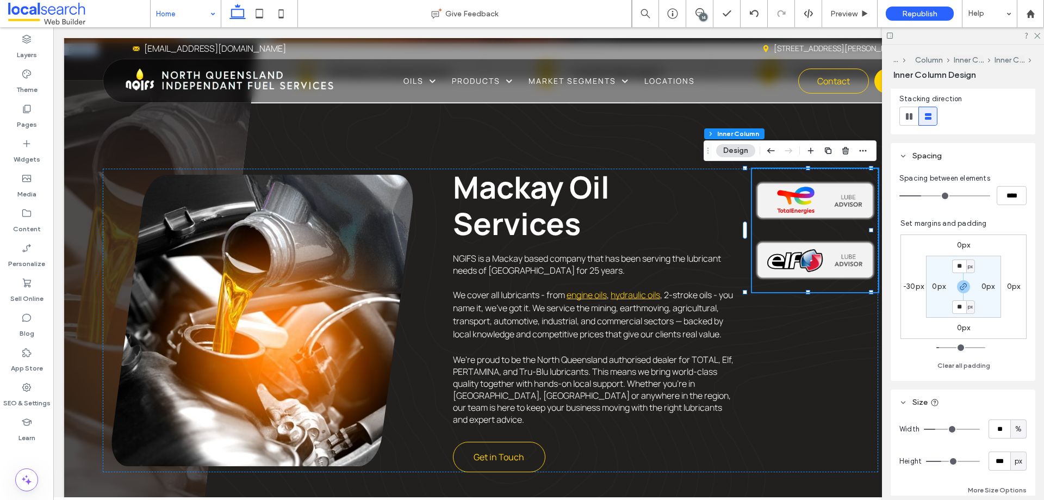
scroll to position [163, 0]
click at [755, 344] on div "Mackay Oil Services NGIFS is a Mackay based company that has been serving the l…" at bounding box center [491, 320] width 776 height 303
